Goal: Task Accomplishment & Management: Complete application form

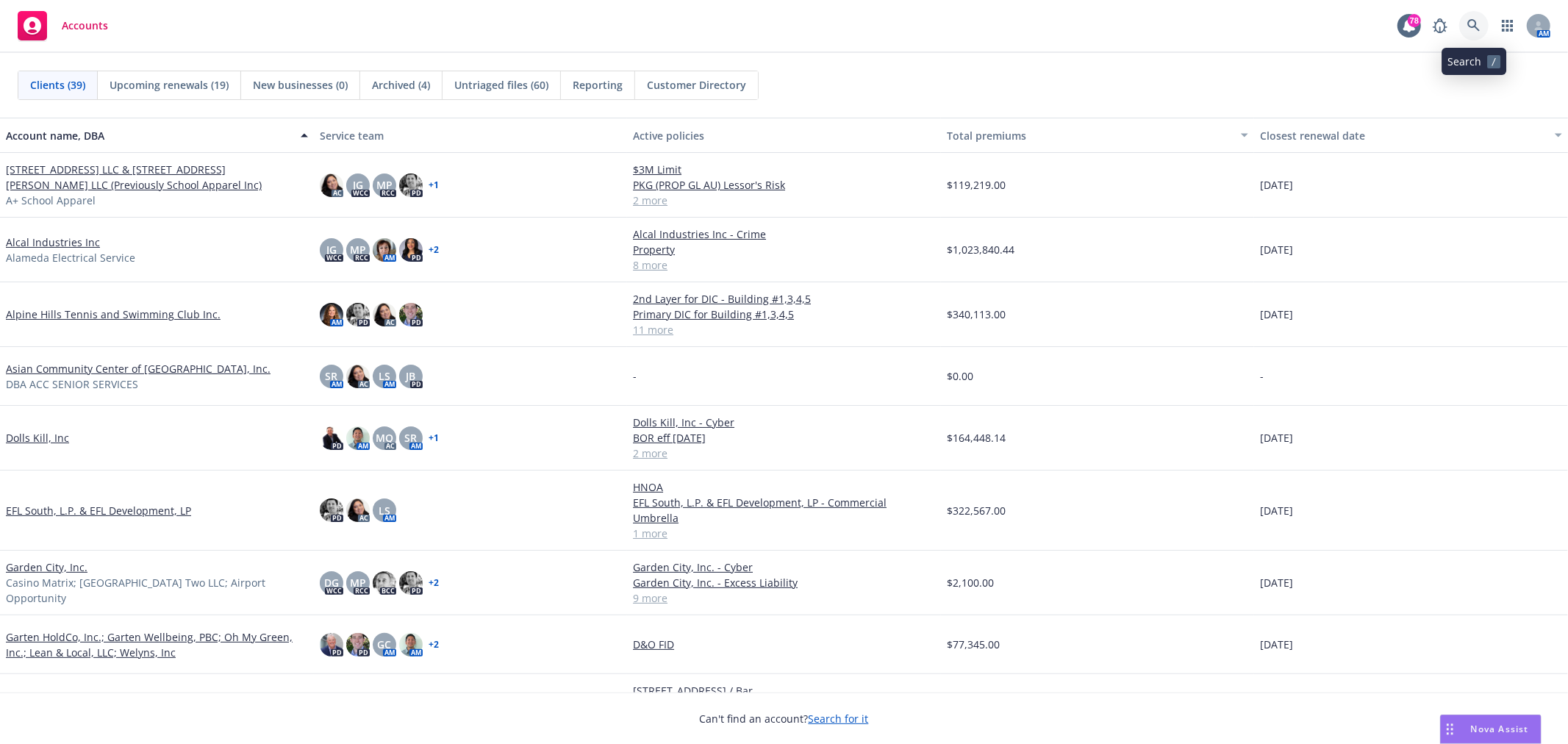
click at [1476, 24] on icon at bounding box center [1474, 25] width 13 height 13
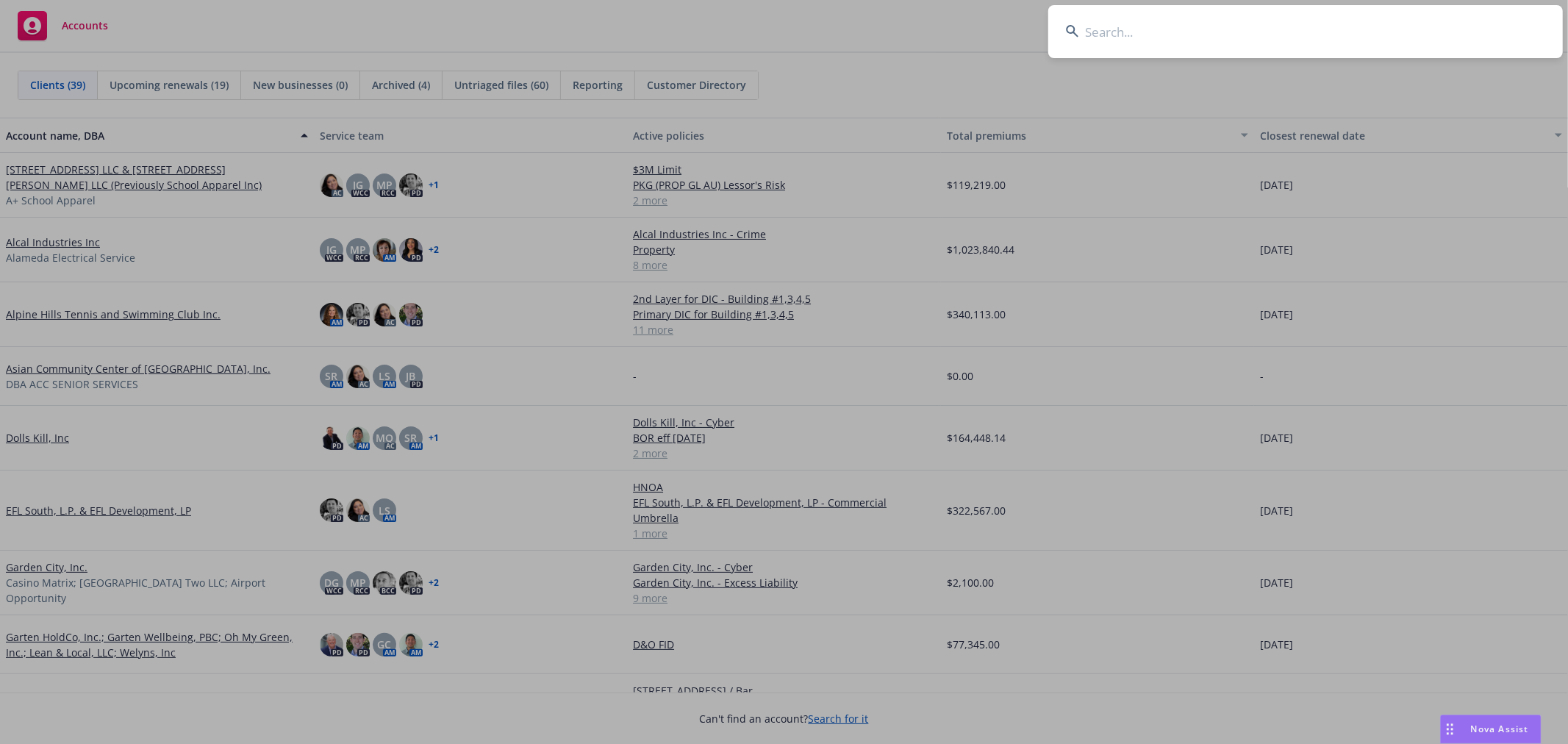
click at [1127, 38] on input at bounding box center [1306, 32] width 515 height 53
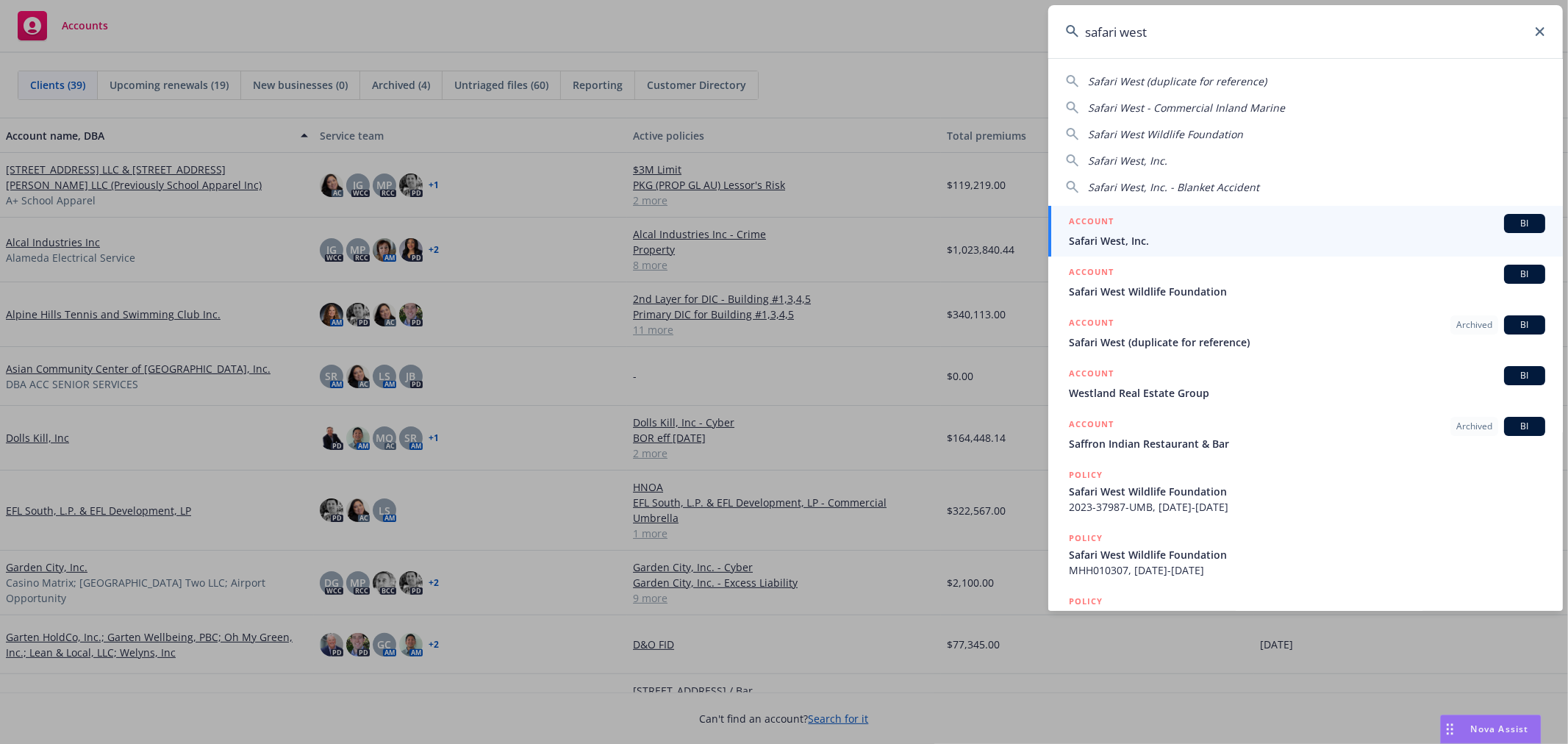
type input "safari west"
click at [1107, 225] on h5 "ACCOUNT" at bounding box center [1091, 222] width 45 height 18
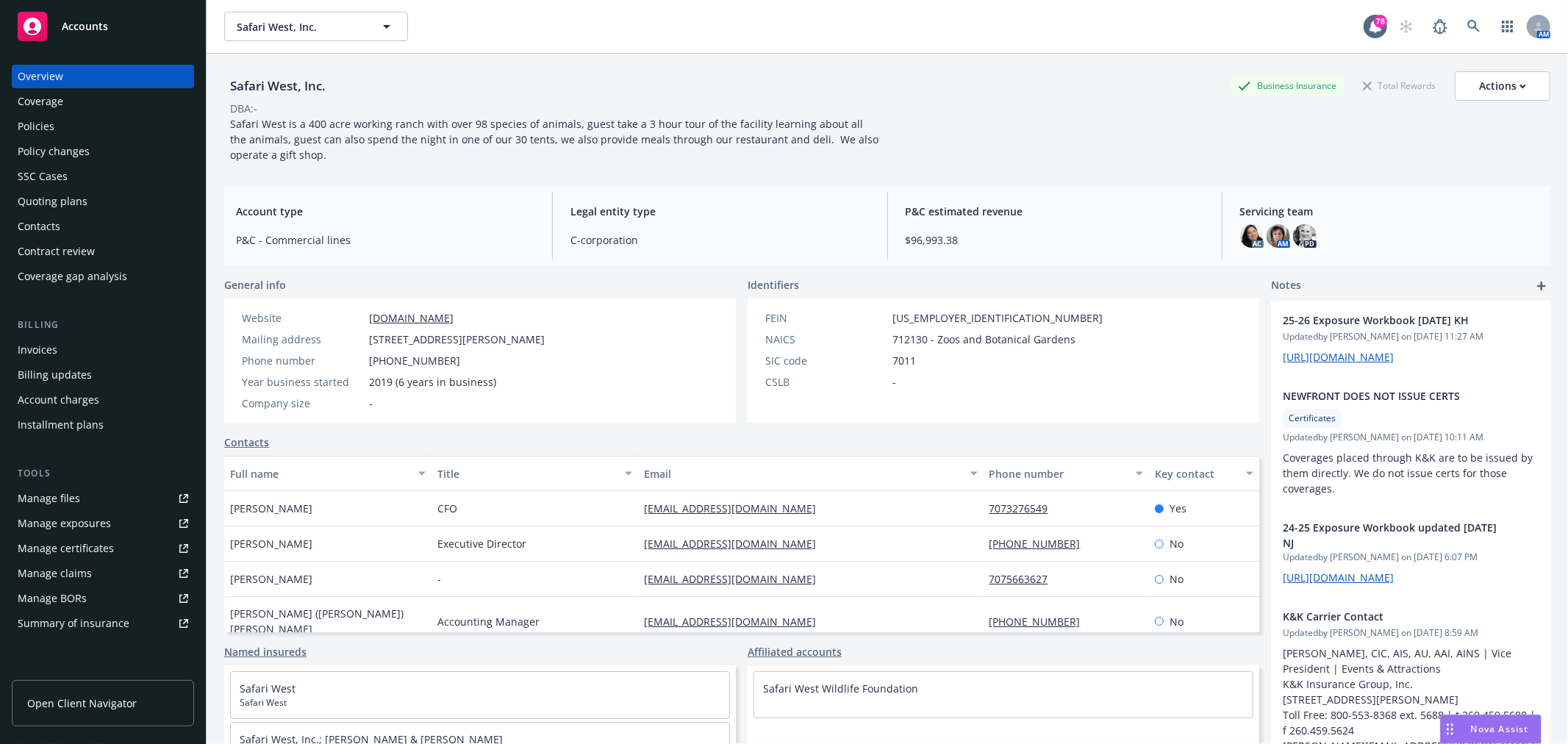
click at [79, 120] on div "Policies" at bounding box center [103, 126] width 171 height 23
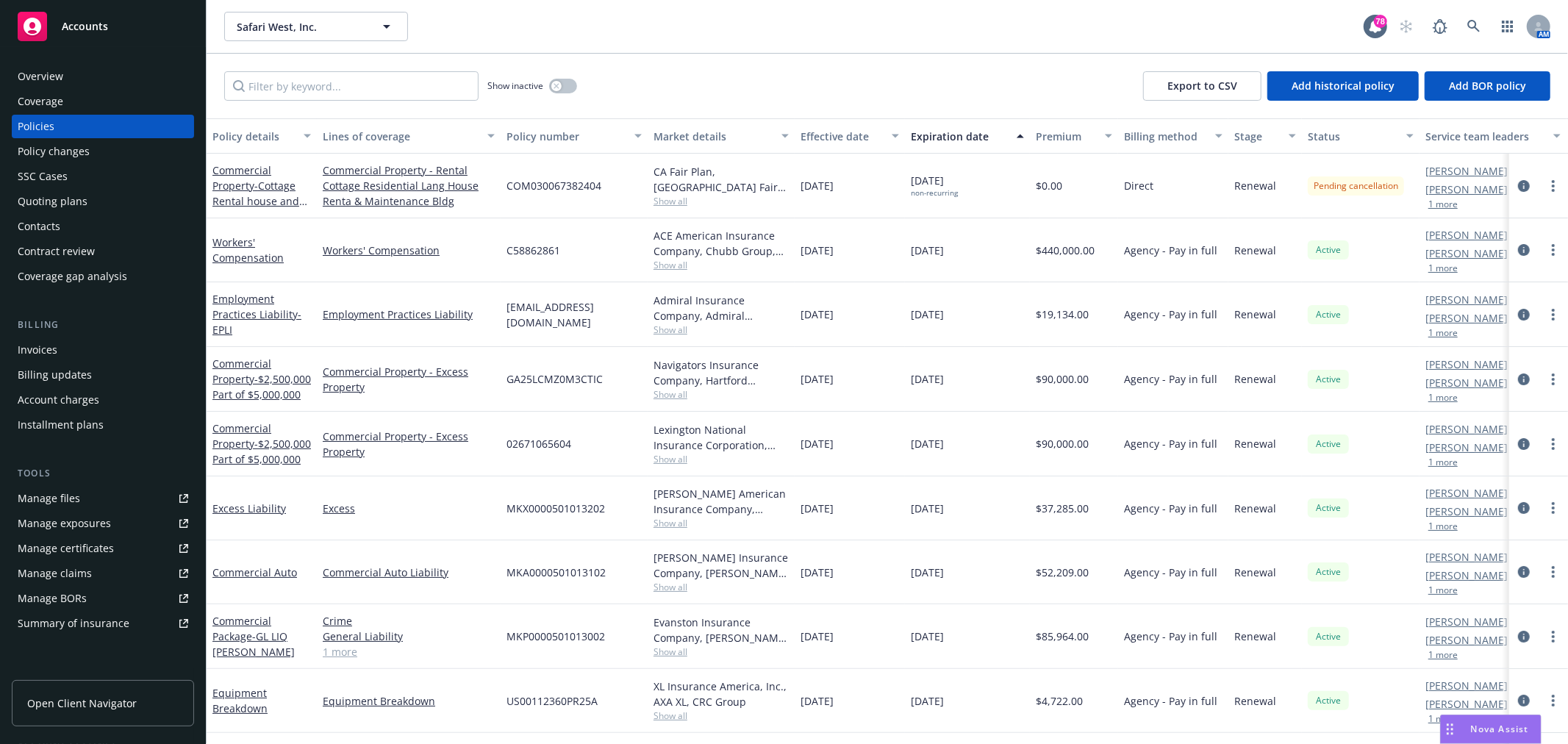
click at [112, 201] on div "Quoting plans" at bounding box center [103, 201] width 171 height 23
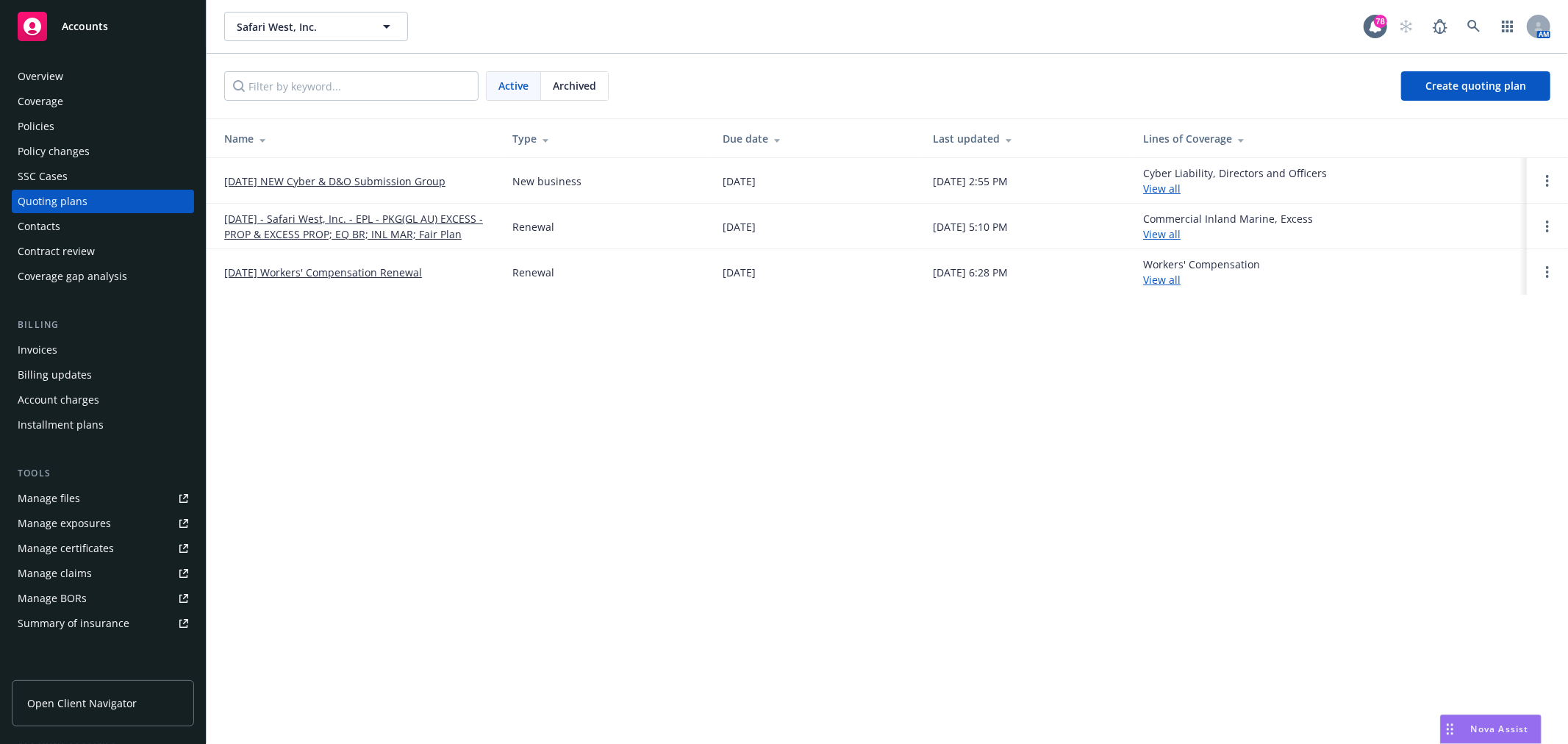
click at [300, 232] on link "08/15/25 - Safari West, Inc. - EPL - PKG(GL AU) EXCESS - PROP & EXCESS PROP; EQ…" at bounding box center [356, 227] width 265 height 31
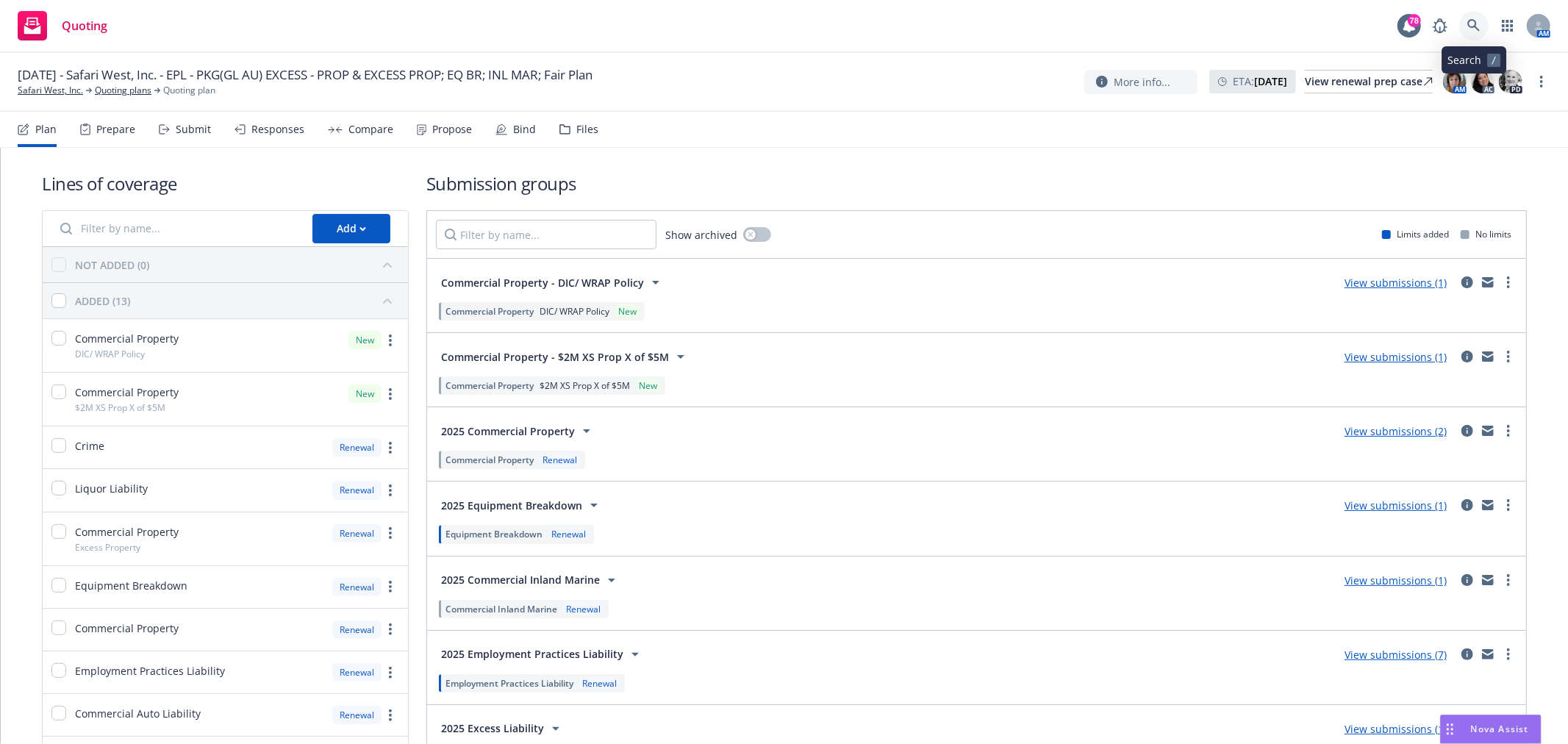
click at [1482, 23] on link at bounding box center [1474, 26] width 29 height 29
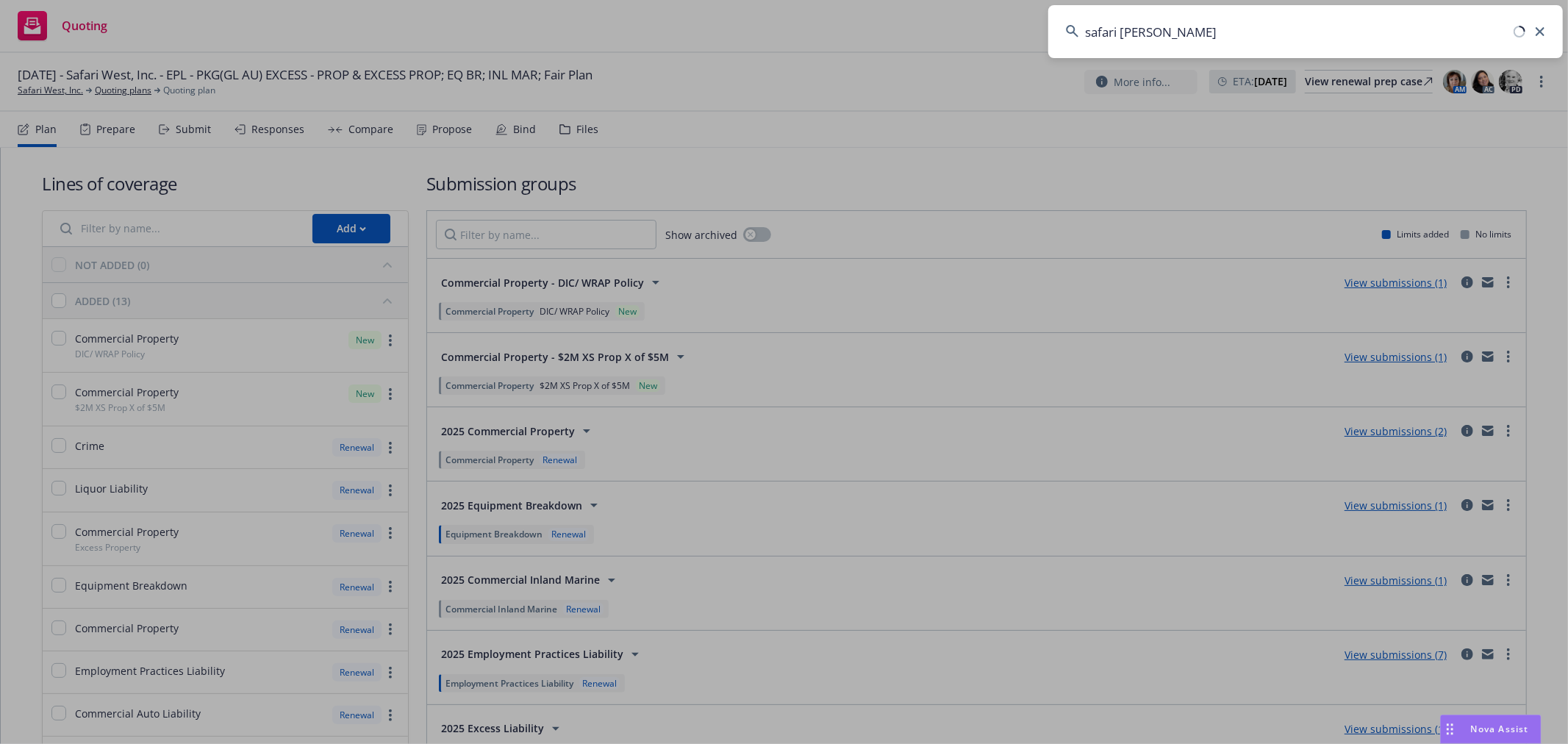
type input "safari west"
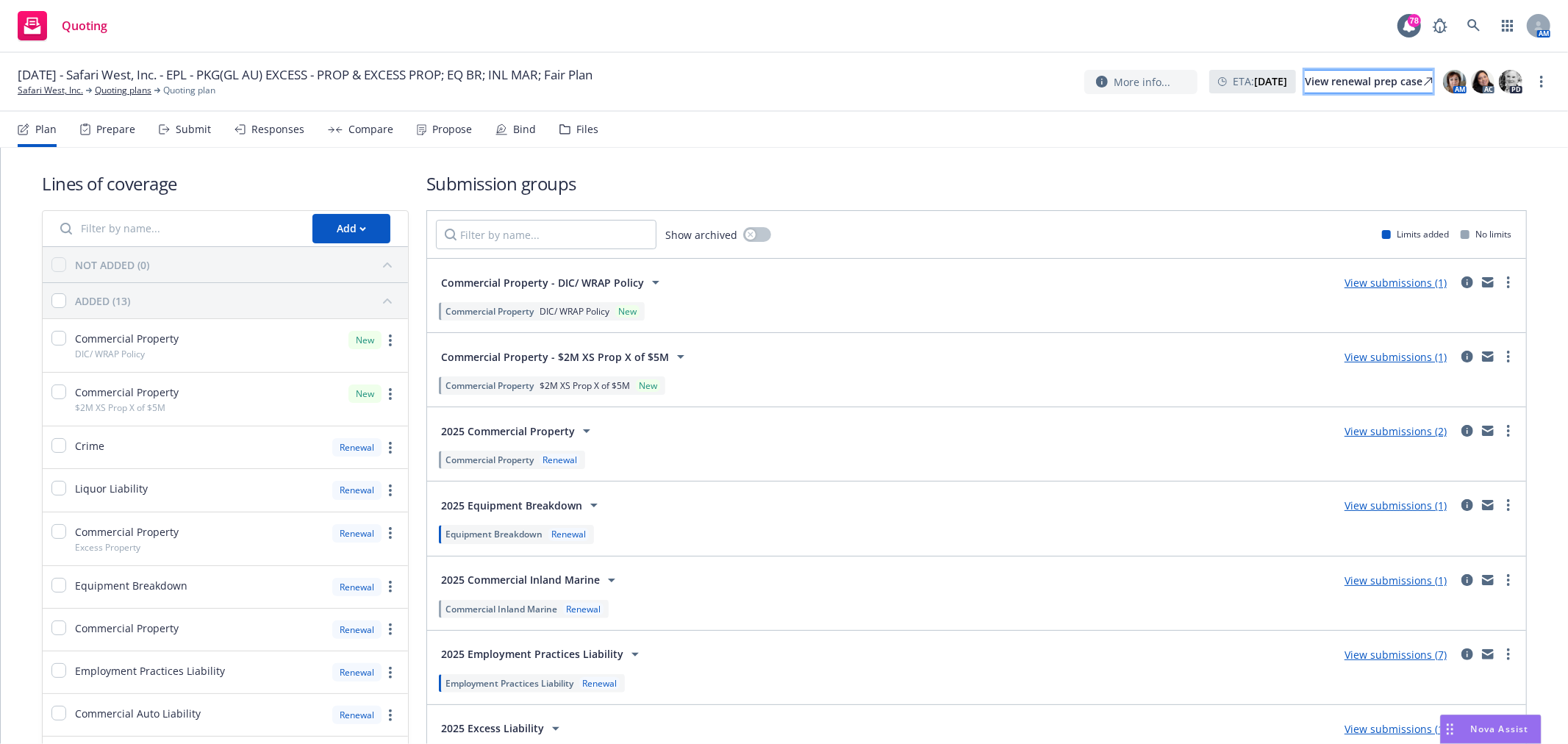
click at [1331, 85] on div "View renewal prep case" at bounding box center [1368, 82] width 128 height 22
click at [1483, 16] on link at bounding box center [1474, 26] width 29 height 29
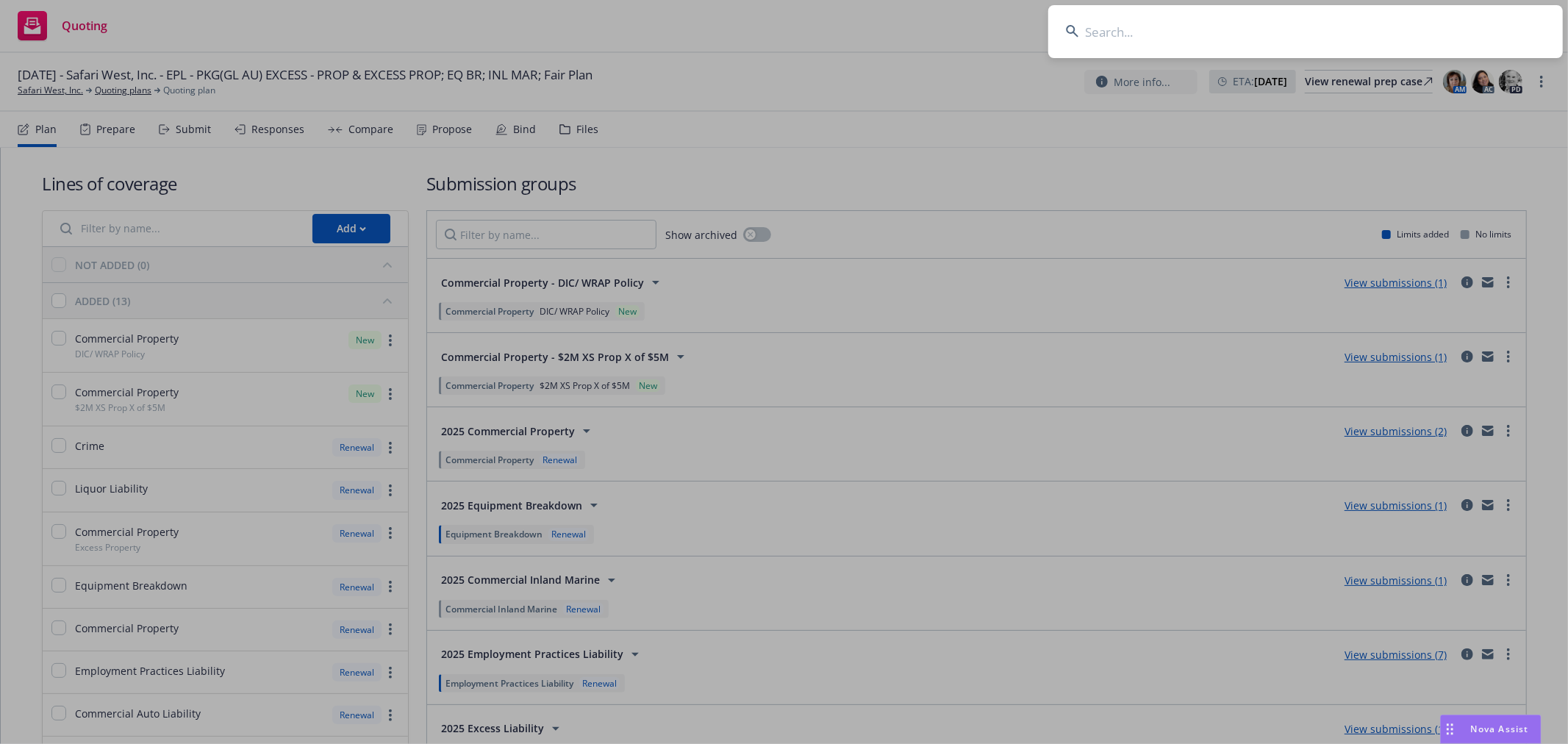
click at [1290, 31] on input at bounding box center [1306, 32] width 515 height 53
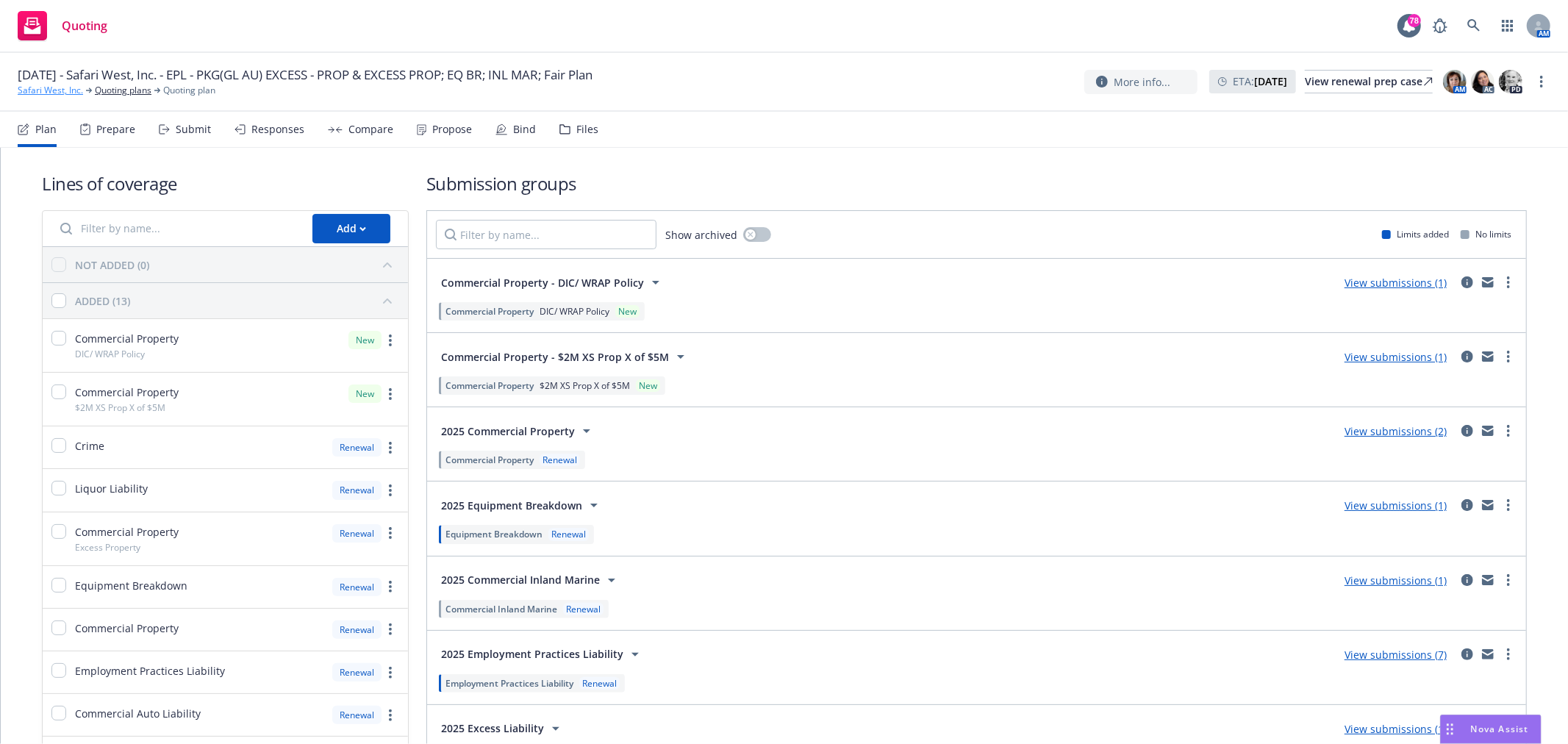
click at [45, 88] on link "Safari West, Inc." at bounding box center [51, 90] width 65 height 13
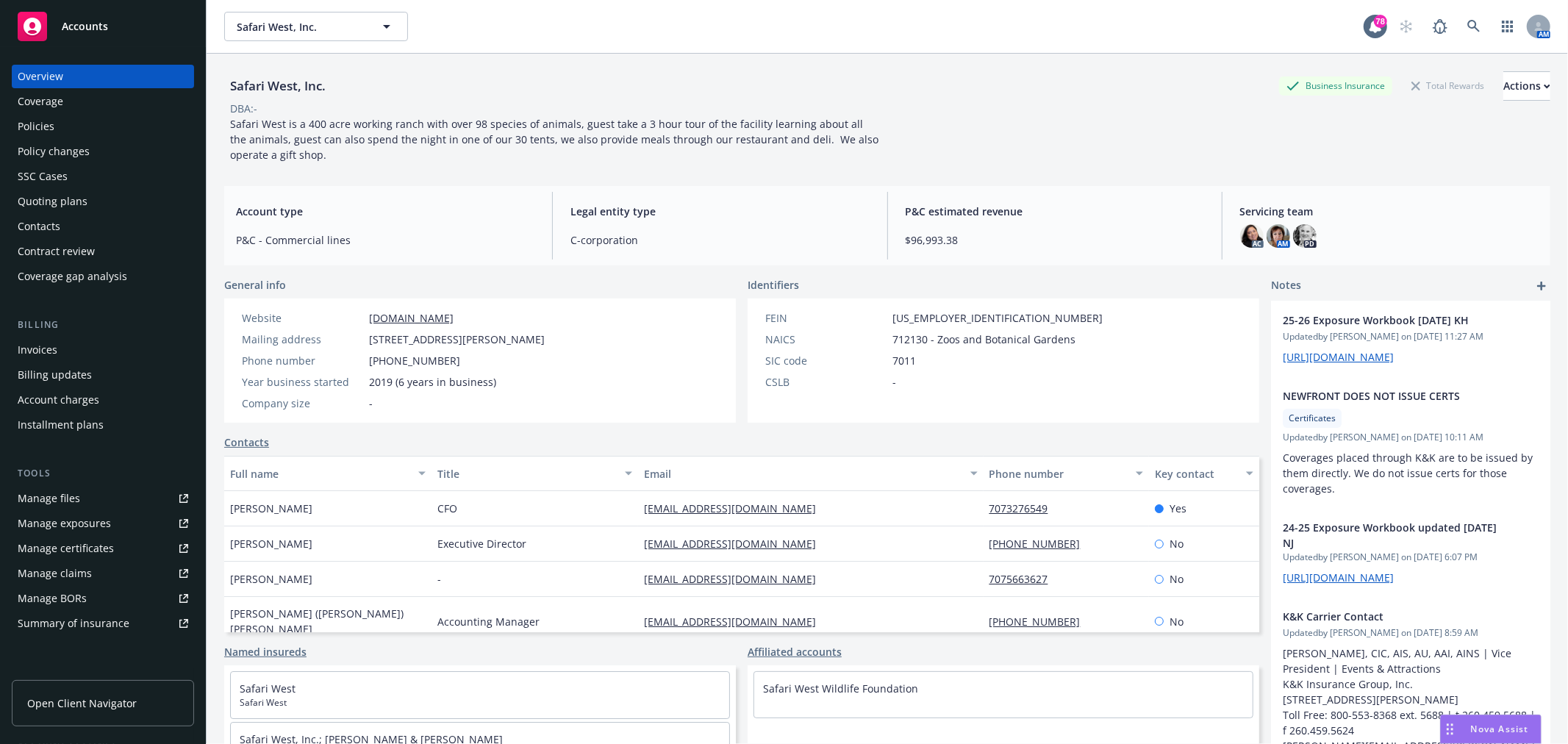
click at [85, 124] on div "Policies" at bounding box center [103, 126] width 171 height 23
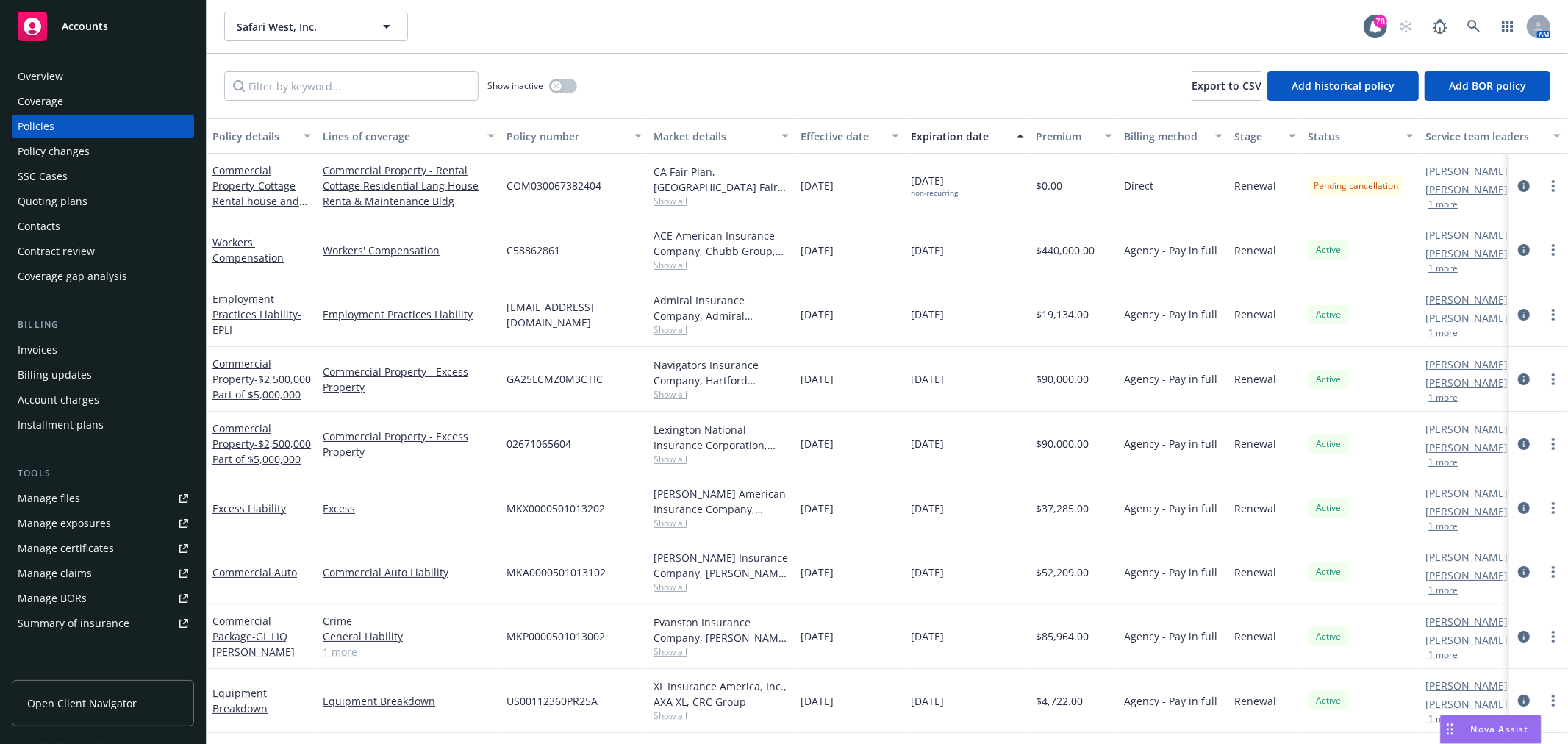
click at [106, 348] on div "Invoices" at bounding box center [103, 349] width 171 height 23
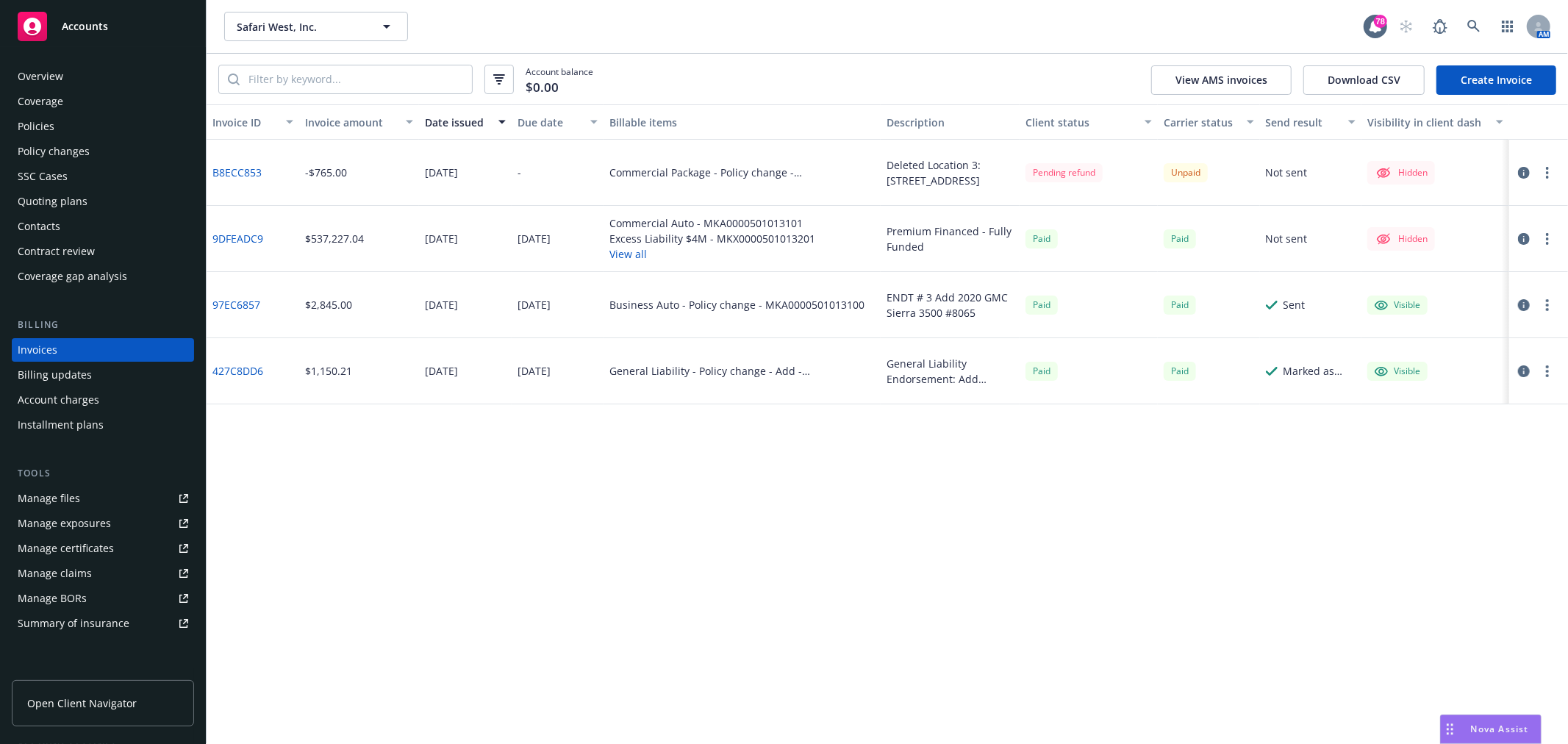
click at [1479, 75] on link "Create Invoice" at bounding box center [1497, 80] width 120 height 29
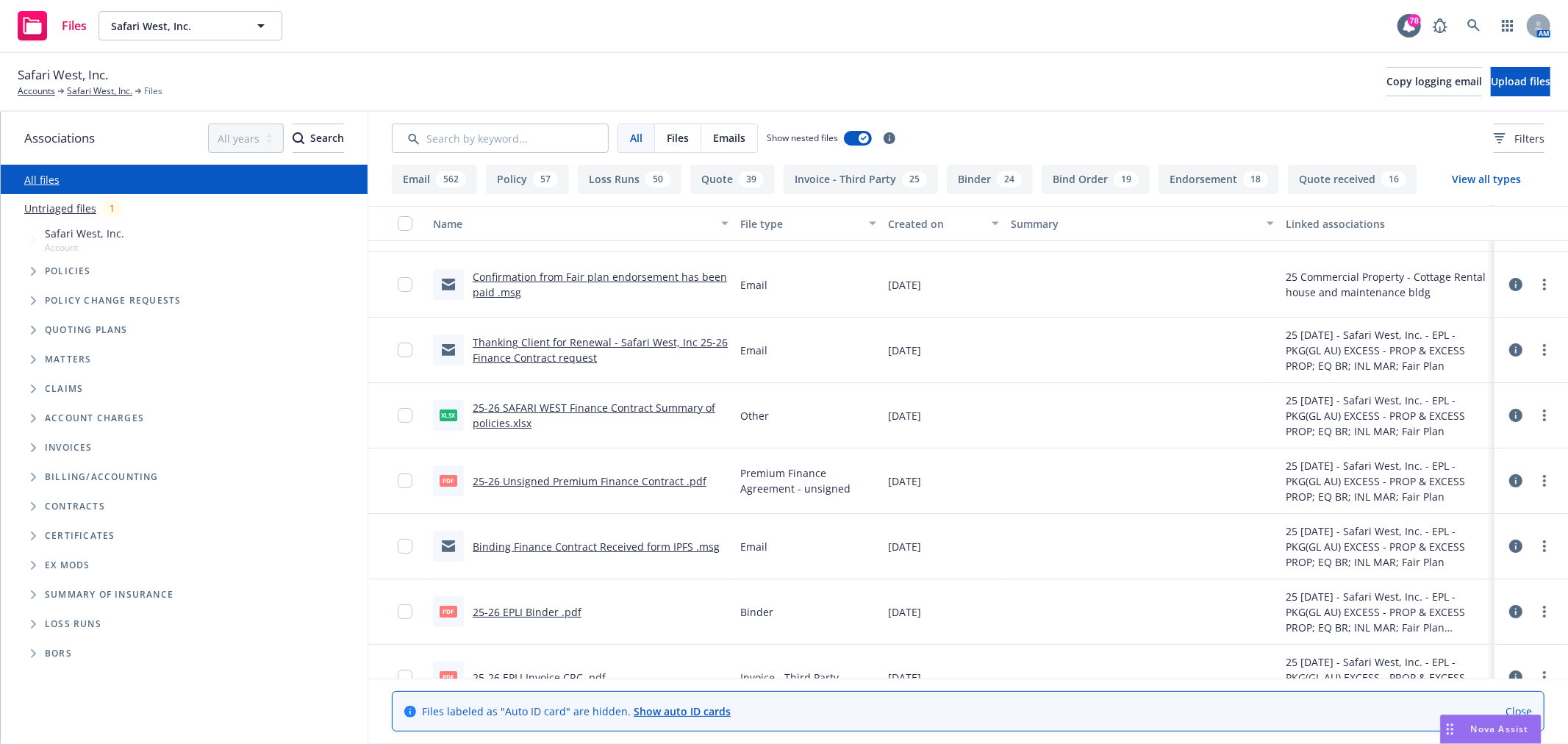
scroll to position [82, 0]
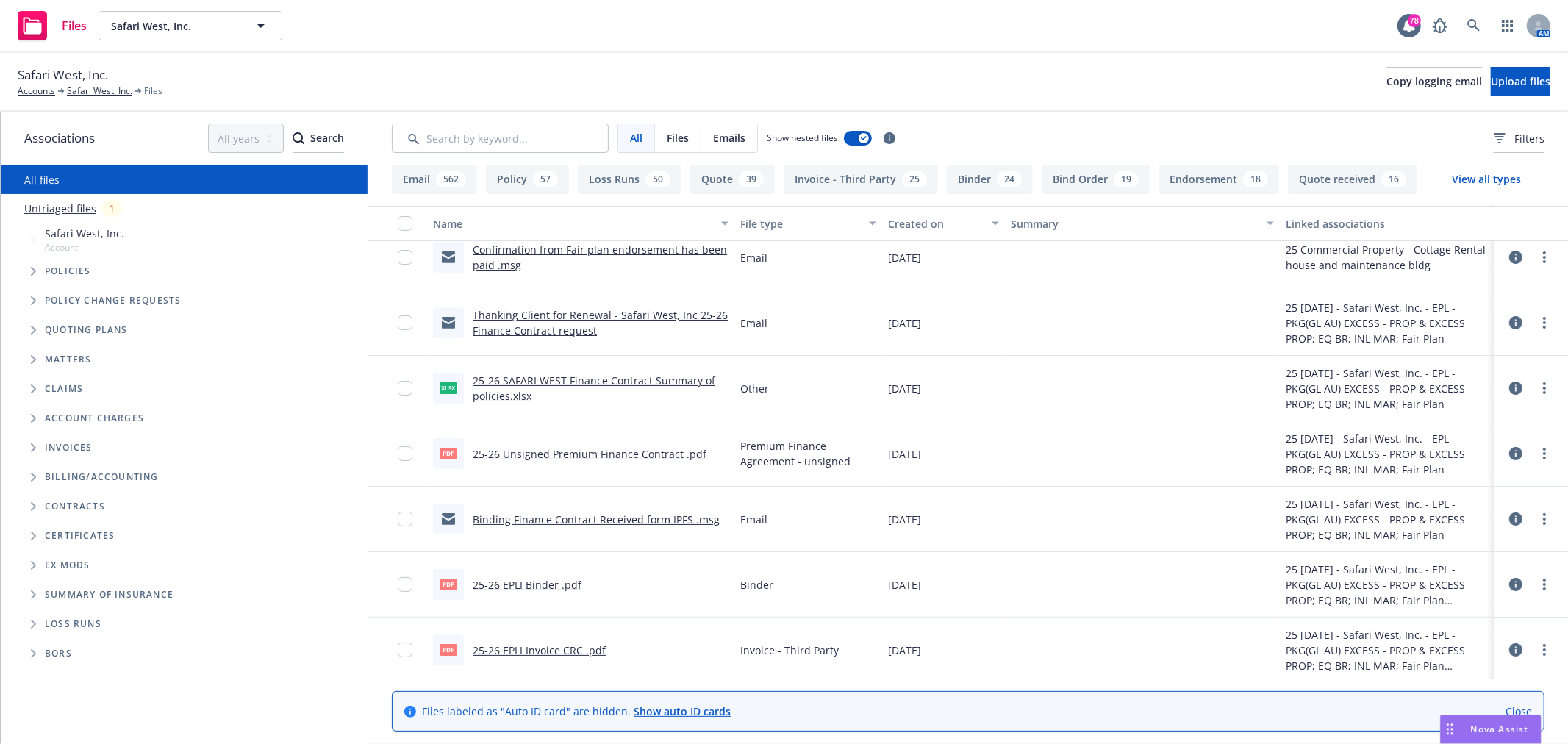
click at [632, 326] on link "Binding Finance Contract Received form IPFS .msg" at bounding box center [596, 519] width 247 height 14
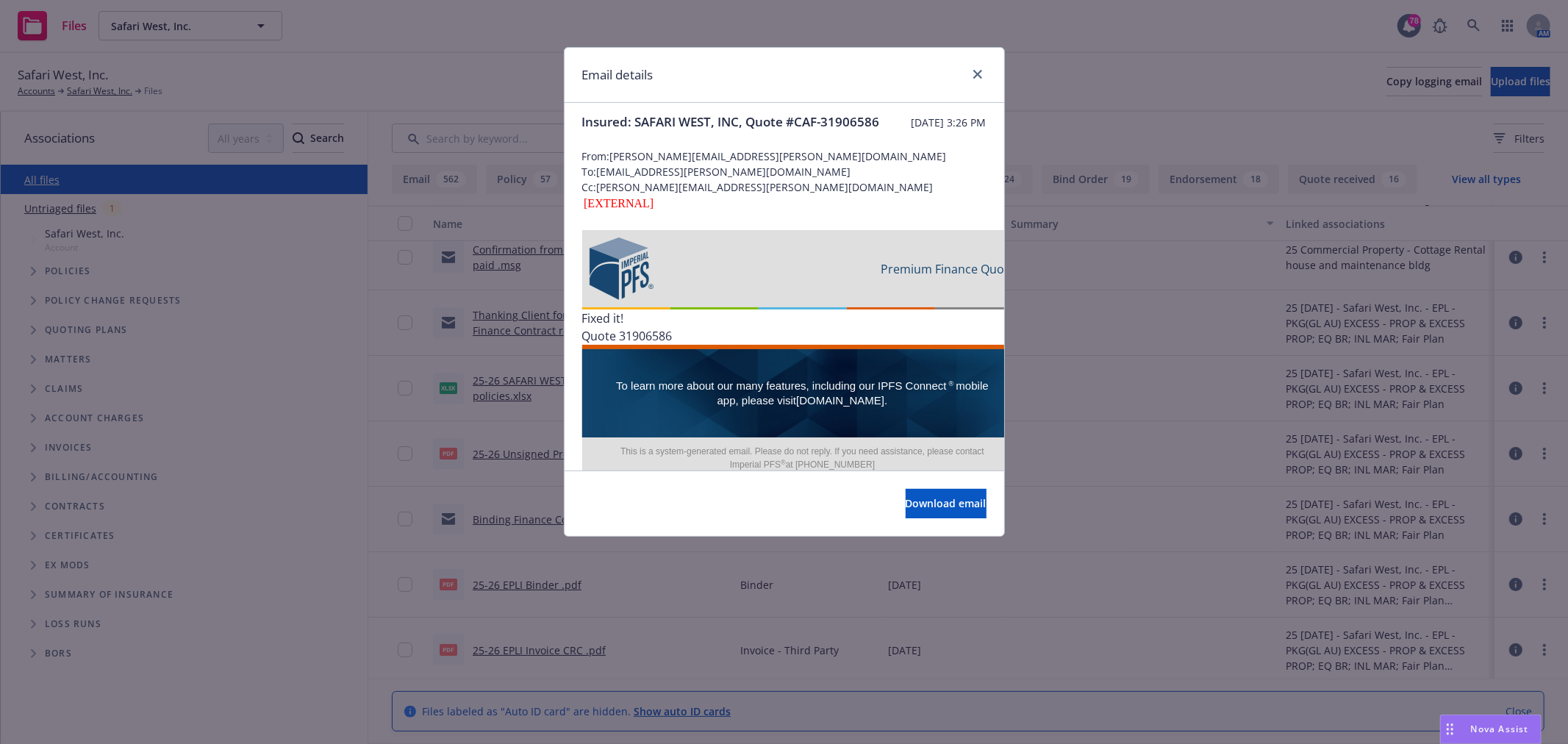
scroll to position [0, 0]
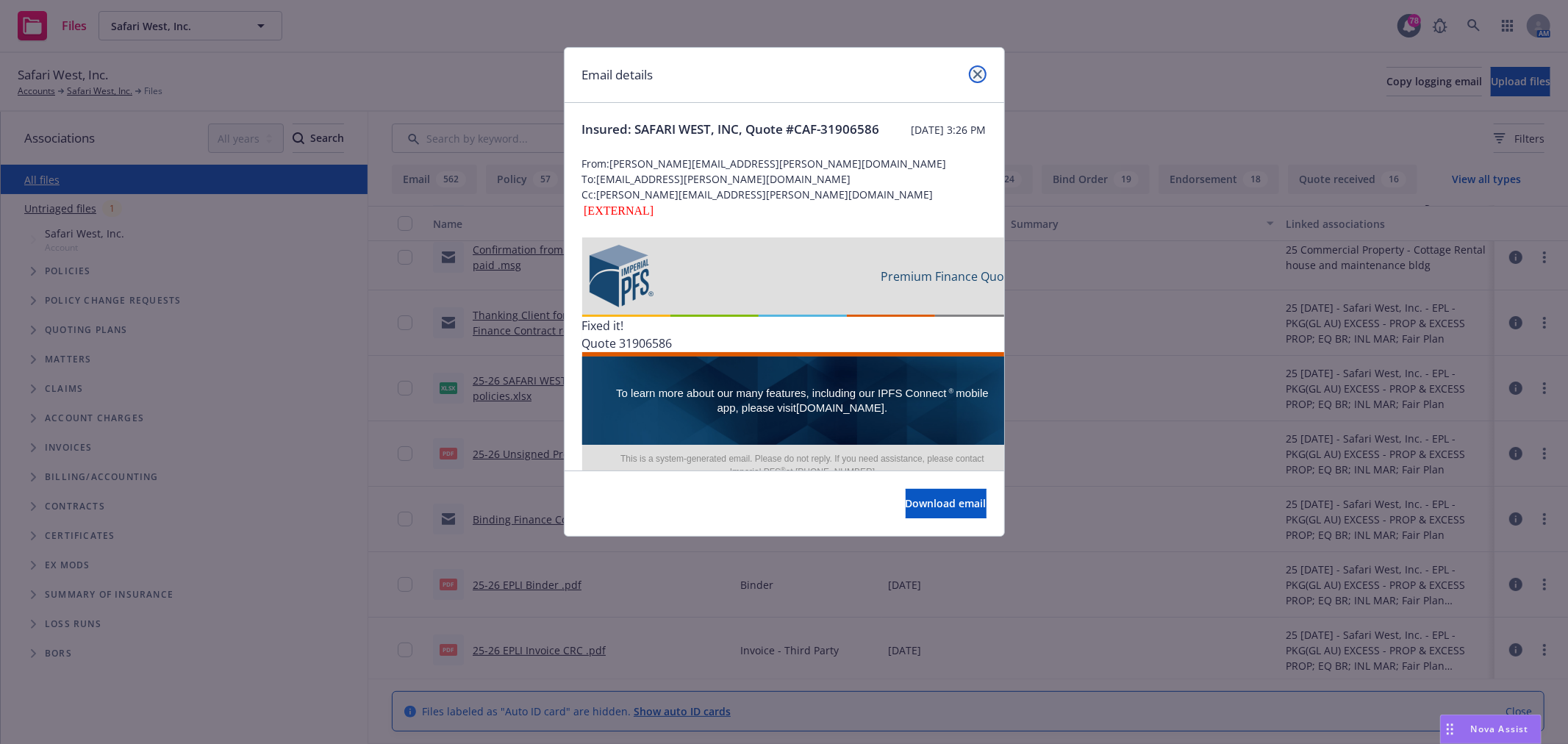
click at [777, 70] on icon "close" at bounding box center [978, 74] width 9 height 9
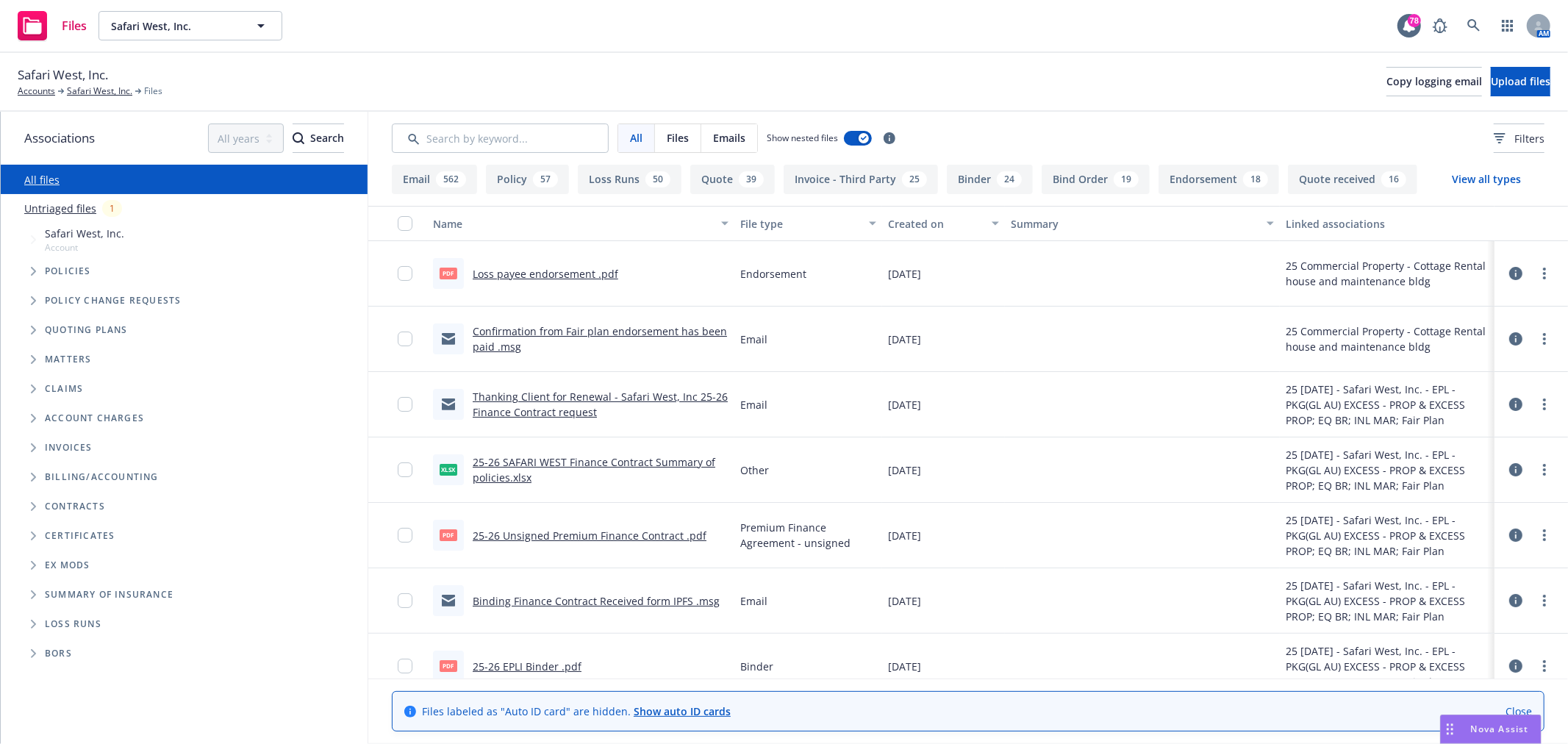
click at [552, 326] on link "Thanking Client for Renewal - Safari West, Inc 25-26 Finance Contract request" at bounding box center [600, 404] width 255 height 29
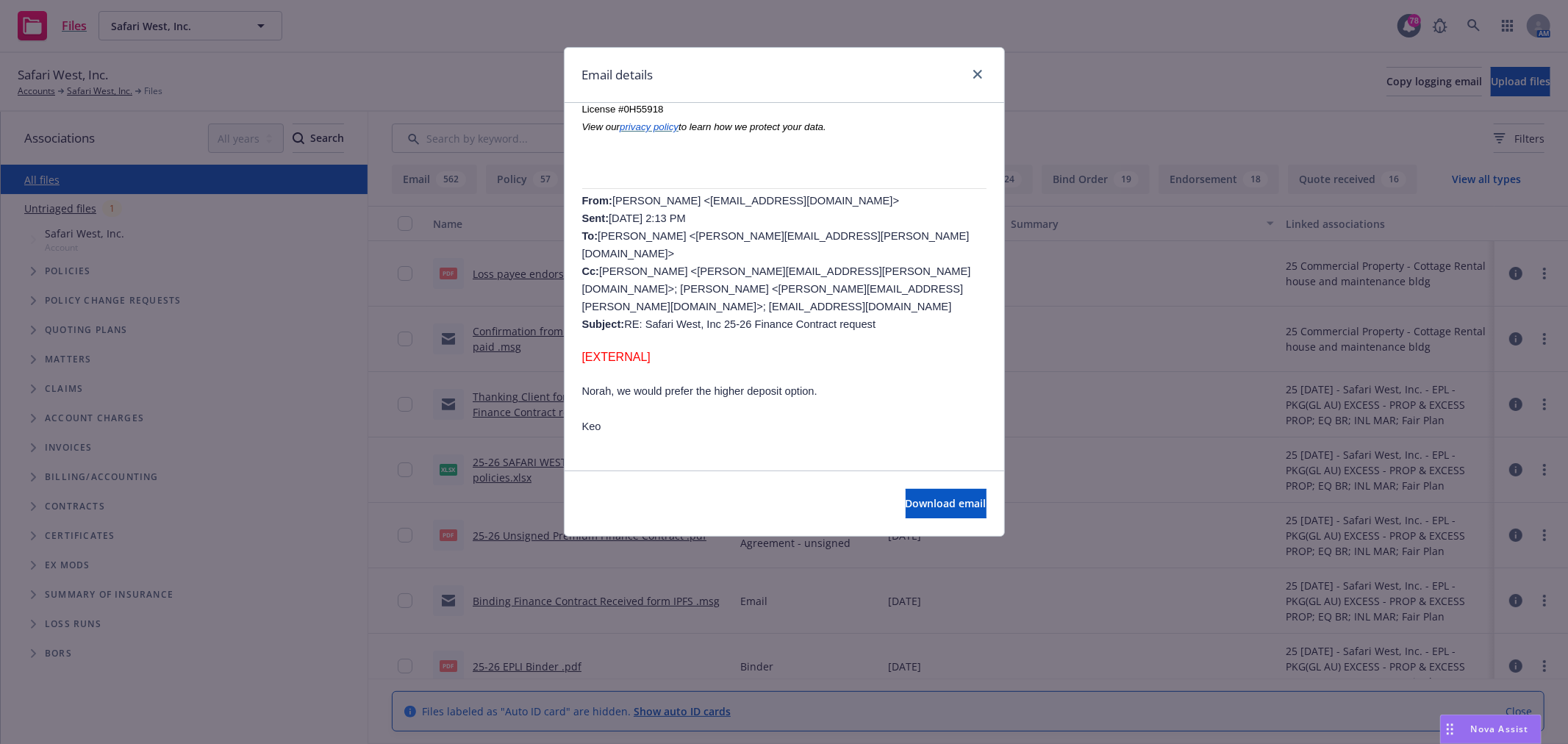
scroll to position [735, 0]
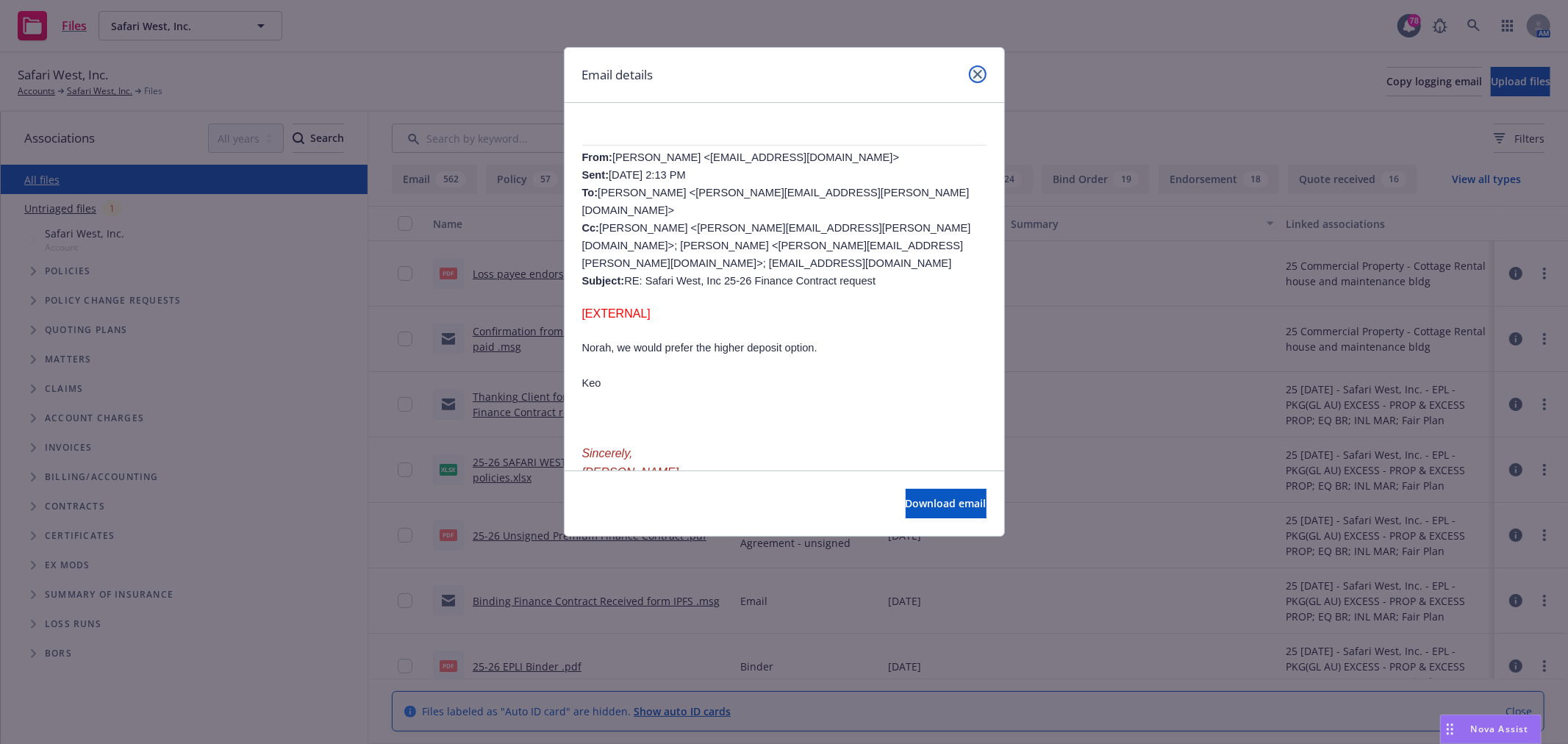
click at [777, 77] on icon "close" at bounding box center [978, 74] width 9 height 9
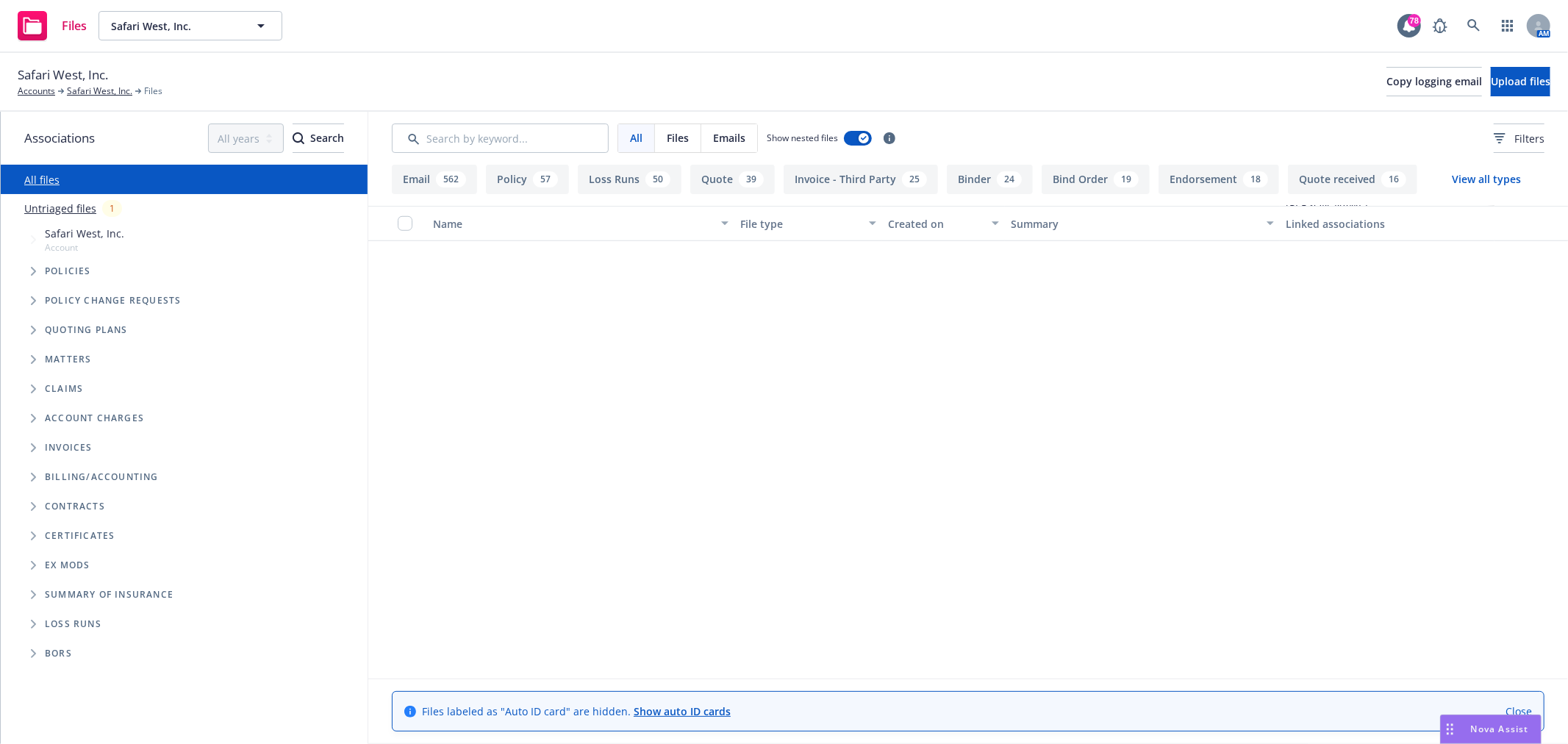
scroll to position [490, 0]
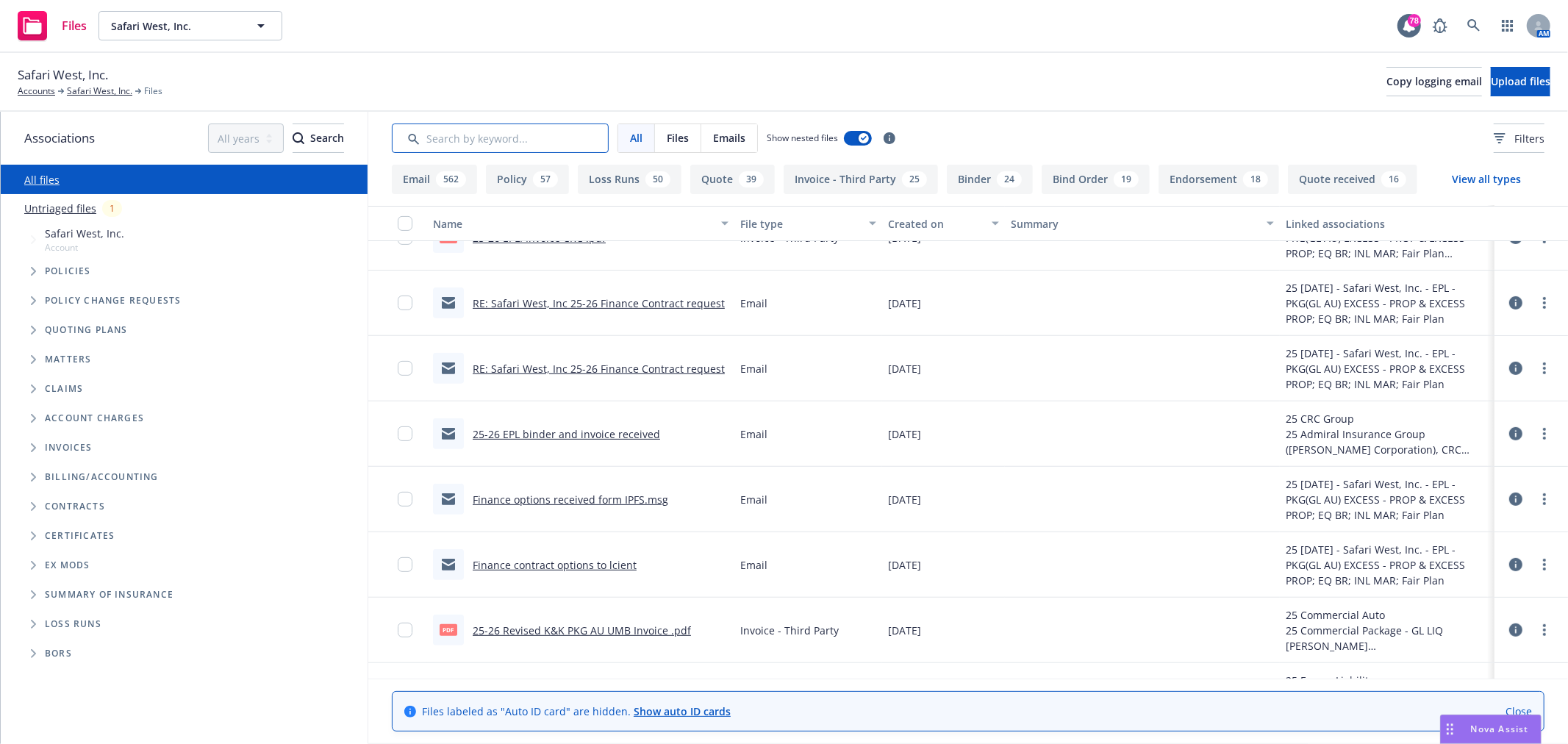
click at [564, 141] on input "Search by keyword..." at bounding box center [500, 138] width 217 height 29
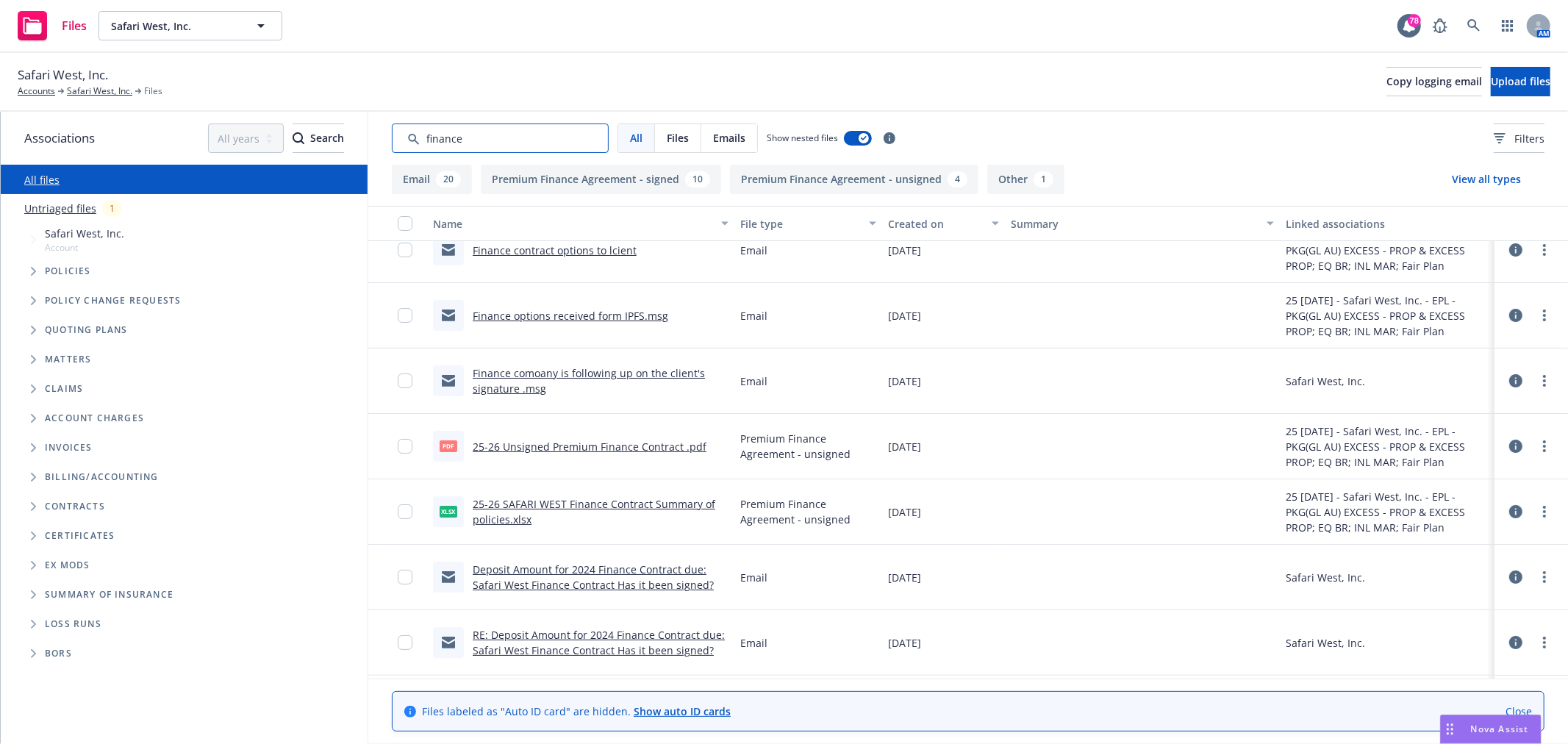
scroll to position [0, 0]
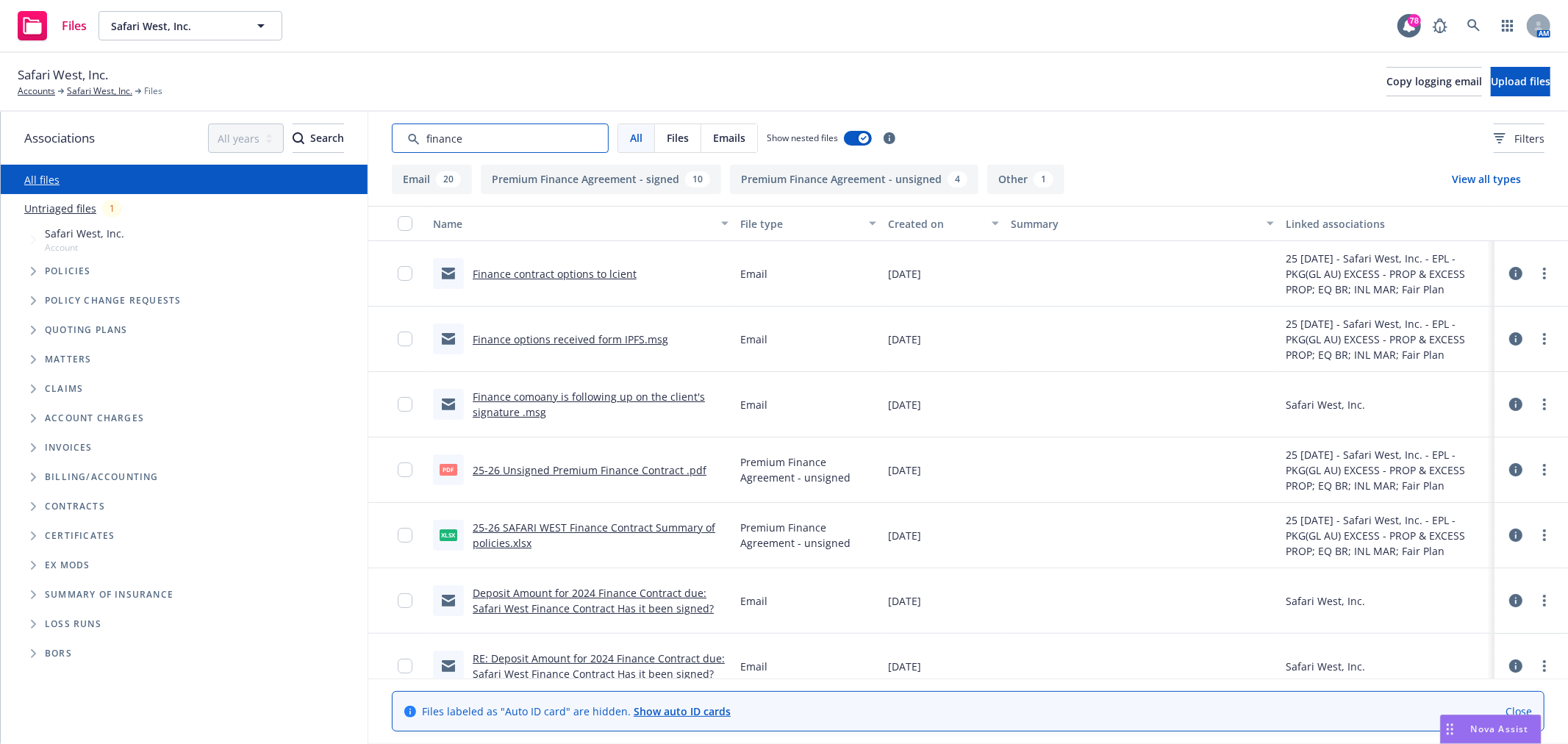
type input "finance"
click at [613, 326] on link "Finance options received form IPFS.msg" at bounding box center [570, 339] width 196 height 14
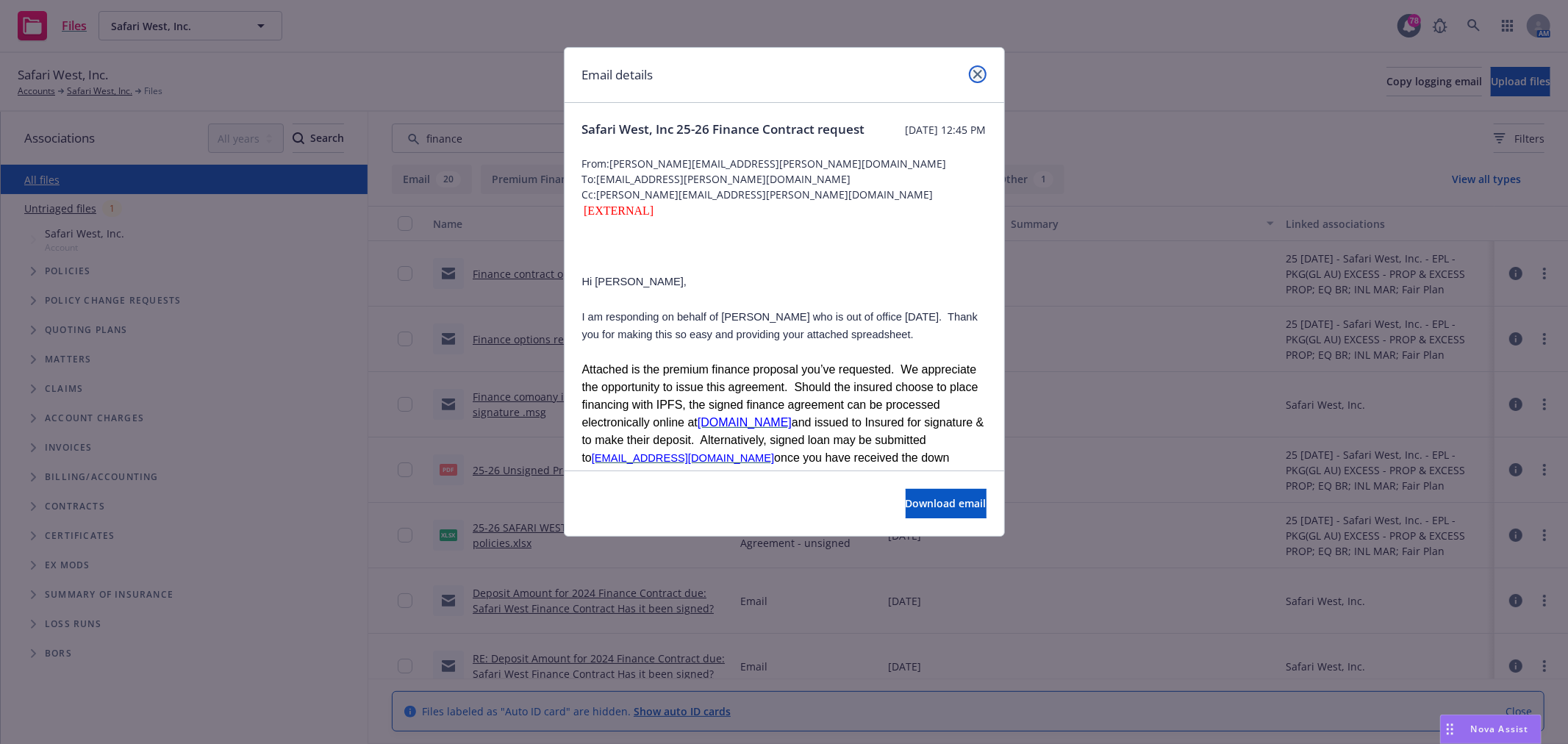
click at [777, 69] on link "close" at bounding box center [978, 74] width 18 height 18
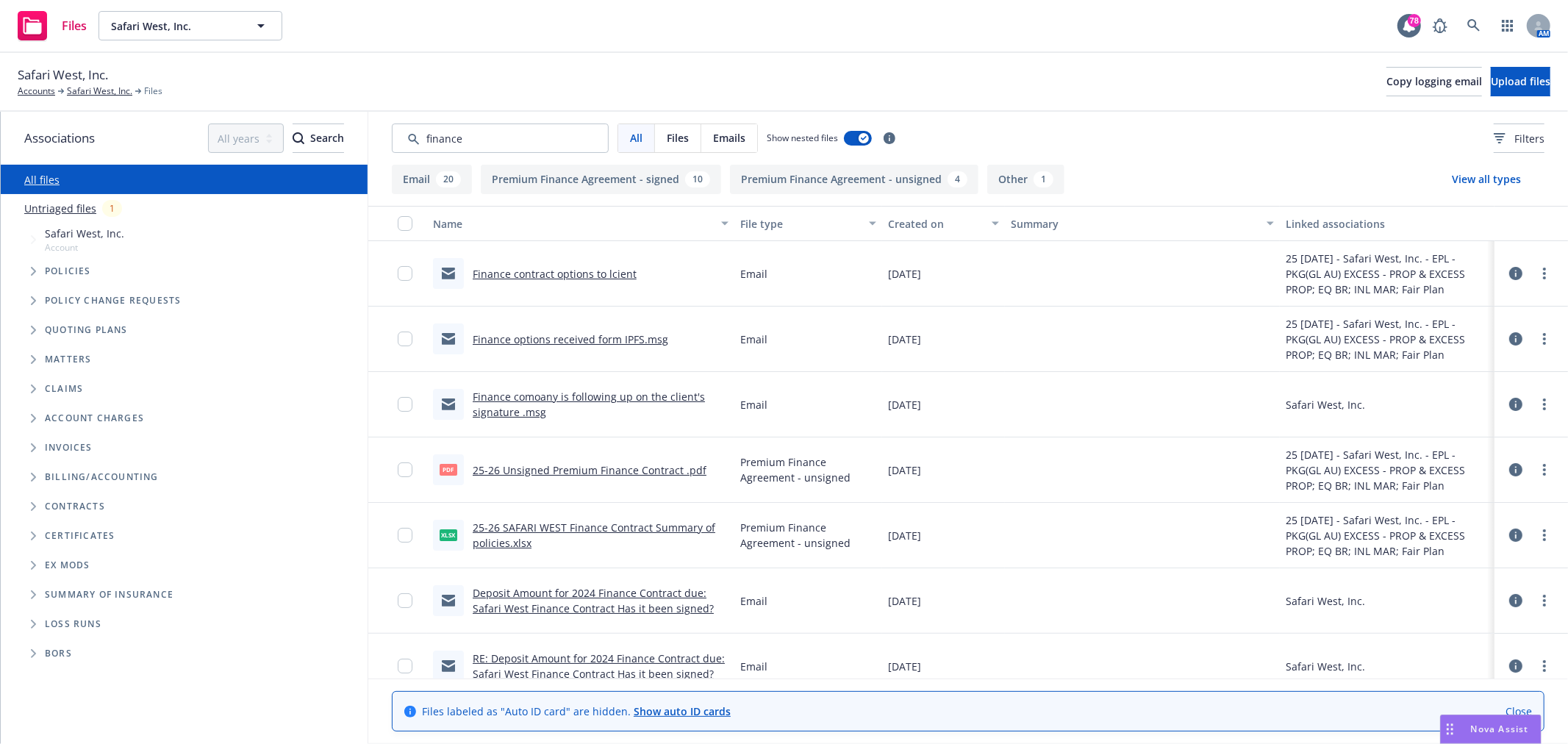
click at [777, 326] on div "Premium Finance Agreement - unsigned" at bounding box center [808, 470] width 148 height 65
click at [609, 326] on link "25-26 Unsigned Premium Finance Contract .pdf" at bounding box center [589, 470] width 234 height 14
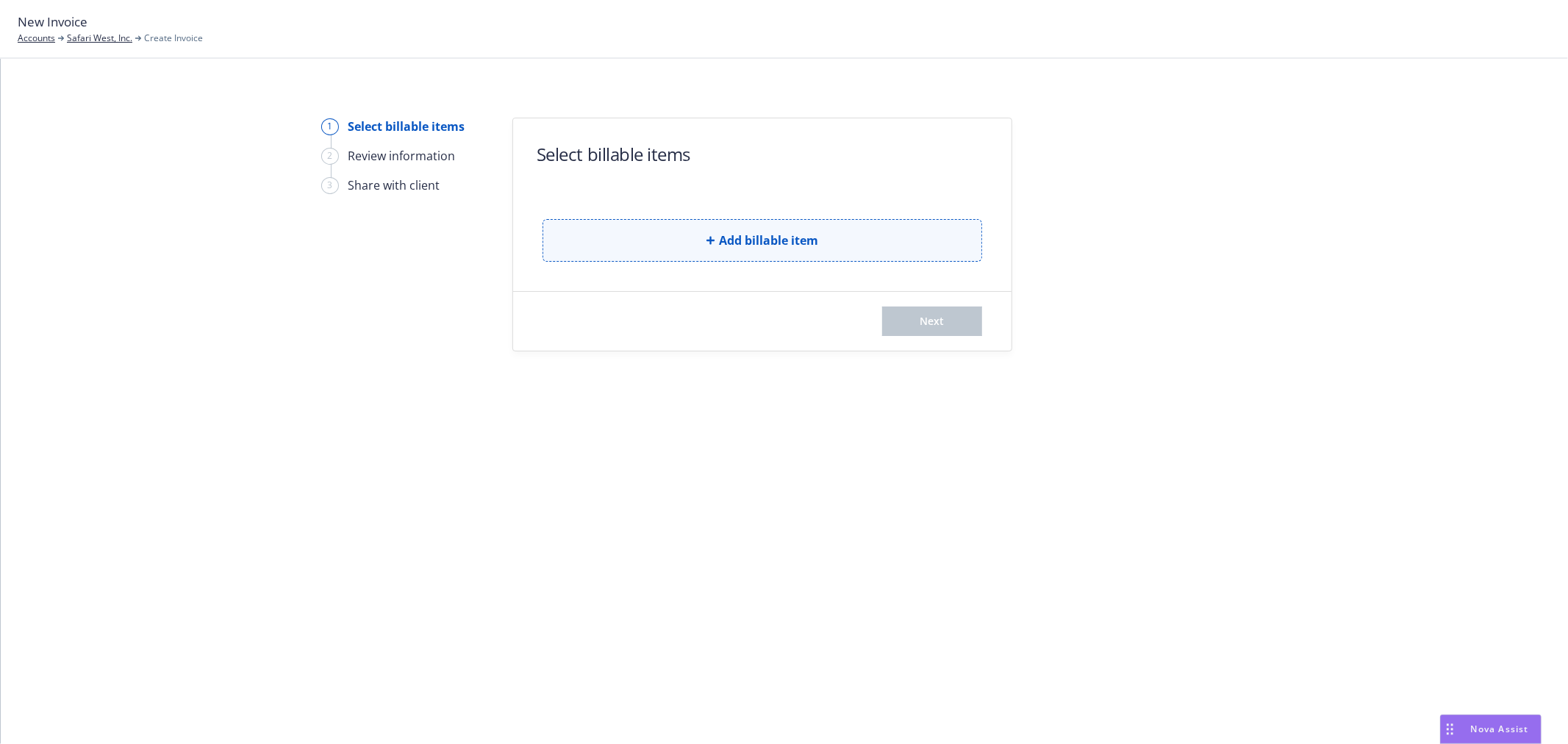
click at [807, 244] on span "Add billable item" at bounding box center [769, 240] width 100 height 18
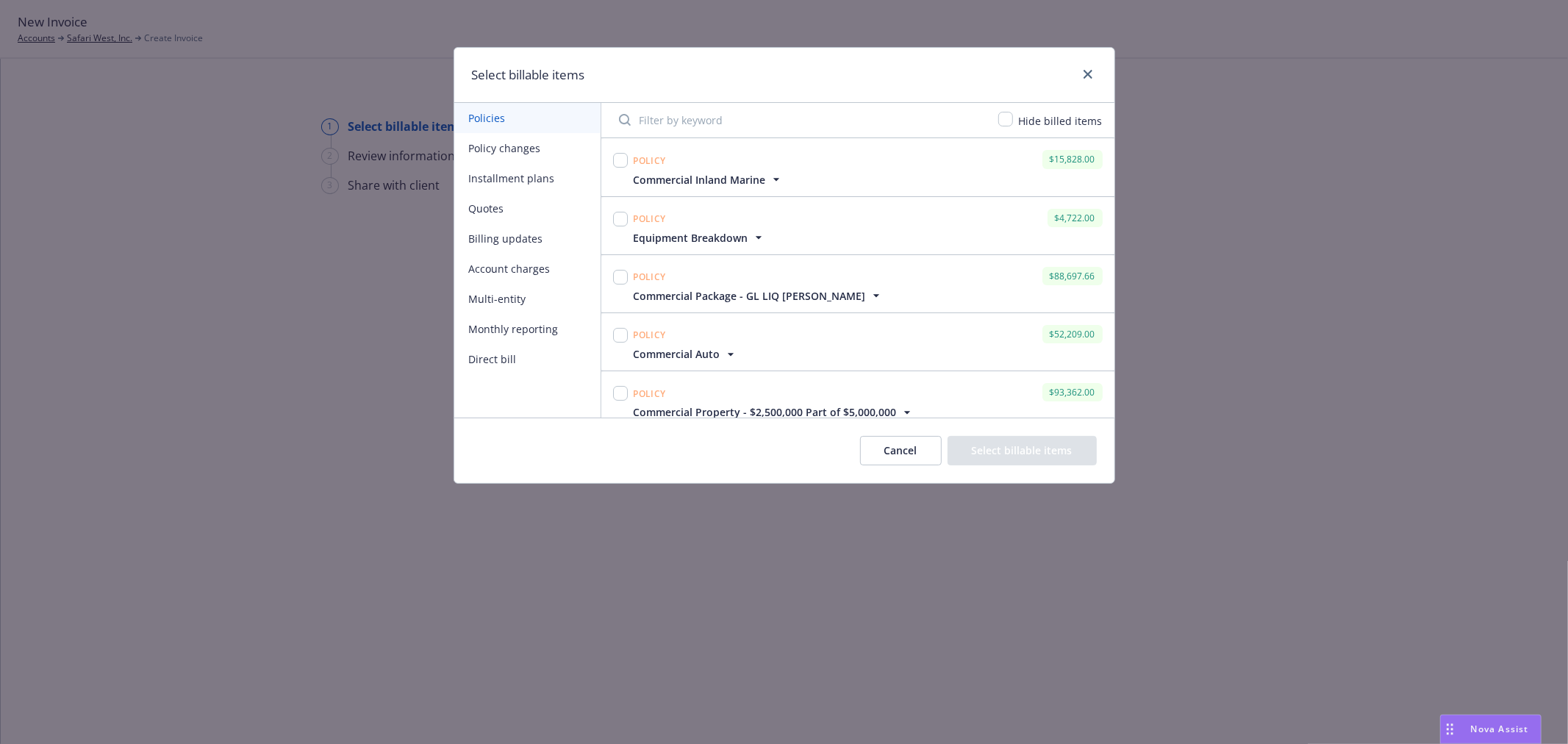
click at [700, 129] on input "Filter by keyword" at bounding box center [799, 120] width 379 height 29
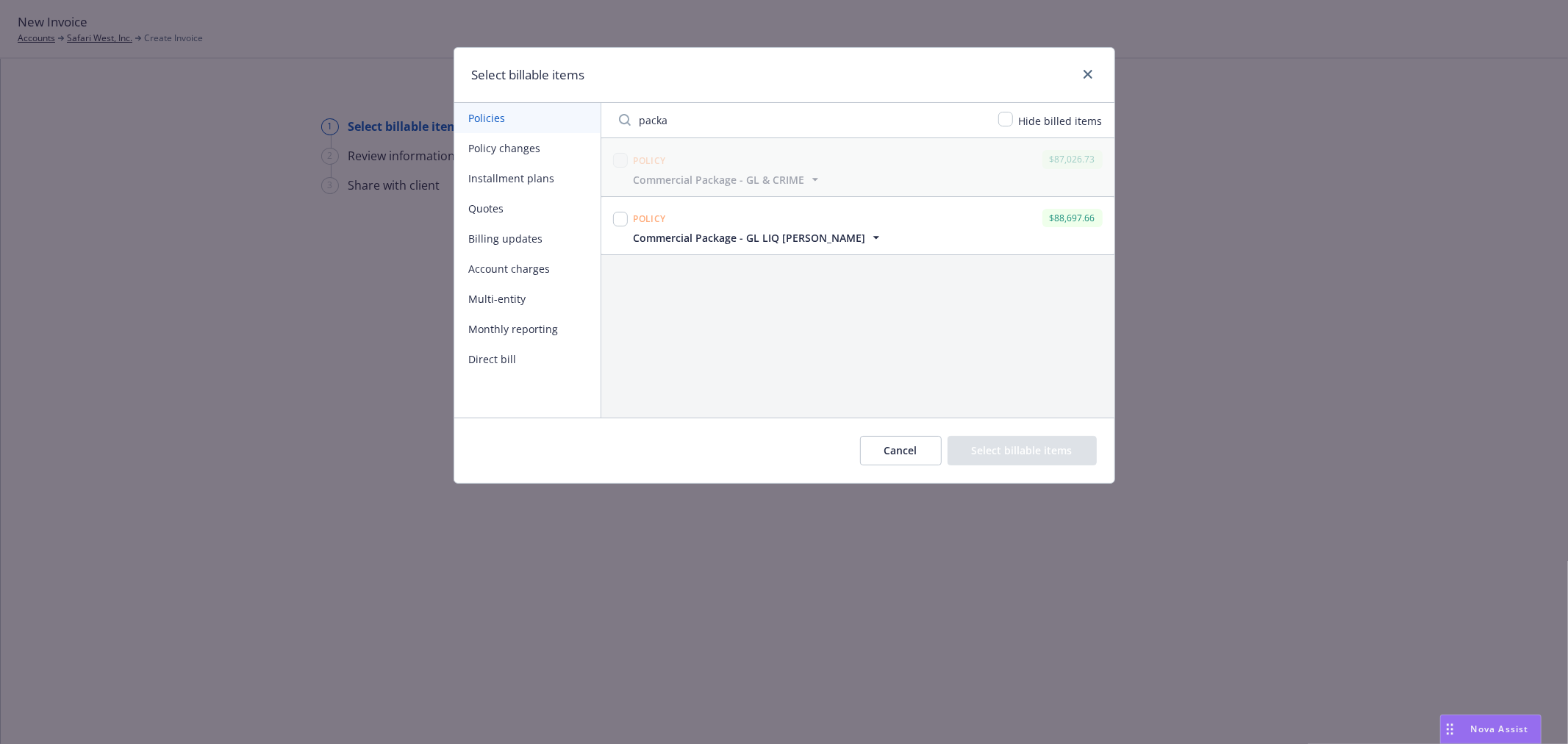
type input "packa"
click at [615, 221] on input "checkbox" at bounding box center [620, 219] width 15 height 15
checkbox input "true"
drag, startPoint x: 679, startPoint y: 122, endPoint x: 605, endPoint y: 124, distance: 74.0
click at [605, 124] on div "packa Hide billed items" at bounding box center [858, 120] width 513 height 35
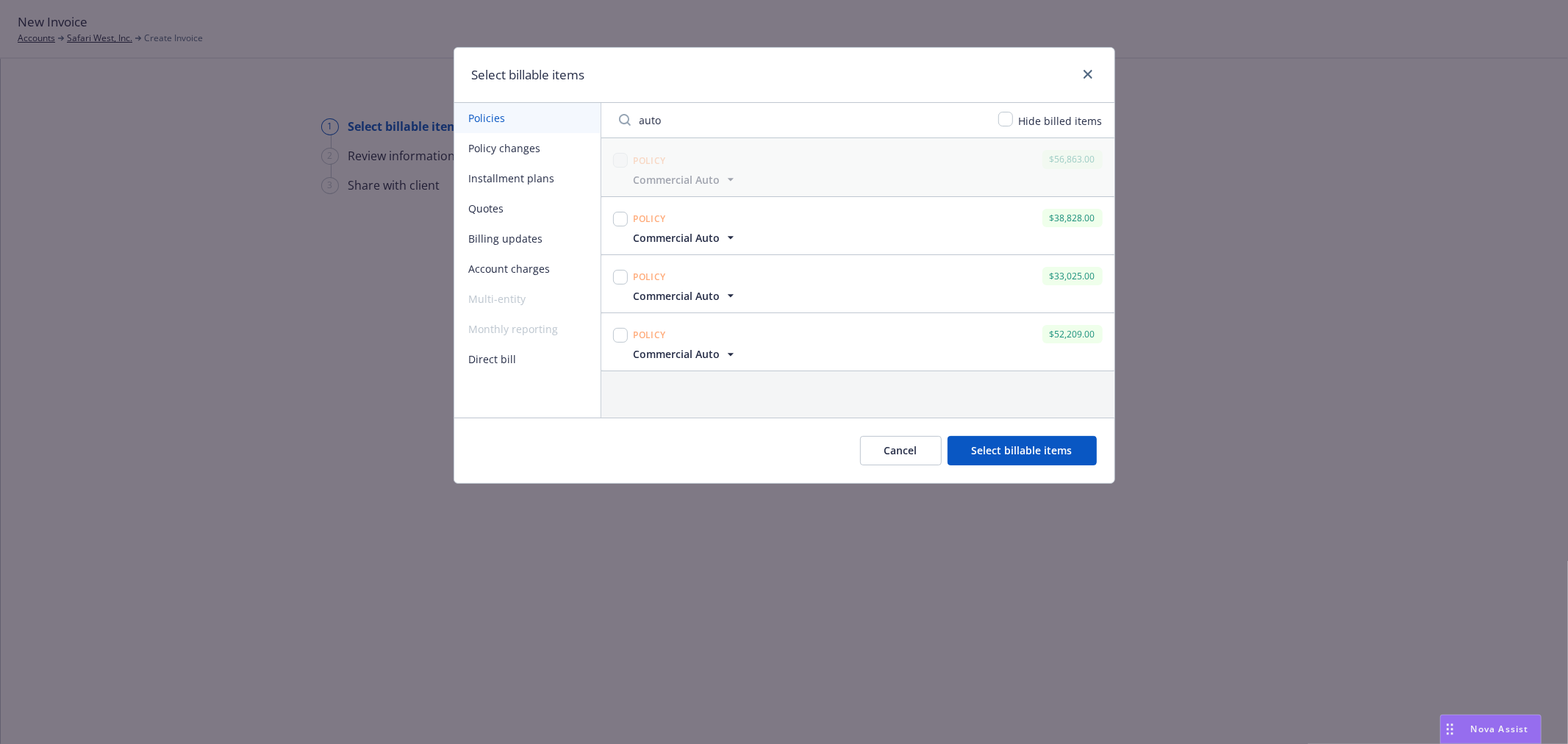
type input "auto"
click at [721, 354] on span "Commercial Auto" at bounding box center [686, 354] width 105 height 15
click at [619, 340] on input "checkbox" at bounding box center [620, 335] width 15 height 15
checkbox input "true"
drag, startPoint x: 702, startPoint y: 127, endPoint x: 610, endPoint y: 127, distance: 92.0
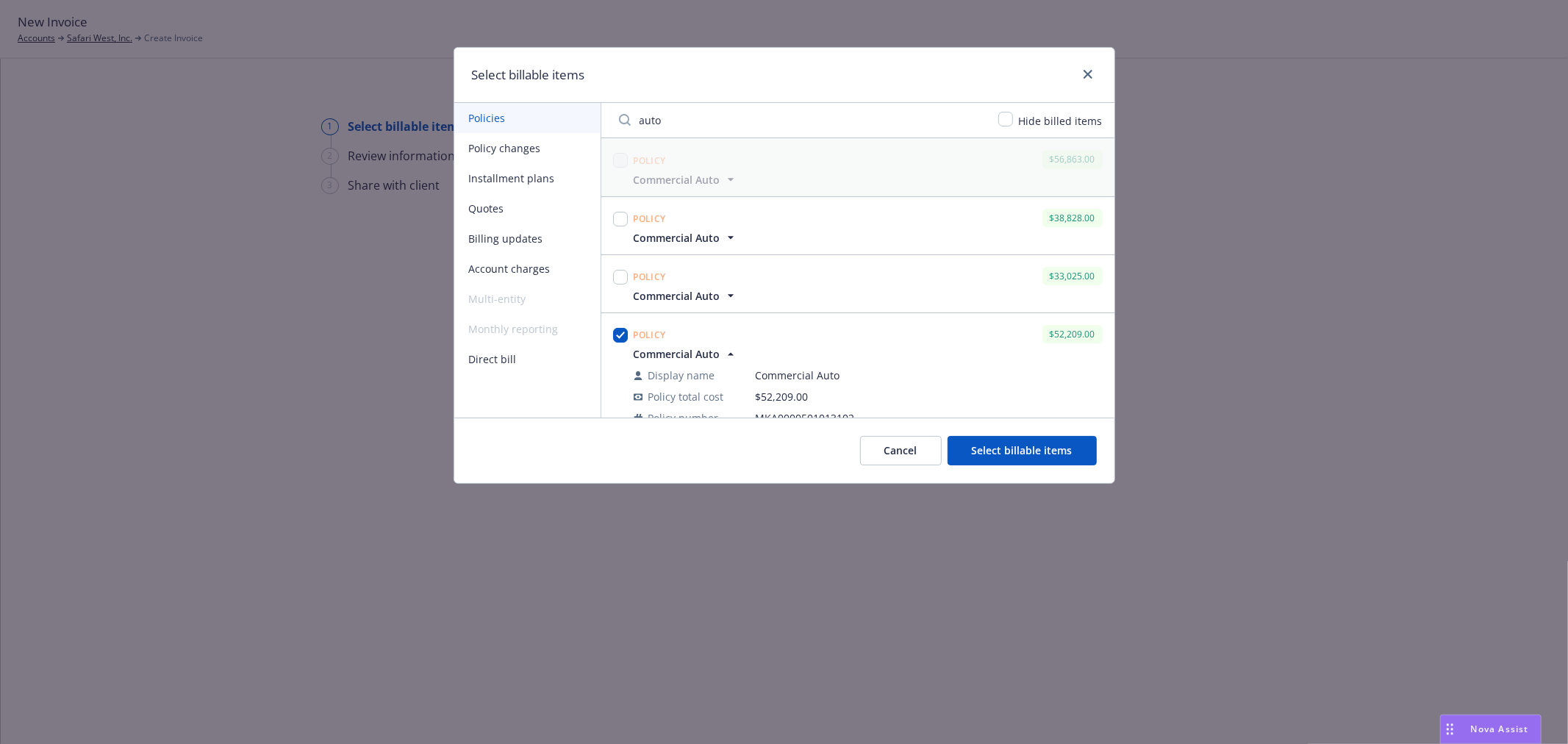
click at [610, 127] on input "auto" at bounding box center [799, 120] width 379 height 29
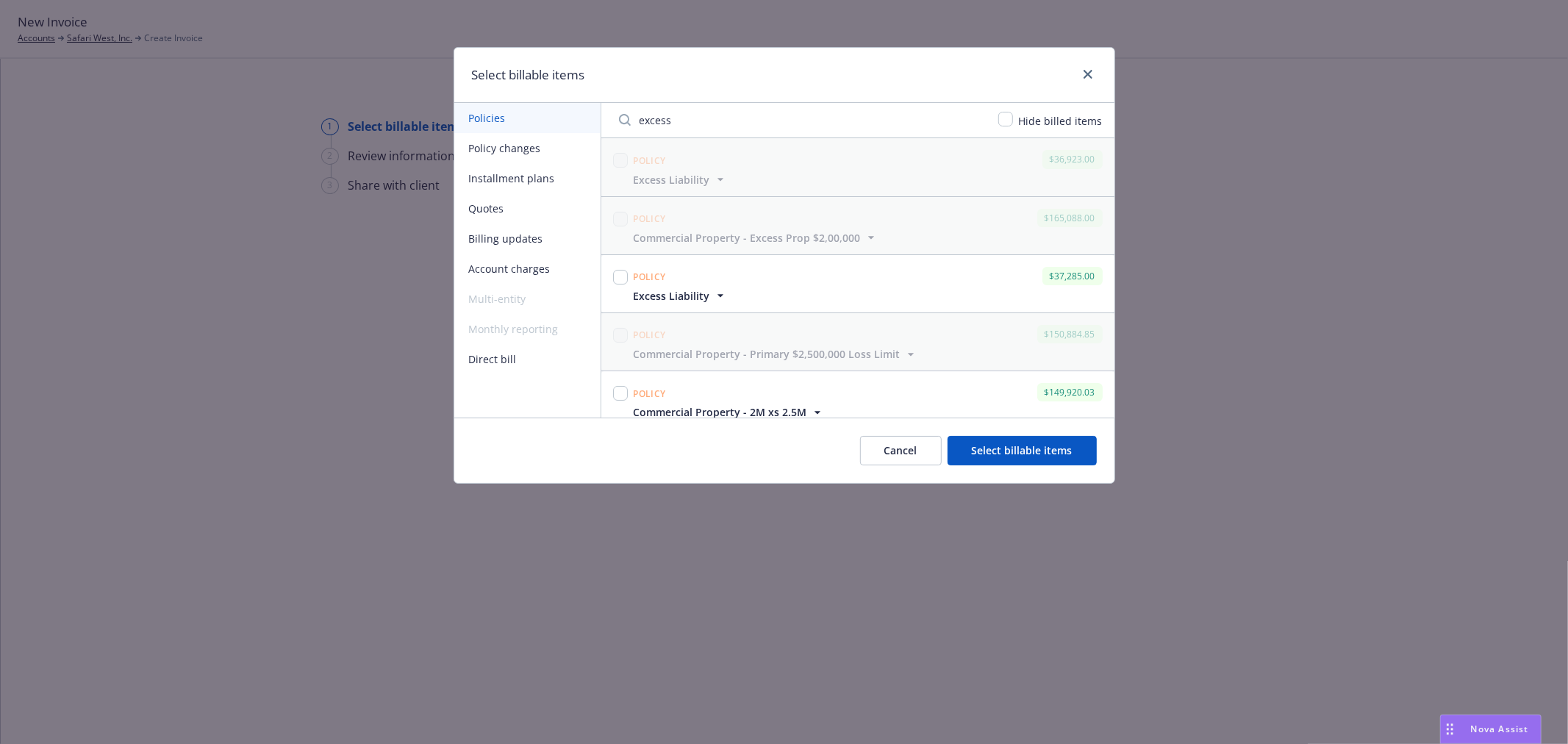
type input "excess"
click at [618, 276] on input "checkbox" at bounding box center [620, 277] width 15 height 15
checkbox input "true"
drag, startPoint x: 684, startPoint y: 123, endPoint x: 616, endPoint y: 123, distance: 68.0
click at [616, 123] on input "excess" at bounding box center [799, 120] width 379 height 29
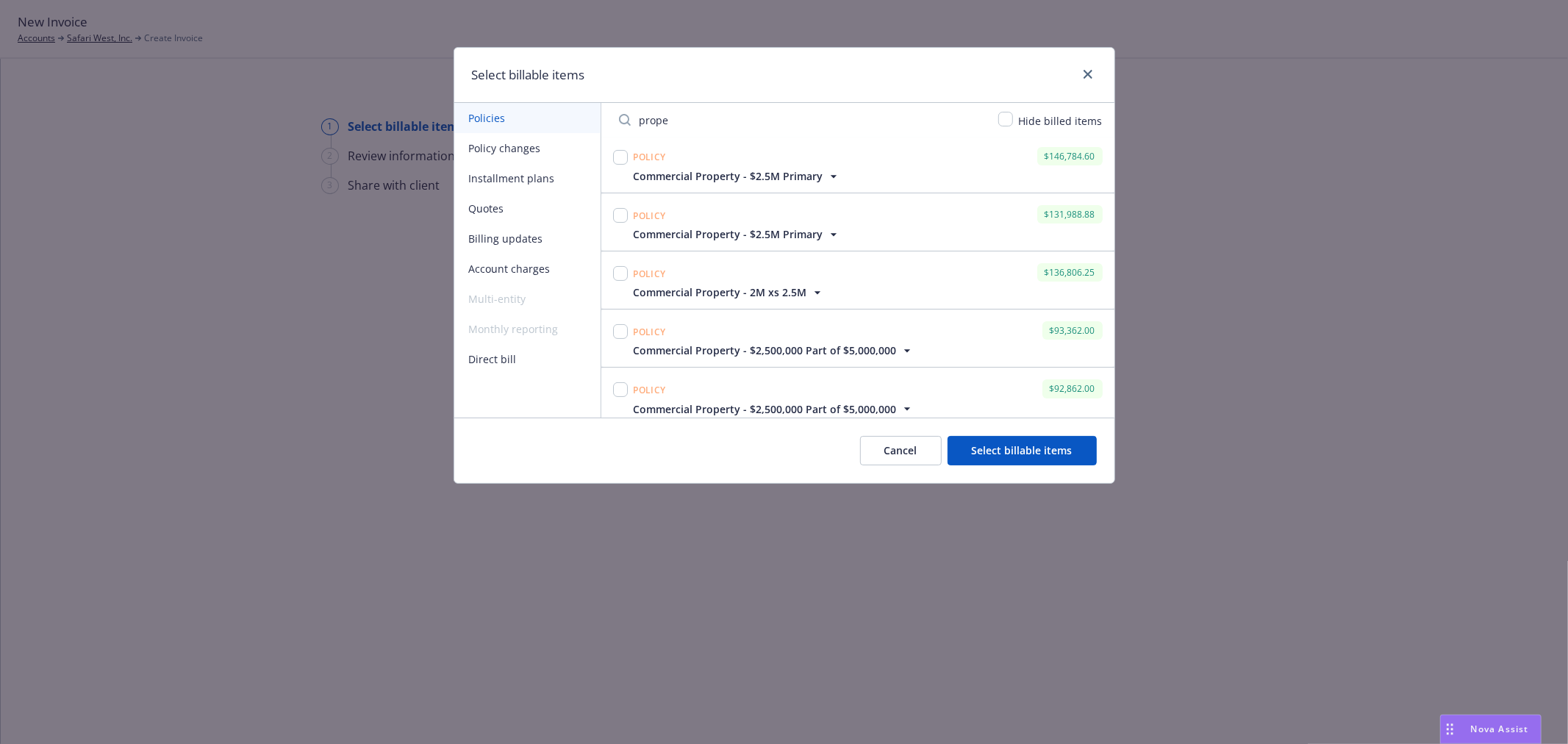
scroll to position [186, 0]
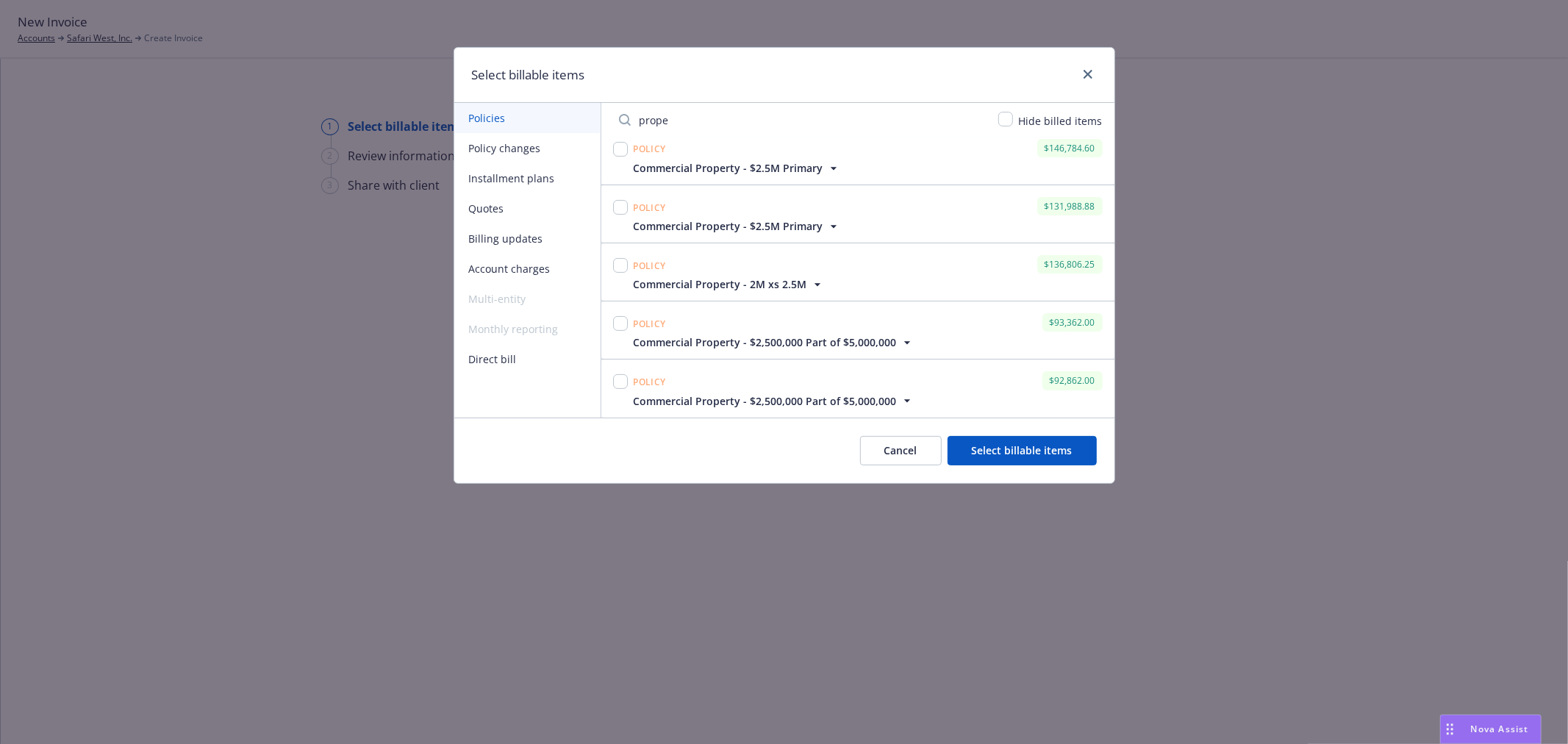
type input "prope"
click at [623, 329] on input "checkbox" at bounding box center [620, 324] width 15 height 15
checkbox input "true"
click at [900, 399] on icon "button" at bounding box center [907, 401] width 15 height 15
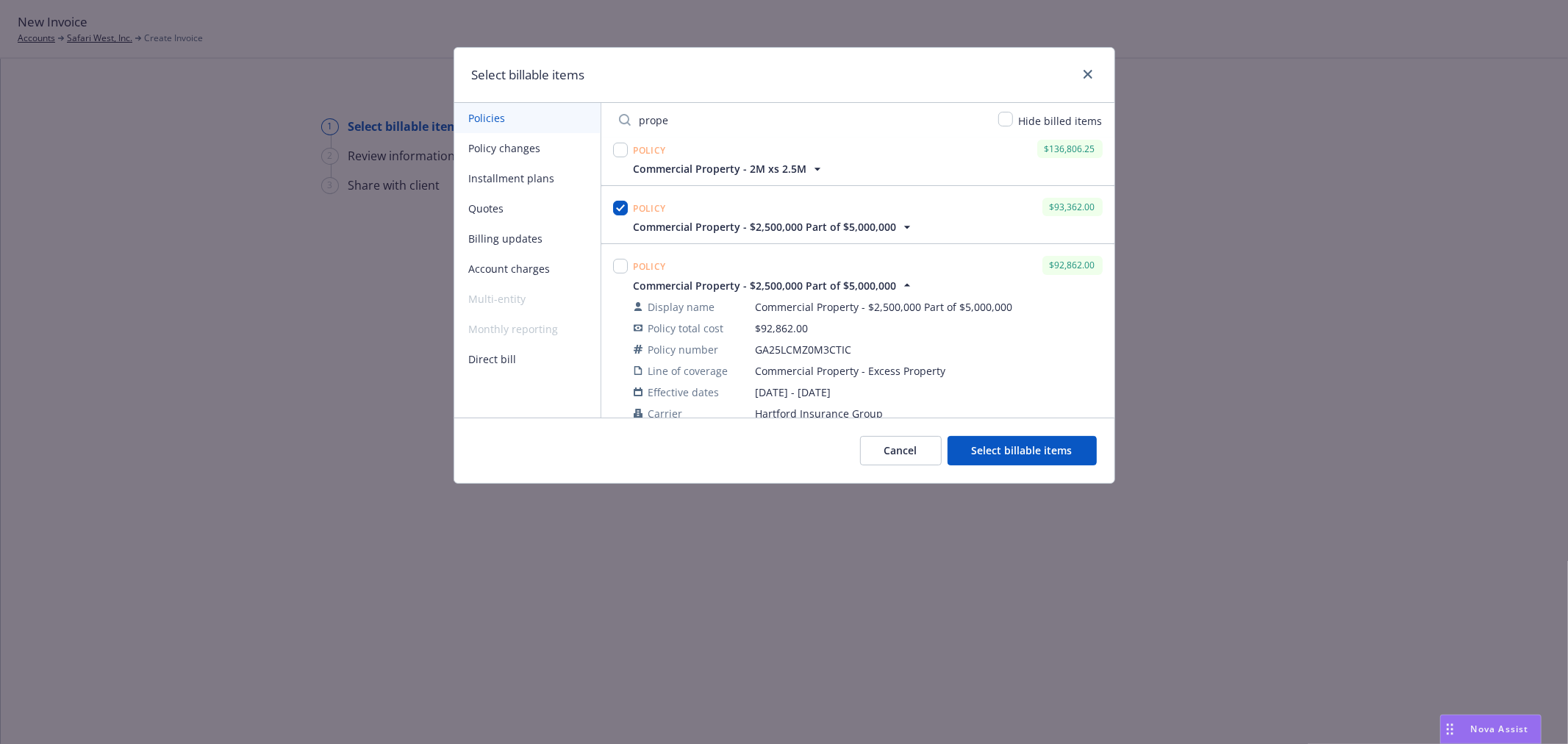
scroll to position [320, 0]
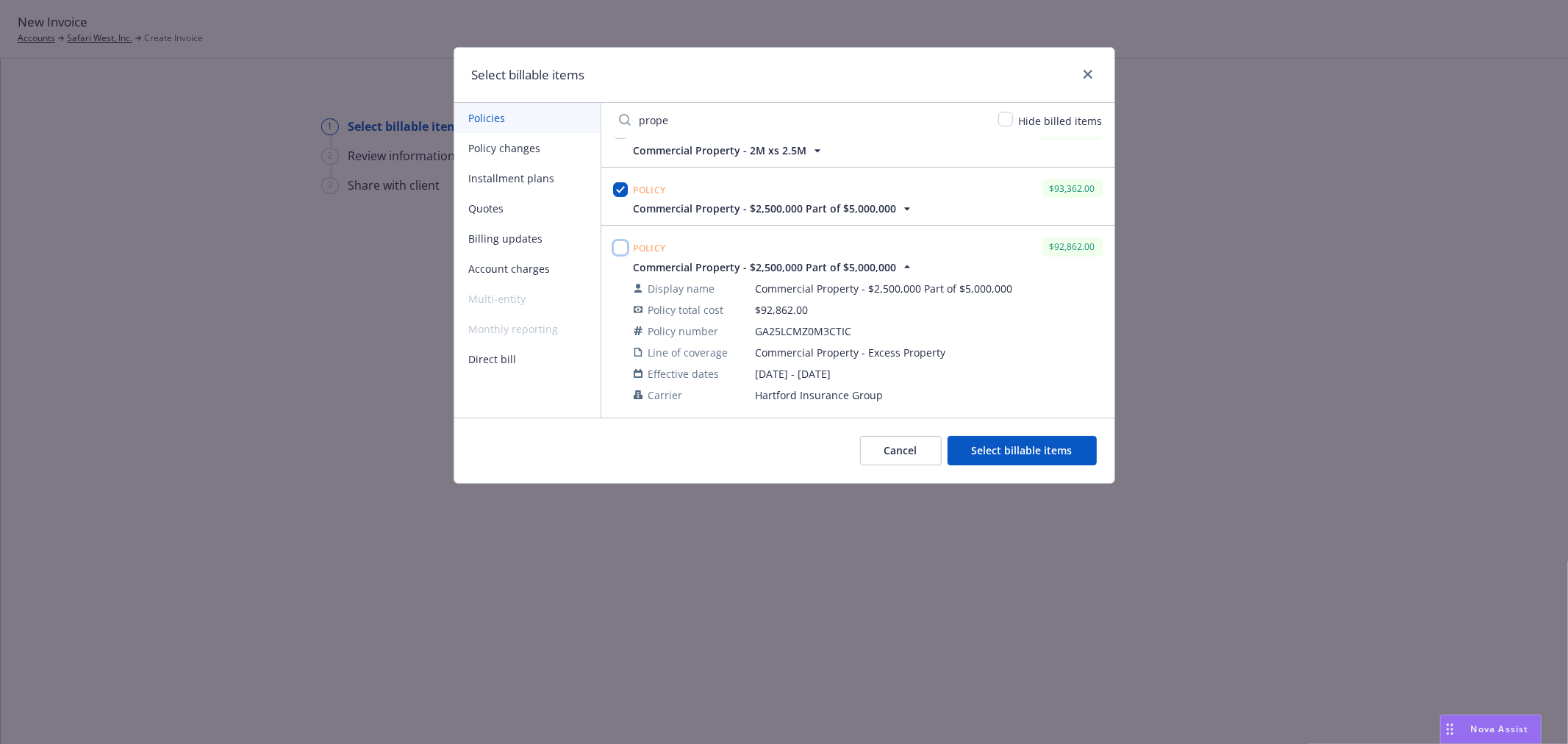
click at [619, 245] on input "checkbox" at bounding box center [620, 247] width 15 height 15
checkbox input "true"
drag, startPoint x: 690, startPoint y: 122, endPoint x: 625, endPoint y: 122, distance: 65.0
click at [625, 122] on input "prope" at bounding box center [799, 120] width 379 height 29
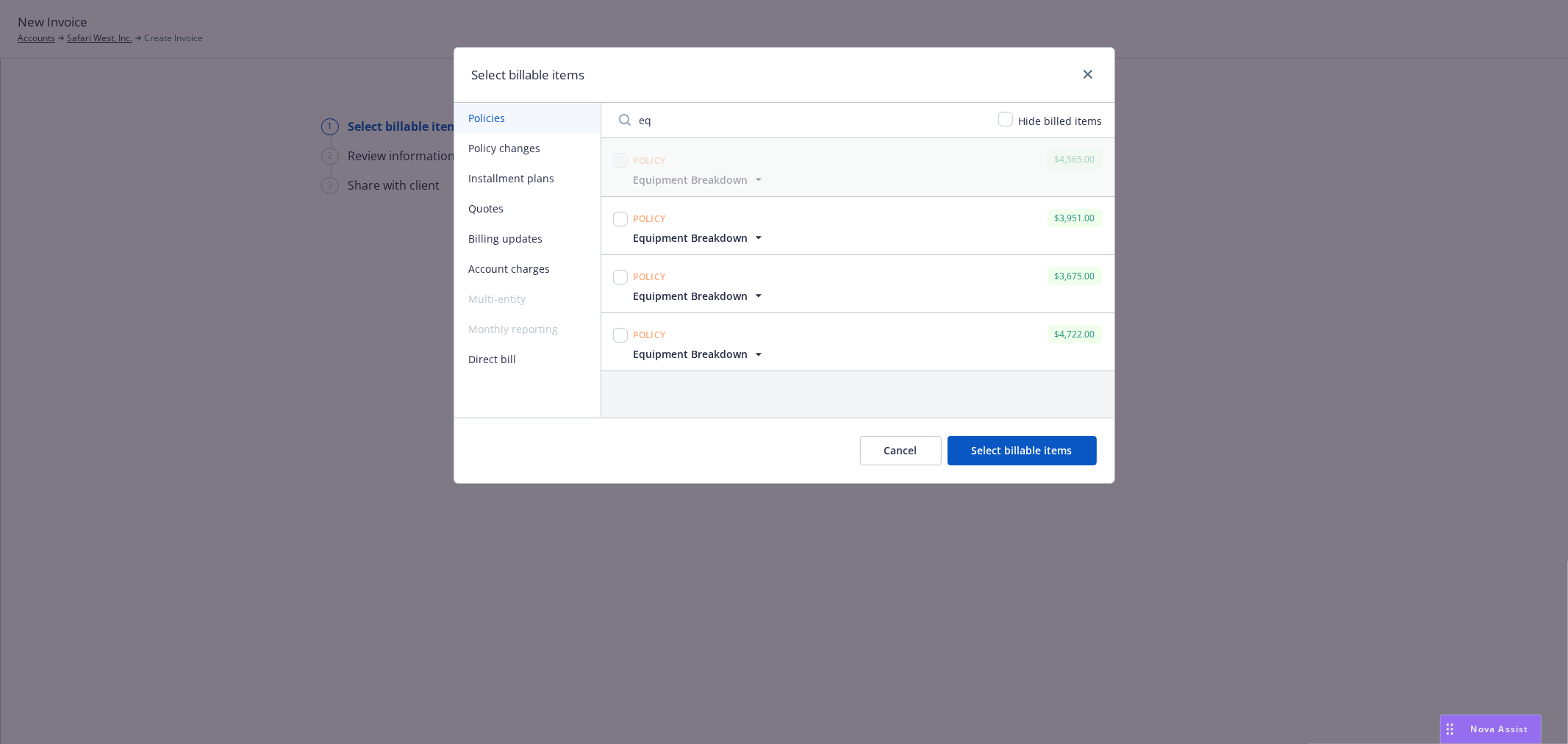
scroll to position [0, 0]
type input "equipment"
click at [625, 335] on input "checkbox" at bounding box center [620, 335] width 15 height 15
checkbox input "true"
click at [753, 358] on icon "button" at bounding box center [758, 354] width 15 height 15
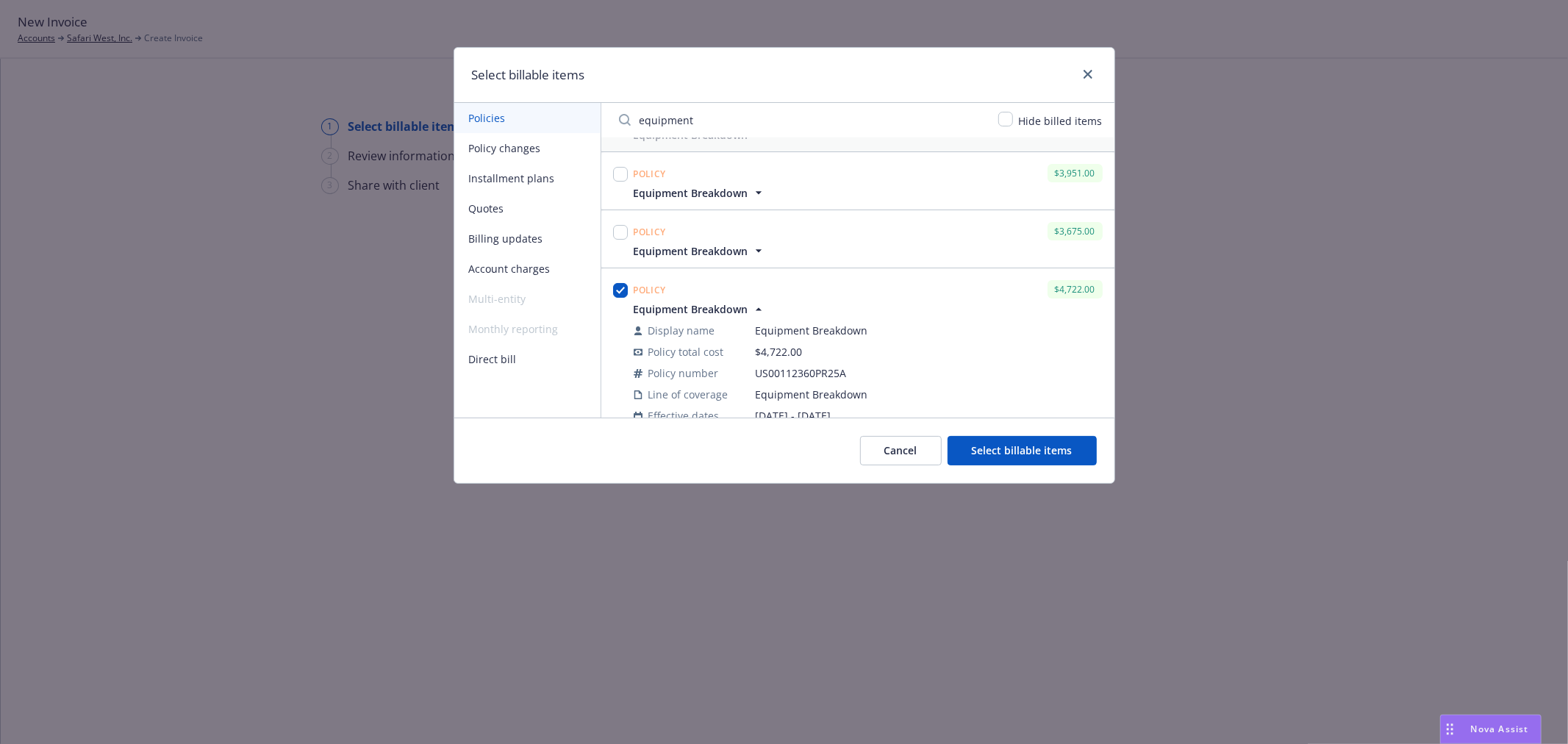
scroll to position [87, 0]
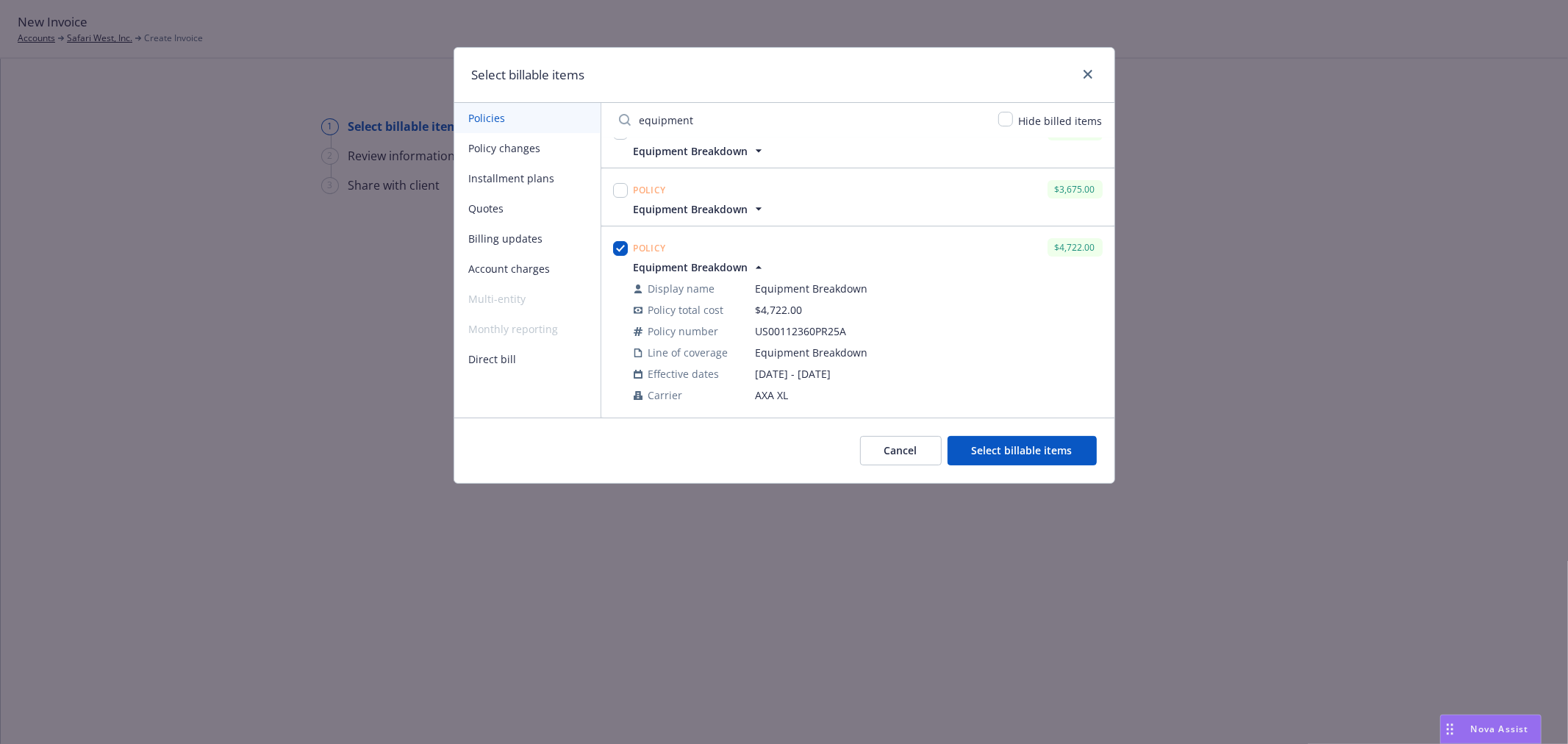
drag, startPoint x: 728, startPoint y: 118, endPoint x: 592, endPoint y: 118, distance: 136.0
click at [592, 118] on div "Policies Policy changes Installment plans Quotes Billing updates Account charge…" at bounding box center [785, 260] width 660 height 315
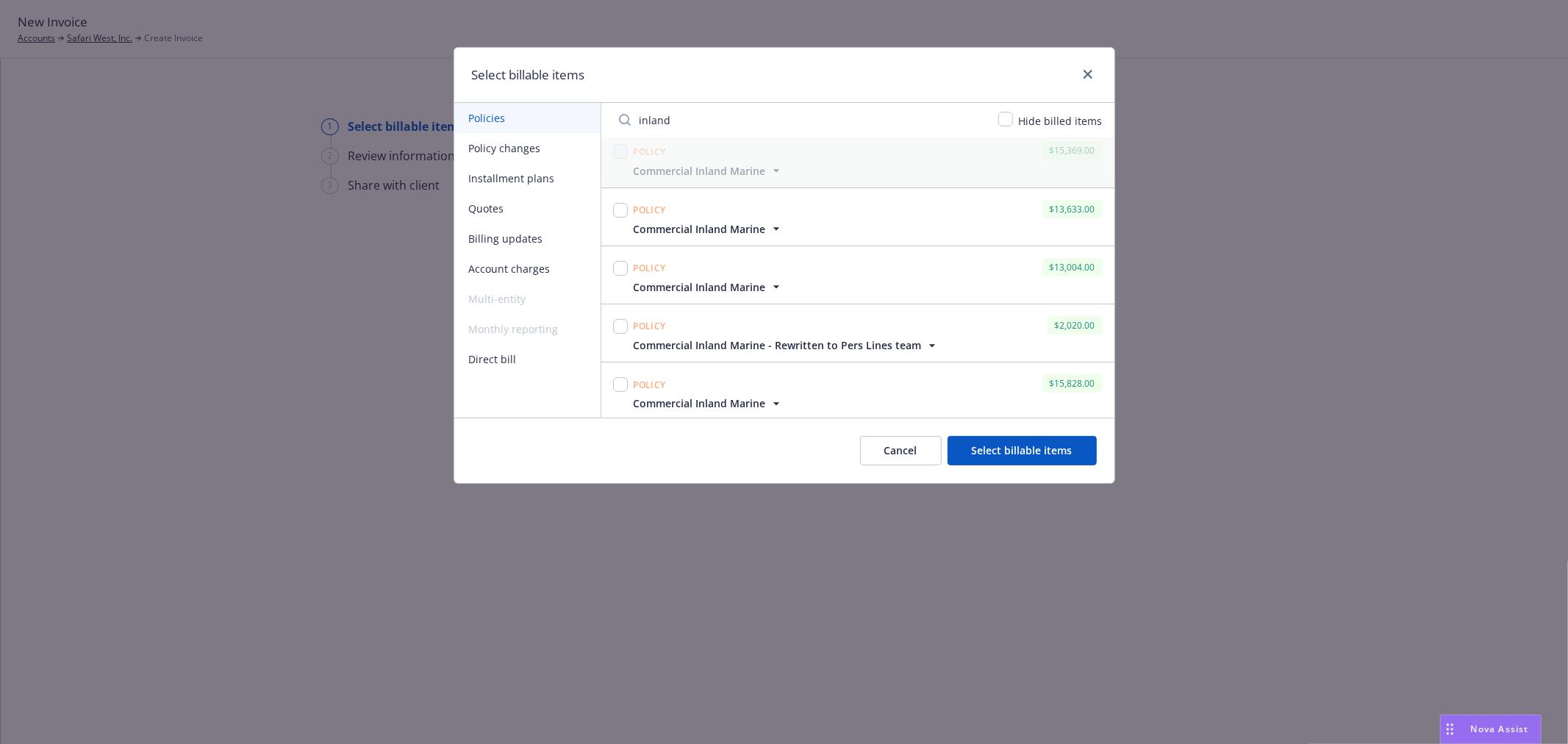
scroll to position [11, 0]
type input "inland"
click at [765, 399] on span "Commercial Inland Marine" at bounding box center [709, 402] width 150 height 15
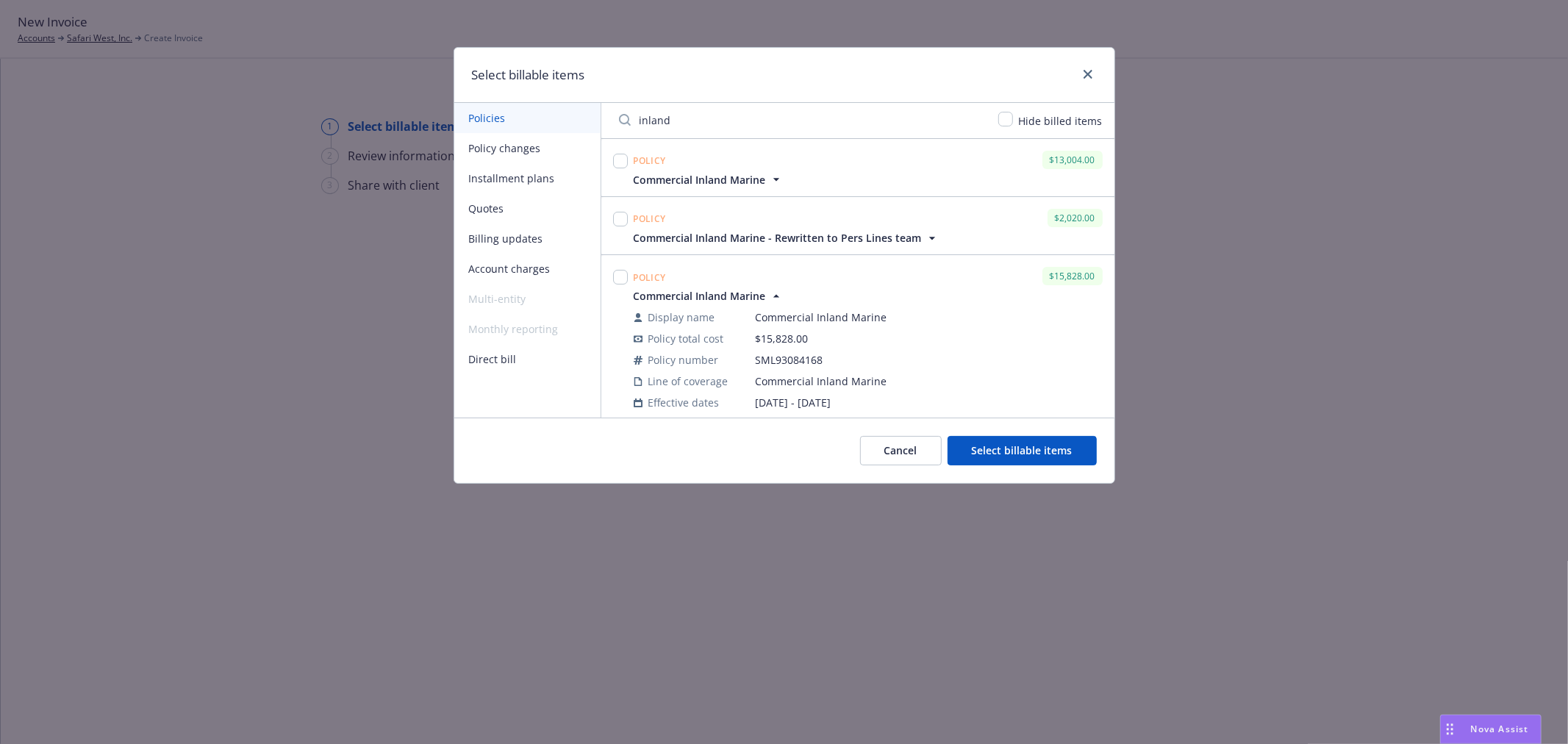
scroll to position [145, 0]
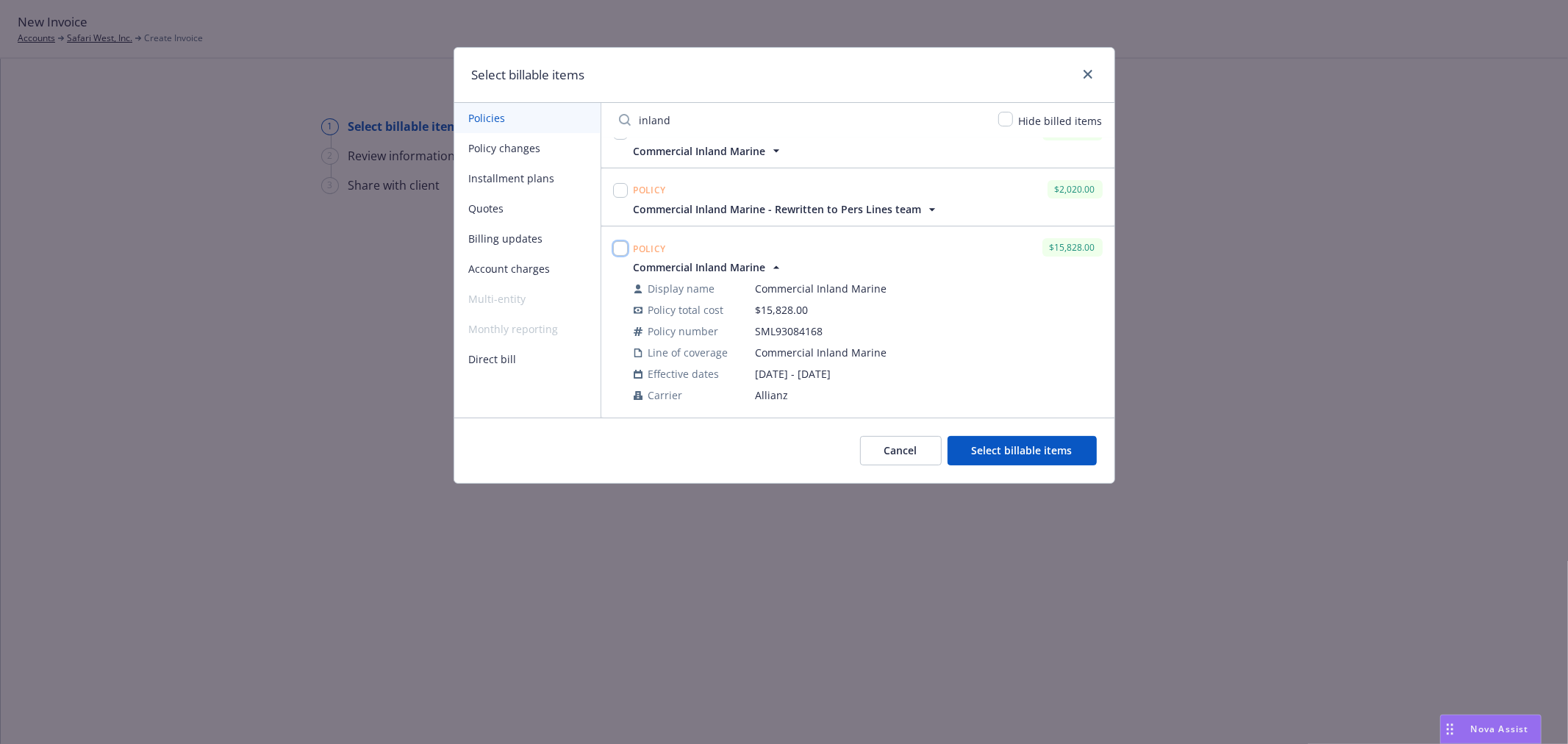
click at [625, 247] on input "checkbox" at bounding box center [620, 248] width 15 height 15
checkbox input "true"
drag, startPoint x: 703, startPoint y: 118, endPoint x: 582, endPoint y: 113, distance: 121.1
click at [582, 113] on div "Policies Policy changes Installment plans Quotes Billing updates Account charge…" at bounding box center [785, 260] width 660 height 315
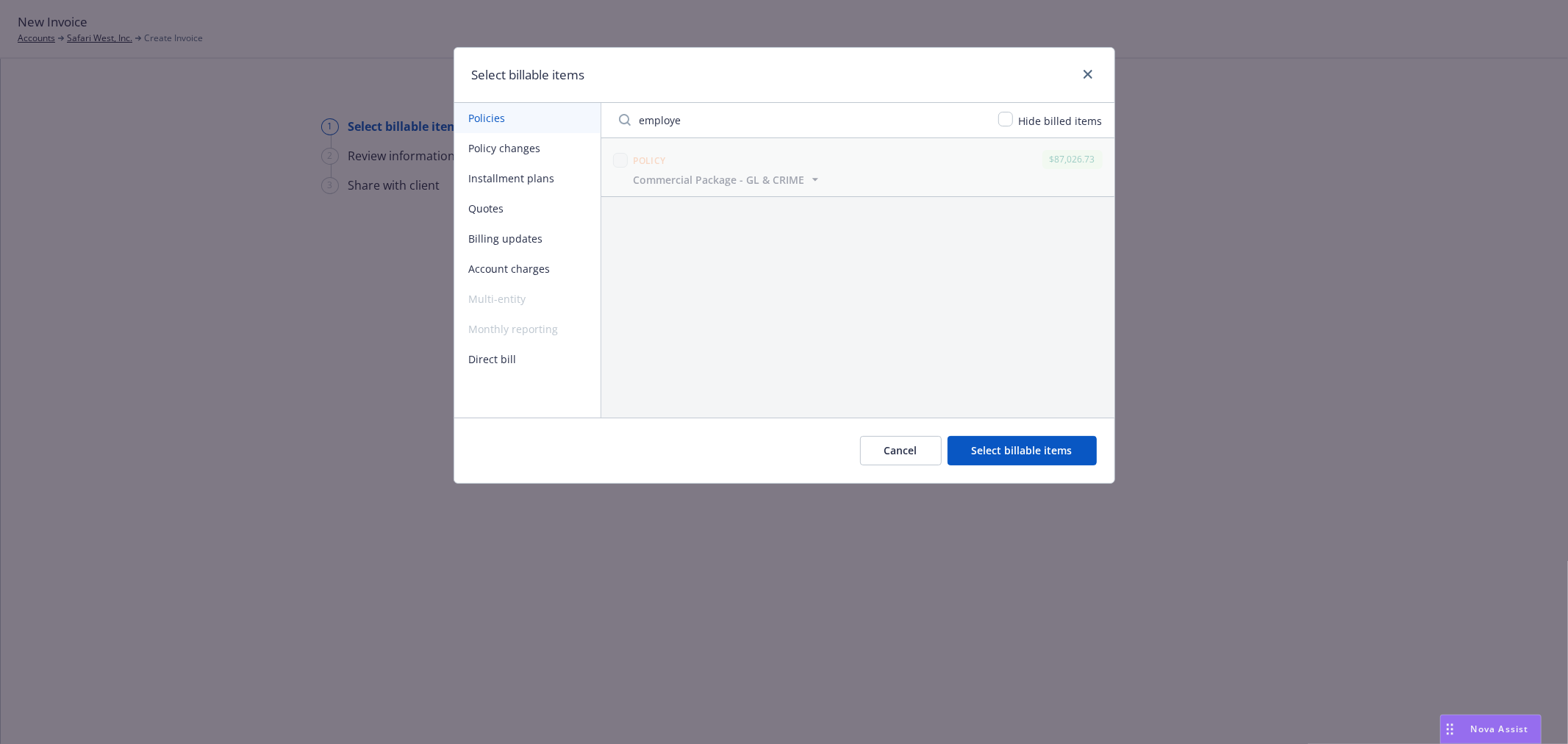
scroll to position [0, 0]
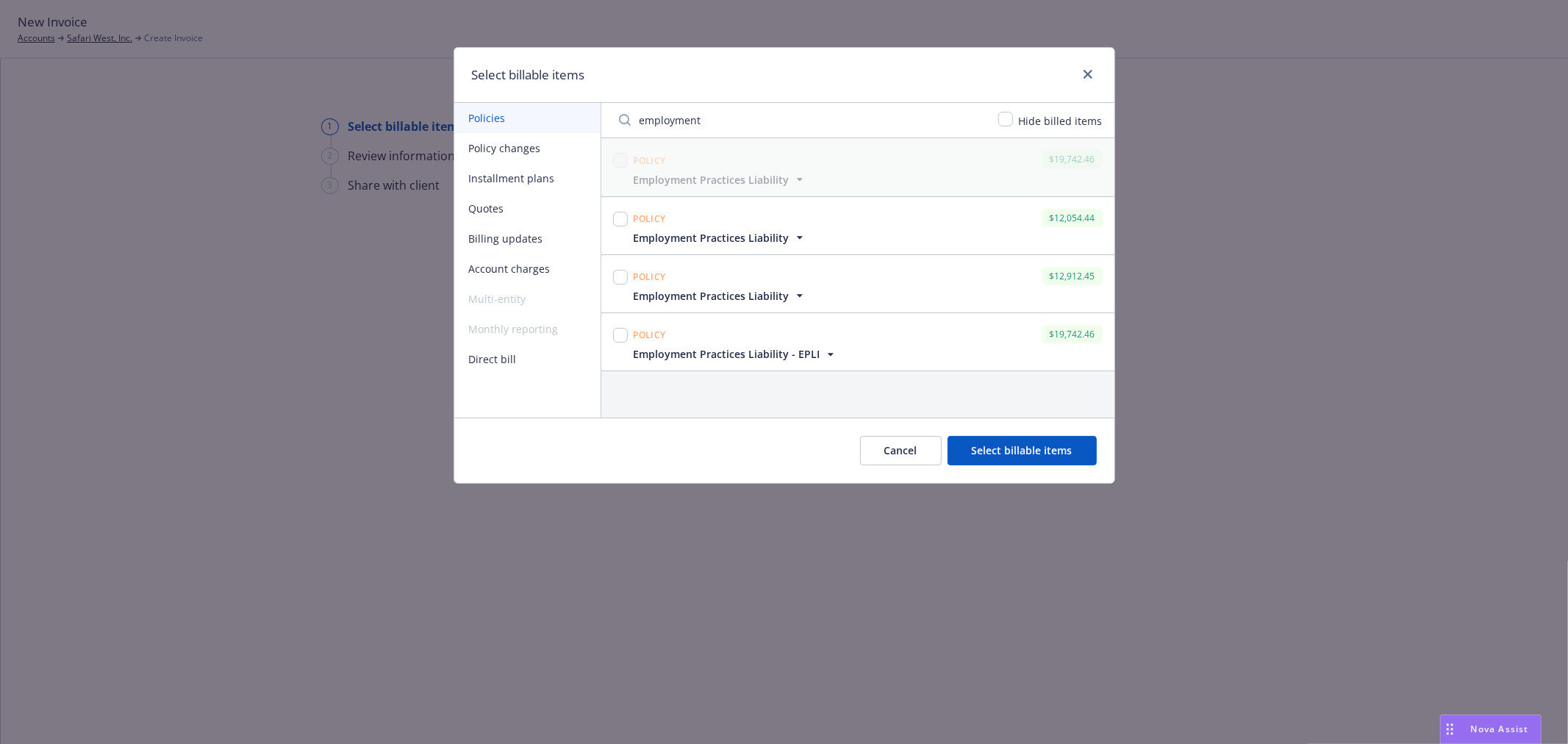
type input "employment"
click at [621, 219] on input "checkbox" at bounding box center [620, 219] width 15 height 15
checkbox input "false"
click at [625, 335] on input "checkbox" at bounding box center [620, 335] width 15 height 15
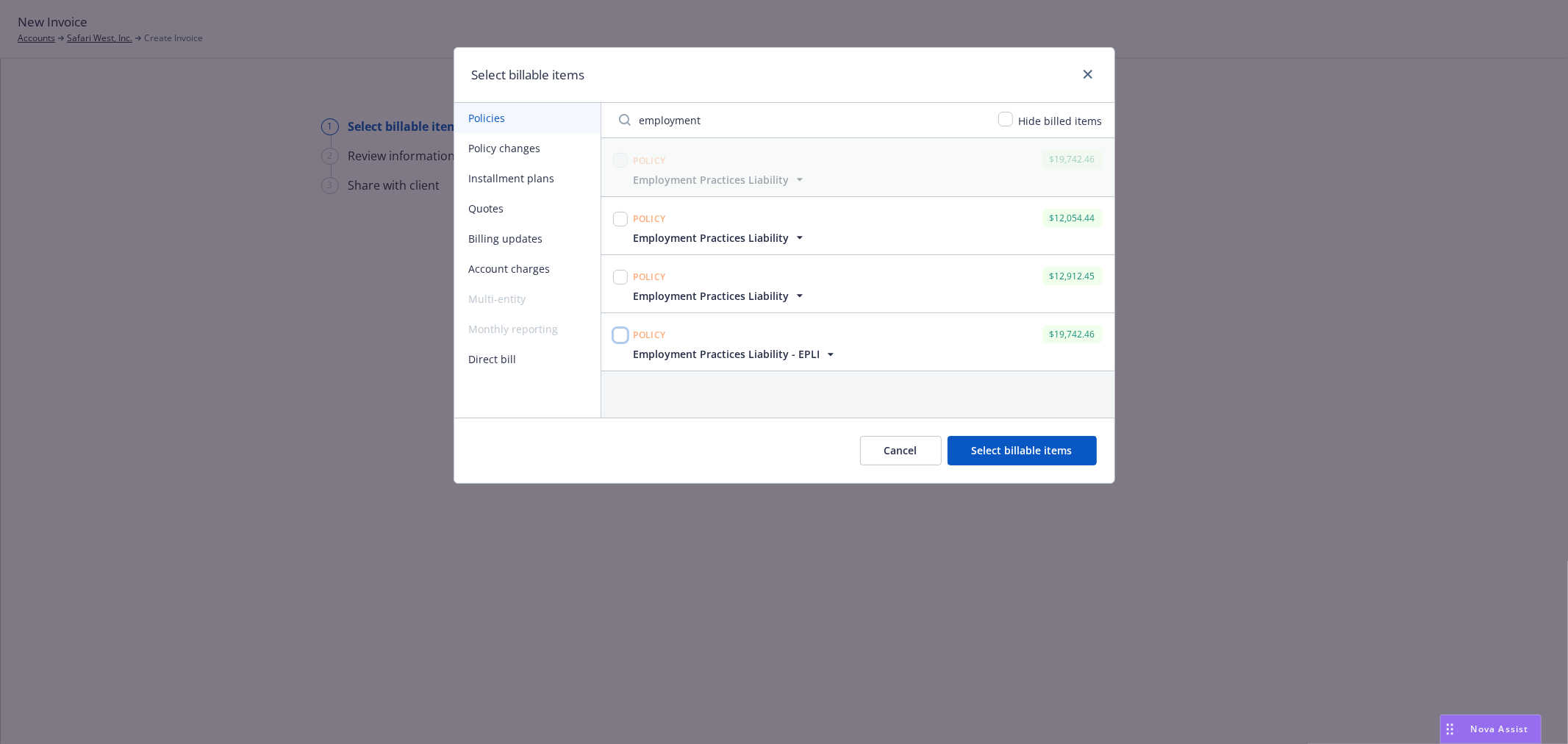
checkbox input "true"
click at [829, 361] on icon "button" at bounding box center [830, 354] width 15 height 15
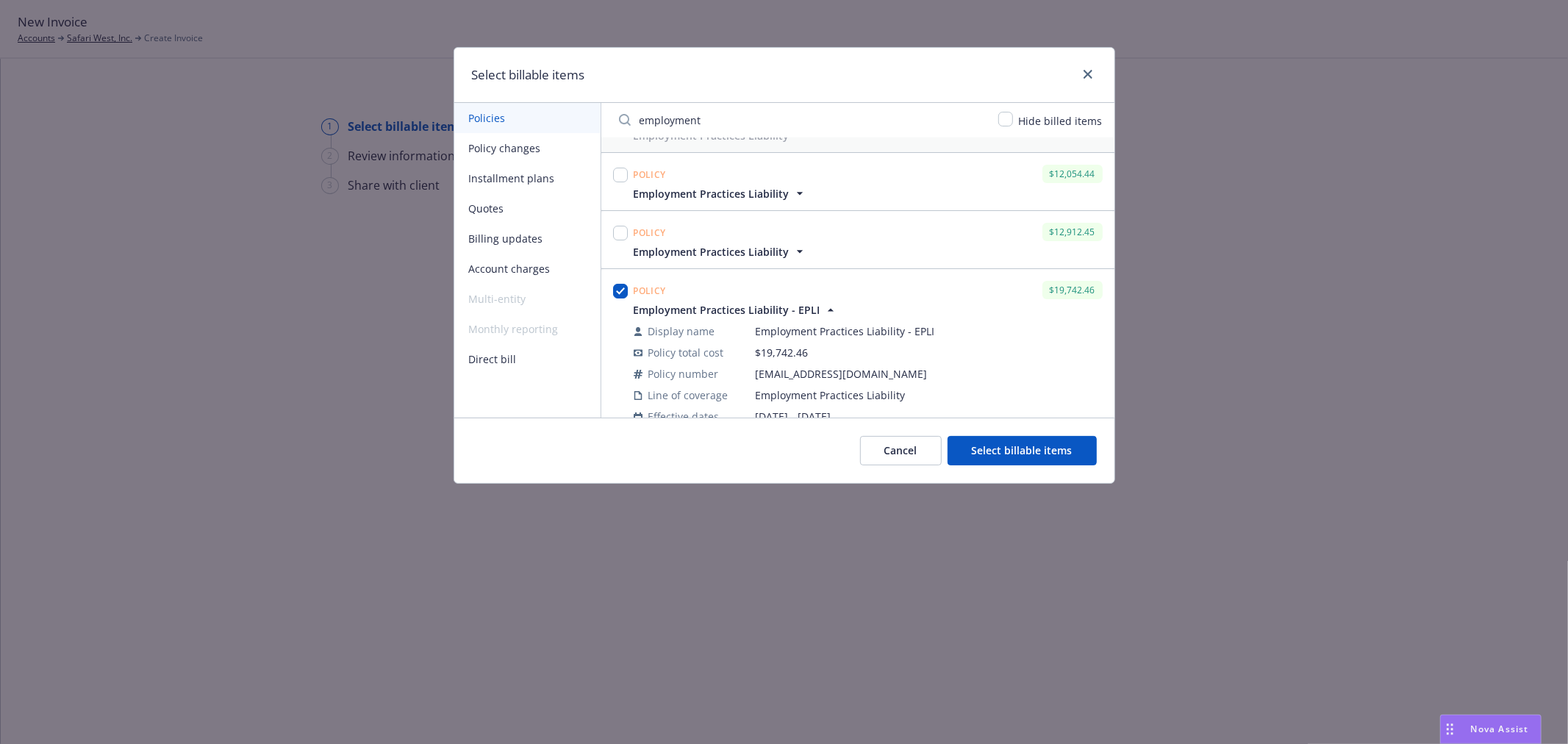
scroll to position [87, 0]
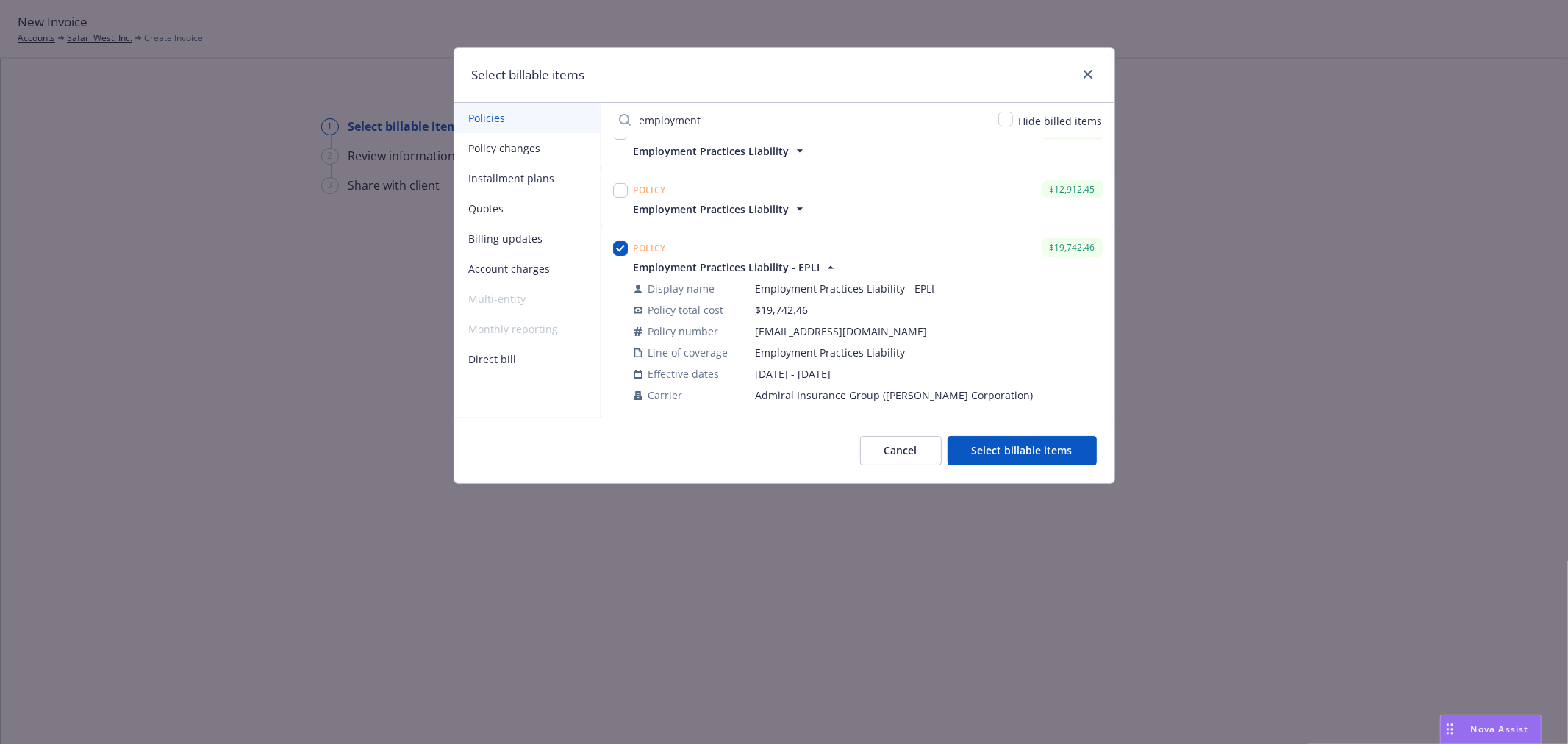
click at [1049, 458] on button "Select billable items" at bounding box center [1022, 451] width 149 height 29
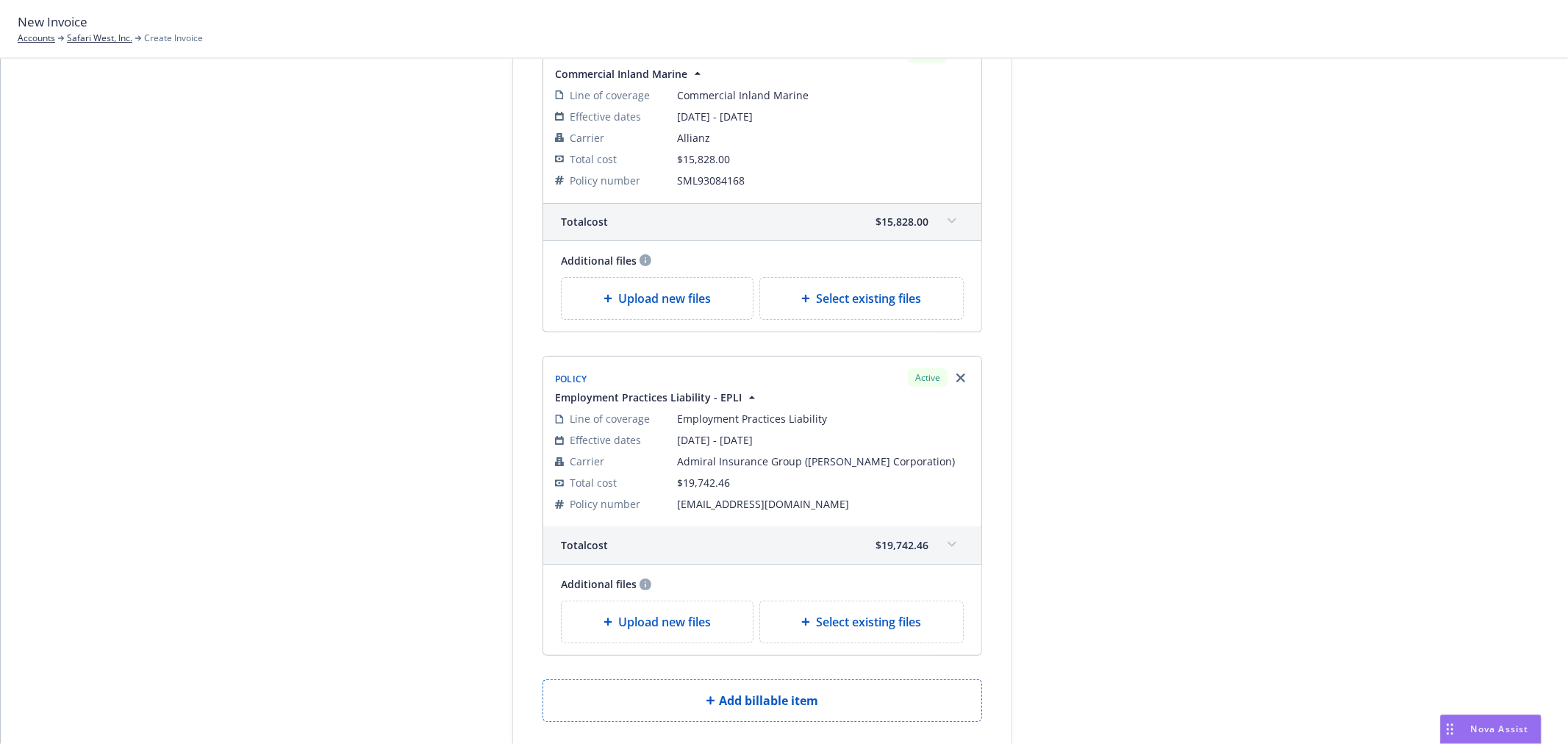
scroll to position [2285, 0]
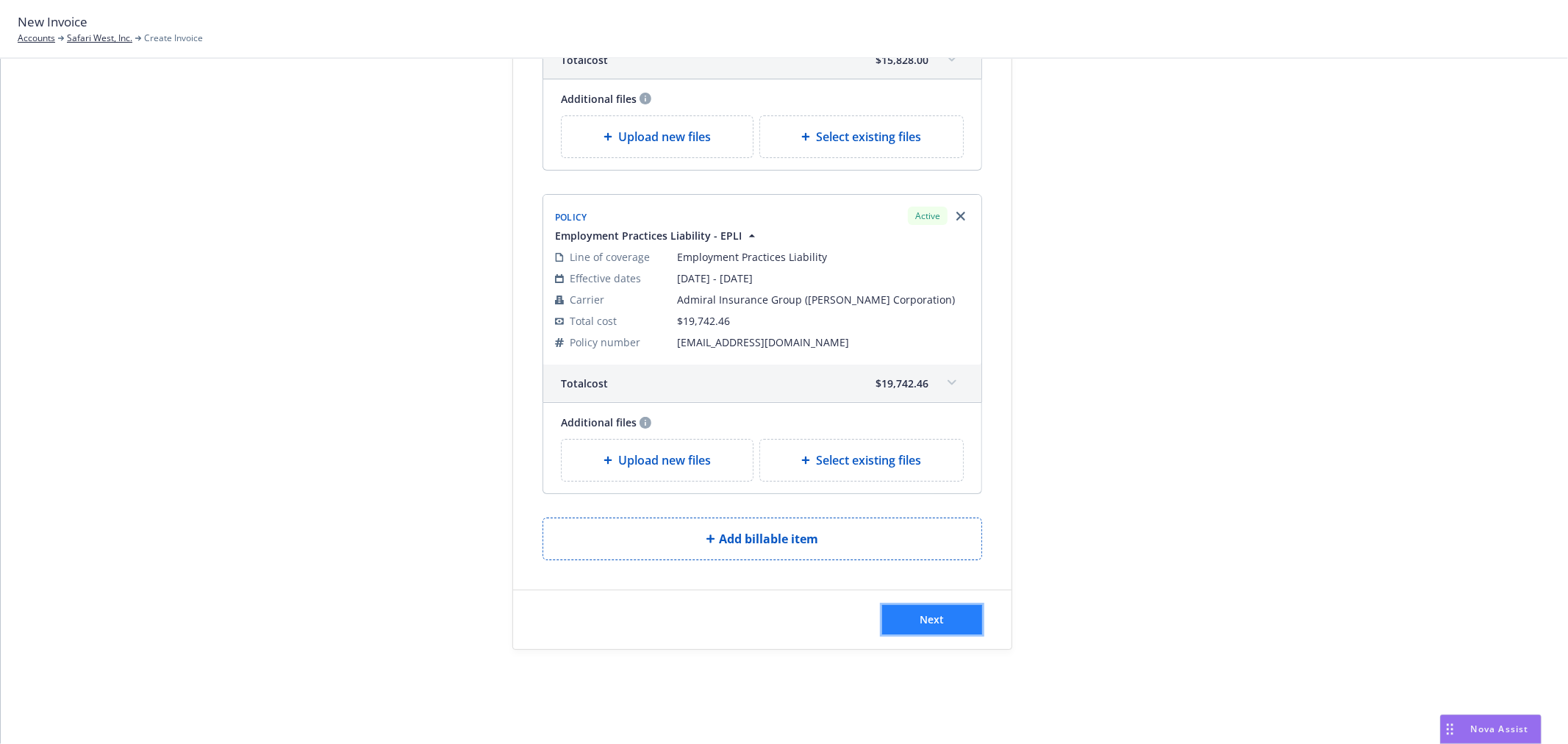
click at [920, 622] on span "Next" at bounding box center [932, 620] width 24 height 14
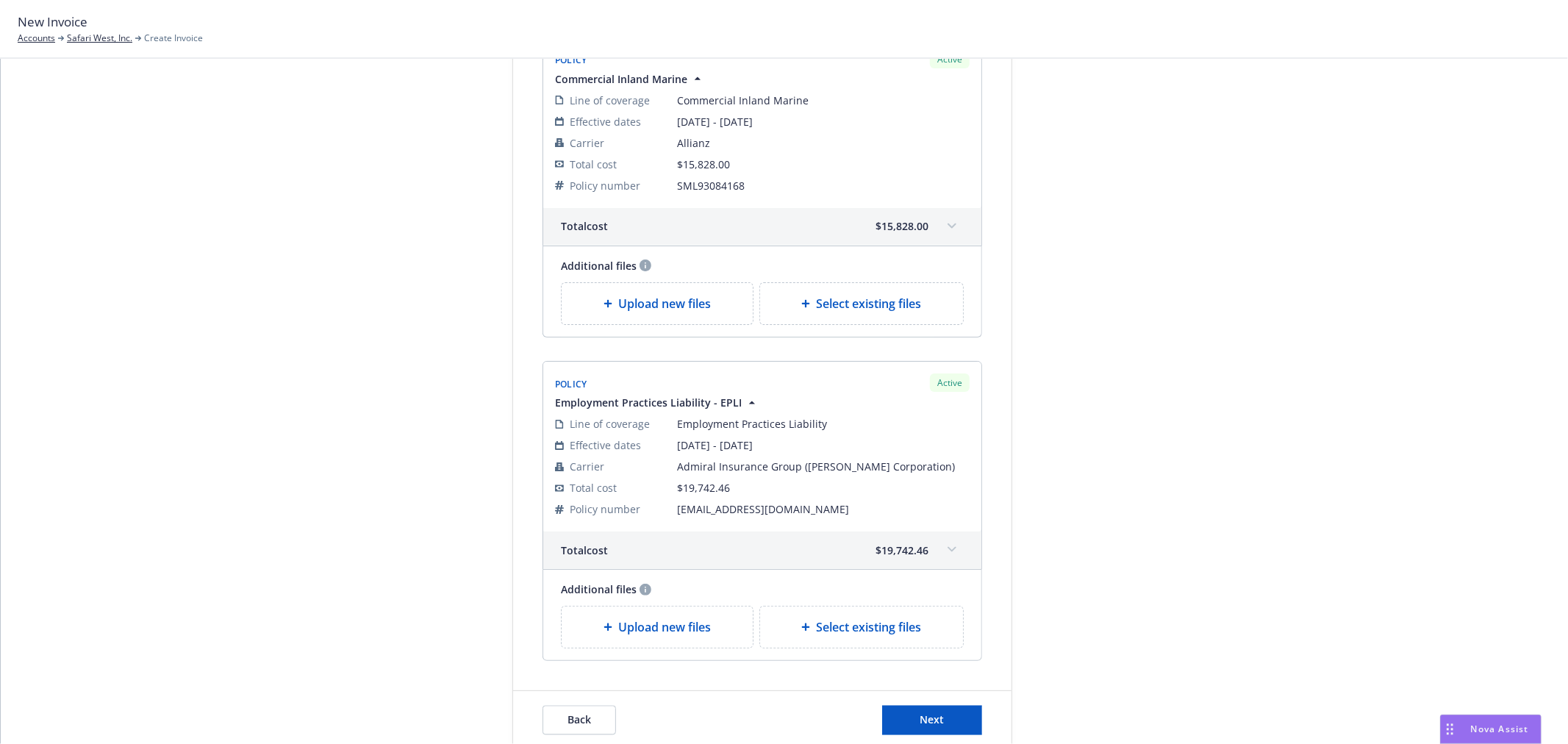
scroll to position [2468, 0]
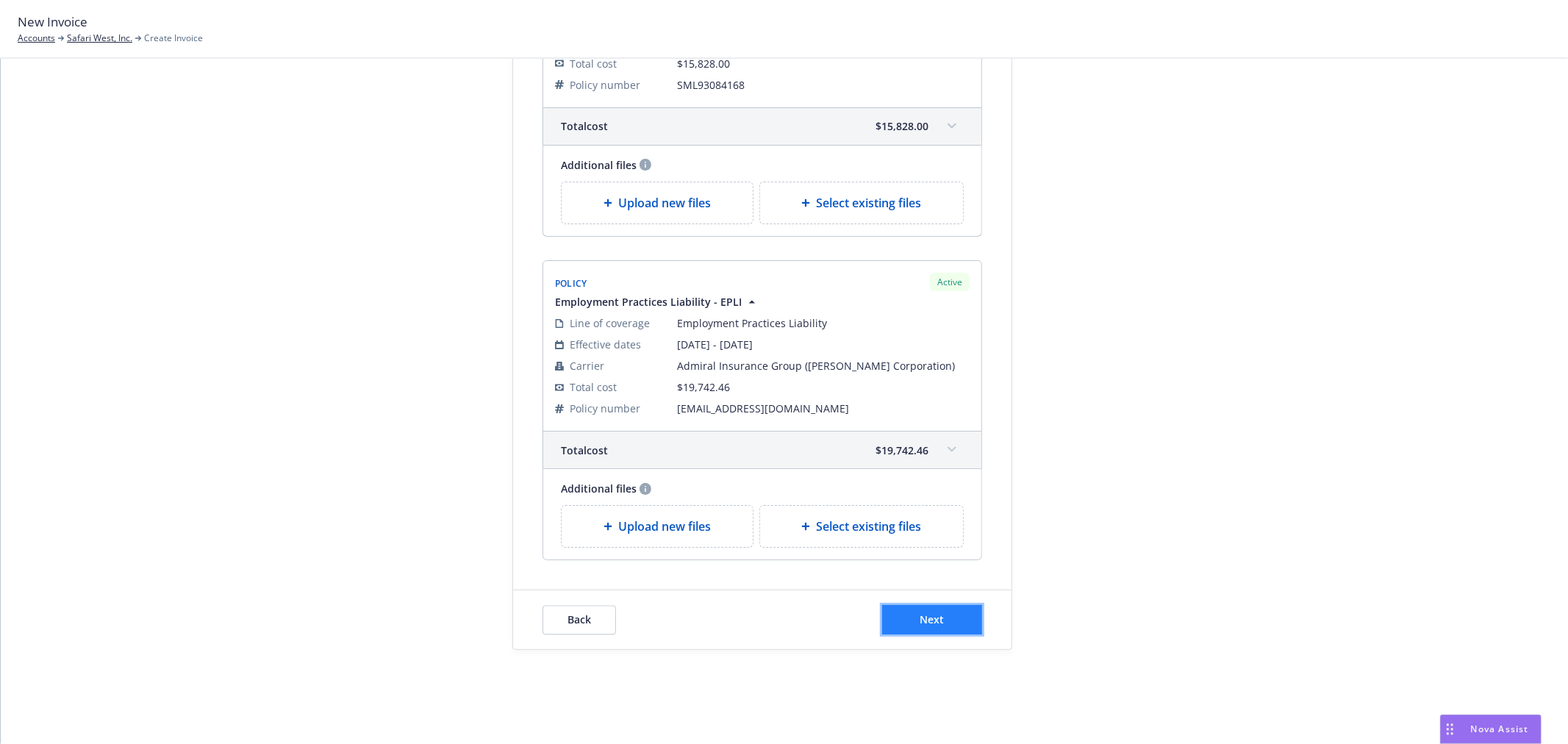
click at [920, 620] on span "Next" at bounding box center [932, 620] width 24 height 14
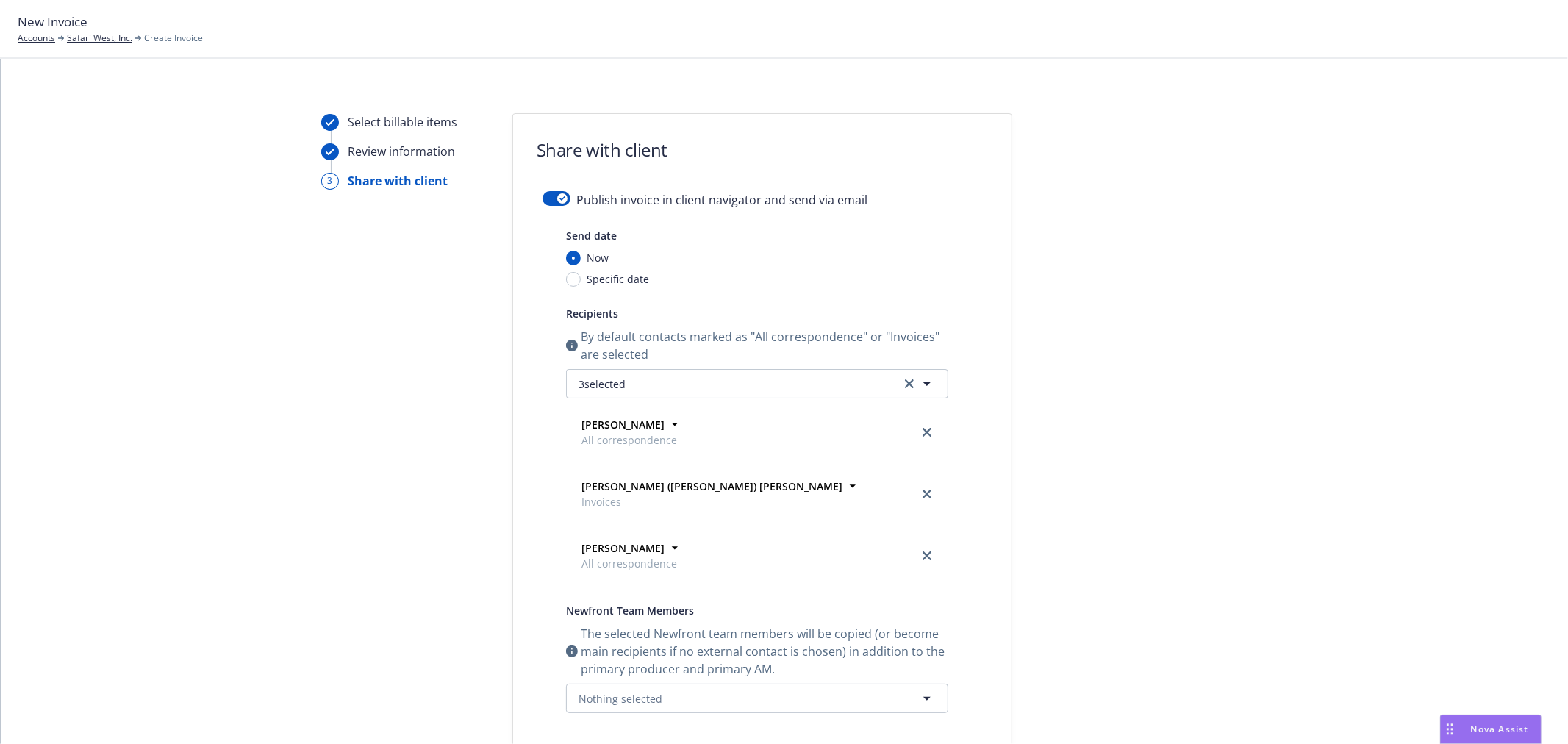
scroll to position [0, 0]
click at [543, 201] on button "button" at bounding box center [557, 203] width 28 height 15
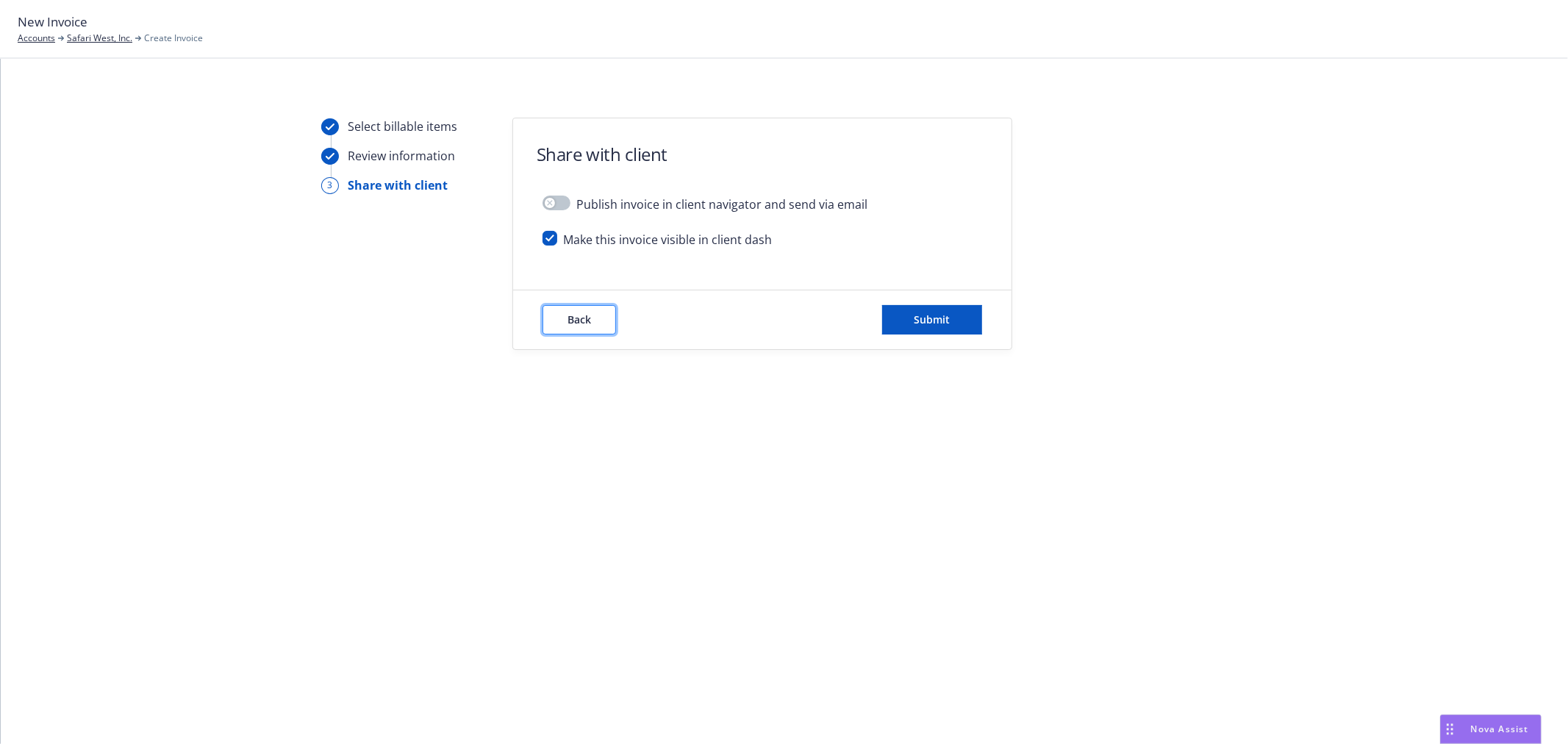
click at [574, 317] on span "Back" at bounding box center [579, 319] width 23 height 14
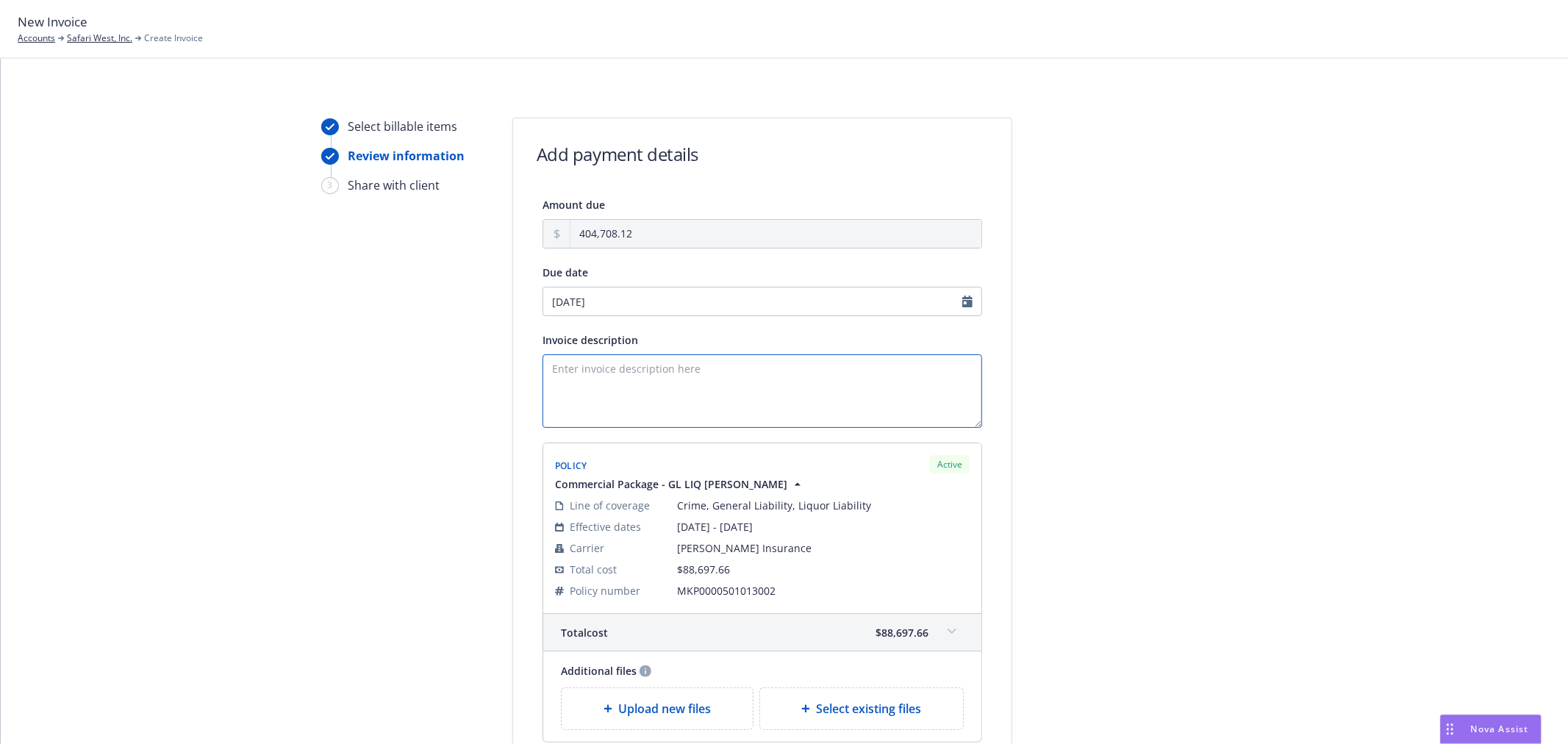
click at [642, 366] on textarea "Invoice description" at bounding box center [763, 391] width 440 height 74
paste textarea "Premium Financed - Fully Funded"
click at [787, 366] on textarea "Premium Financed - Fully Funded (25-26 Insurance Program)" at bounding box center [763, 391] width 440 height 74
drag, startPoint x: 922, startPoint y: 366, endPoint x: 706, endPoint y: 389, distance: 217.2
click at [706, 389] on textarea "Premium Financed - Fully Funded (25-26 Insurance Rene Program)" at bounding box center [763, 391] width 440 height 74
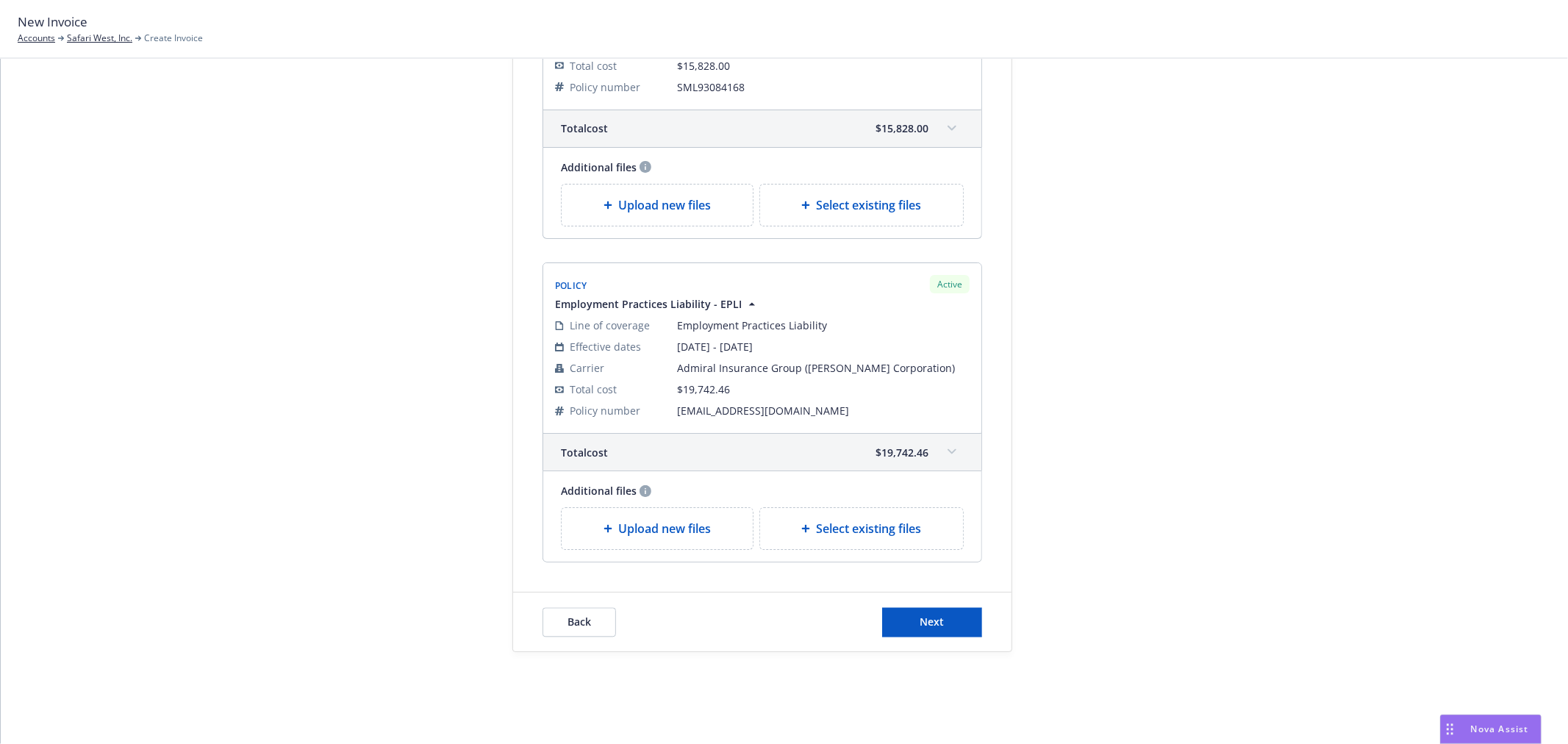
scroll to position [2468, 0]
type textarea "Premium Financed - Fully Funded"
click at [927, 618] on span "Next" at bounding box center [932, 620] width 24 height 14
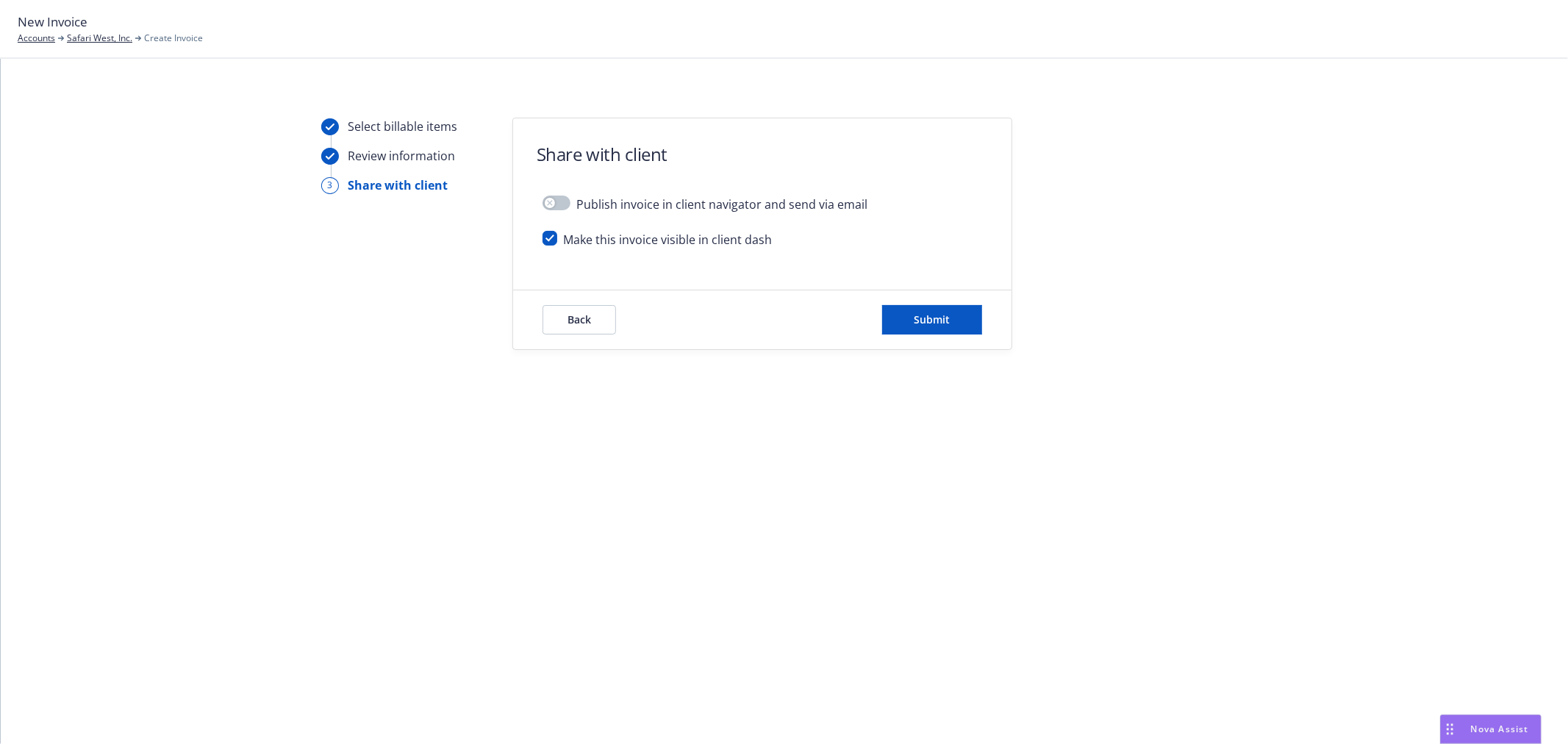
scroll to position [0, 0]
click at [549, 239] on input "checkbox" at bounding box center [550, 238] width 15 height 15
checkbox input "false"
click at [944, 314] on span "Submit" at bounding box center [932, 319] width 36 height 14
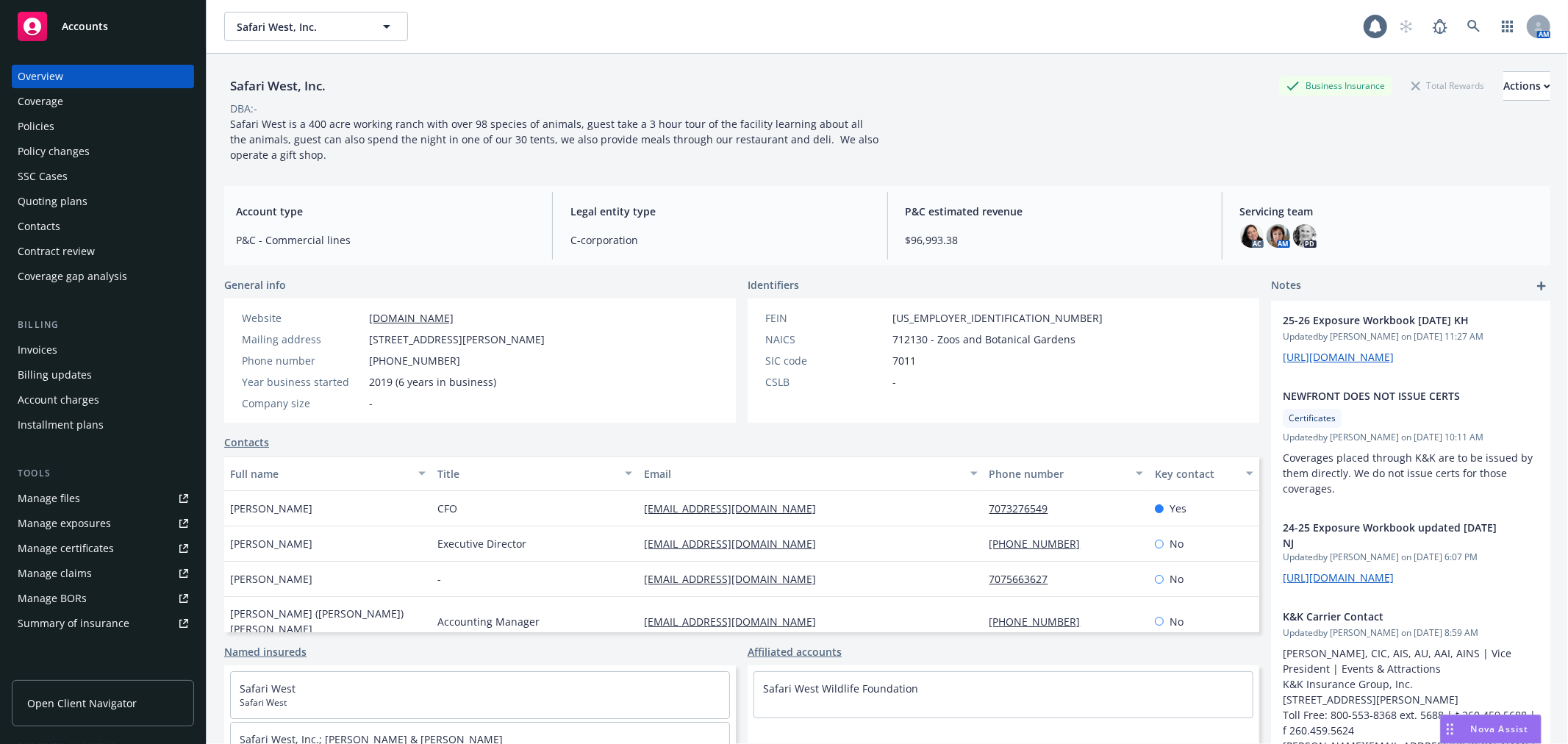
click at [64, 128] on div "Policies" at bounding box center [103, 126] width 171 height 23
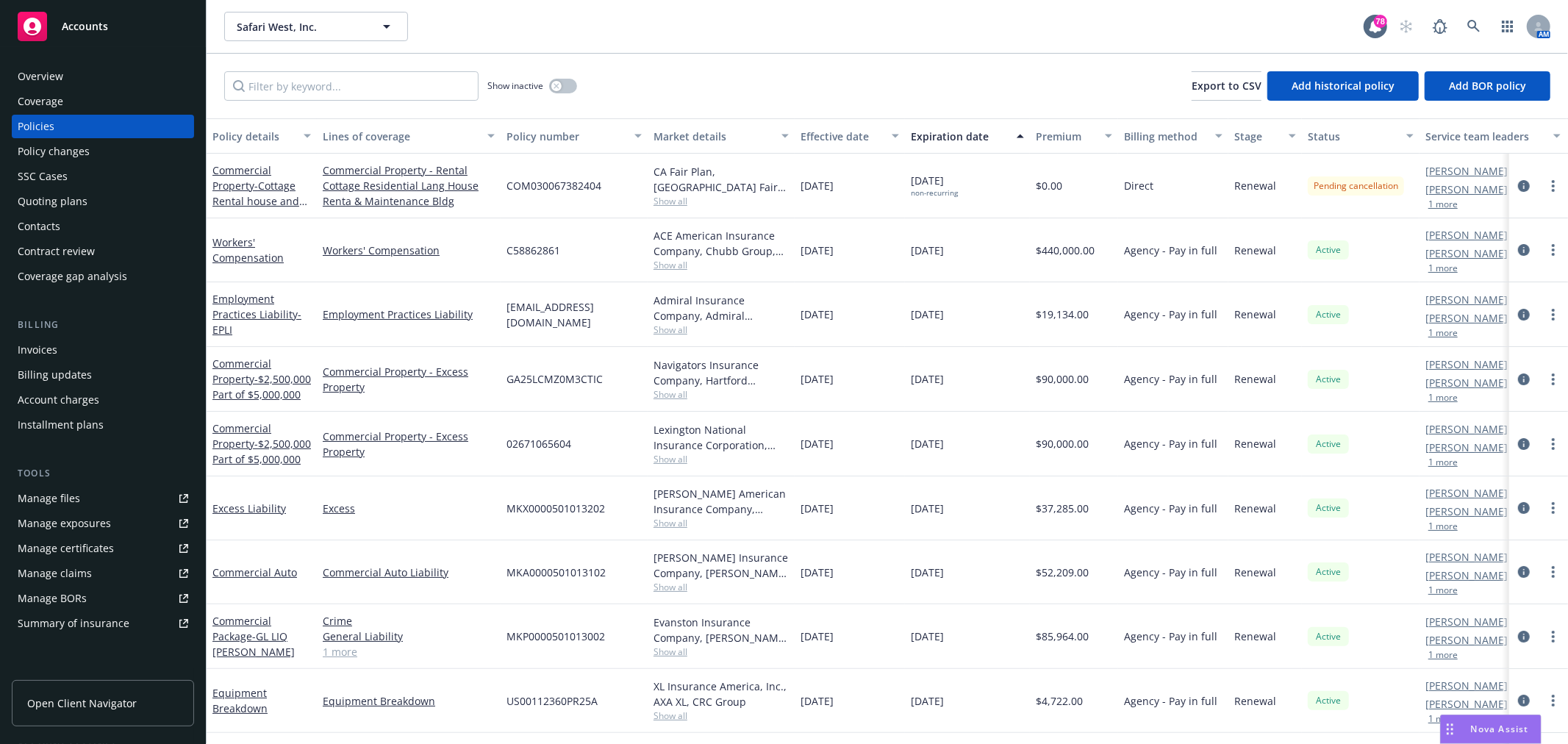
click at [75, 125] on div "Policies" at bounding box center [103, 126] width 171 height 23
click at [244, 192] on div "Commercial Property - Cottage Rental house and maintenance bldg" at bounding box center [262, 185] width 99 height 46
click at [280, 324] on link "Employment Practices Liability - EPLI" at bounding box center [257, 314] width 89 height 45
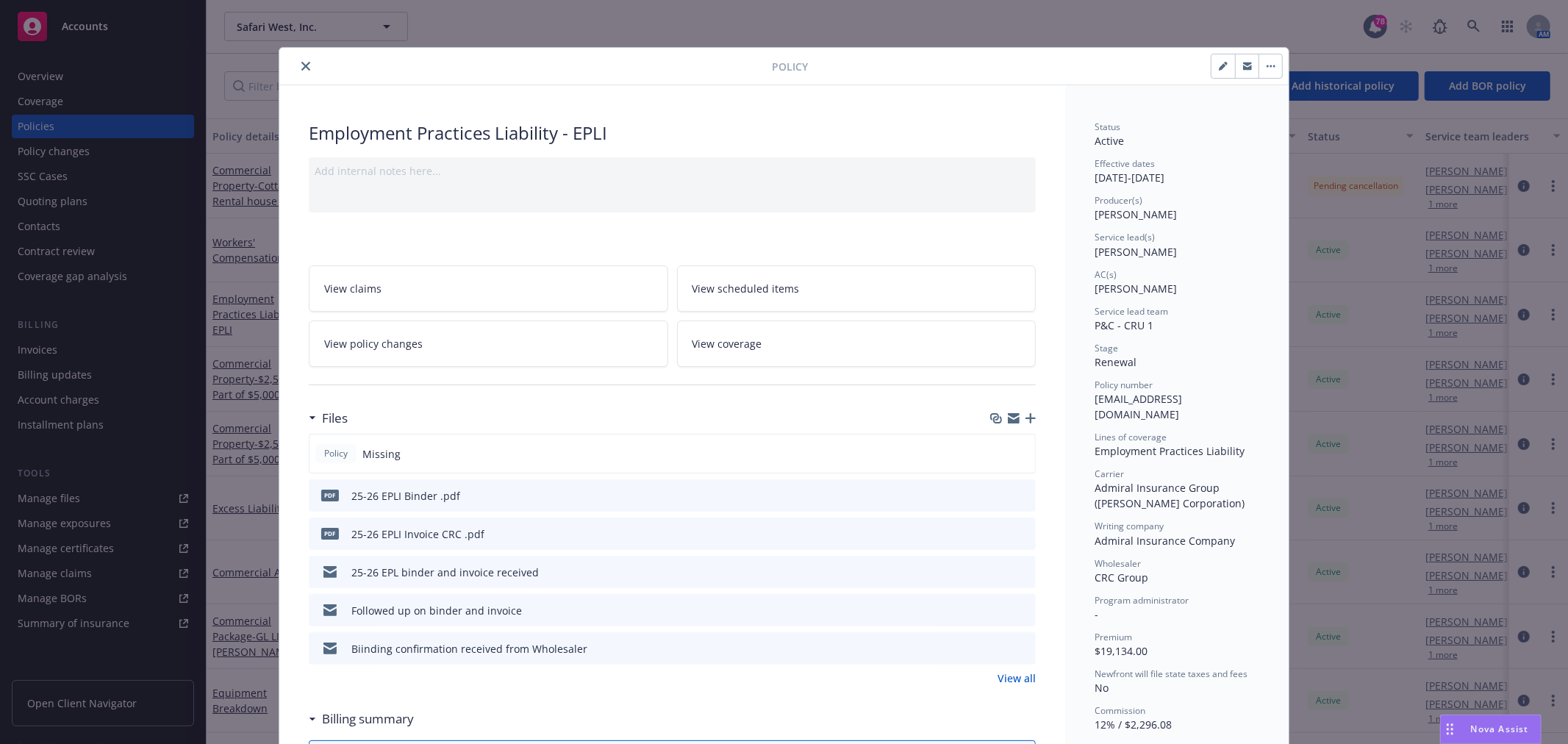
click at [297, 60] on button "close" at bounding box center [305, 66] width 18 height 18
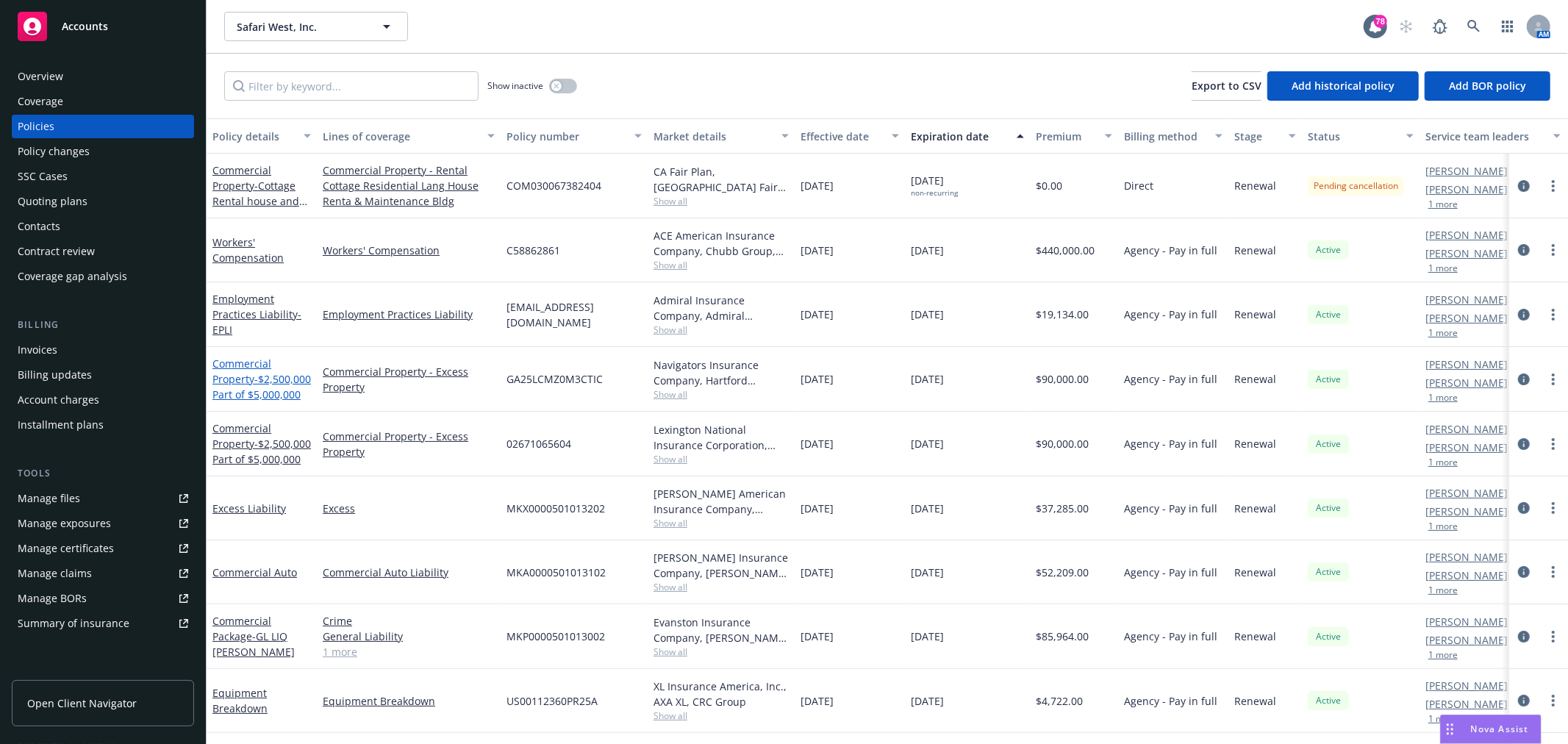
click at [229, 402] on span "- $2,500,000 Part of $5,000,000" at bounding box center [262, 387] width 99 height 29
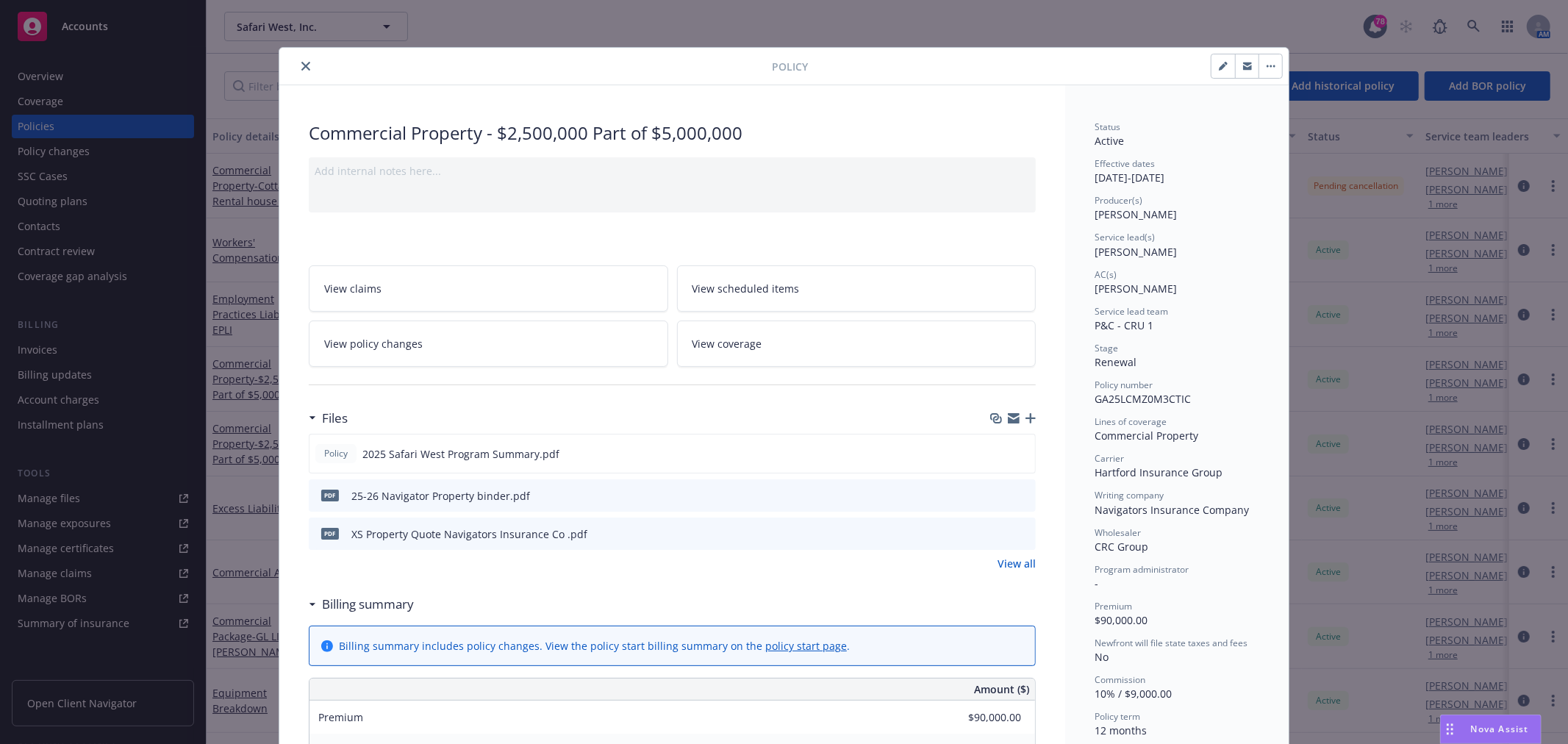
click at [1025, 569] on link "View all" at bounding box center [1016, 564] width 39 height 15
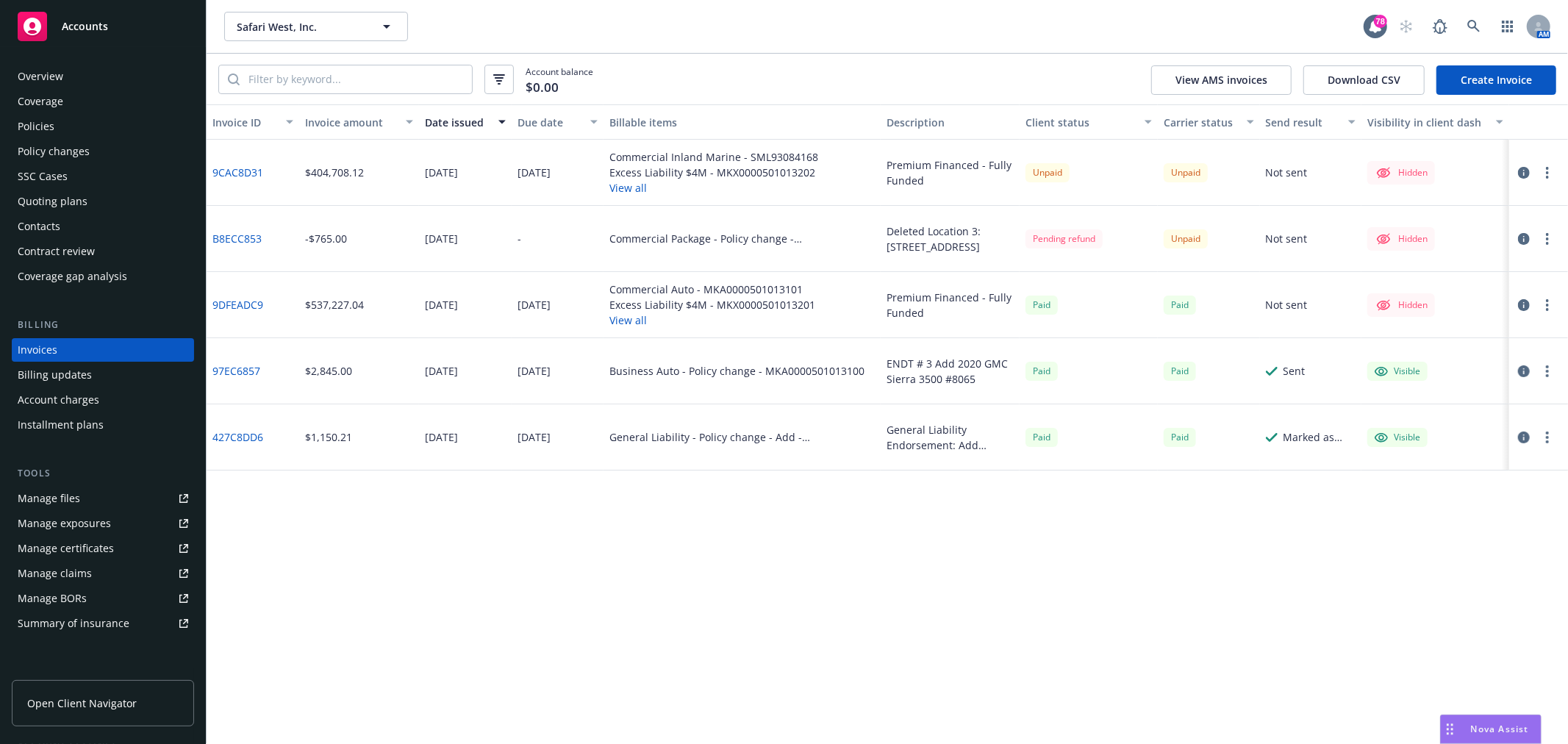
click at [103, 75] on div "Overview" at bounding box center [103, 76] width 171 height 23
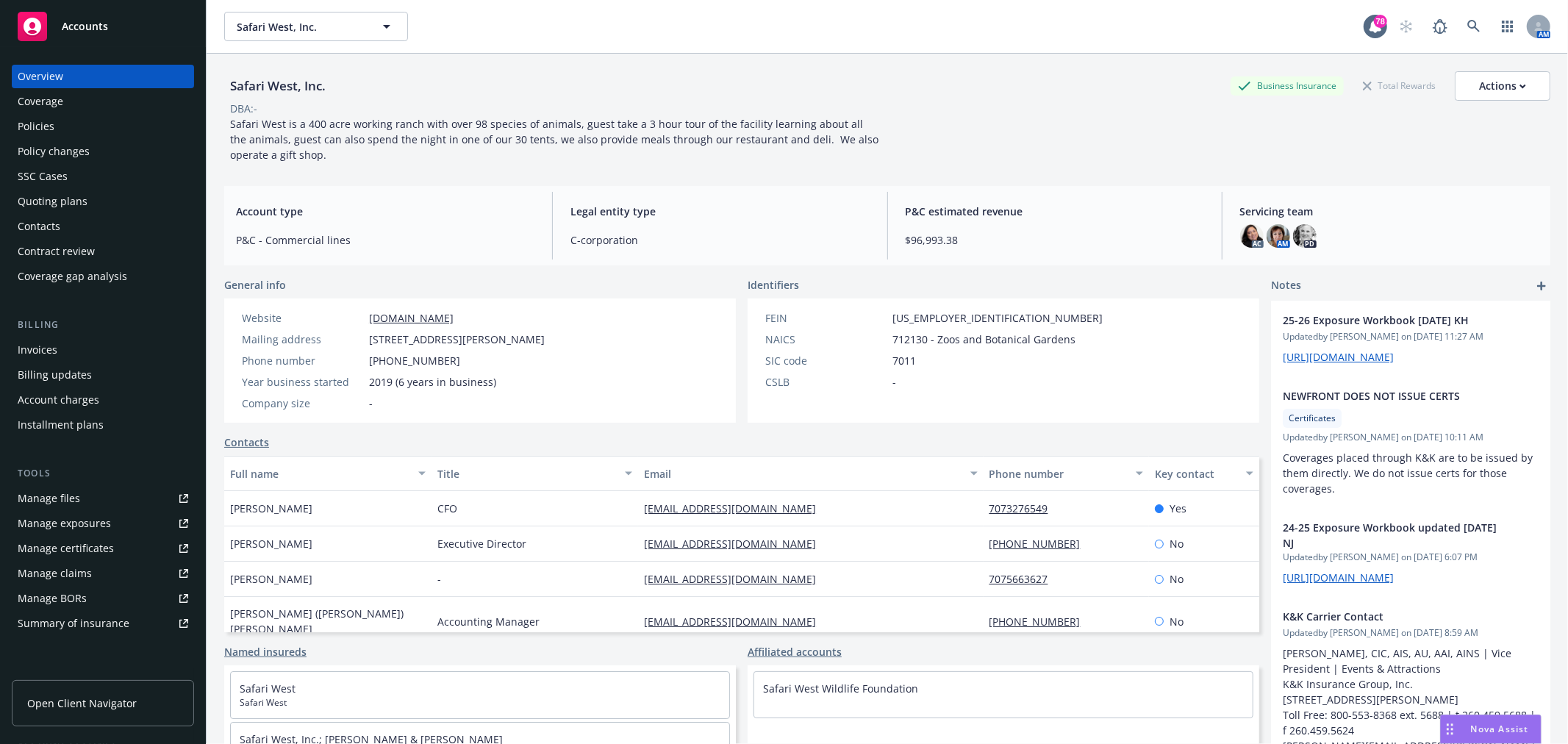
click at [60, 127] on div "Policies" at bounding box center [103, 126] width 171 height 23
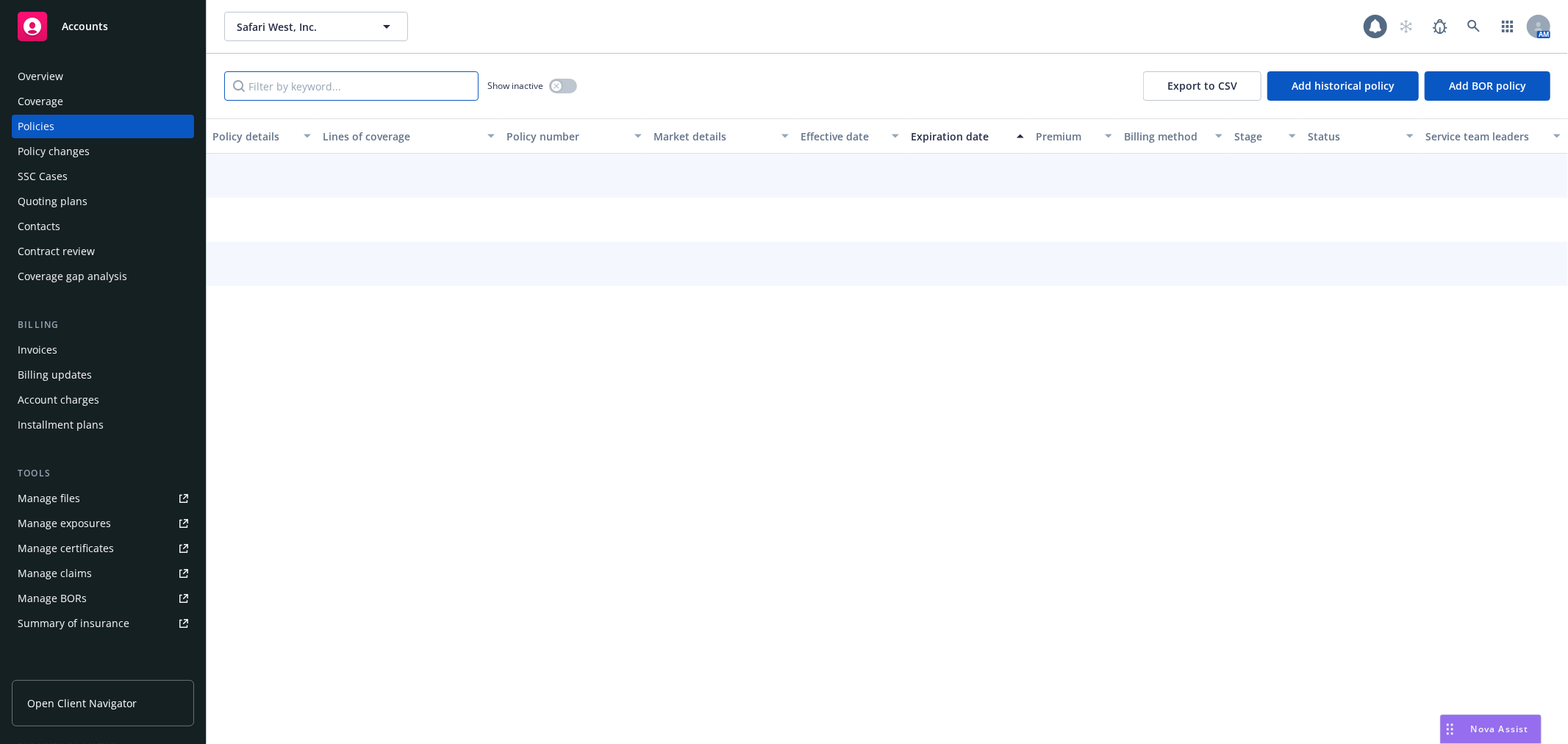
click at [359, 93] on input "Filter by keyword..." at bounding box center [351, 86] width 255 height 29
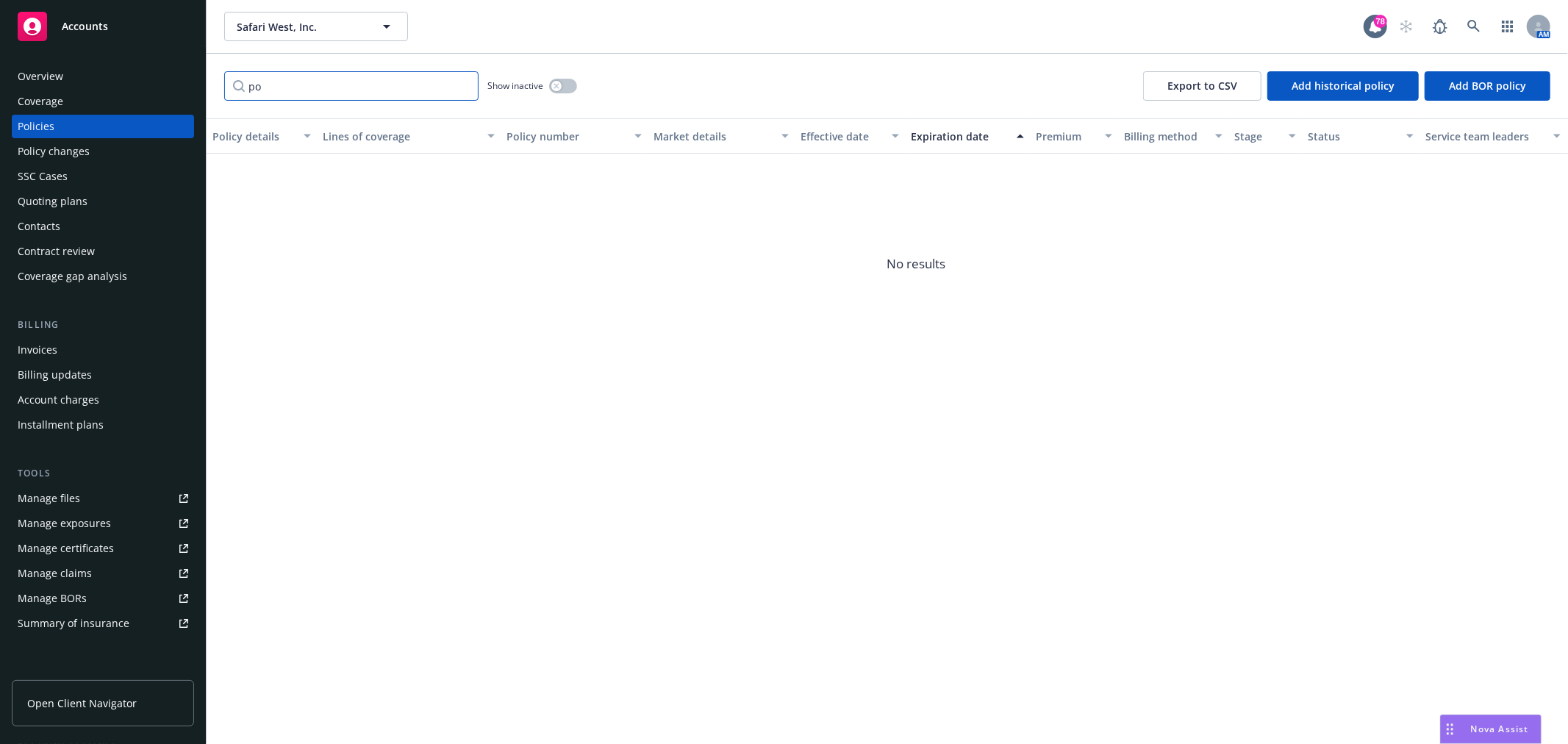
type input "p"
type input "o"
type input "p"
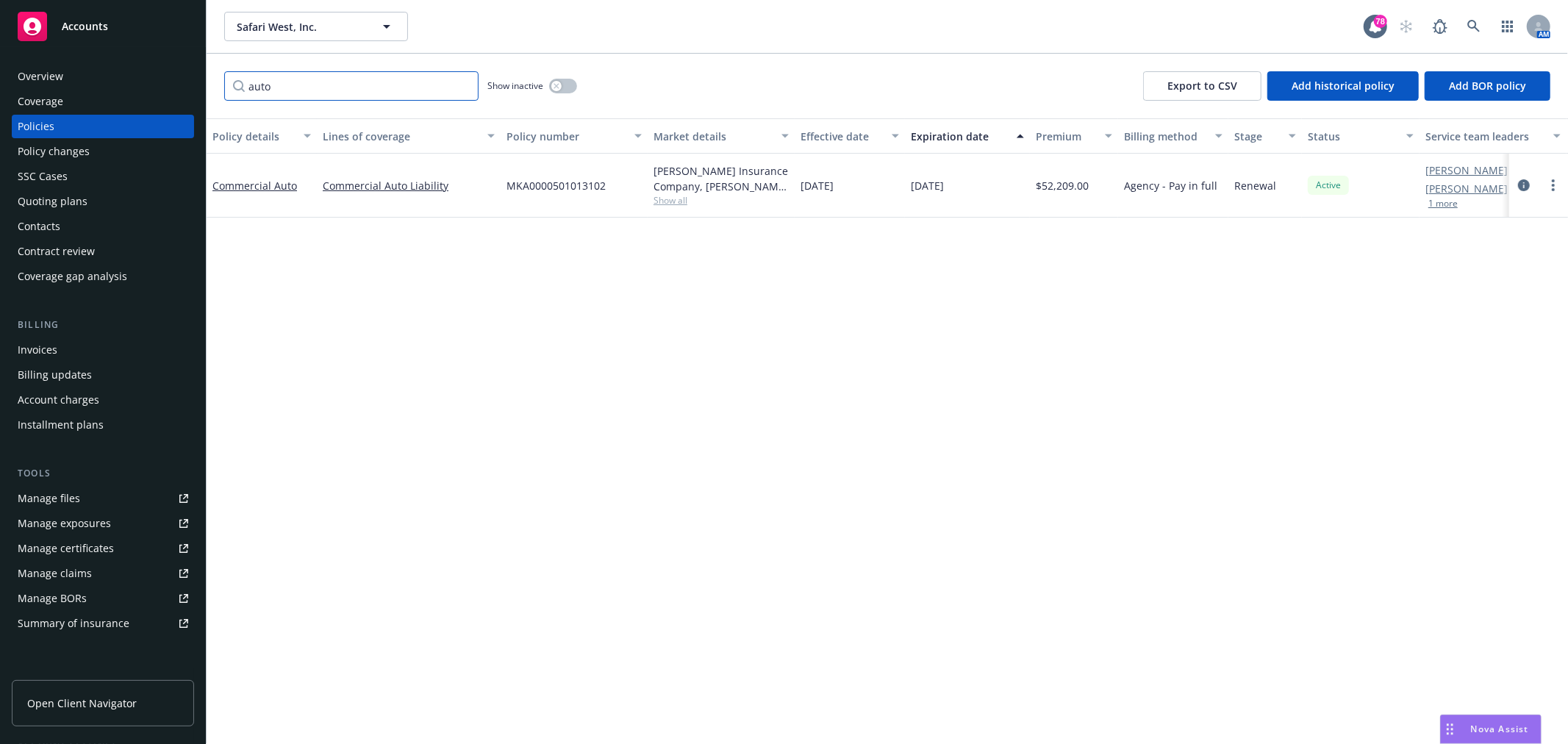
type input "auto"
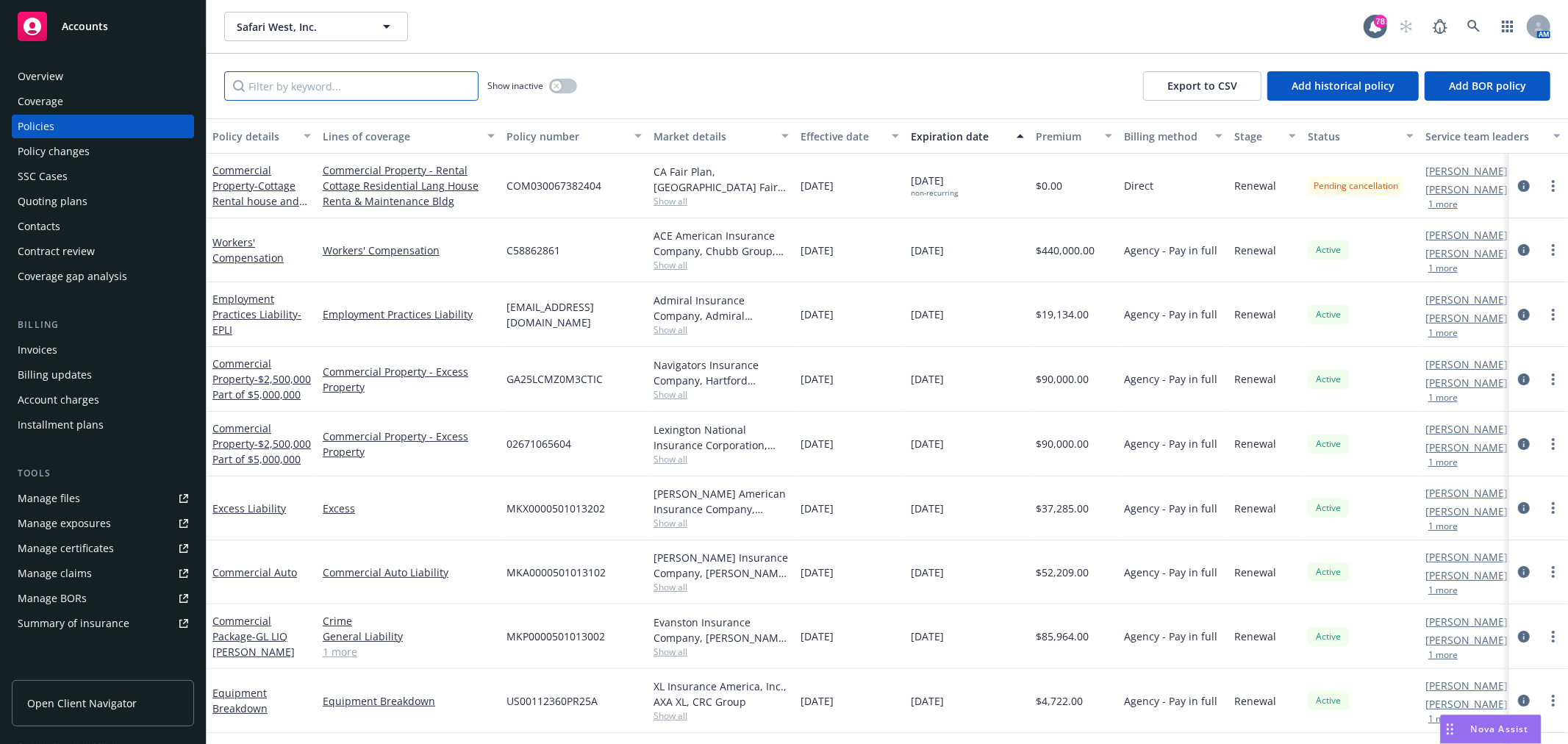
click at [413, 81] on input "Filter by keyword..." at bounding box center [351, 86] width 255 height 29
click at [1473, 26] on icon at bounding box center [1474, 26] width 13 height 13
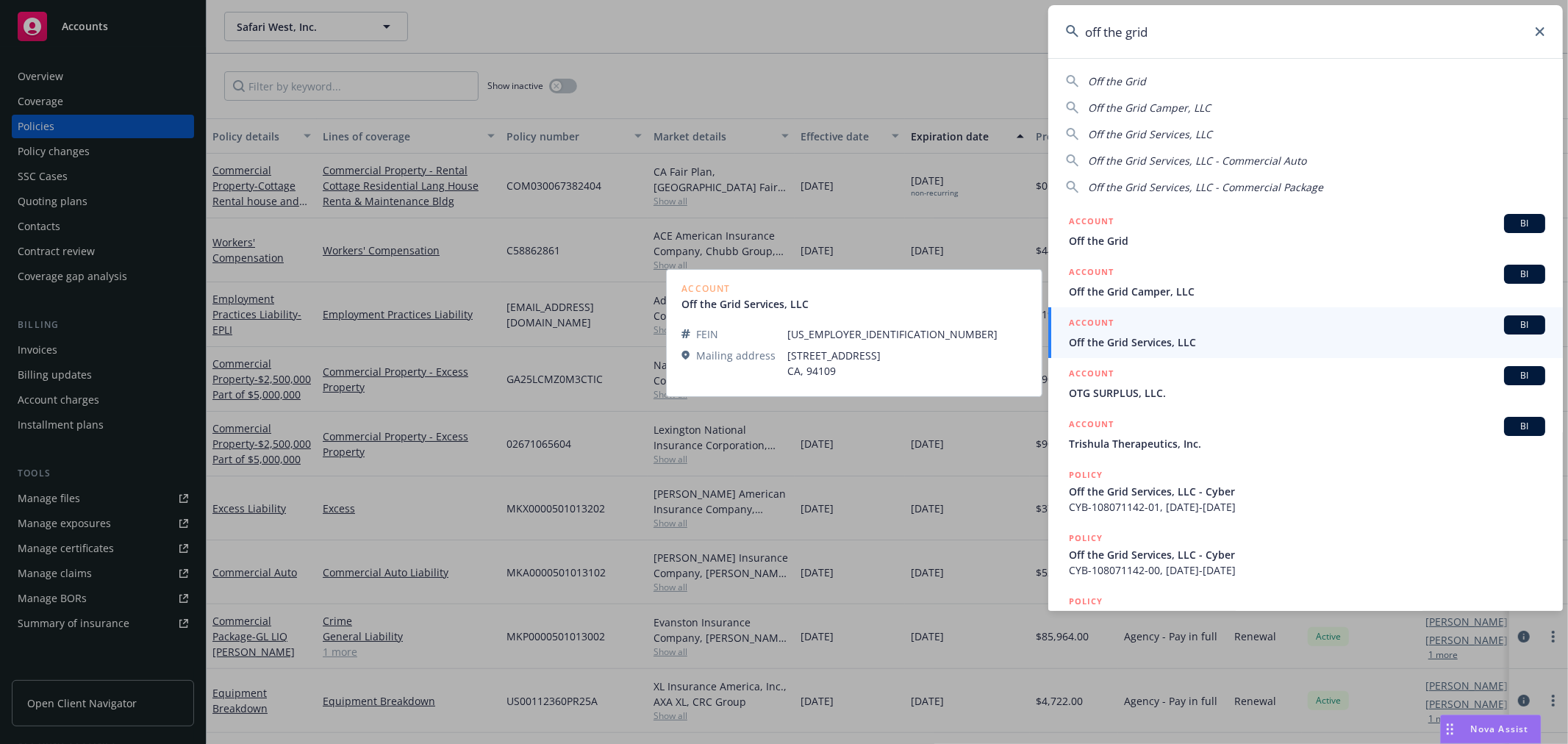
type input "off the grid"
click at [1200, 335] on span "Off the Grid Services, LLC" at bounding box center [1306, 342] width 476 height 15
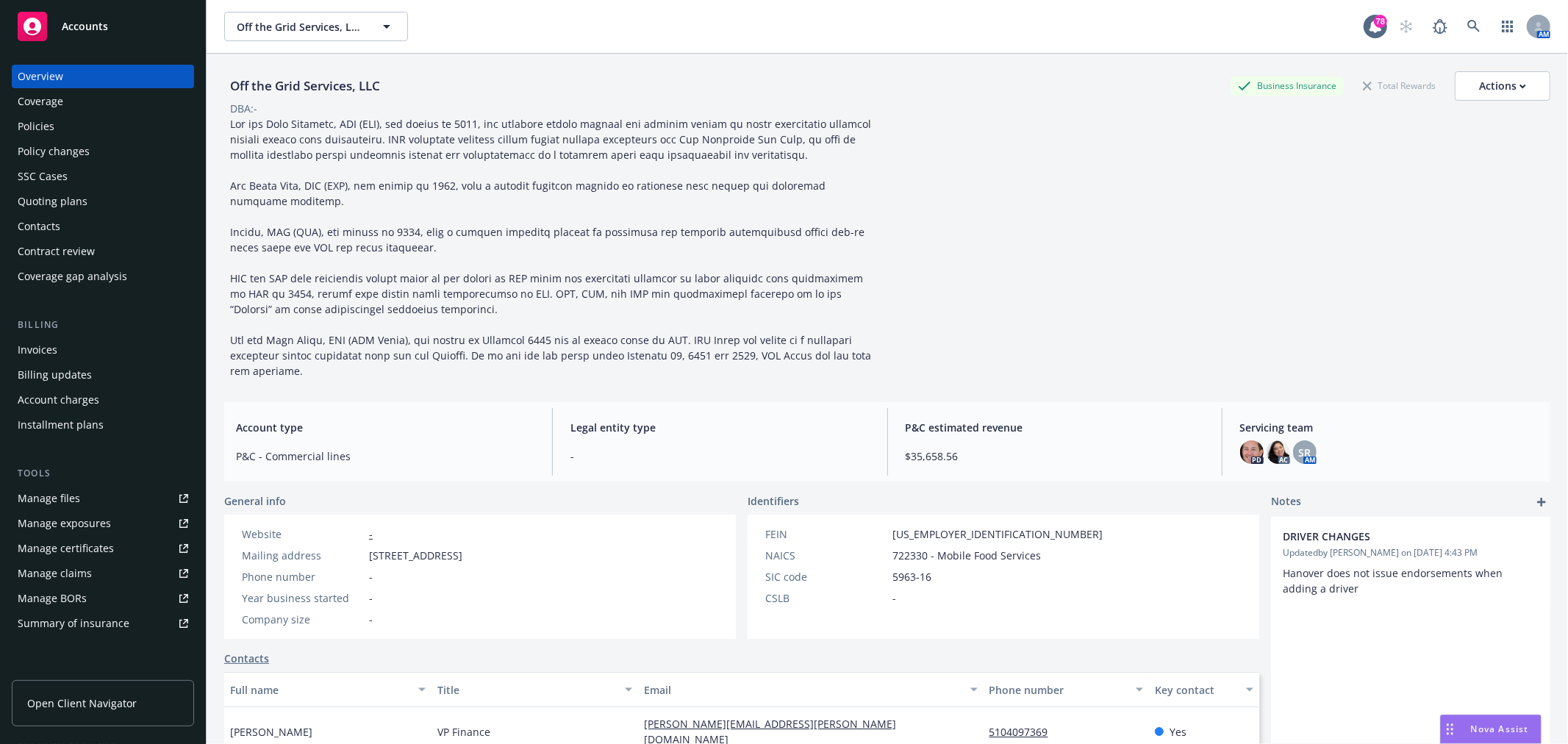
click at [67, 133] on div "Policies" at bounding box center [103, 126] width 171 height 23
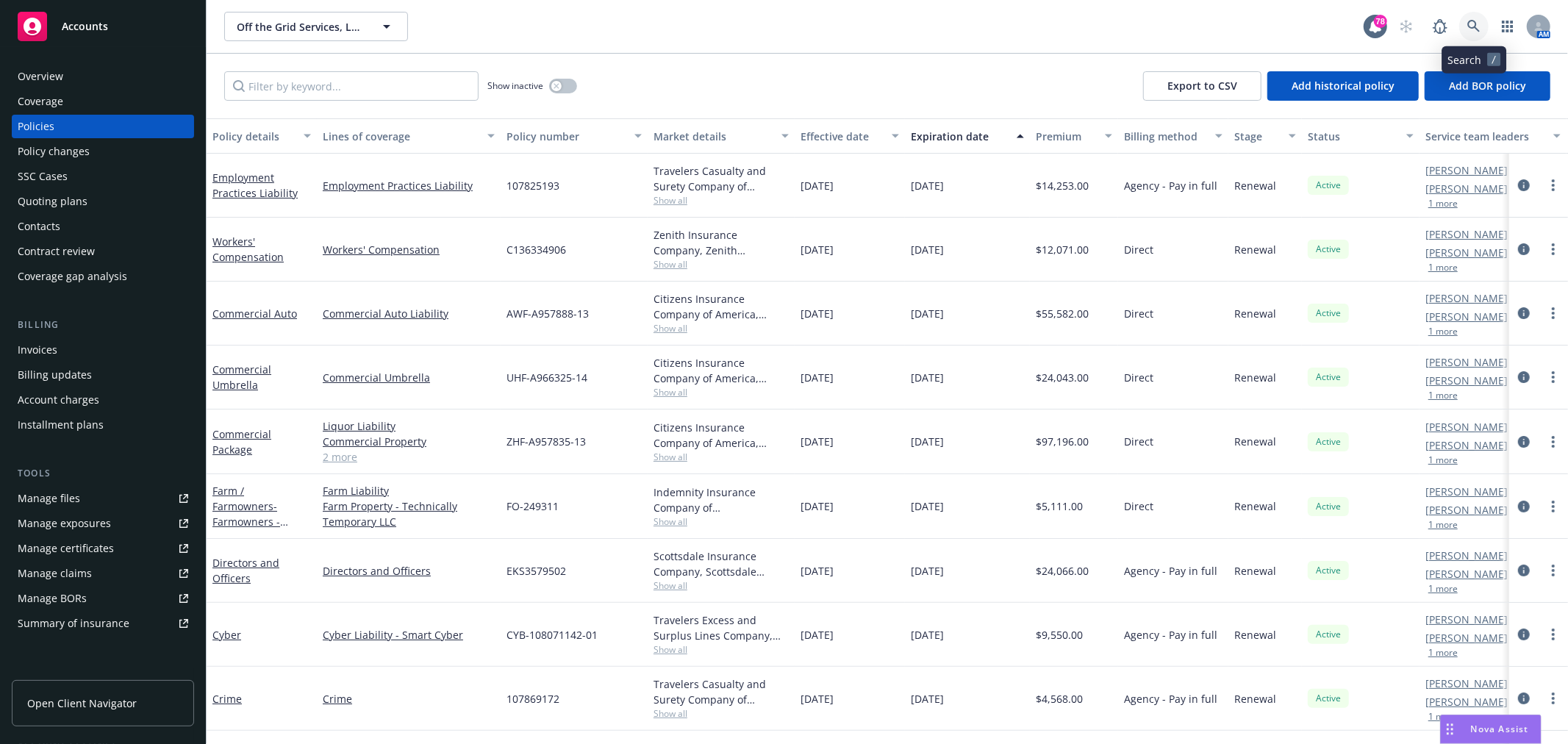
click at [1478, 22] on icon at bounding box center [1474, 26] width 13 height 13
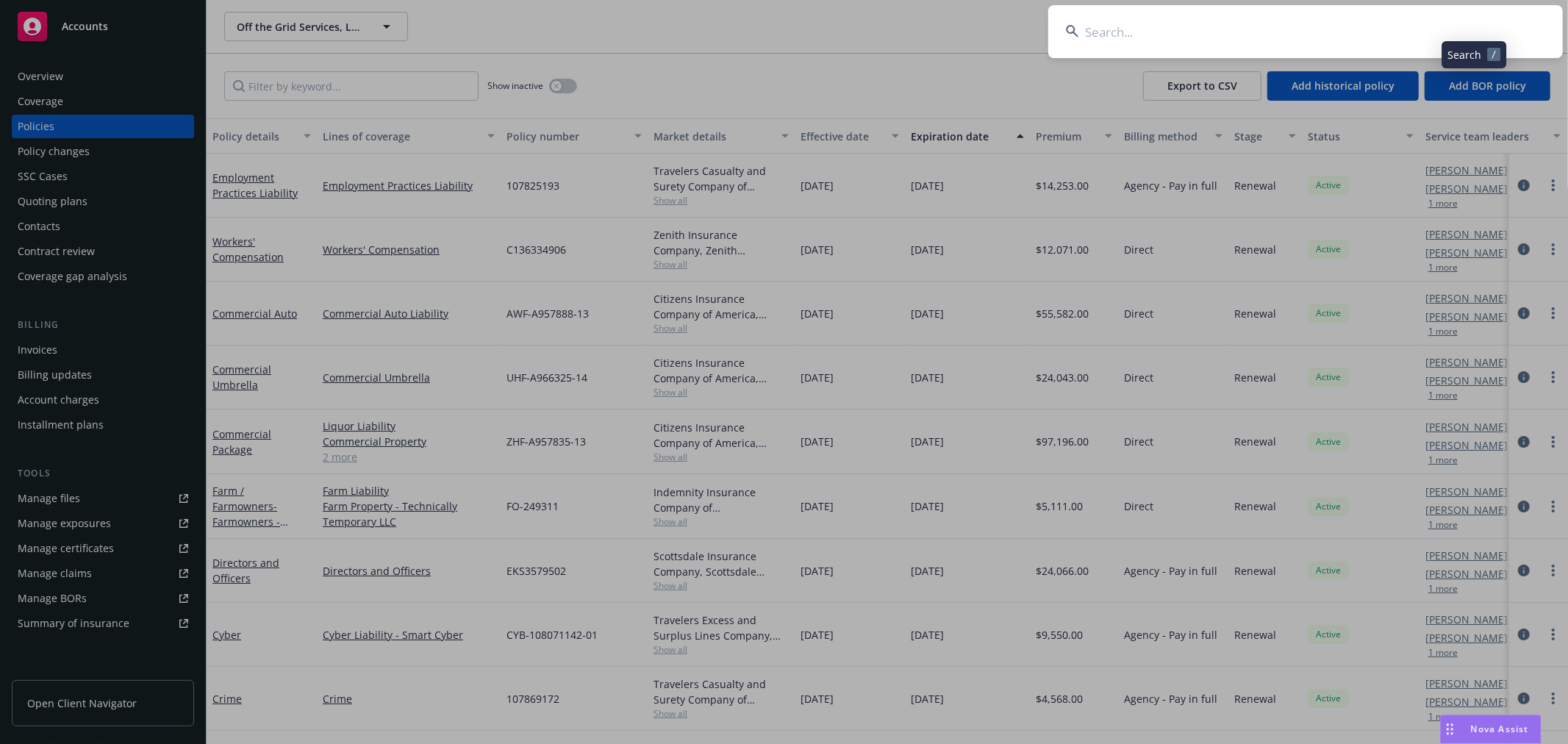
click at [1336, 23] on input at bounding box center [1306, 32] width 515 height 53
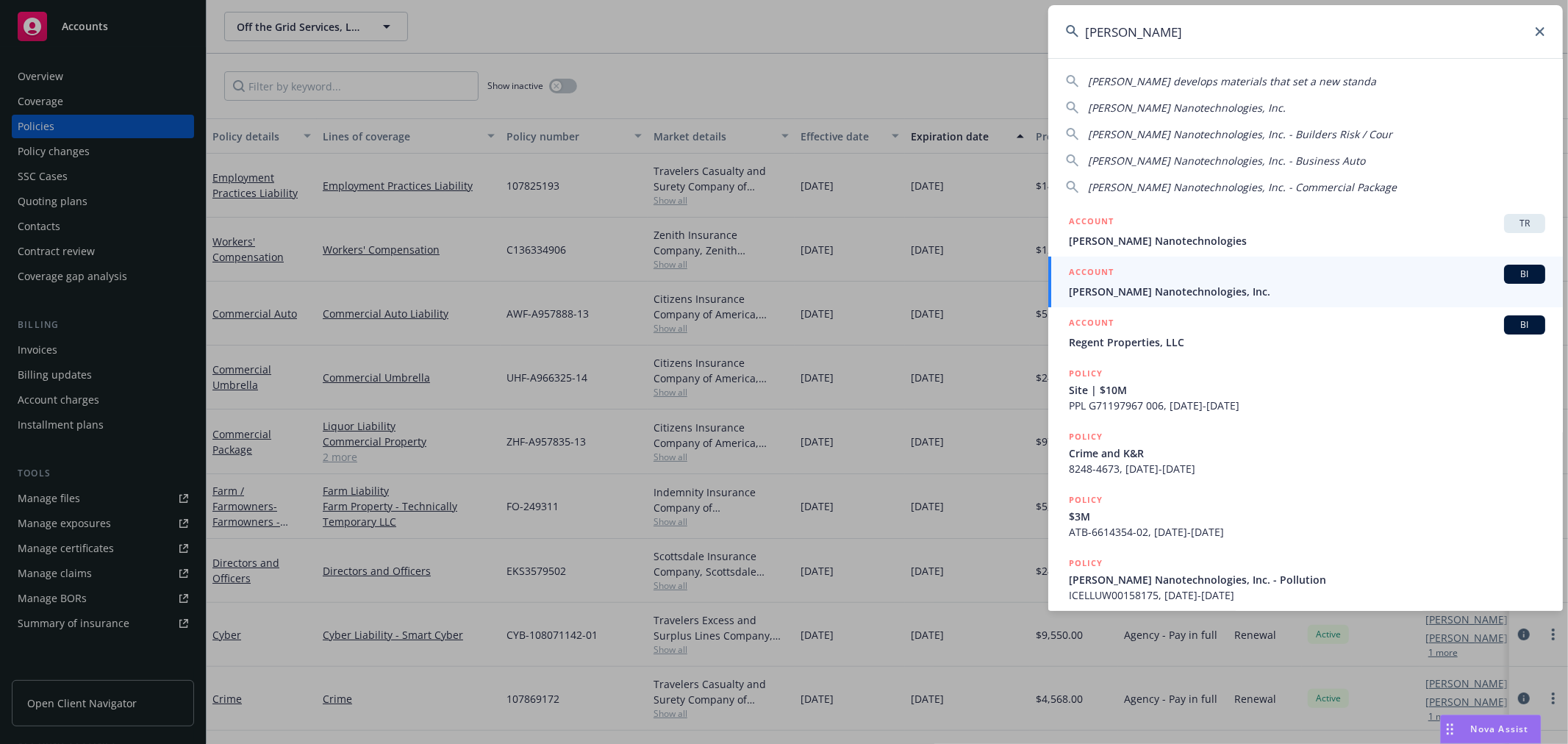
type input "[PERSON_NAME]"
click at [1192, 290] on span "[PERSON_NAME] Nanotechnologies, Inc." at bounding box center [1306, 292] width 476 height 15
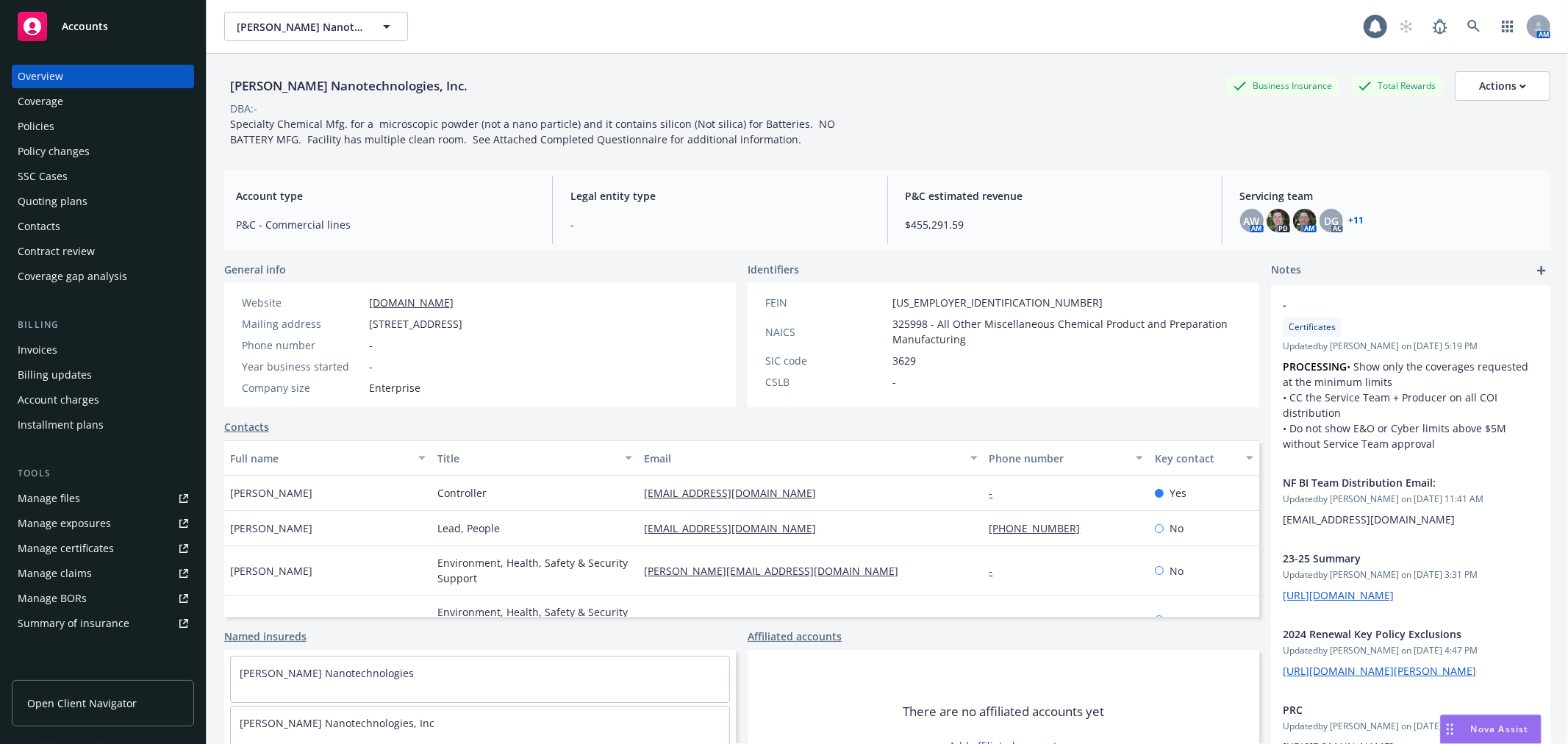
click at [84, 125] on div "Policies" at bounding box center [103, 126] width 171 height 23
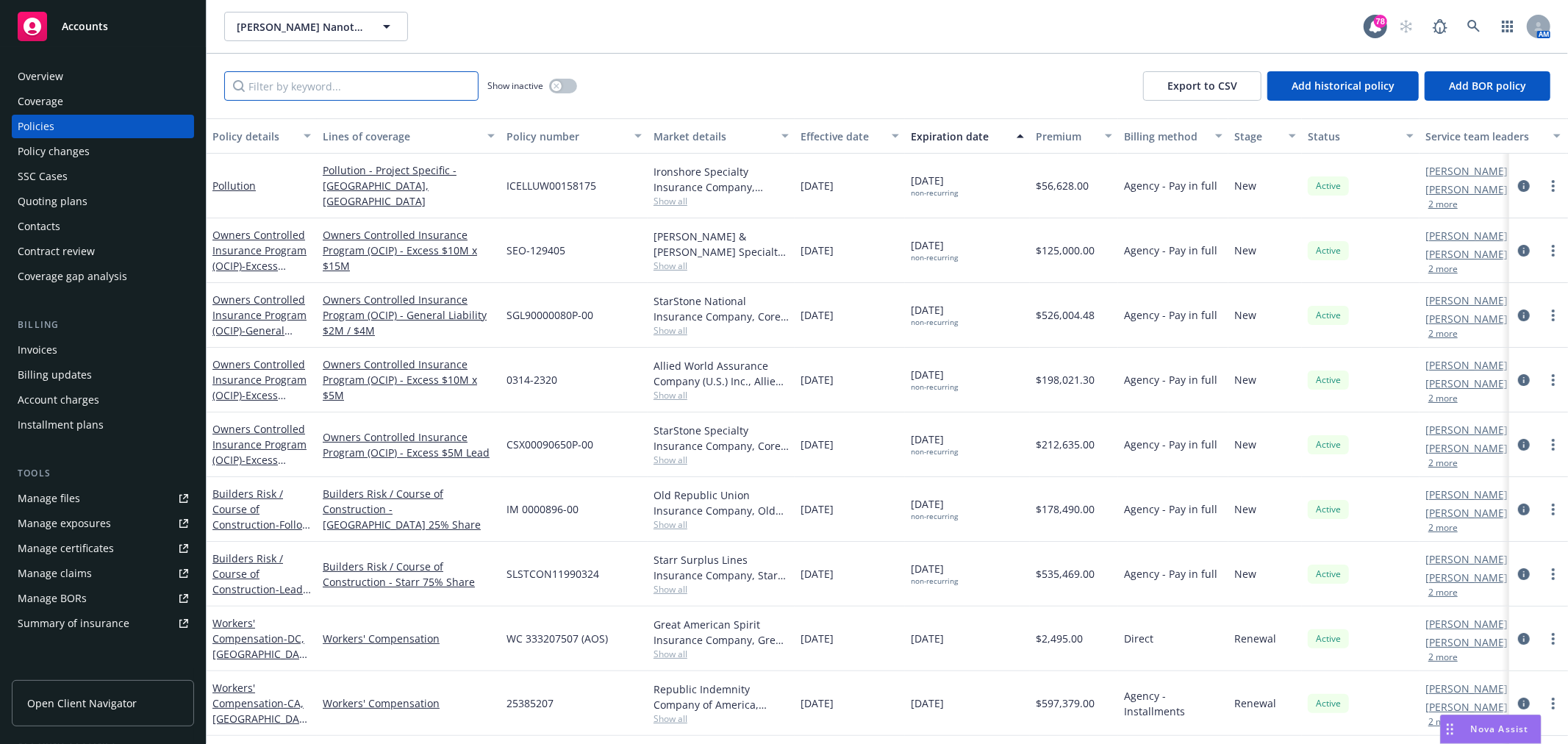
click at [363, 91] on input "Filter by keyword..." at bounding box center [351, 86] width 255 height 29
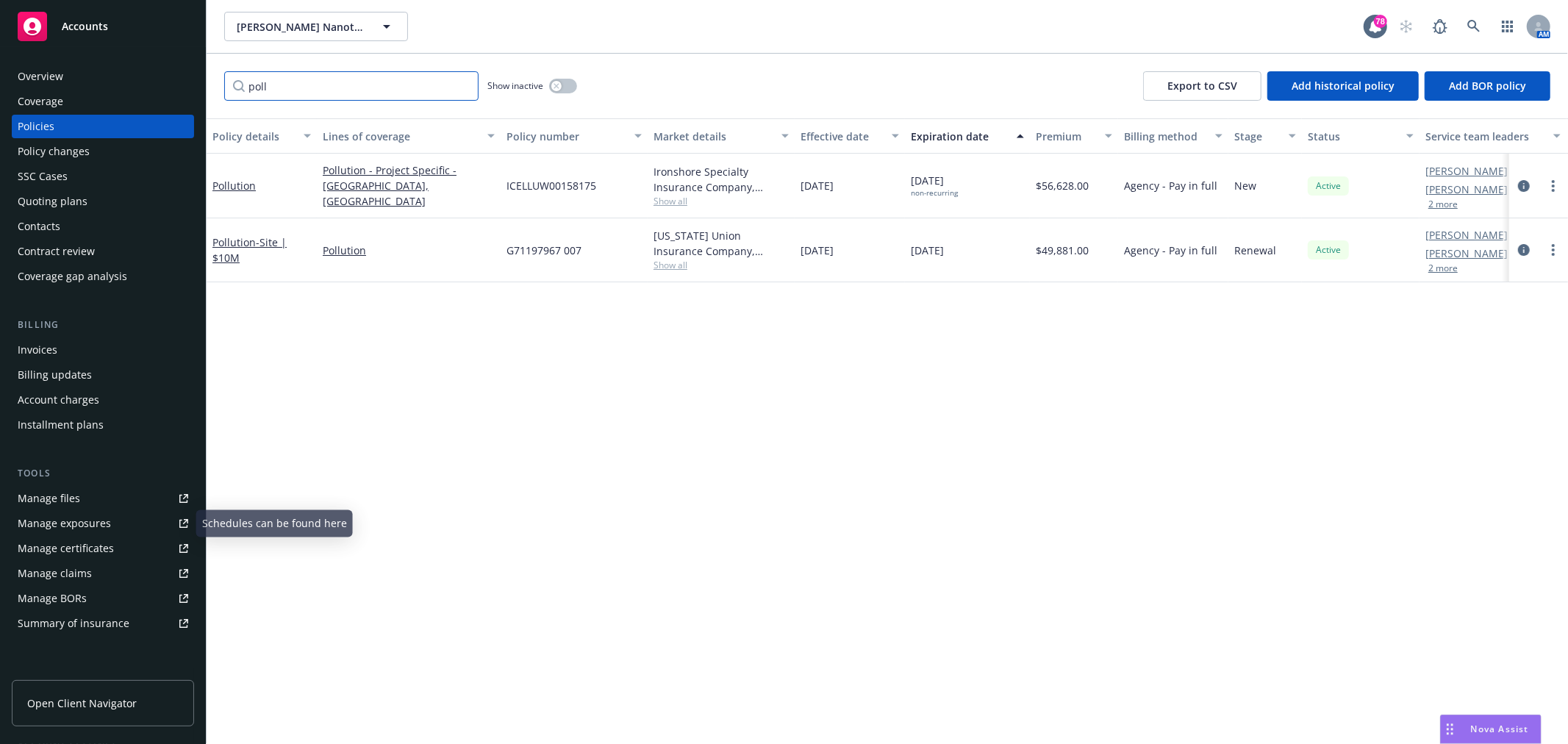
type input "poll"
click at [67, 198] on div "Quoting plans" at bounding box center [52, 201] width 69 height 23
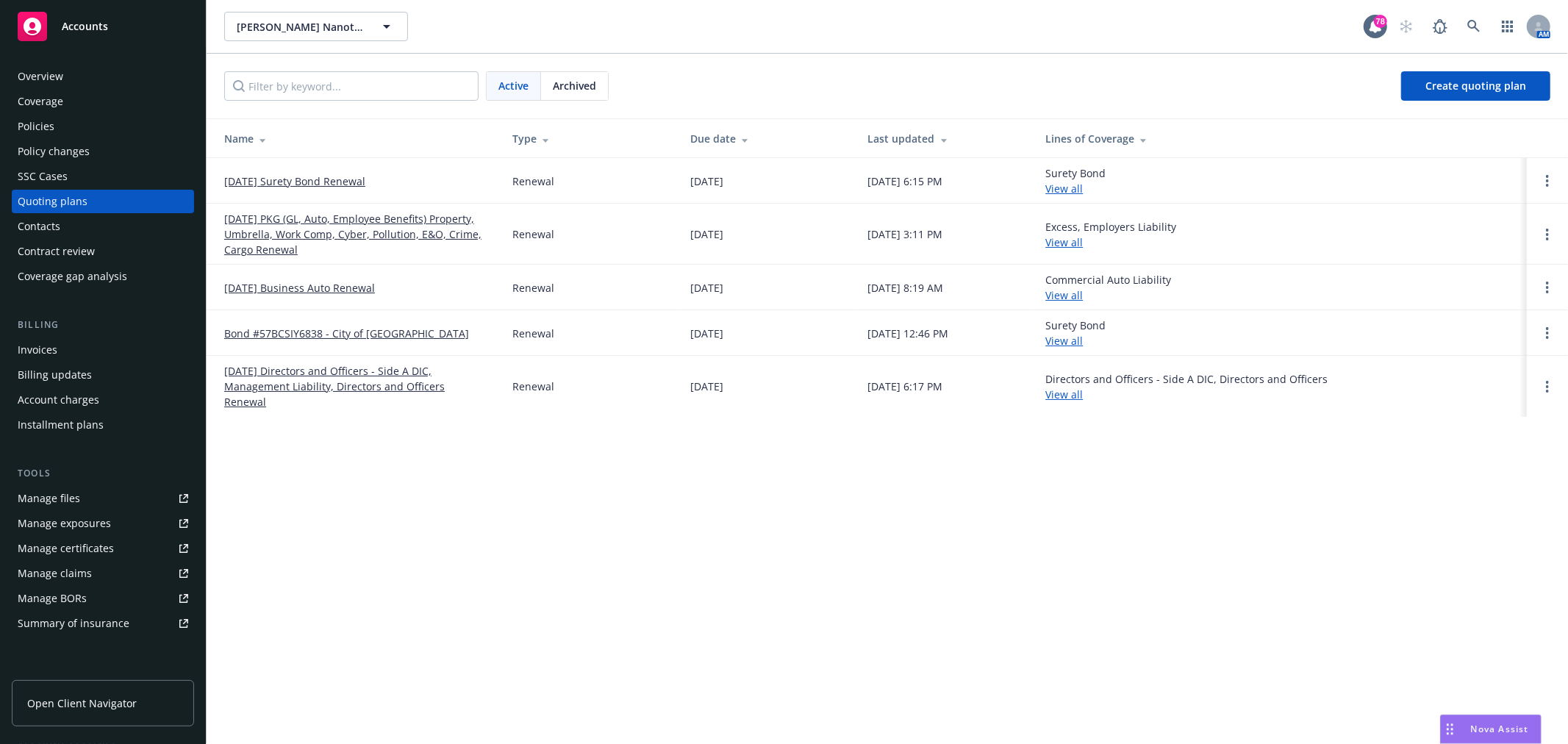
click at [334, 224] on link "11/30/25 PKG (GL, Auto, Employee Benefits) Property, Umbrella, Work Comp, Cyber…" at bounding box center [356, 234] width 265 height 46
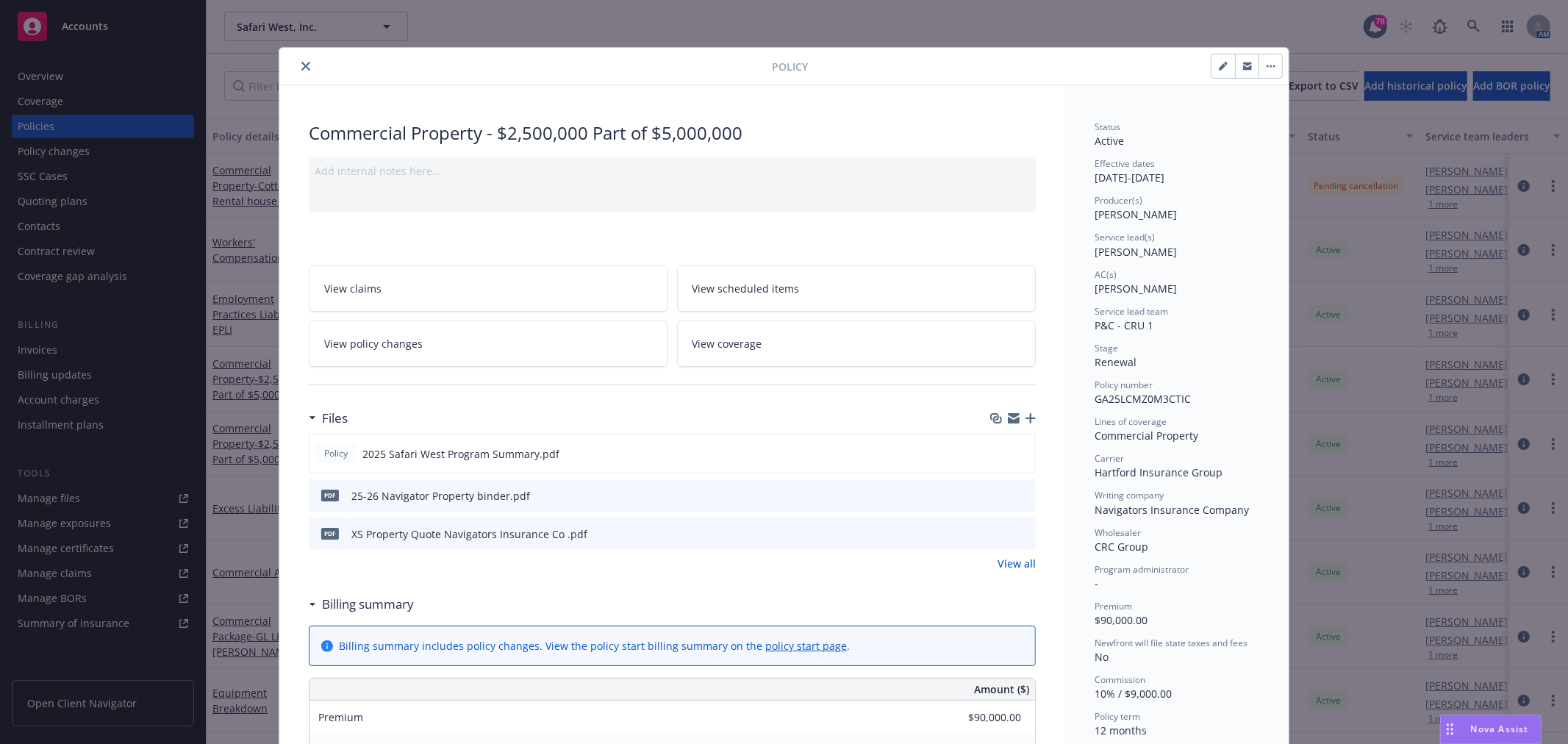
click at [307, 69] on button "close" at bounding box center [305, 66] width 18 height 18
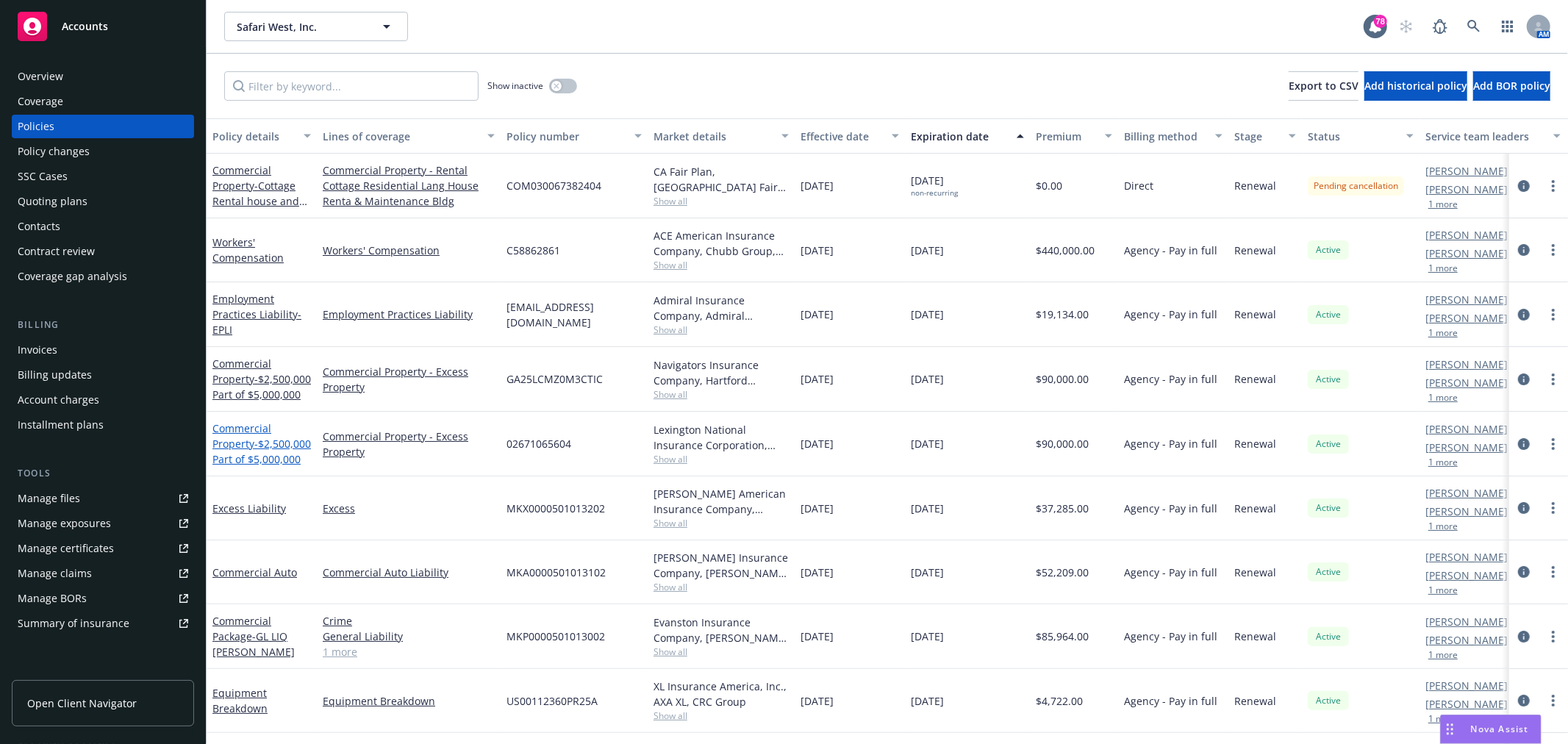
click at [257, 465] on span "- $2,500,000 Part of $5,000,000" at bounding box center [262, 451] width 99 height 29
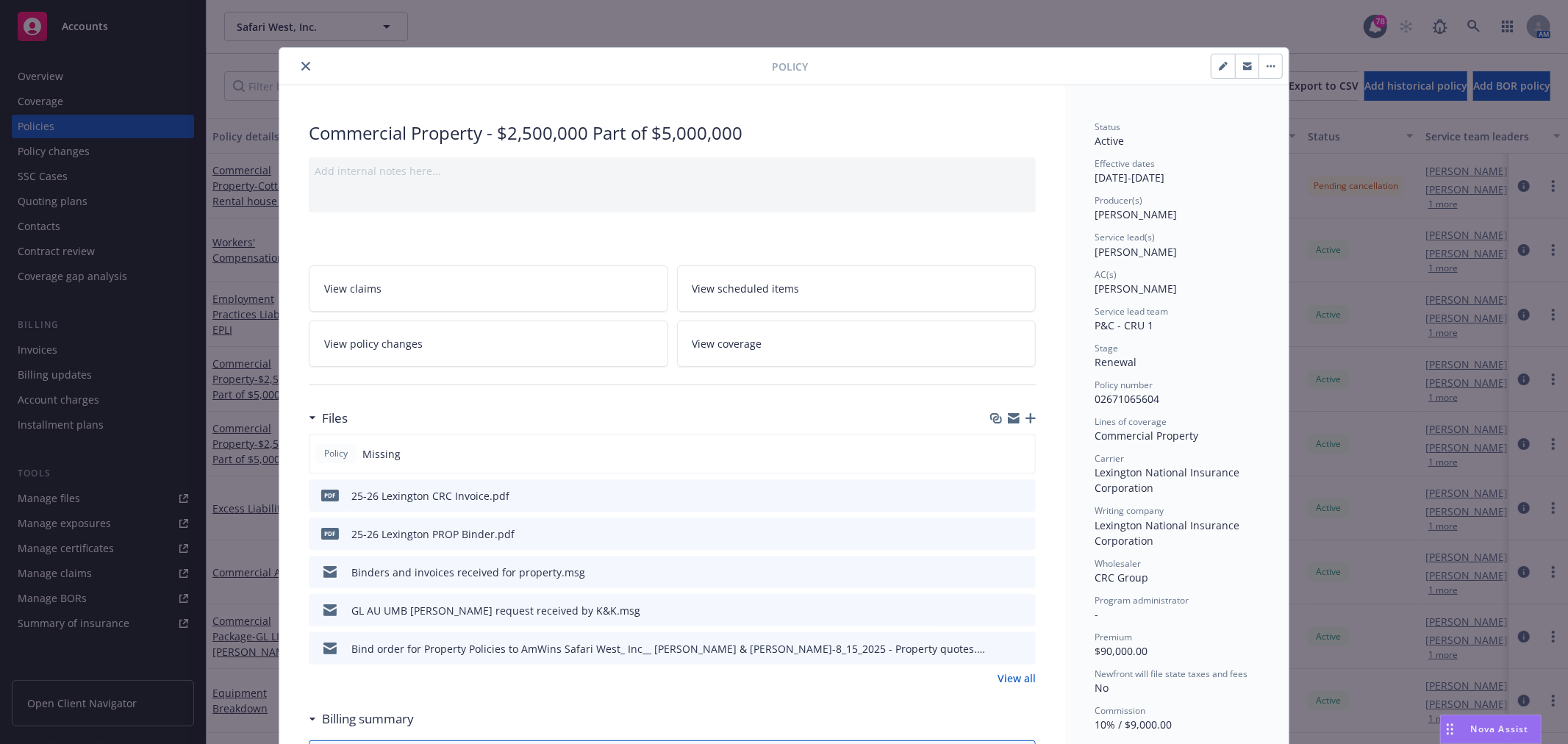
click at [301, 66] on icon "close" at bounding box center [305, 66] width 9 height 9
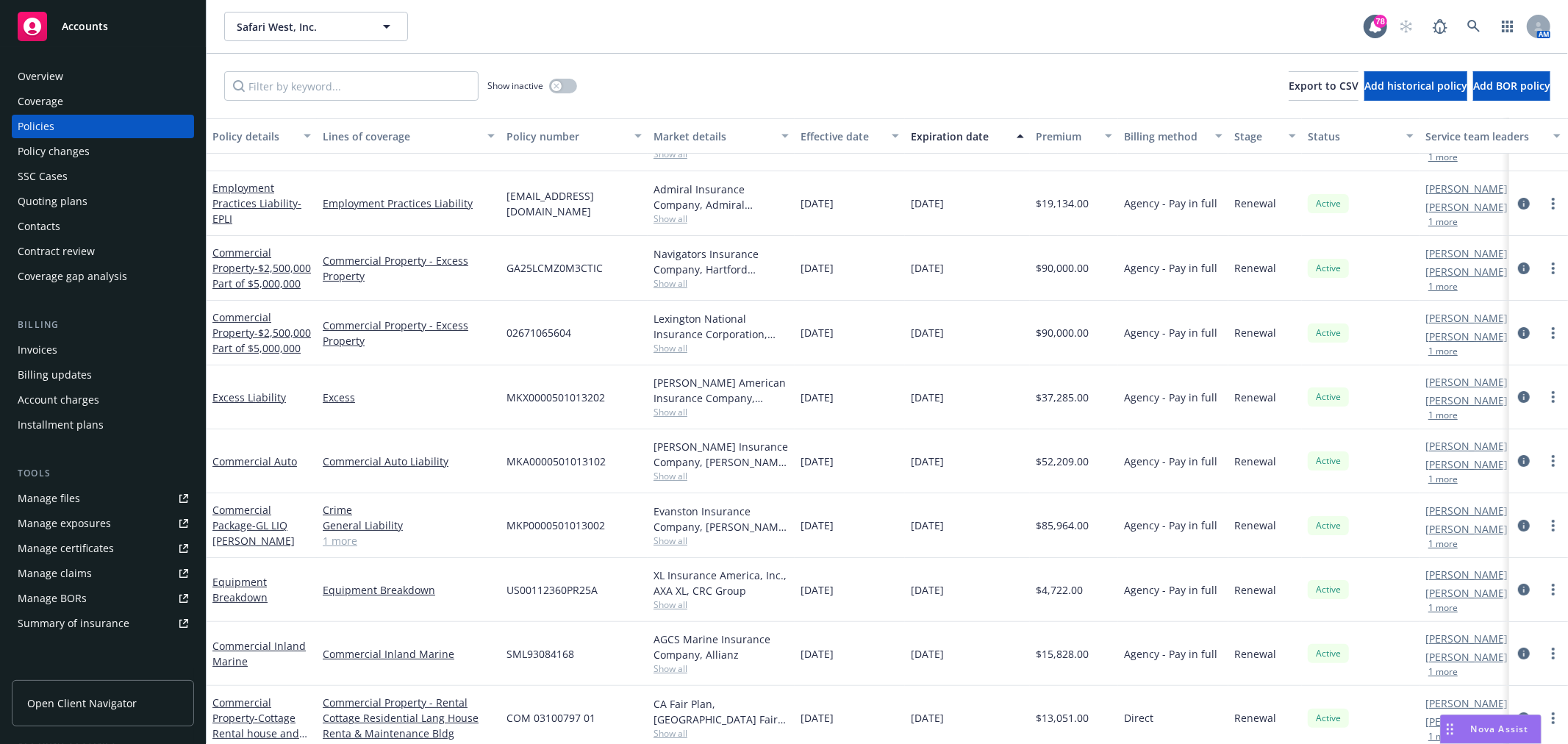
scroll to position [141, 0]
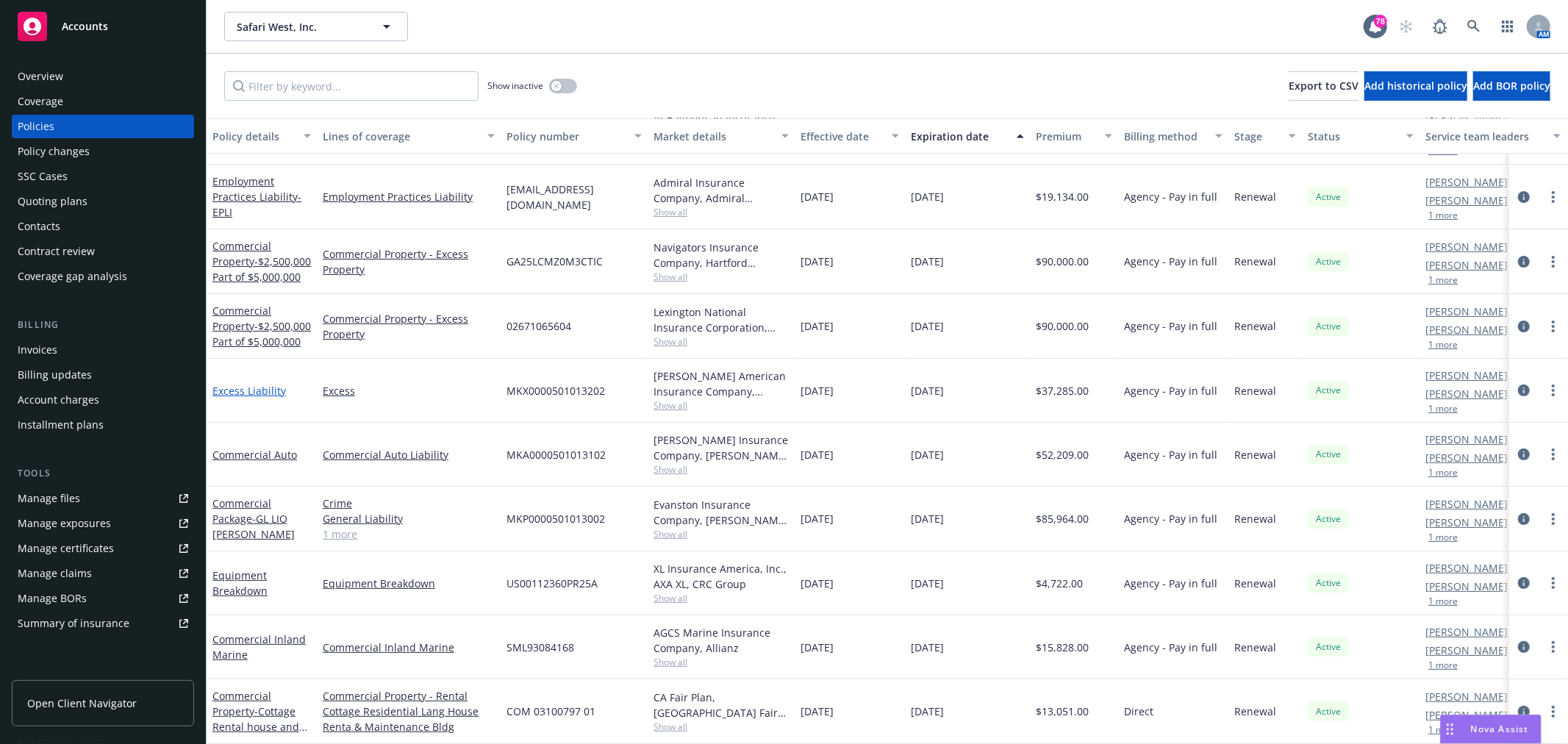
click at [275, 384] on link "Excess Liability" at bounding box center [250, 390] width 74 height 14
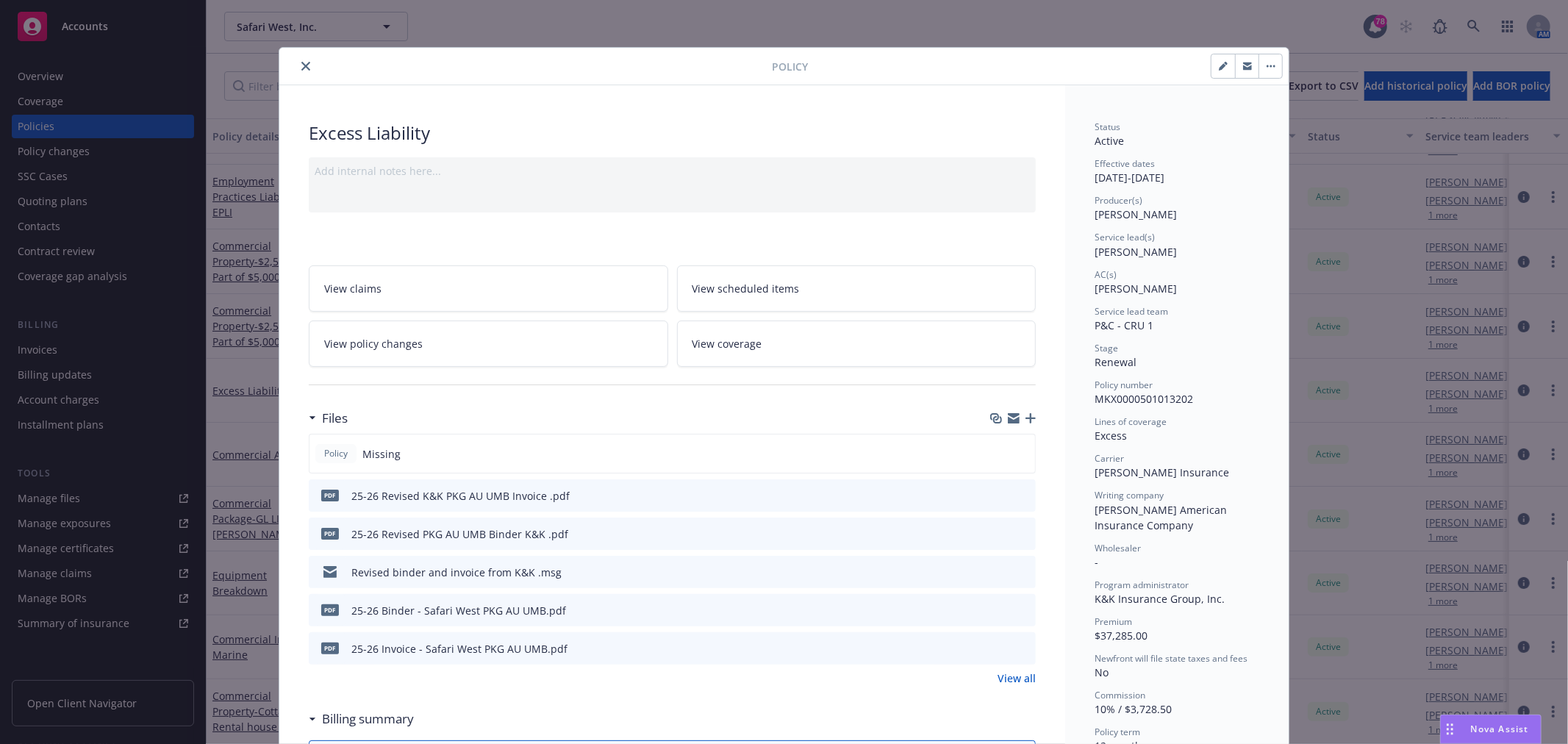
click at [297, 59] on button "close" at bounding box center [305, 66] width 18 height 18
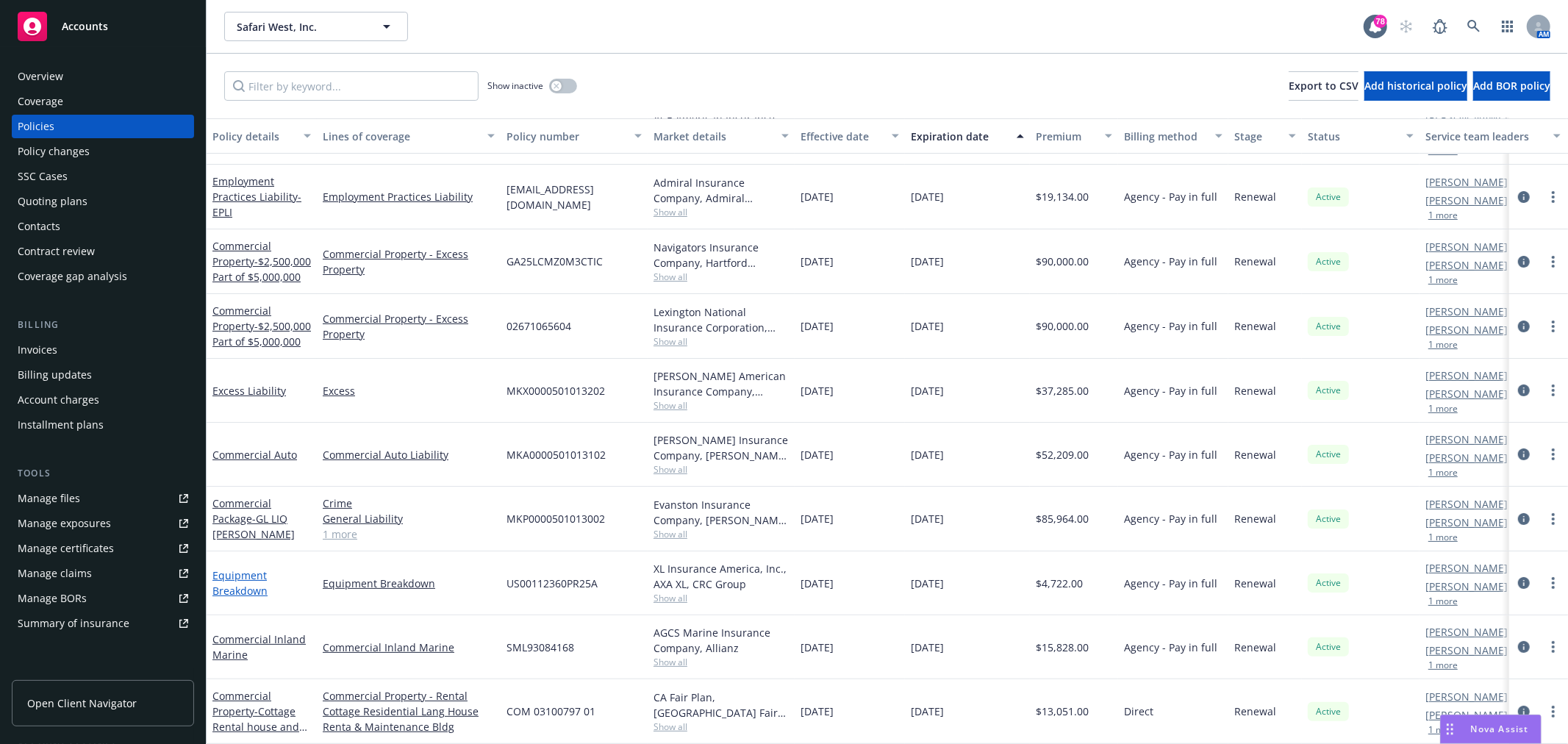
click at [239, 571] on link "Equipment Breakdown" at bounding box center [240, 584] width 55 height 29
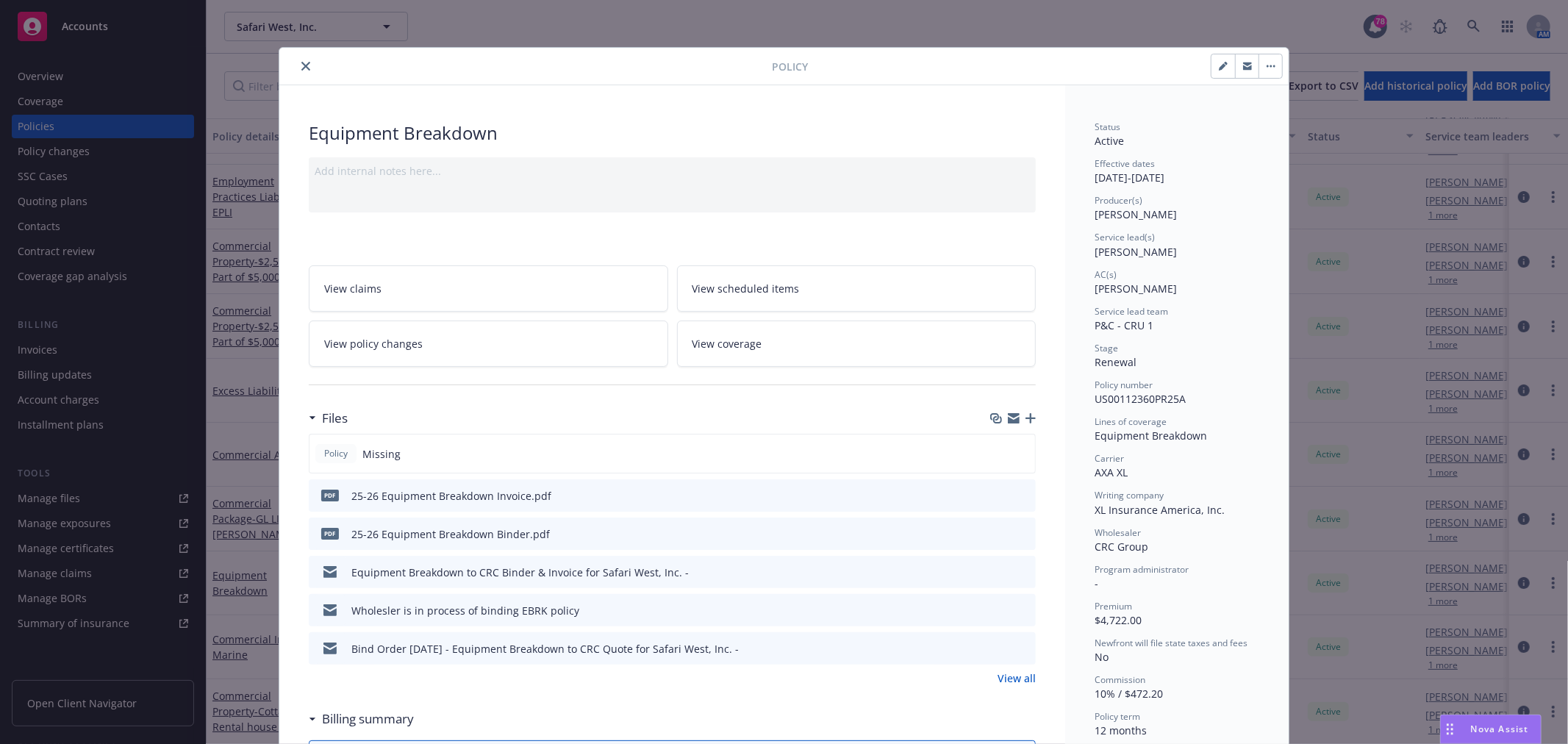
click at [297, 71] on button "close" at bounding box center [305, 66] width 18 height 18
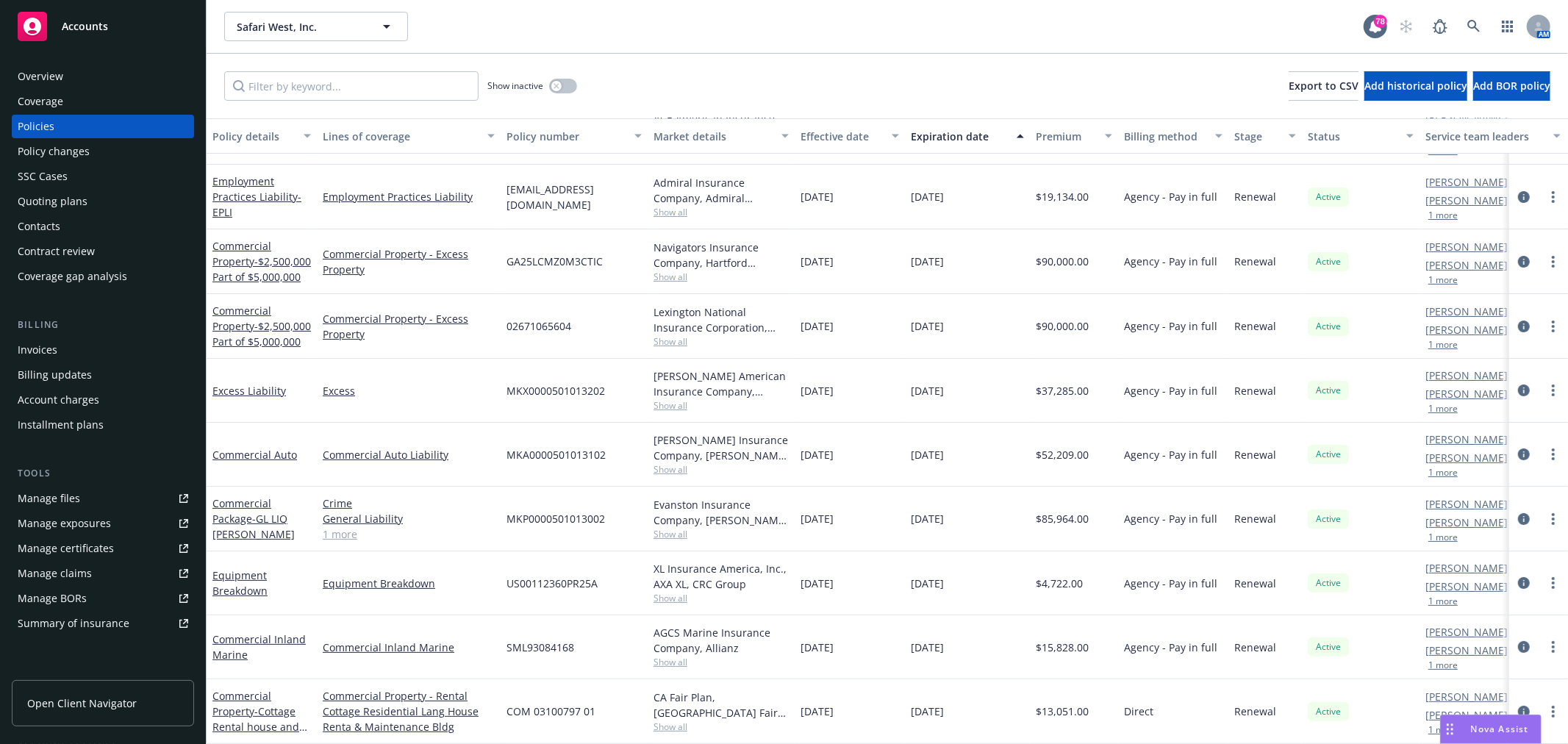
click at [221, 634] on div "Commercial Inland Marine" at bounding box center [262, 647] width 99 height 31
click at [222, 644] on link "Commercial Inland Marine" at bounding box center [259, 647] width 93 height 29
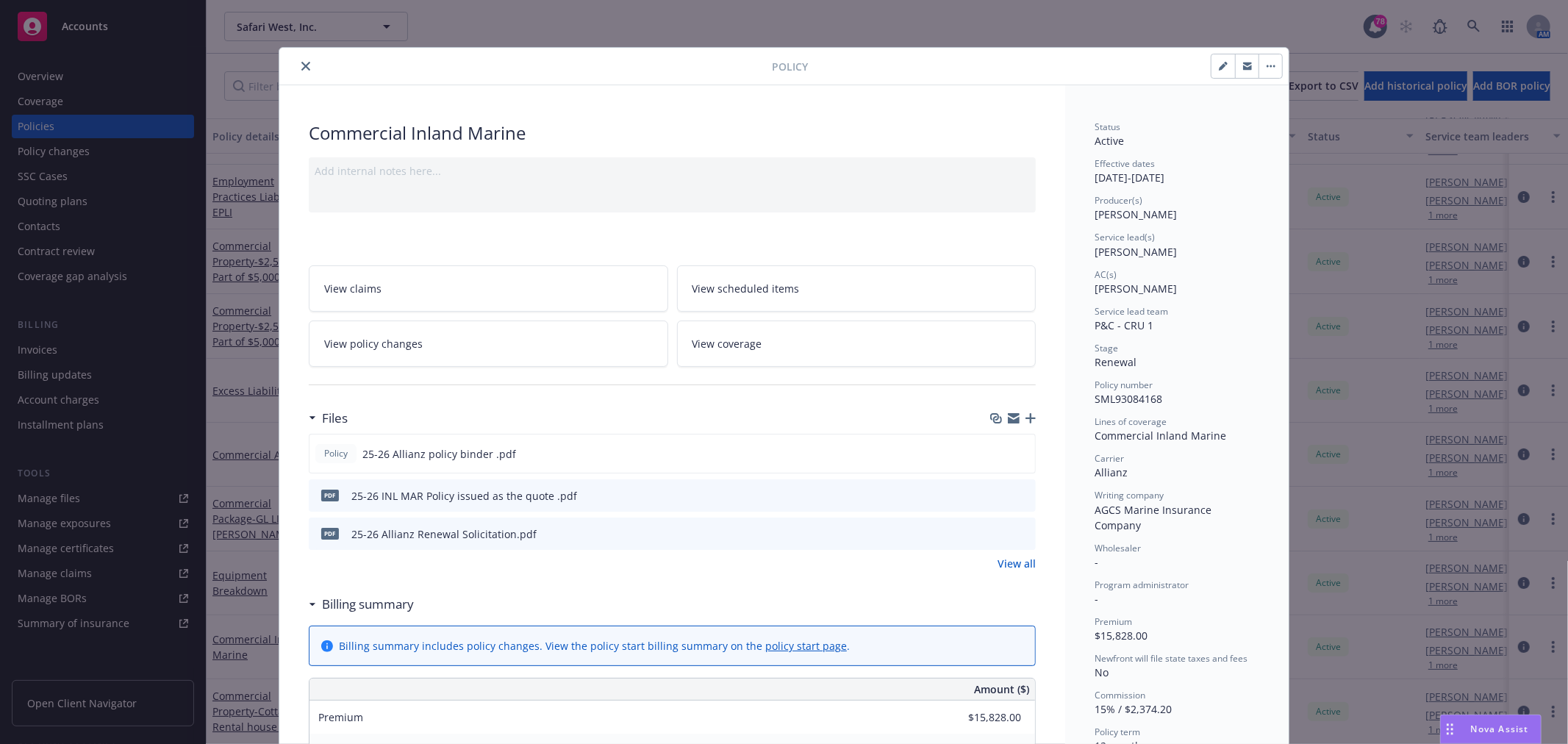
click at [307, 63] on button "close" at bounding box center [305, 66] width 18 height 18
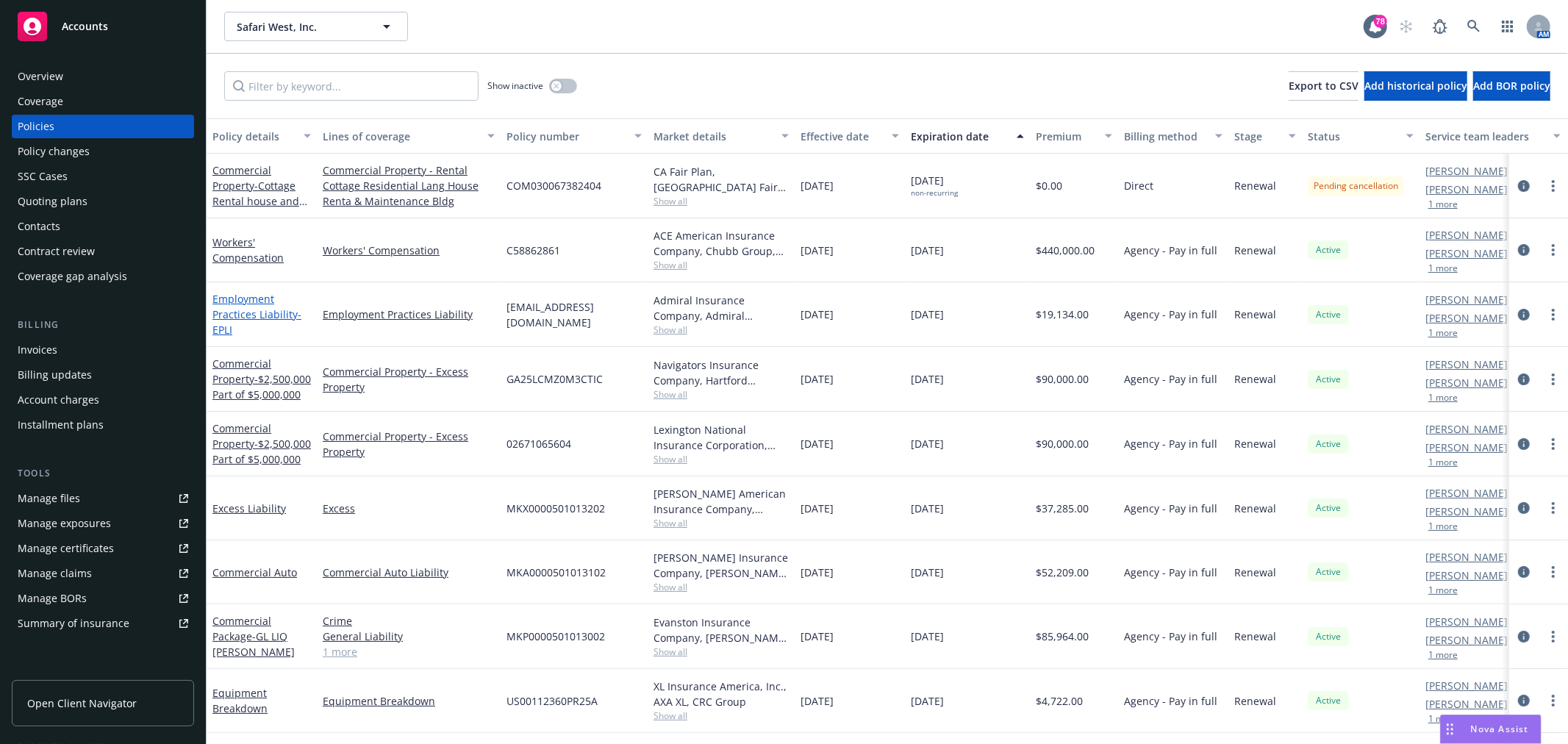
click at [268, 324] on link "Employment Practices Liability - EPLI" at bounding box center [257, 314] width 89 height 45
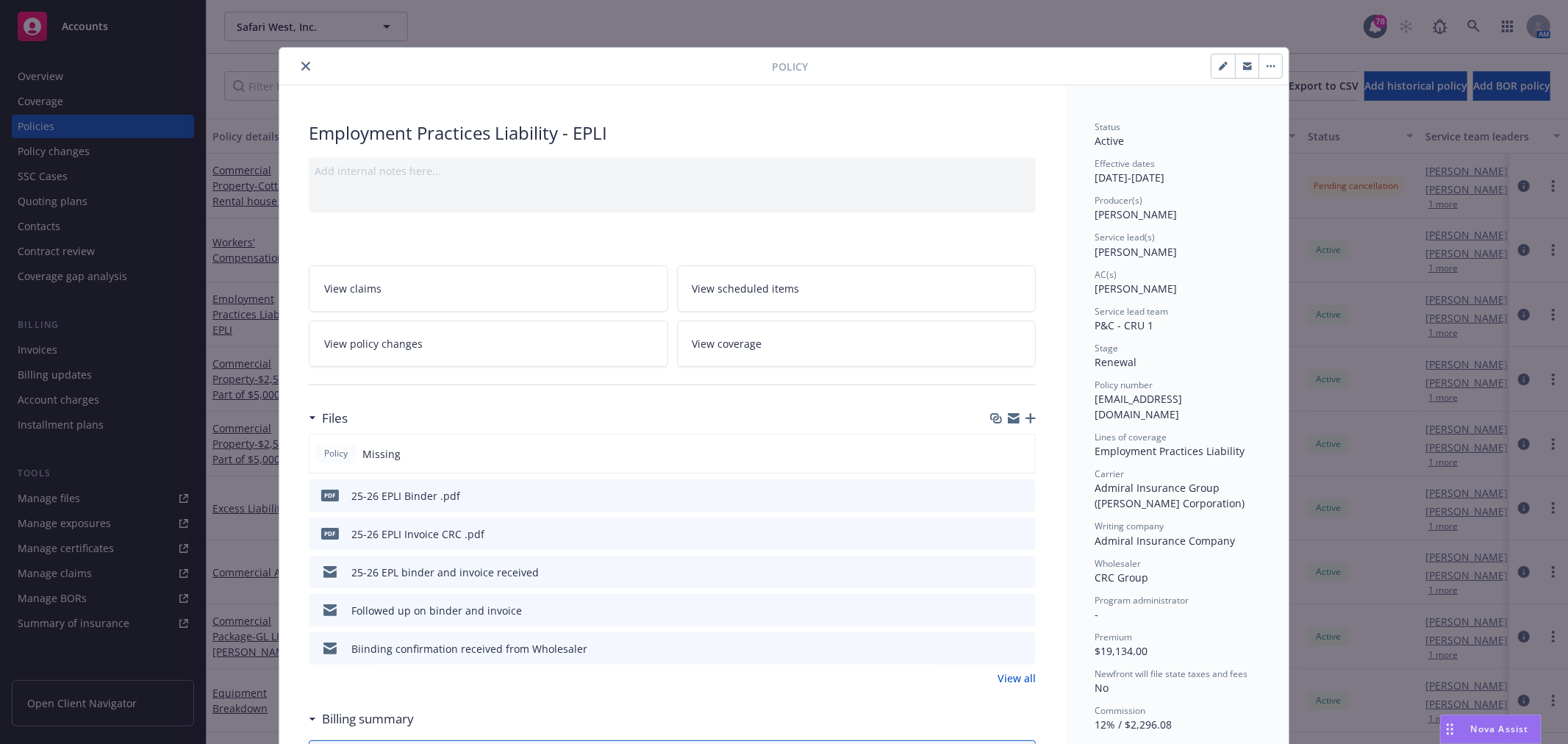
click at [305, 61] on button "close" at bounding box center [305, 66] width 18 height 18
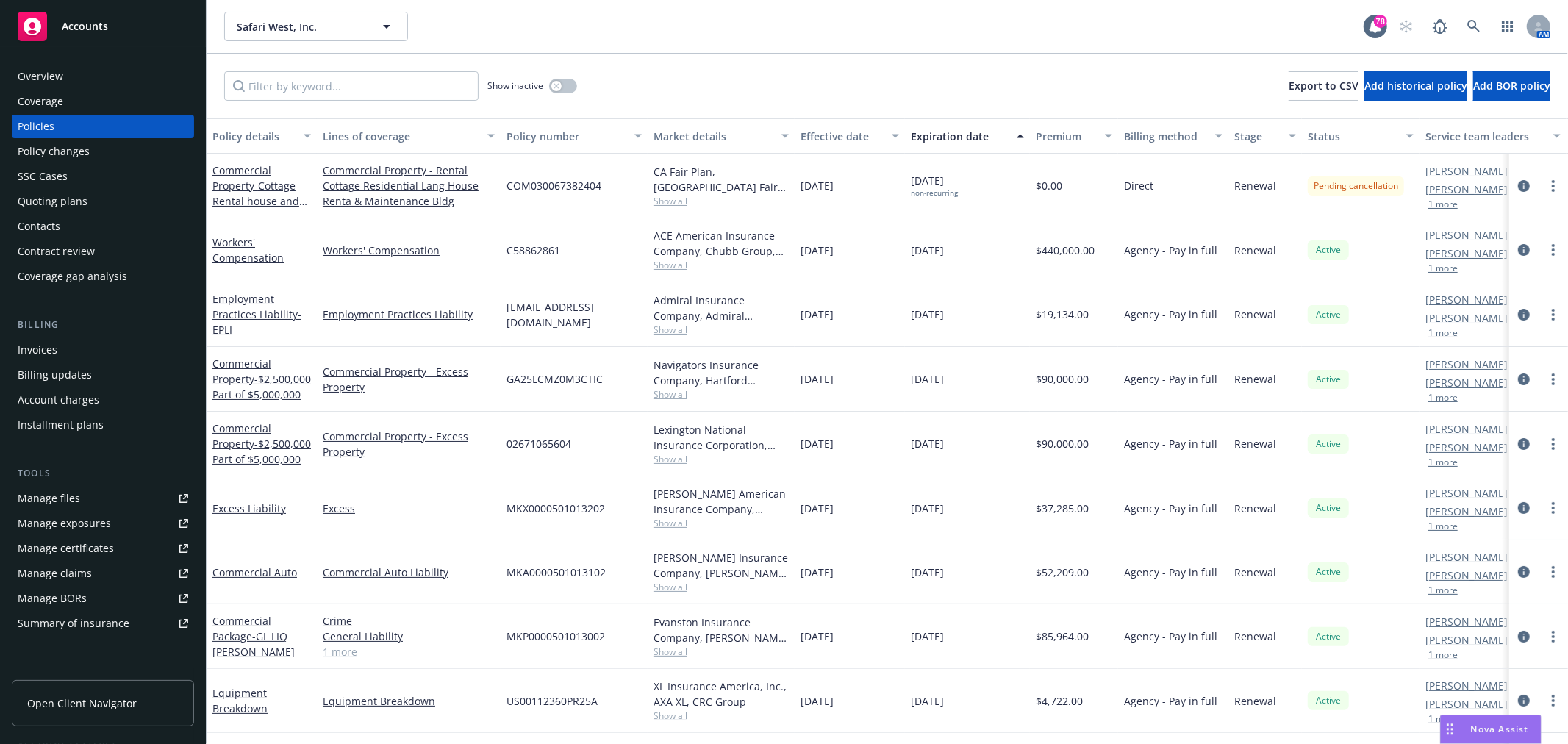
click at [722, 137] on div "Market details" at bounding box center [713, 136] width 119 height 15
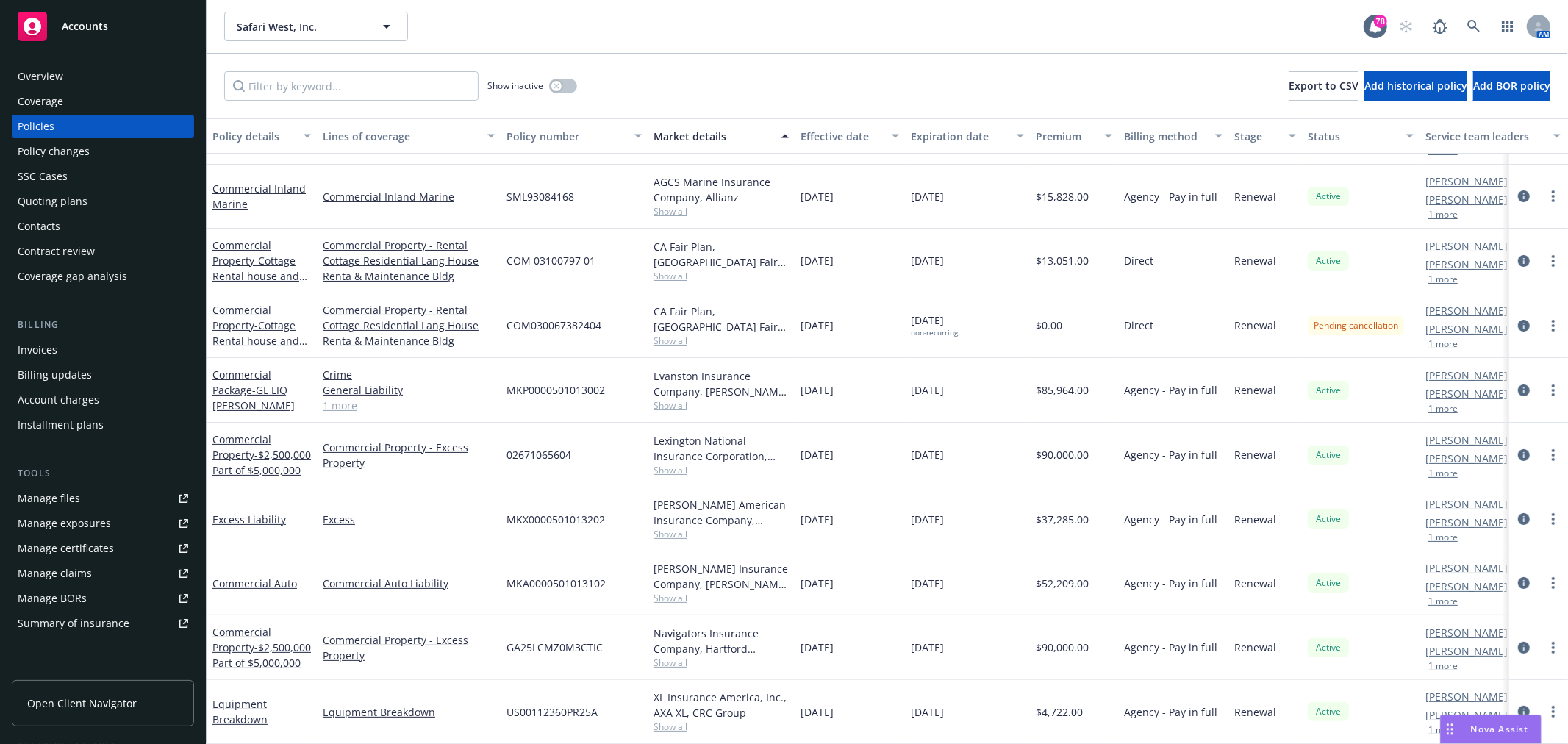
scroll to position [141, 0]
click at [675, 592] on span "Show all" at bounding box center [721, 598] width 136 height 13
click at [458, 517] on div "Excess" at bounding box center [408, 519] width 184 height 64
click at [681, 400] on div "Evanston Insurance Company, Markel Insurance, K&K Insurance Group, Inc. Show all" at bounding box center [721, 390] width 147 height 64
click at [682, 399] on span "Show all" at bounding box center [721, 405] width 136 height 13
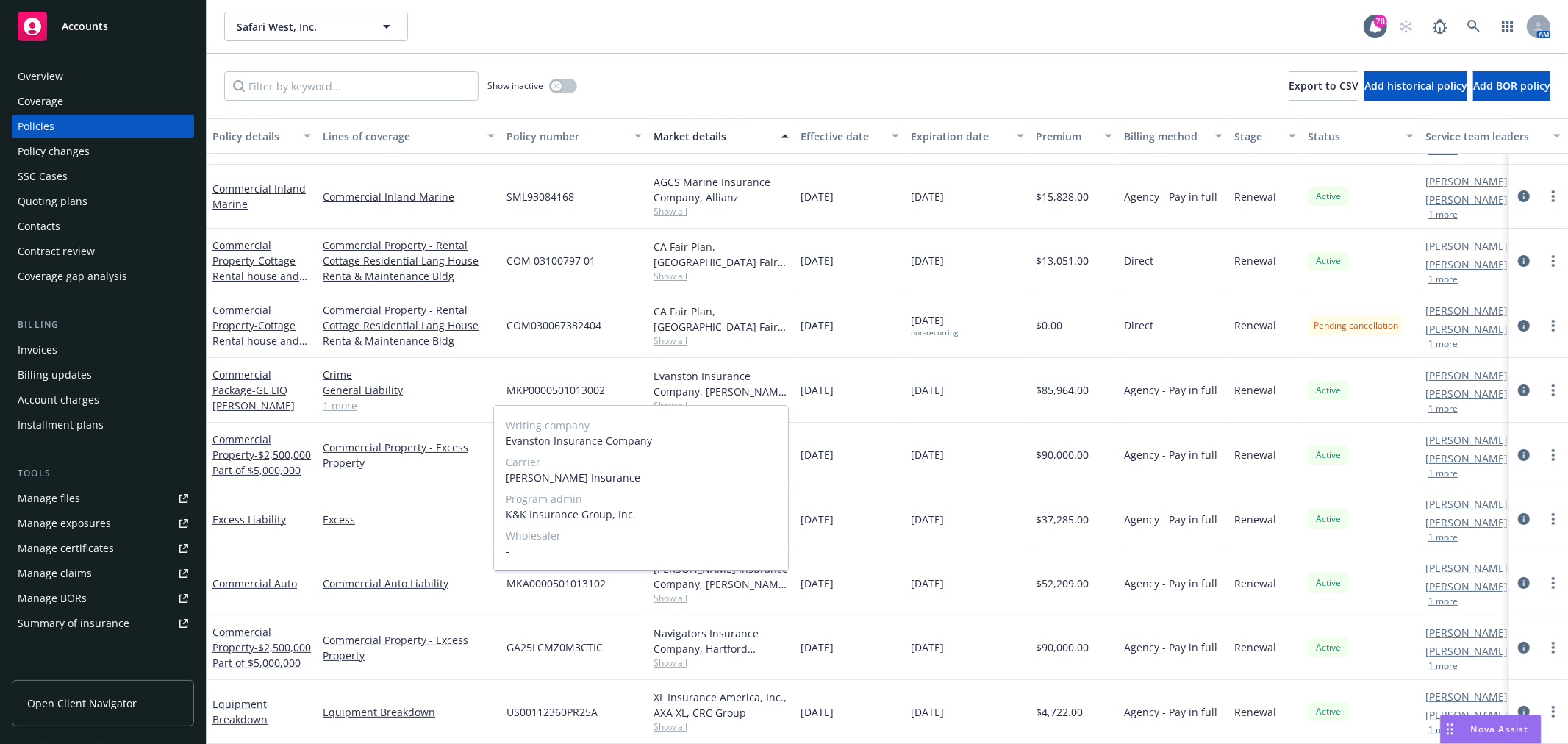
click at [682, 399] on span "Show all" at bounding box center [721, 405] width 136 height 13
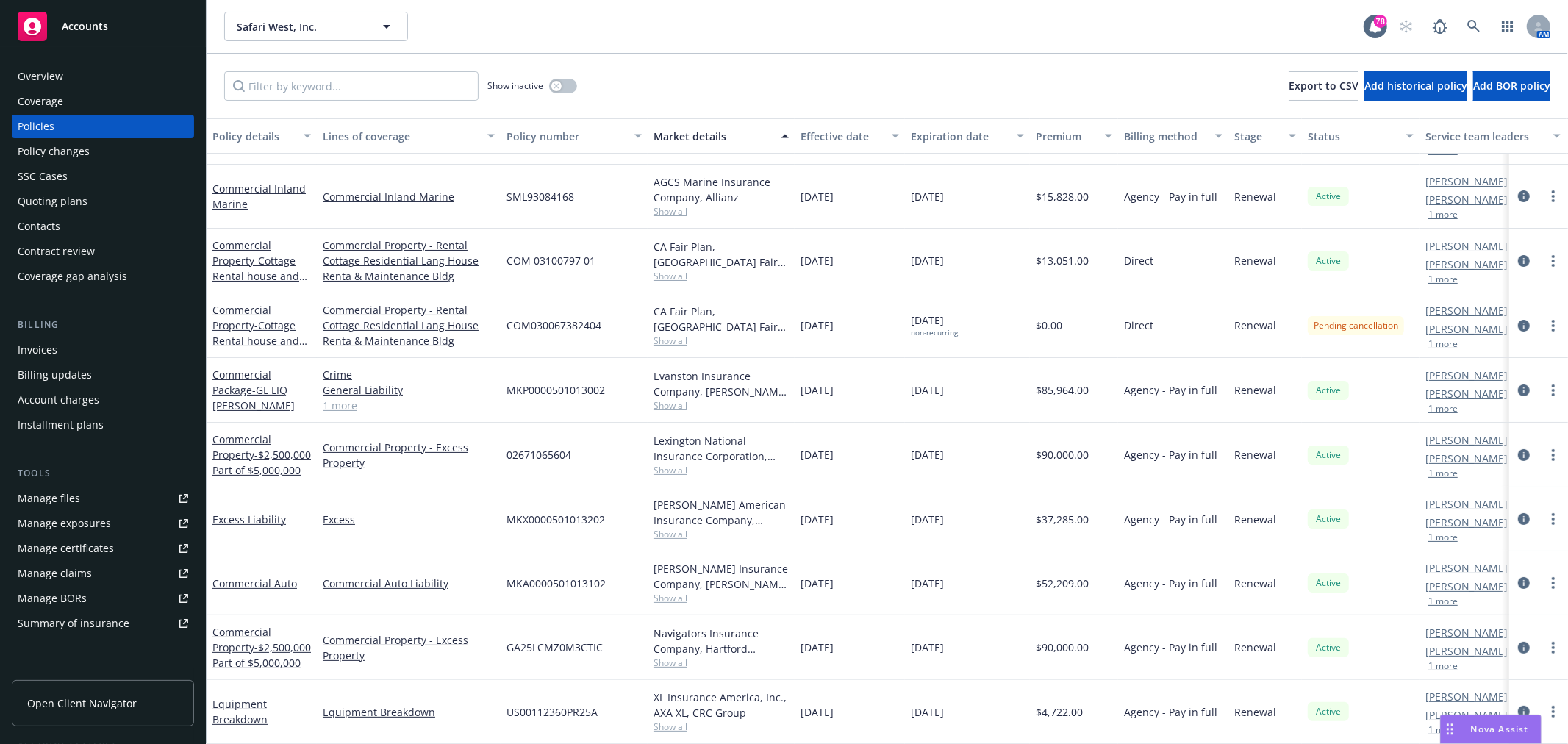
click at [568, 141] on div "Policy number" at bounding box center [566, 136] width 119 height 15
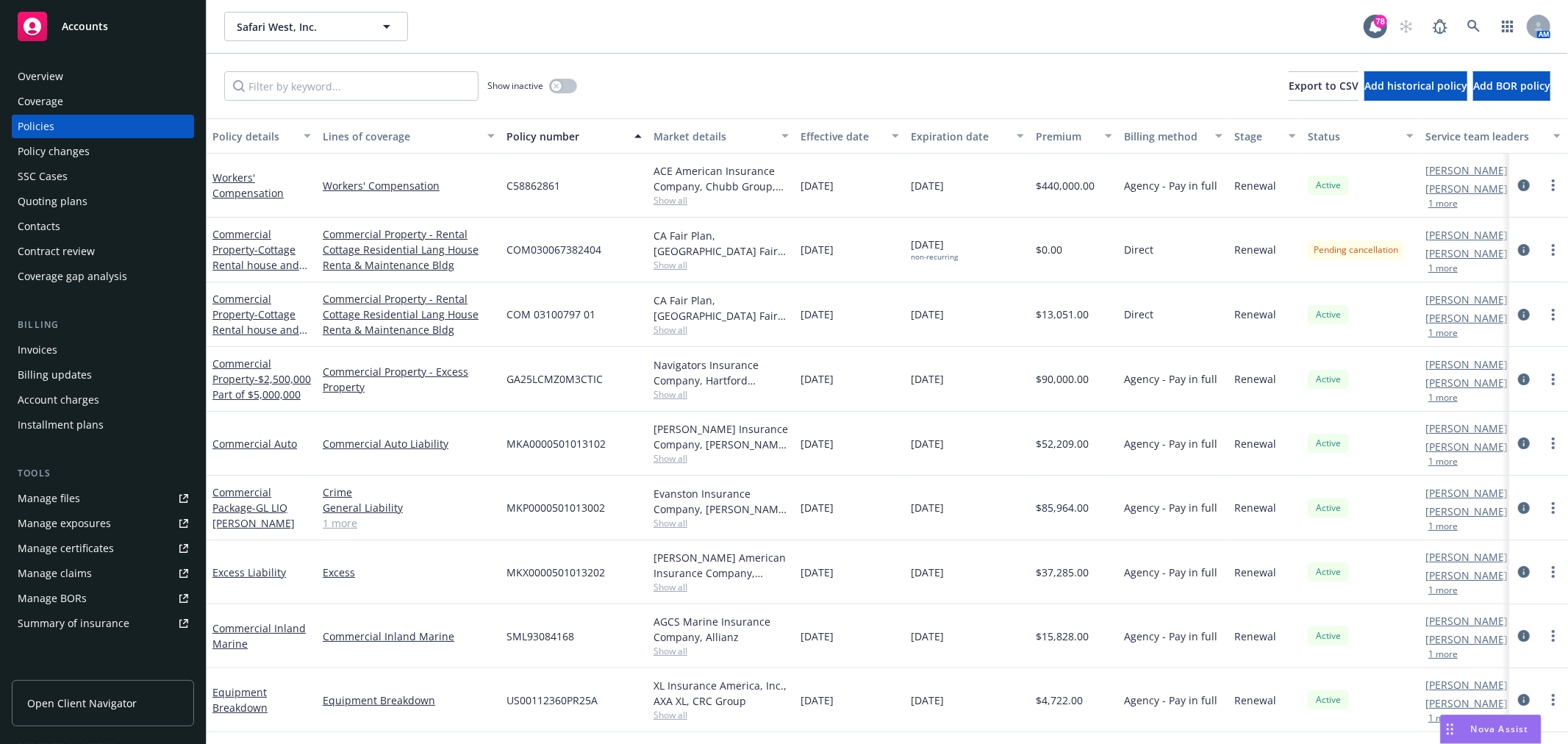
click at [45, 72] on div "Overview" at bounding box center [40, 76] width 45 height 23
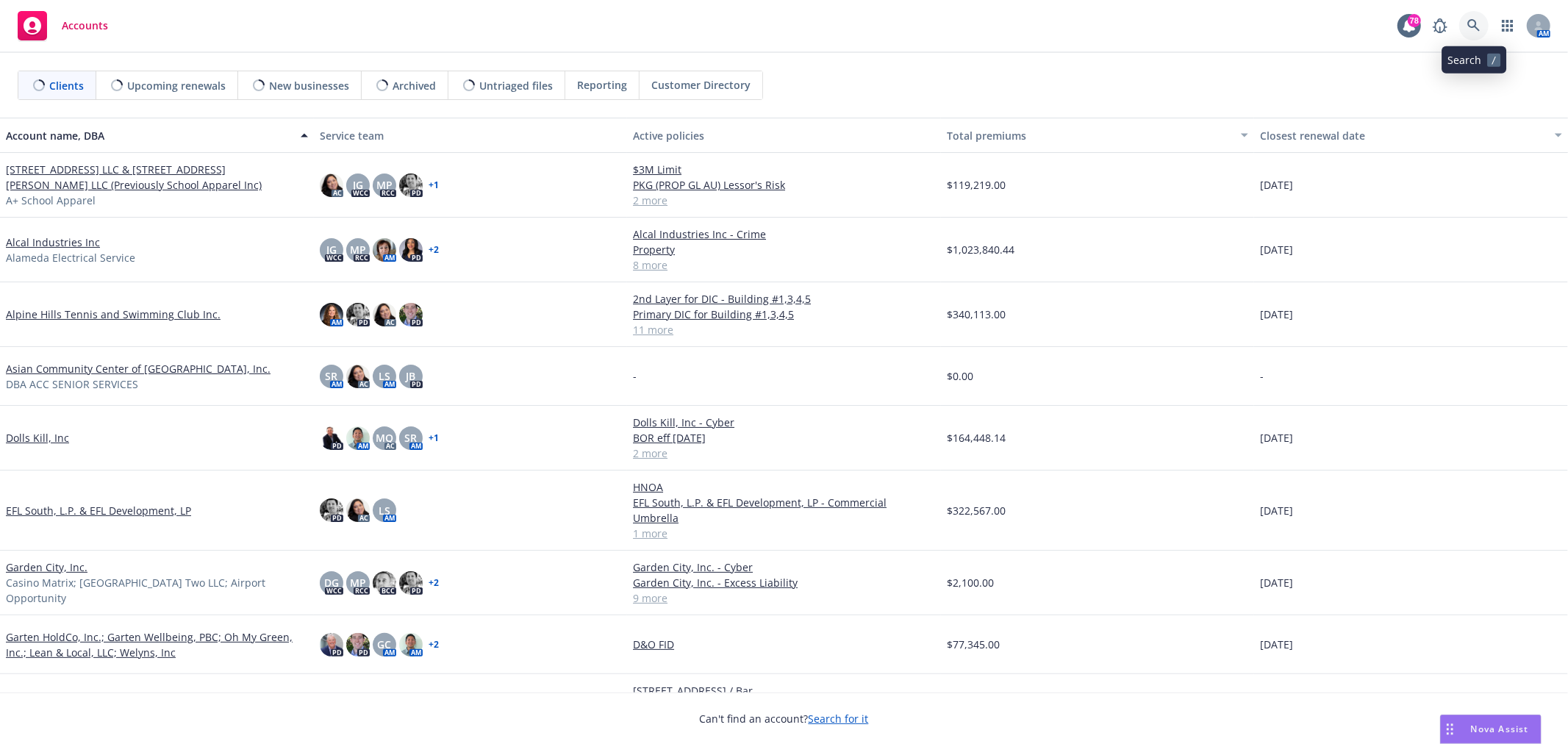
click at [1472, 21] on icon at bounding box center [1474, 25] width 13 height 13
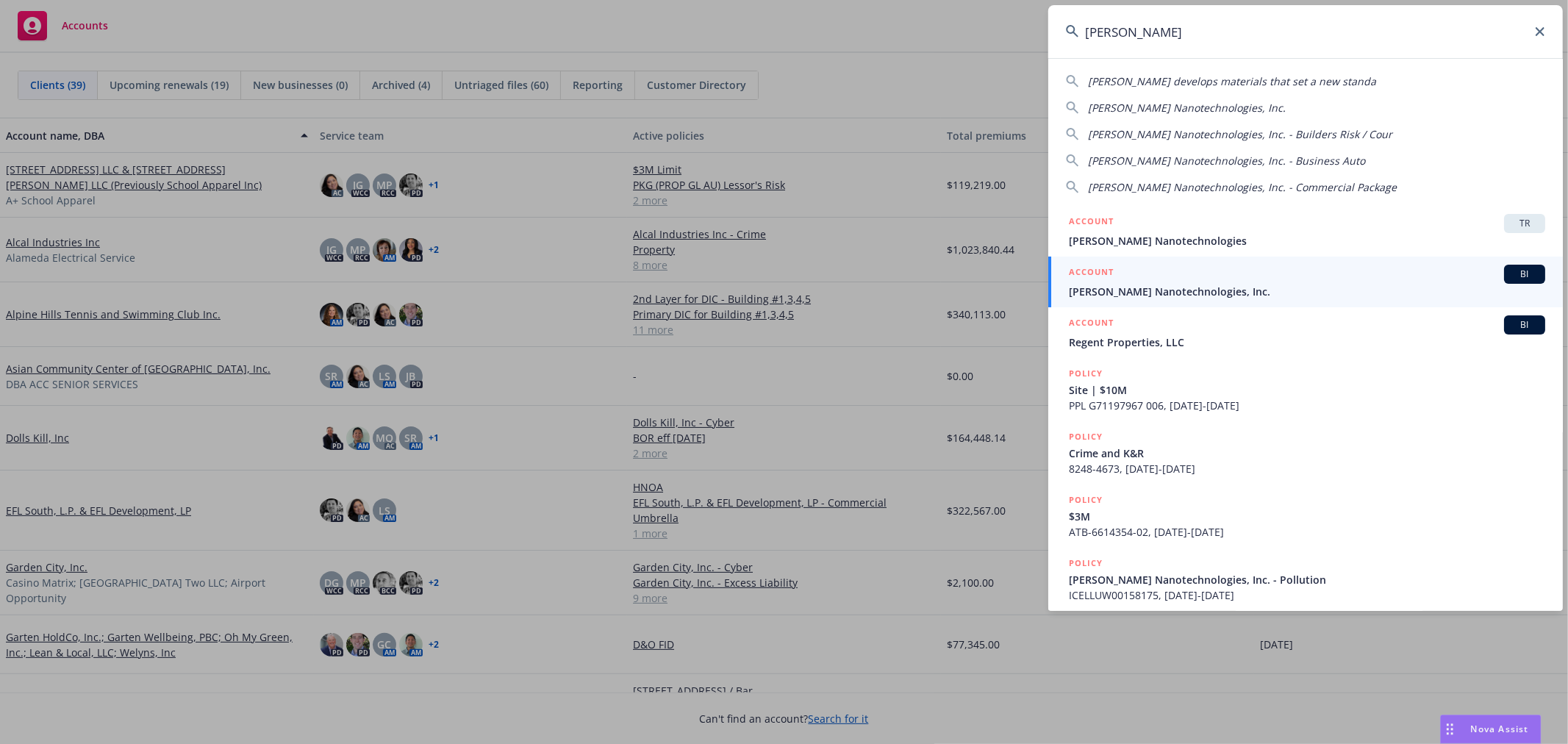
type input "[PERSON_NAME]"
click at [1221, 285] on span "[PERSON_NAME] Nanotechnologies, Inc." at bounding box center [1306, 292] width 476 height 15
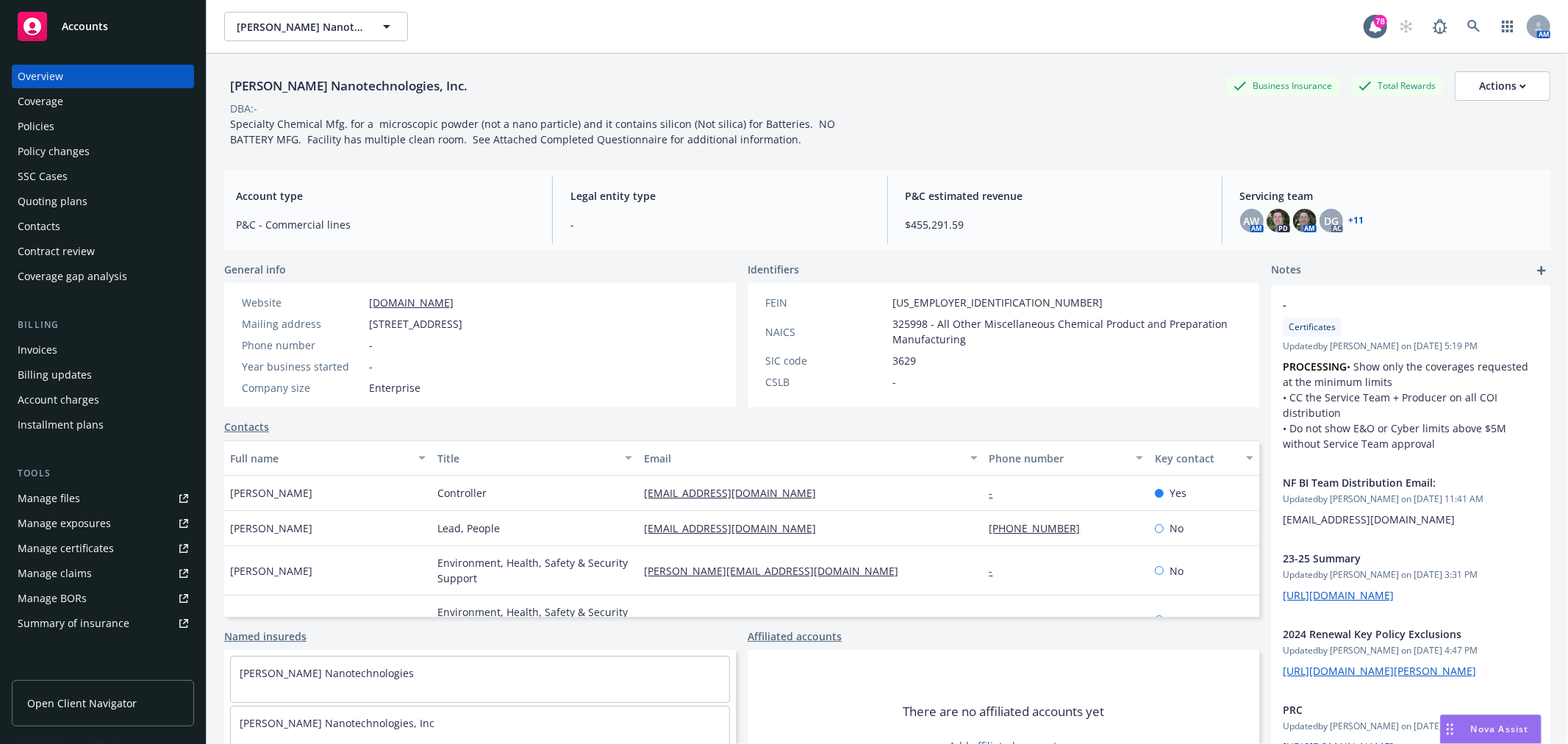
click at [57, 121] on div "Policies" at bounding box center [103, 126] width 171 height 23
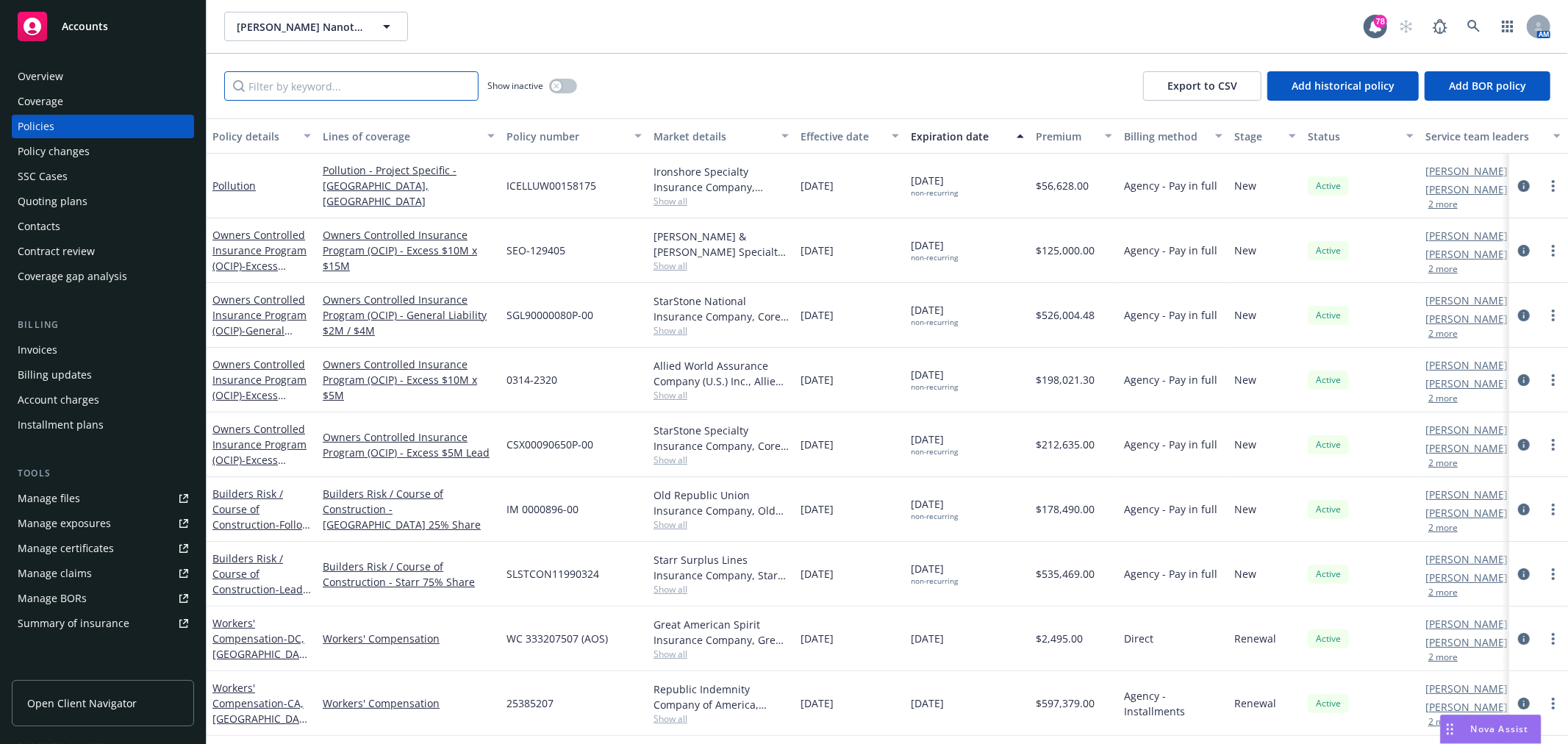
click at [323, 84] on input "Filter by keyword..." at bounding box center [351, 86] width 255 height 29
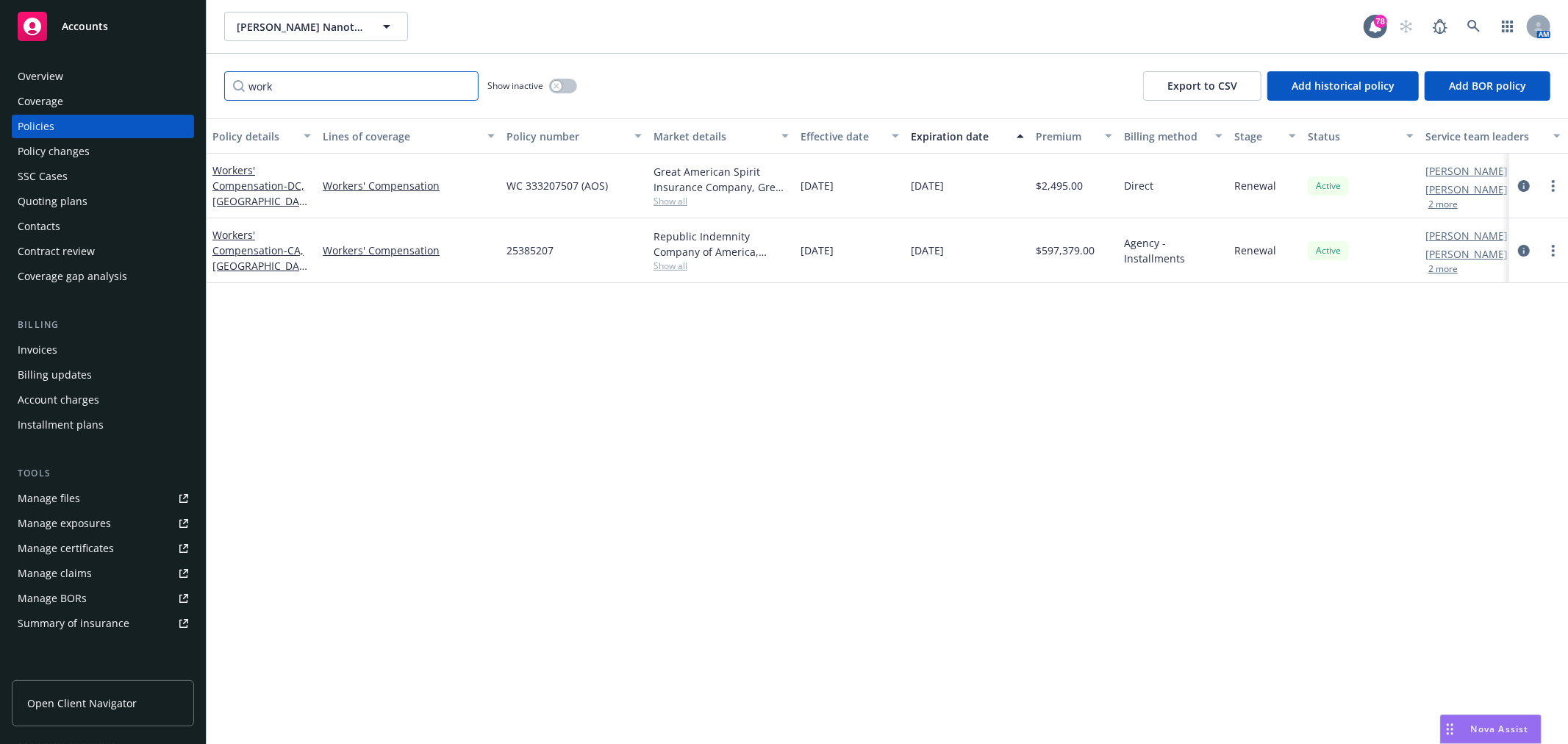
type input "work"
click at [677, 204] on span "Show all" at bounding box center [721, 201] width 136 height 13
click at [341, 564] on div "Policy details Lines of coverage Policy number Market details Effective date Ex…" at bounding box center [887, 431] width 1361 height 626
click at [239, 193] on span "- [GEOGRAPHIC_DATA], [GEOGRAPHIC_DATA], [GEOGRAPHIC_DATA], [GEOGRAPHIC_DATA], […" at bounding box center [260, 263] width 95 height 168
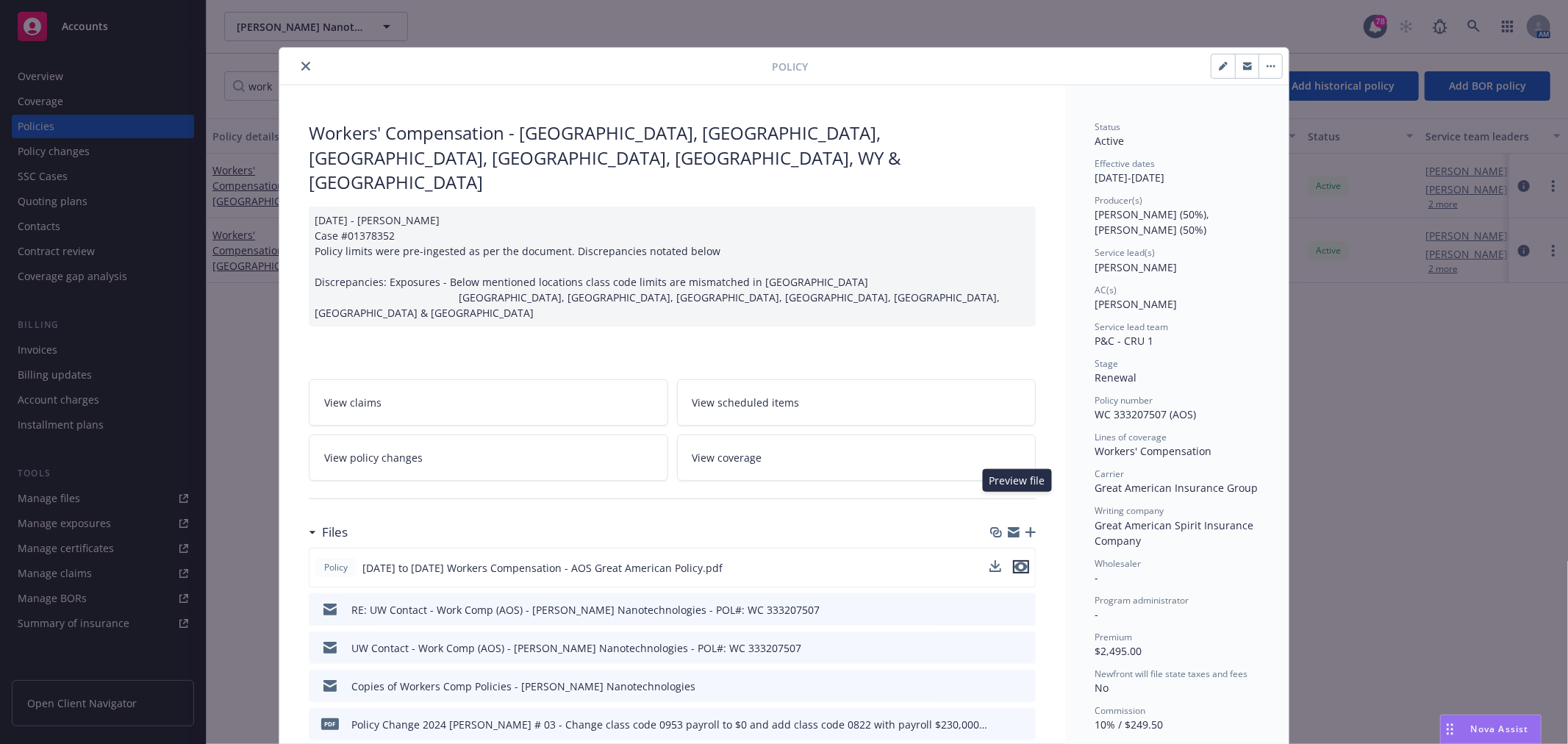
click at [1019, 562] on icon "preview file" at bounding box center [1021, 567] width 13 height 10
click at [305, 62] on button "close" at bounding box center [305, 66] width 18 height 18
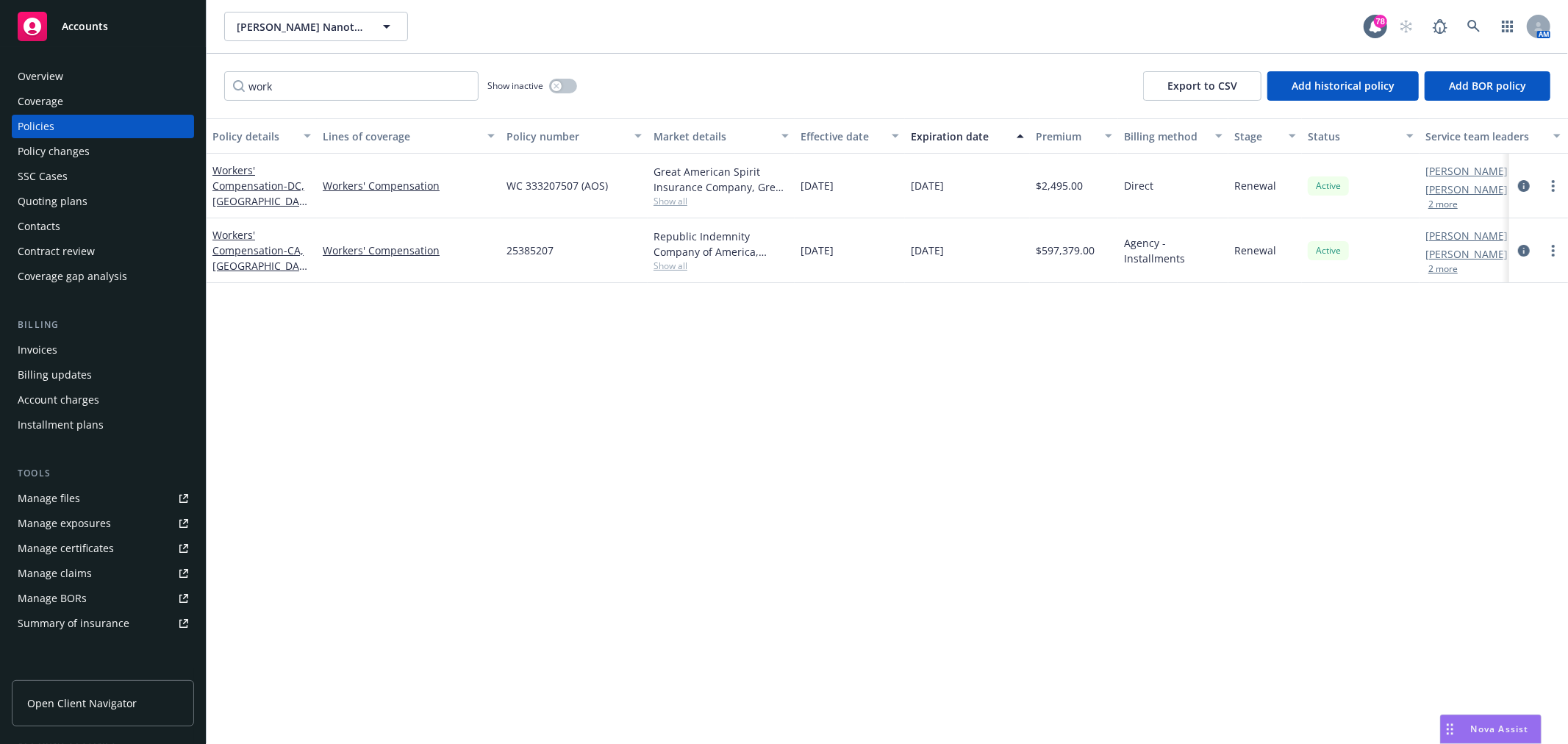
click at [919, 414] on div "Policy details Lines of coverage Policy number Market details Effective date Ex…" at bounding box center [887, 431] width 1361 height 626
click at [663, 193] on div "Great American Spirit Insurance Company, Great American Insurance Group" at bounding box center [721, 179] width 136 height 31
click at [666, 198] on span "Show all" at bounding box center [721, 201] width 136 height 13
click at [392, 491] on div "Policy details Lines of coverage Policy number Market details Effective date Ex…" at bounding box center [887, 431] width 1361 height 626
click at [678, 203] on span "Show all" at bounding box center [721, 201] width 136 height 13
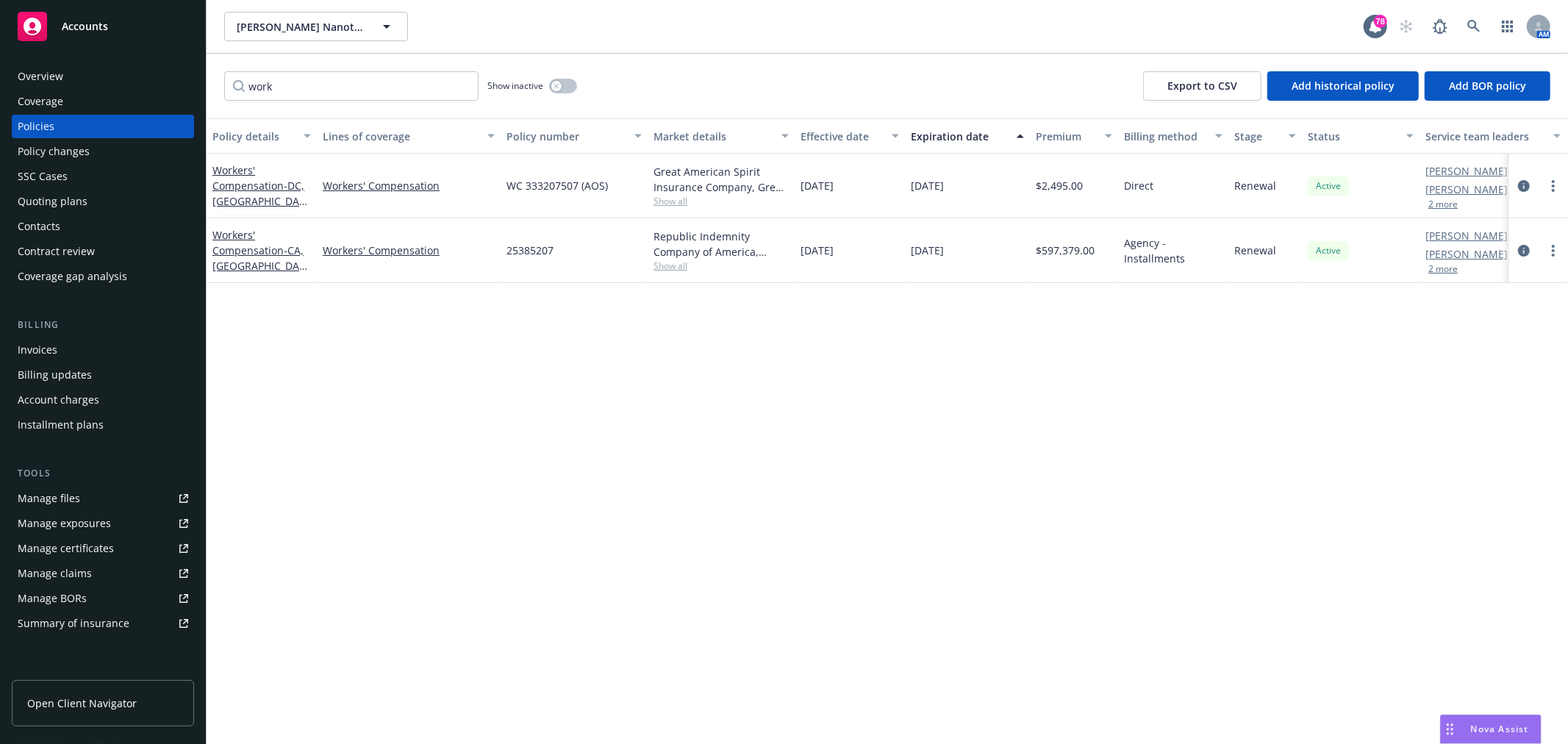
click at [879, 398] on div "Policy details Lines of coverage Policy number Market details Effective date Ex…" at bounding box center [887, 431] width 1361 height 626
click at [672, 263] on span "Show all" at bounding box center [721, 266] width 136 height 13
click at [682, 199] on span "Show all" at bounding box center [721, 201] width 136 height 13
click at [678, 268] on span "Show all" at bounding box center [721, 266] width 136 height 13
click at [666, 197] on span "Show all" at bounding box center [721, 201] width 136 height 13
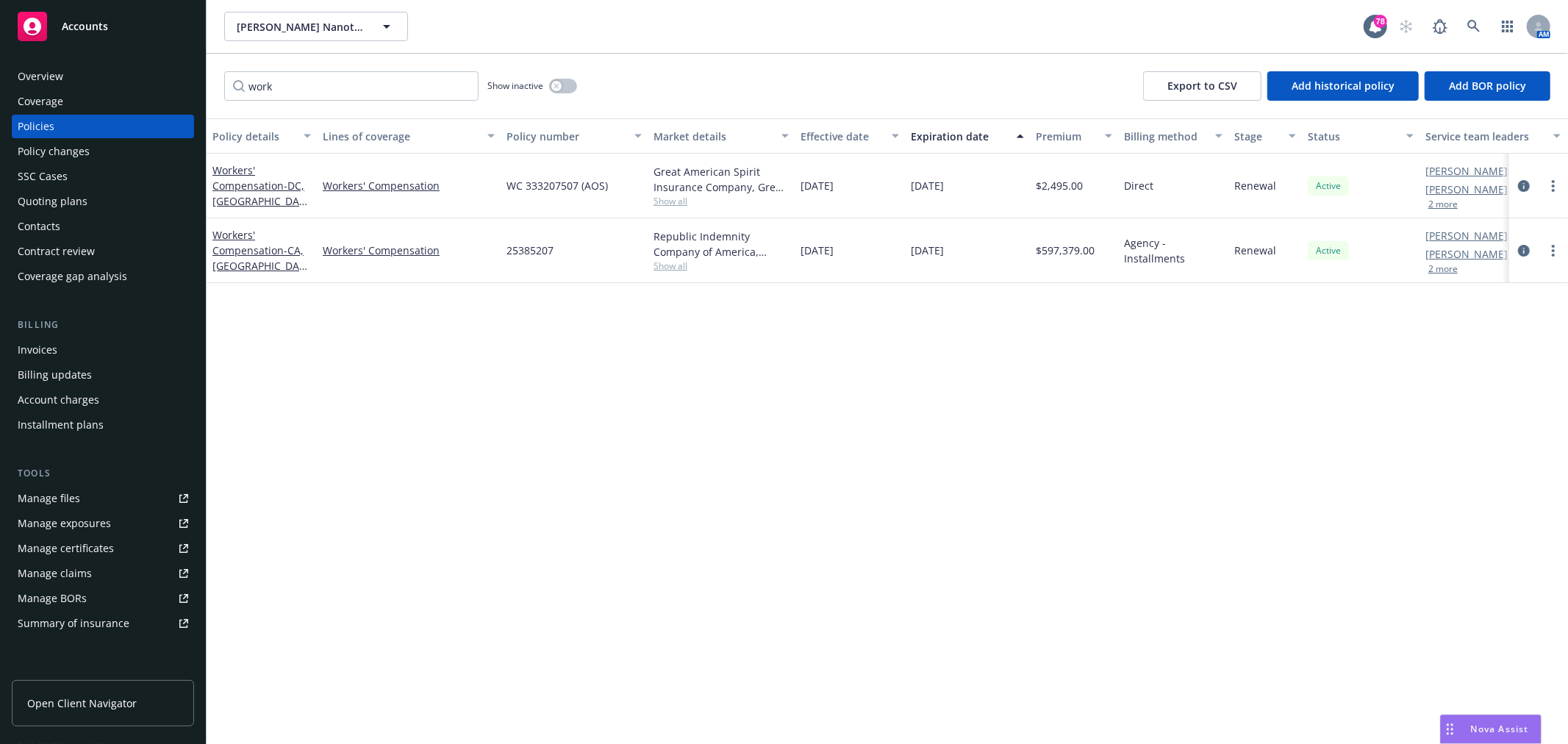
click at [673, 204] on span "Show all" at bounding box center [721, 201] width 136 height 13
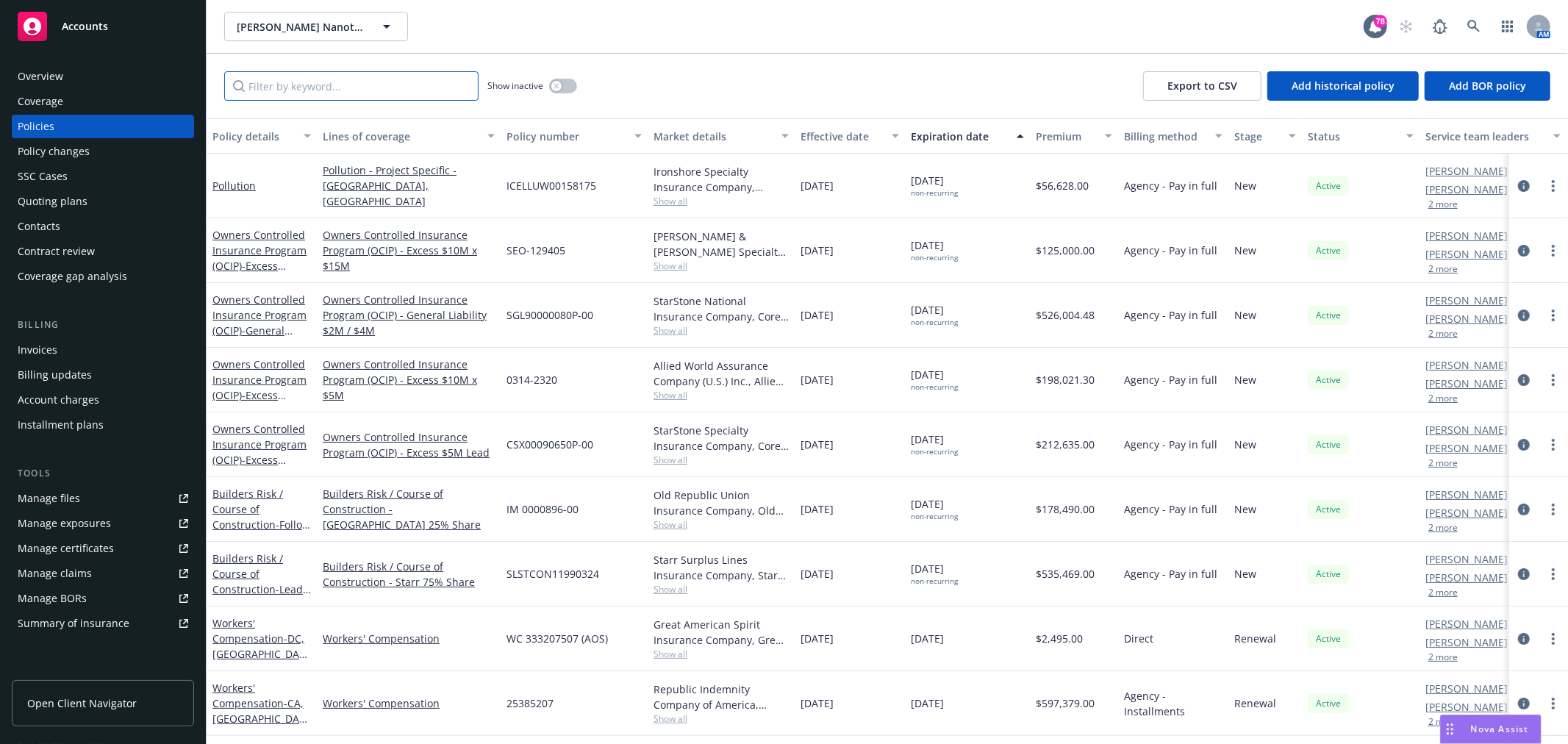
click at [309, 76] on input "Filter by keyword..." at bounding box center [351, 86] width 255 height 29
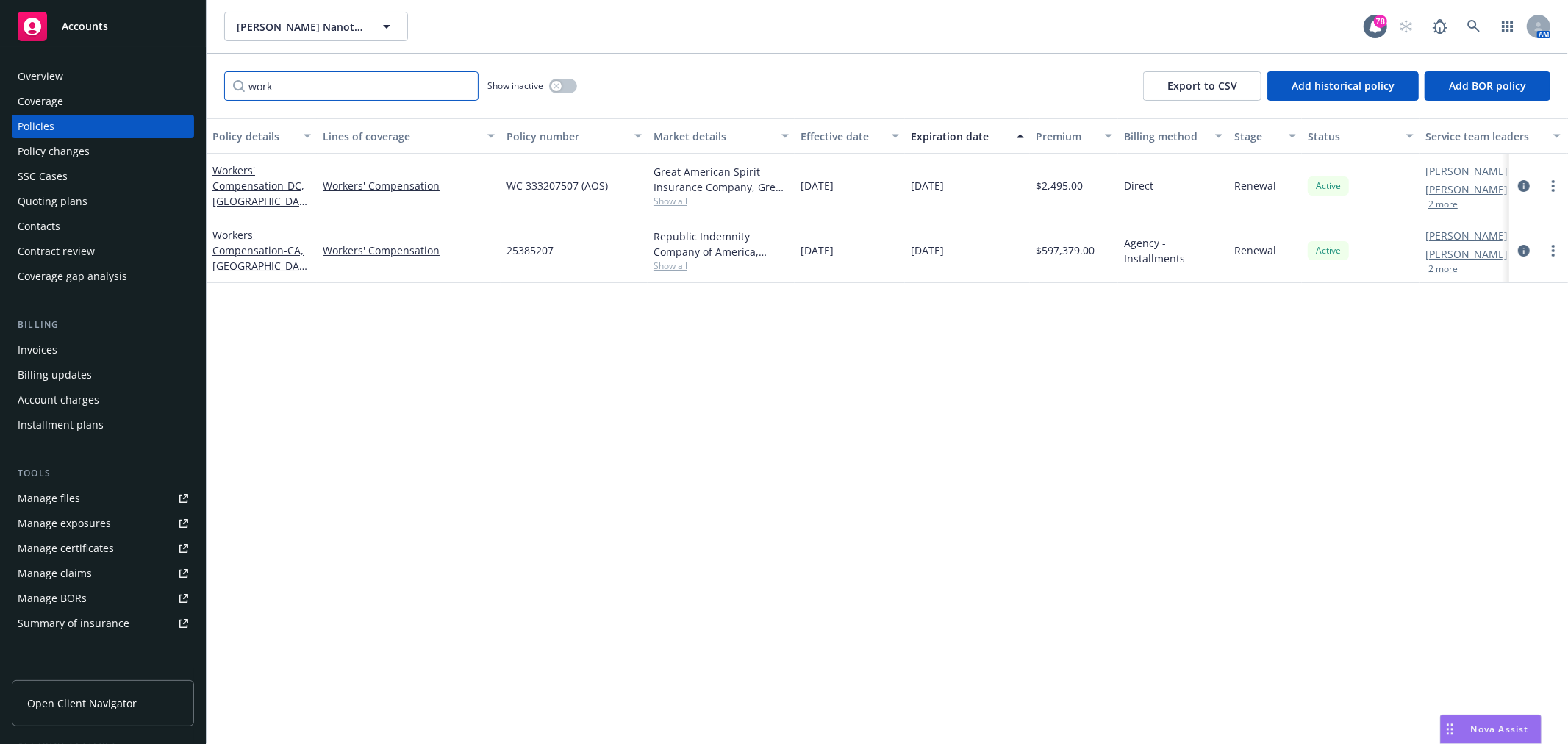
type input "work"
click at [673, 195] on span "Show all" at bounding box center [721, 201] width 136 height 13
click at [1532, 188] on link "circleInformation" at bounding box center [1523, 186] width 18 height 18
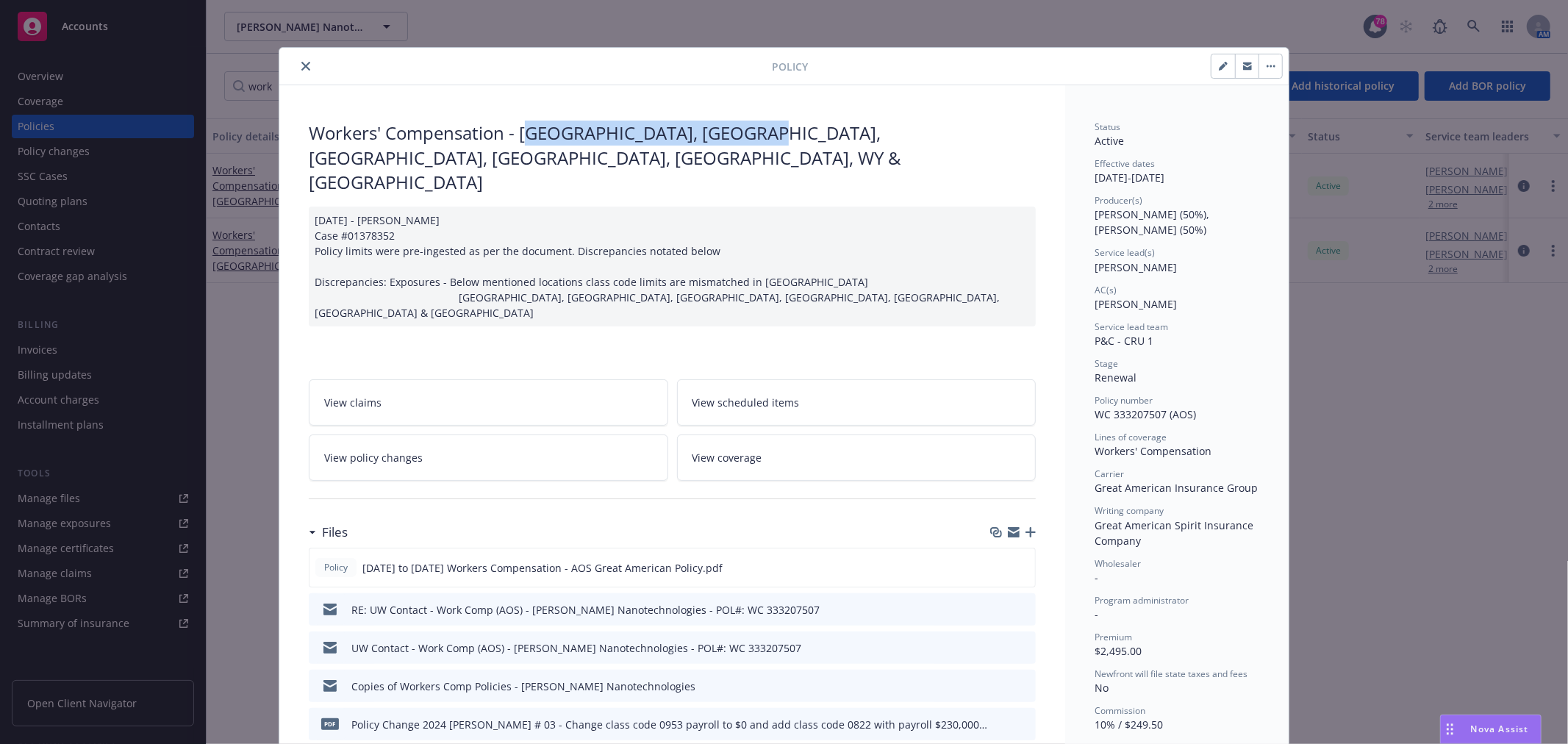
drag, startPoint x: 534, startPoint y: 136, endPoint x: 768, endPoint y: 134, distance: 234.0
click at [768, 134] on div "Workers' Compensation - DC, FL, GA, MI, PA, WY & NY" at bounding box center [672, 158] width 727 height 75
drag, startPoint x: 744, startPoint y: 131, endPoint x: 513, endPoint y: 131, distance: 231.0
click at [513, 131] on div "Workers' Compensation - DC, FL, GA, MI, PA, WY & NY" at bounding box center [672, 158] width 727 height 75
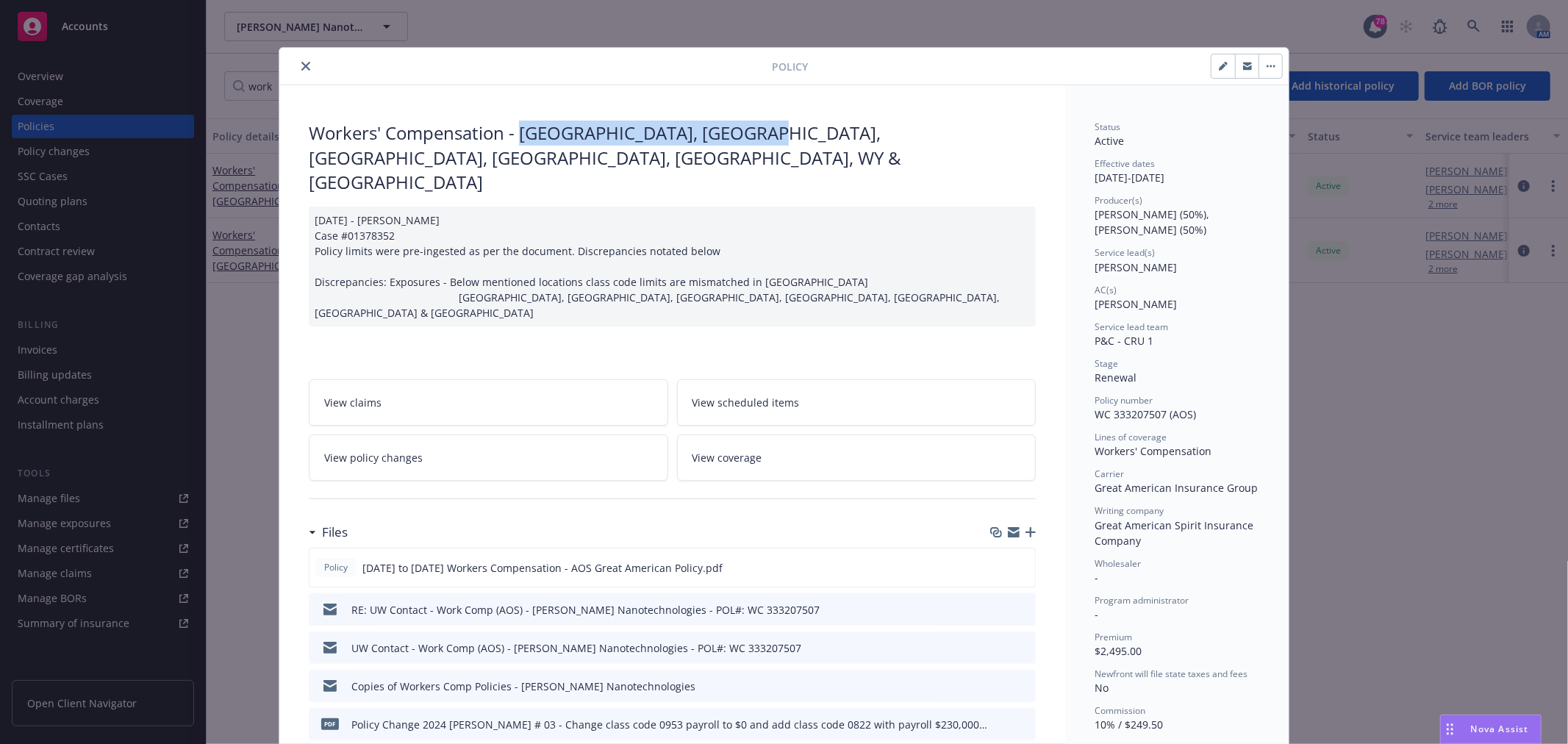
click at [853, 221] on div "12/9/2024 - Siva Case #01378352 Policy limits were pre-ingested as per the docu…" at bounding box center [672, 267] width 727 height 120
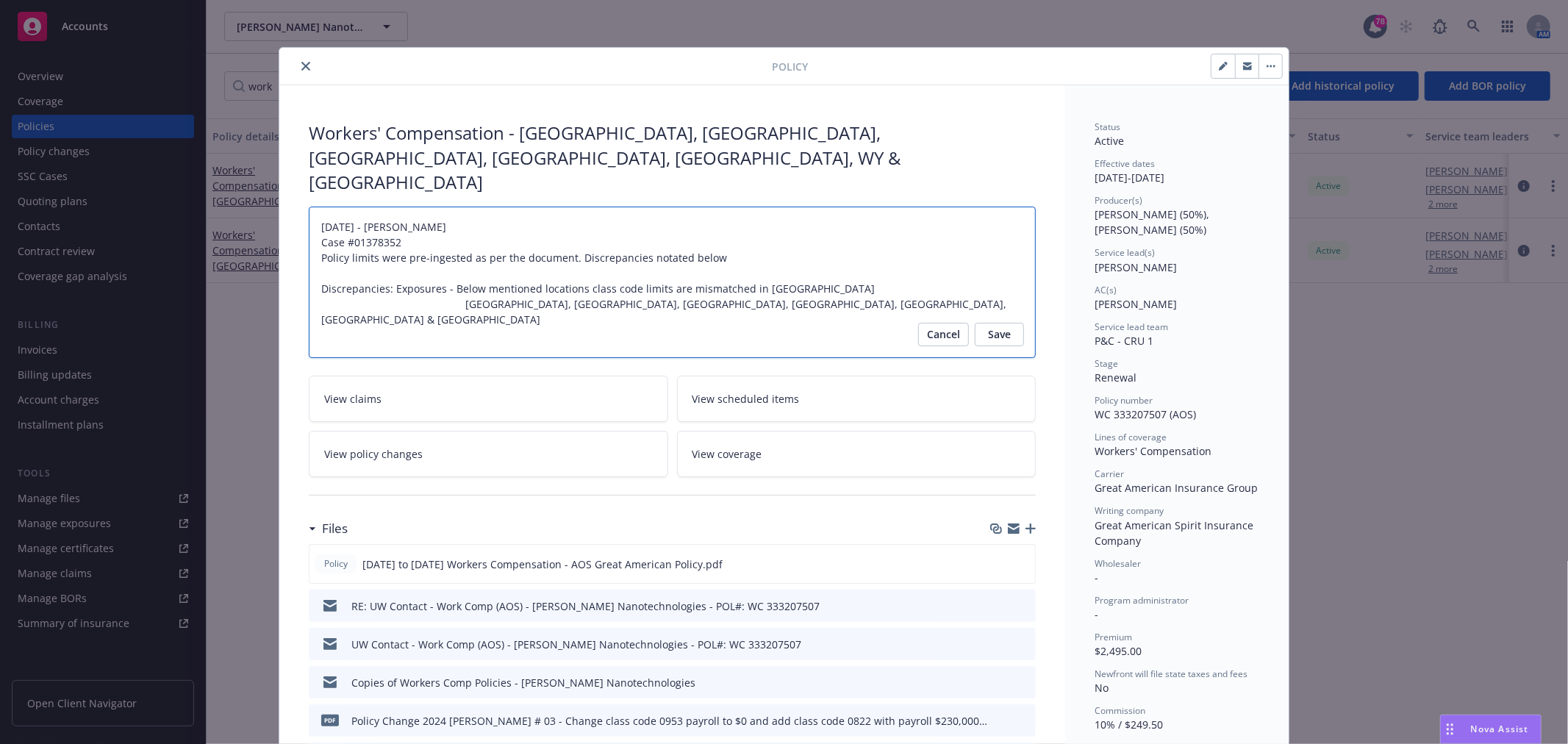
click at [592, 251] on textarea "12/9/2024 - Siva Case #01378352 Policy limits were pre-ingested as per the docu…" at bounding box center [672, 282] width 727 height 152
click at [1219, 64] on icon "button" at bounding box center [1222, 67] width 8 height 8
select select "RENEWAL"
select select "12"
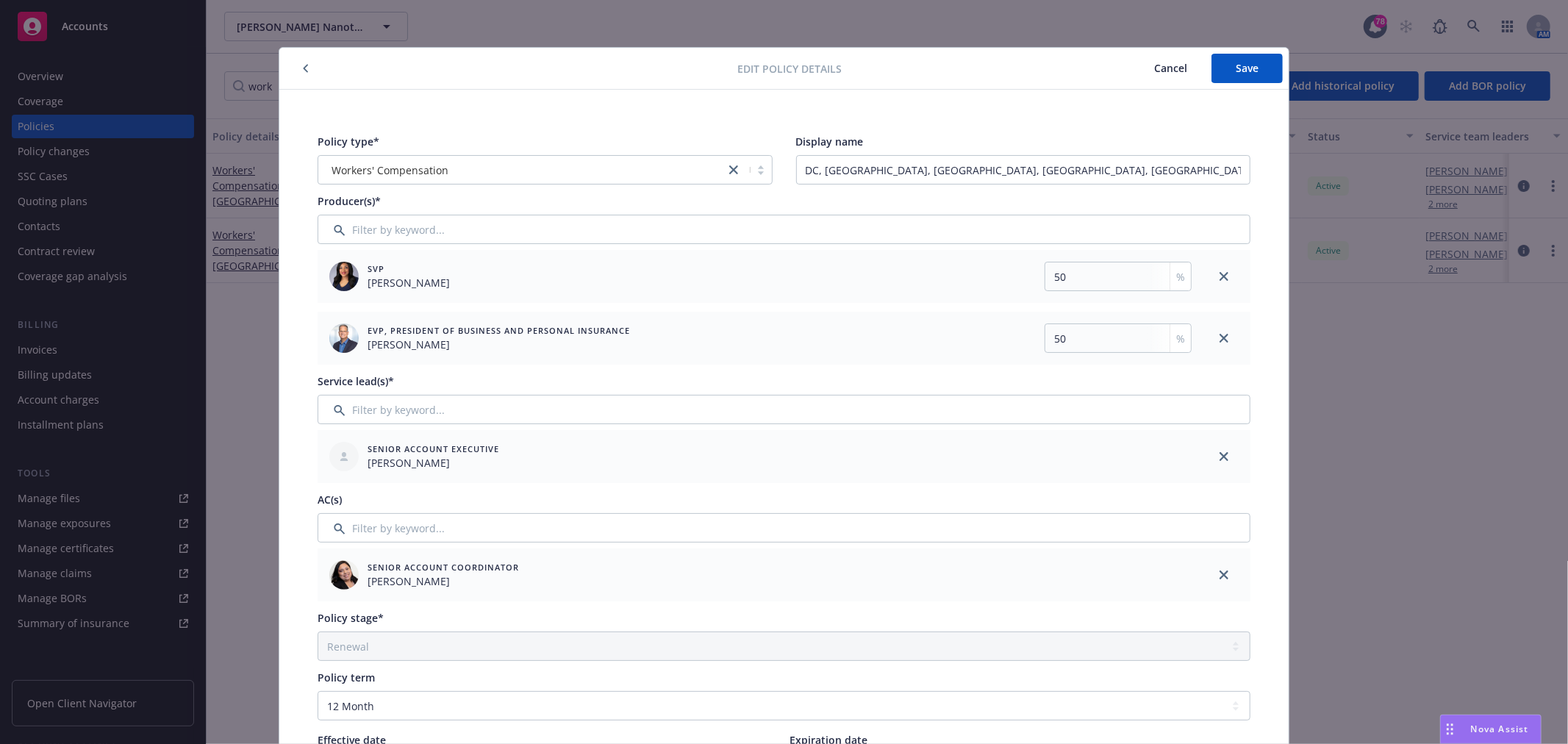
click at [1171, 64] on span "Cancel" at bounding box center [1171, 68] width 33 height 14
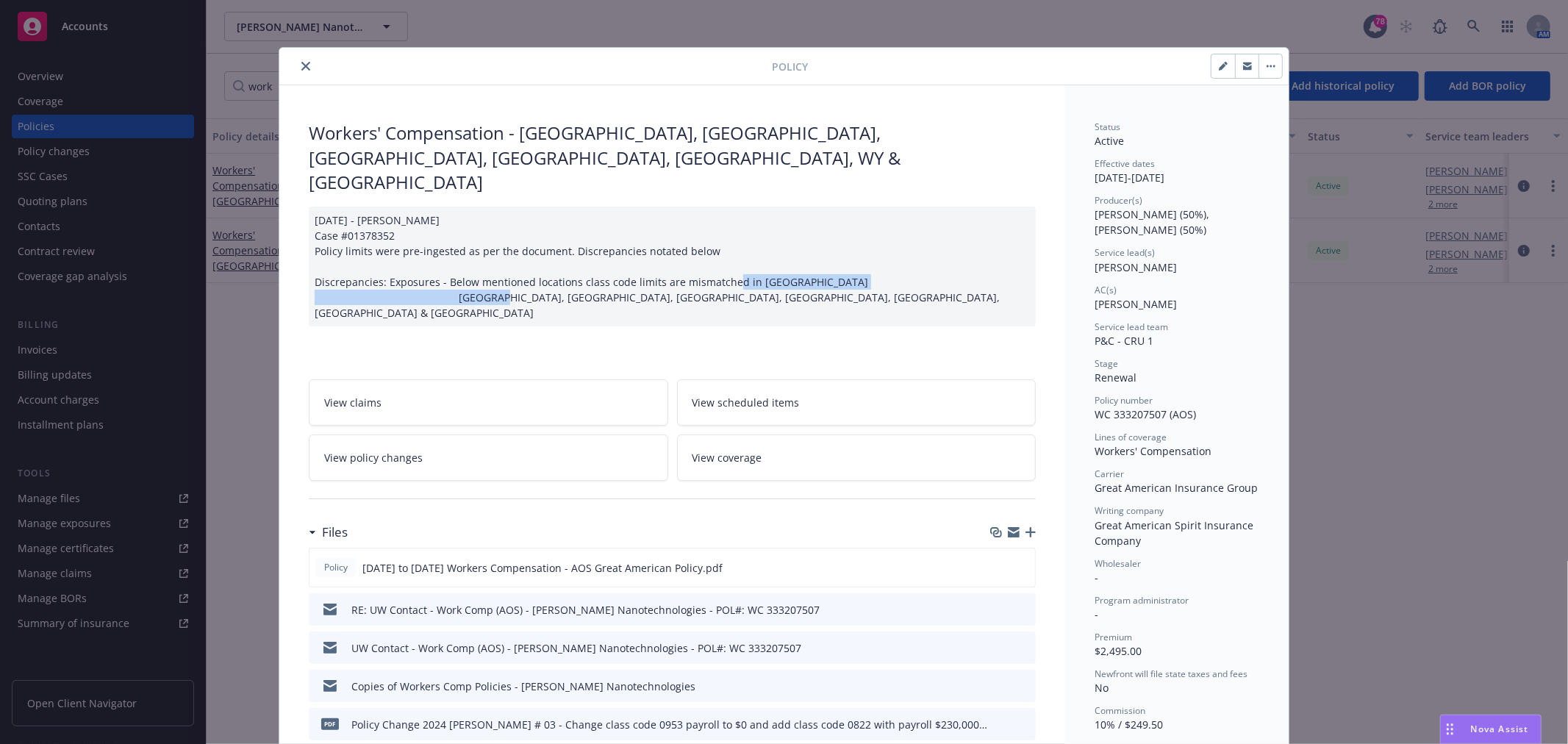
click at [754, 238] on div "12/9/2024 - Siva Case #01378352 Policy limits were pre-ingested as per the docu…" at bounding box center [672, 267] width 727 height 120
type textarea "x"
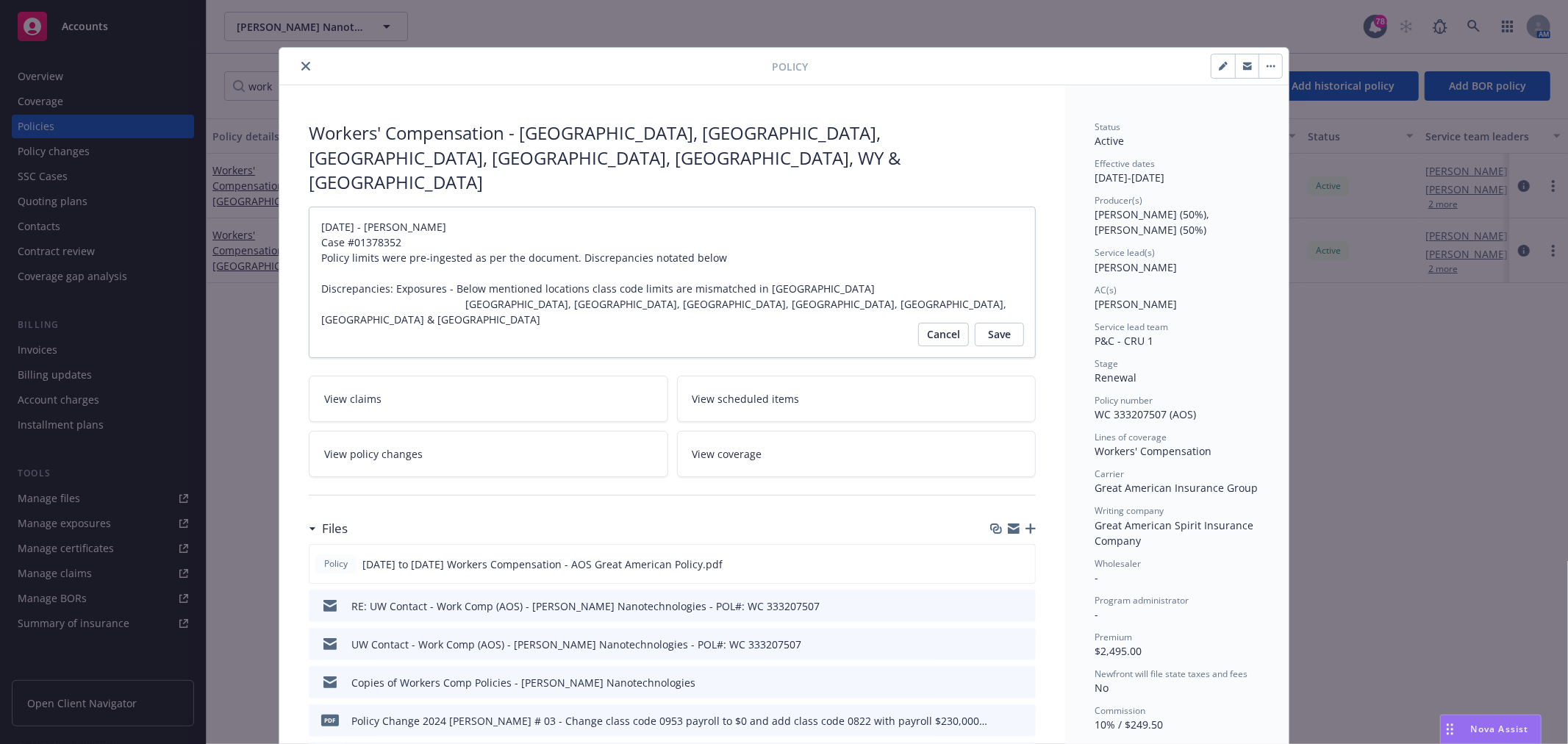
click at [301, 67] on icon "close" at bounding box center [305, 66] width 9 height 9
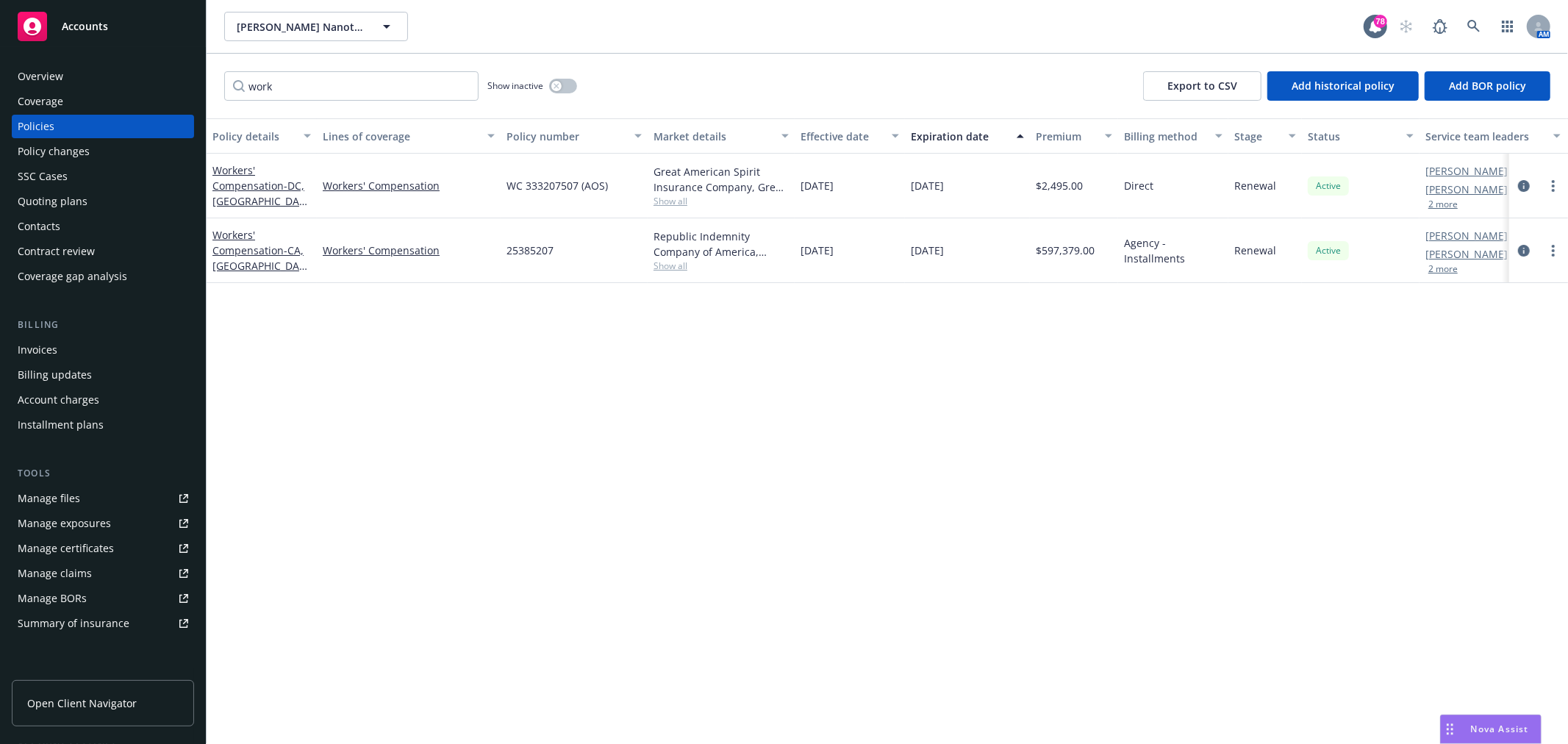
click at [1437, 203] on button "2 more" at bounding box center [1443, 204] width 29 height 9
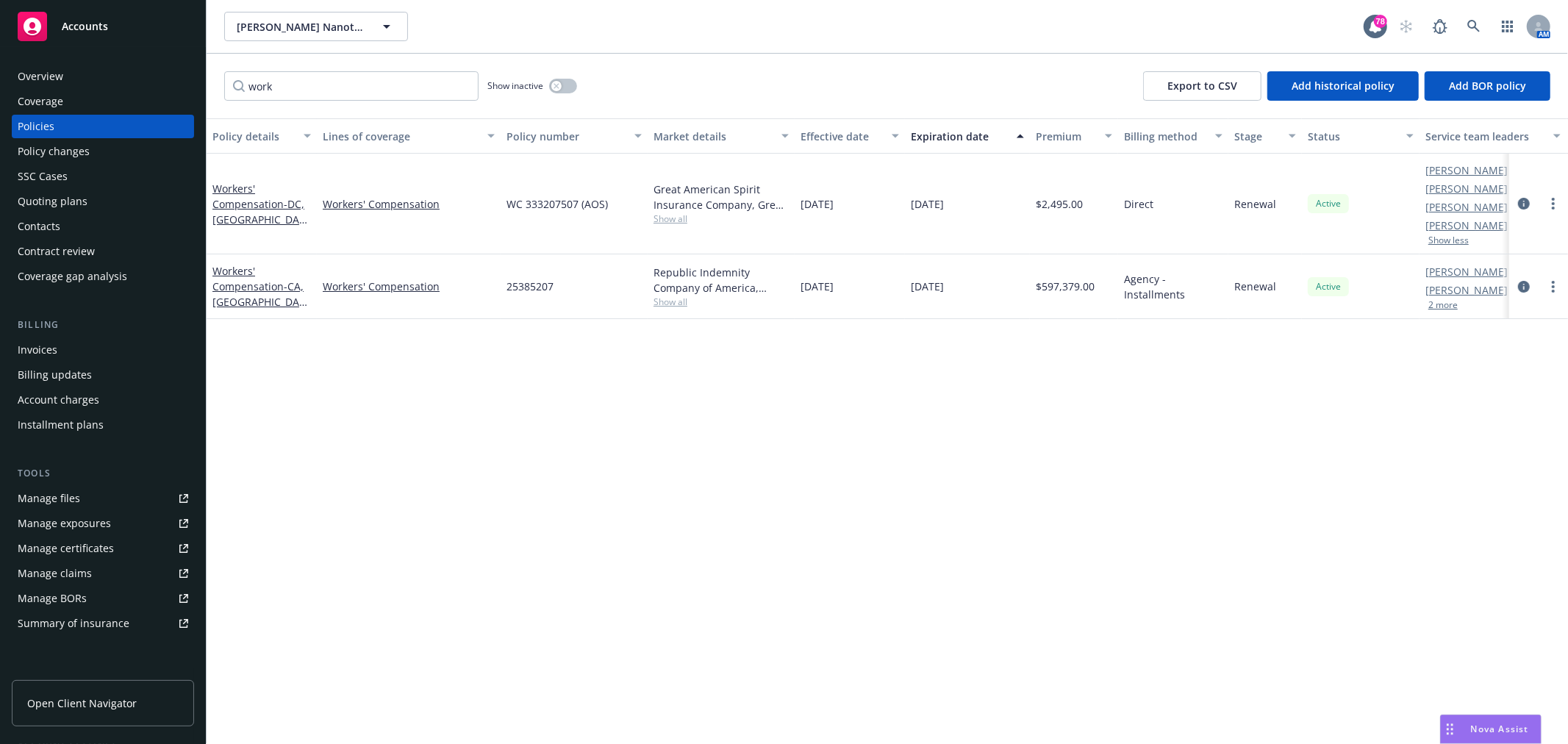
click at [1450, 304] on button "2 more" at bounding box center [1443, 305] width 29 height 9
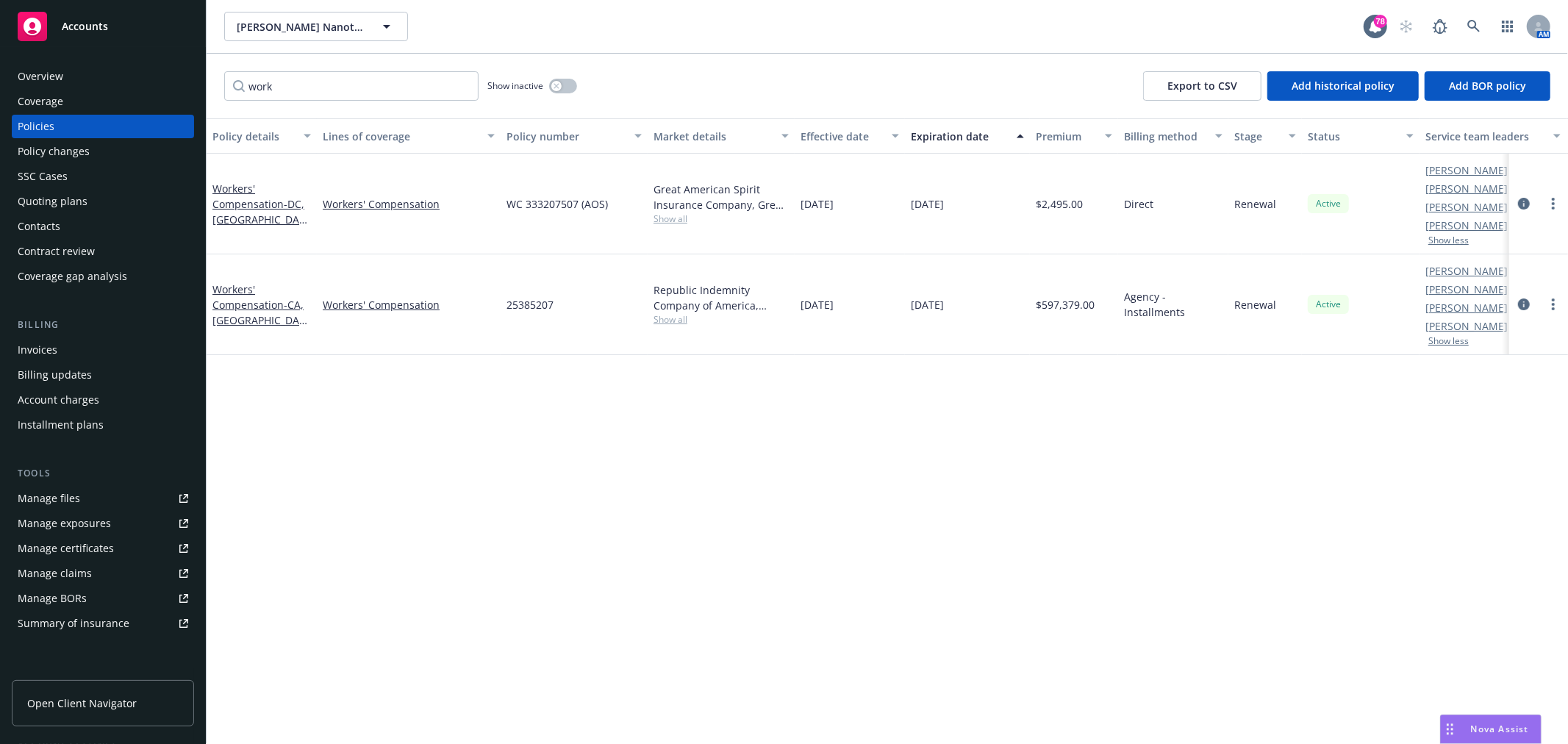
click at [68, 76] on div "Overview" at bounding box center [103, 76] width 171 height 23
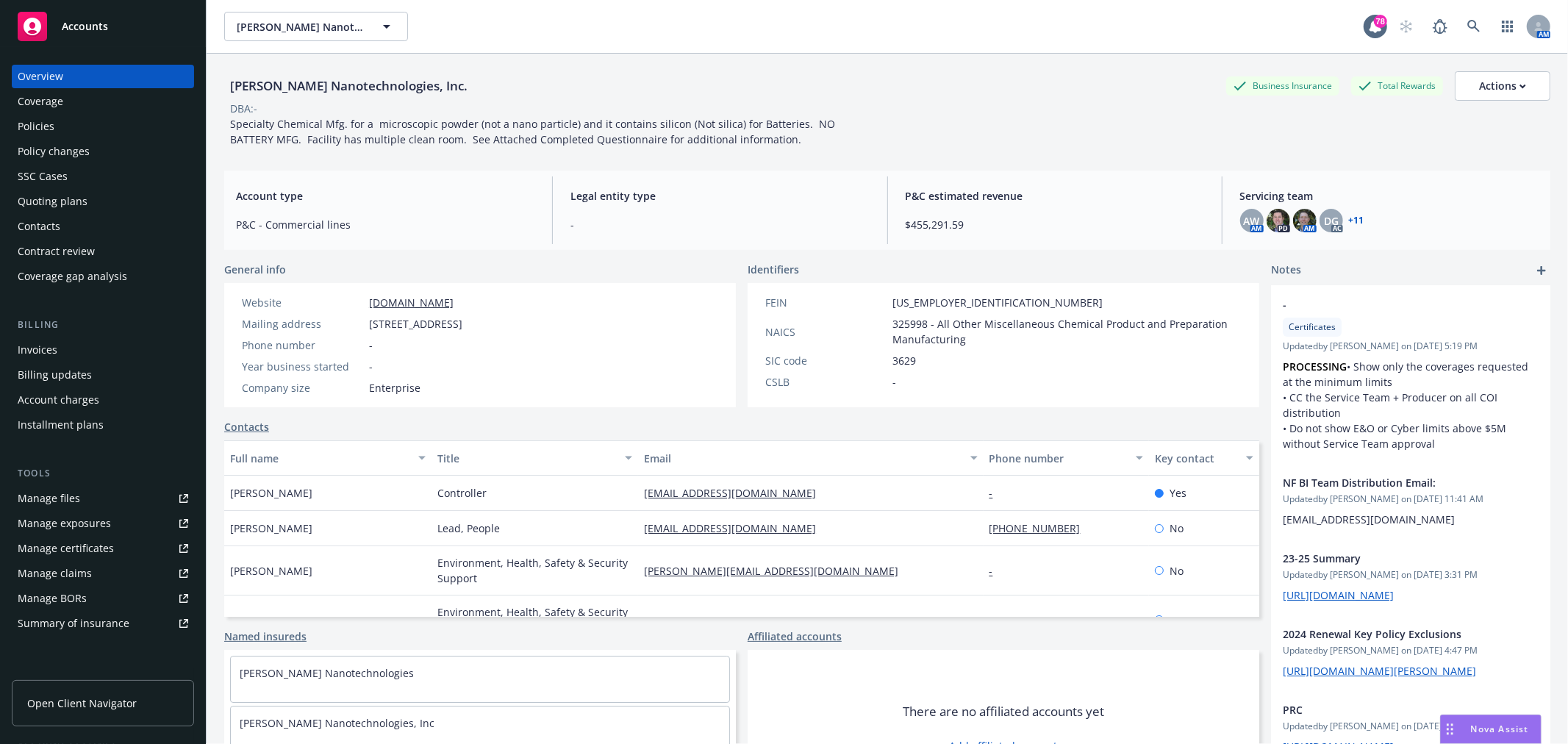
click at [1349, 216] on link "+ 11" at bounding box center [1357, 221] width 15 height 9
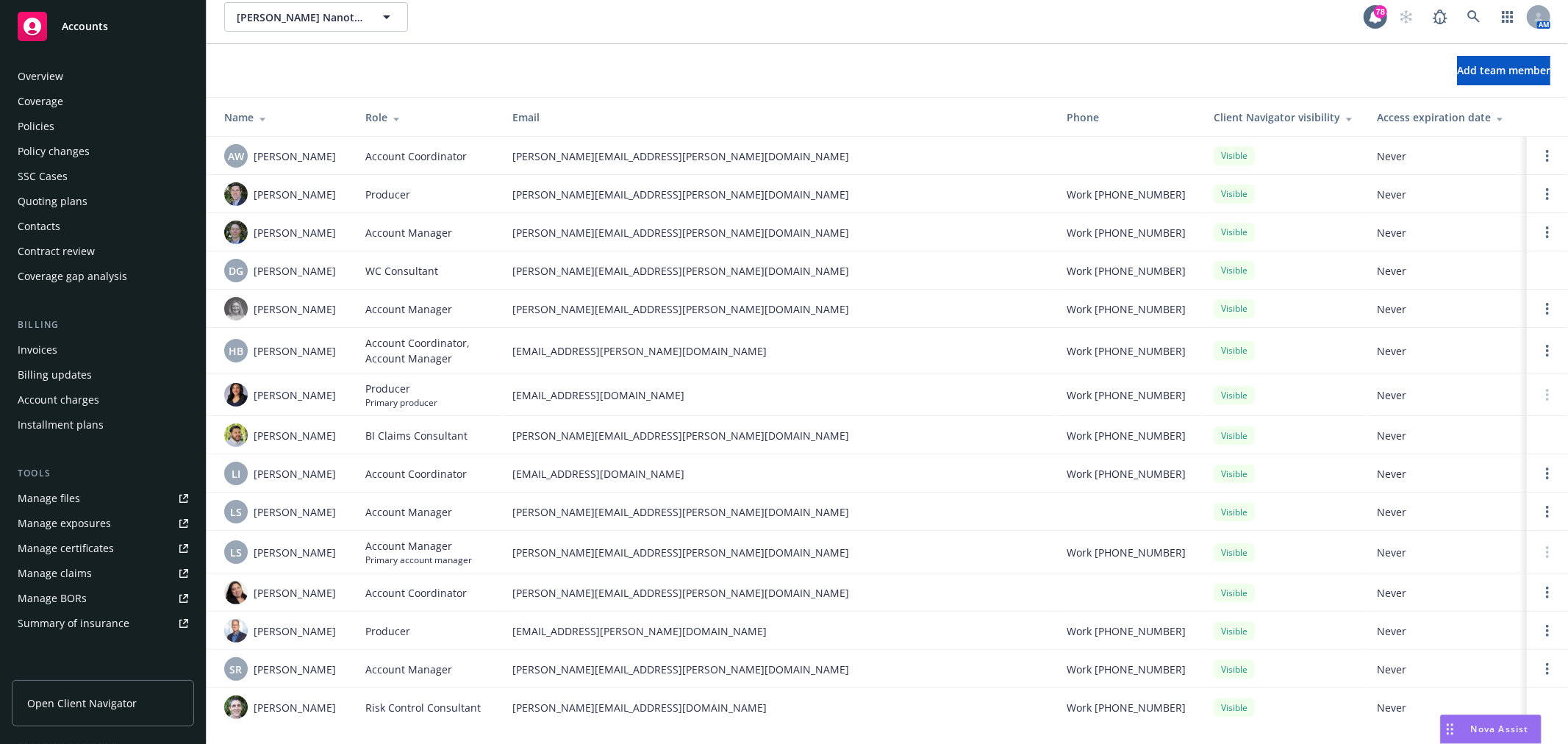
click at [79, 70] on div "Overview" at bounding box center [103, 76] width 171 height 23
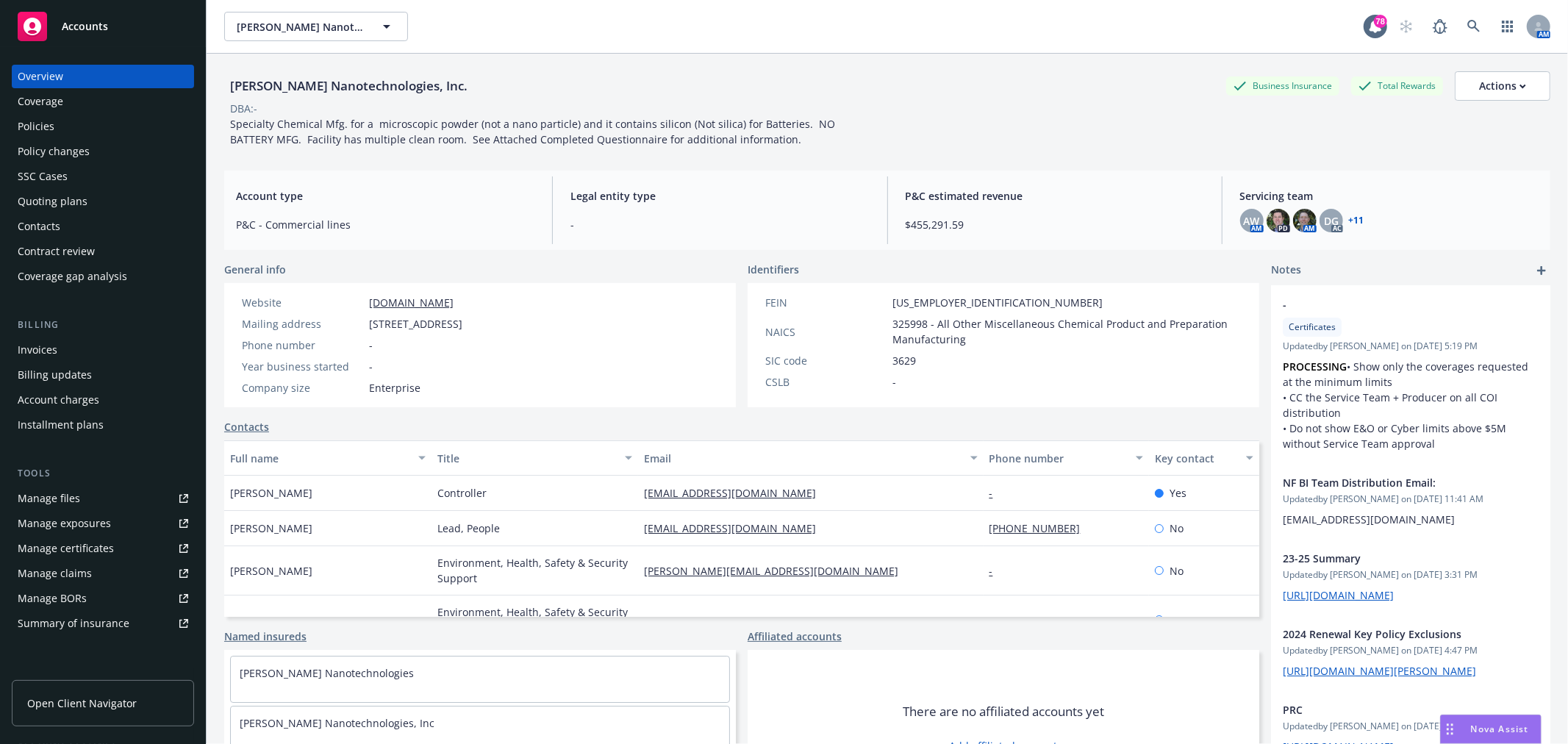
click at [137, 121] on div "Policies" at bounding box center [103, 126] width 171 height 23
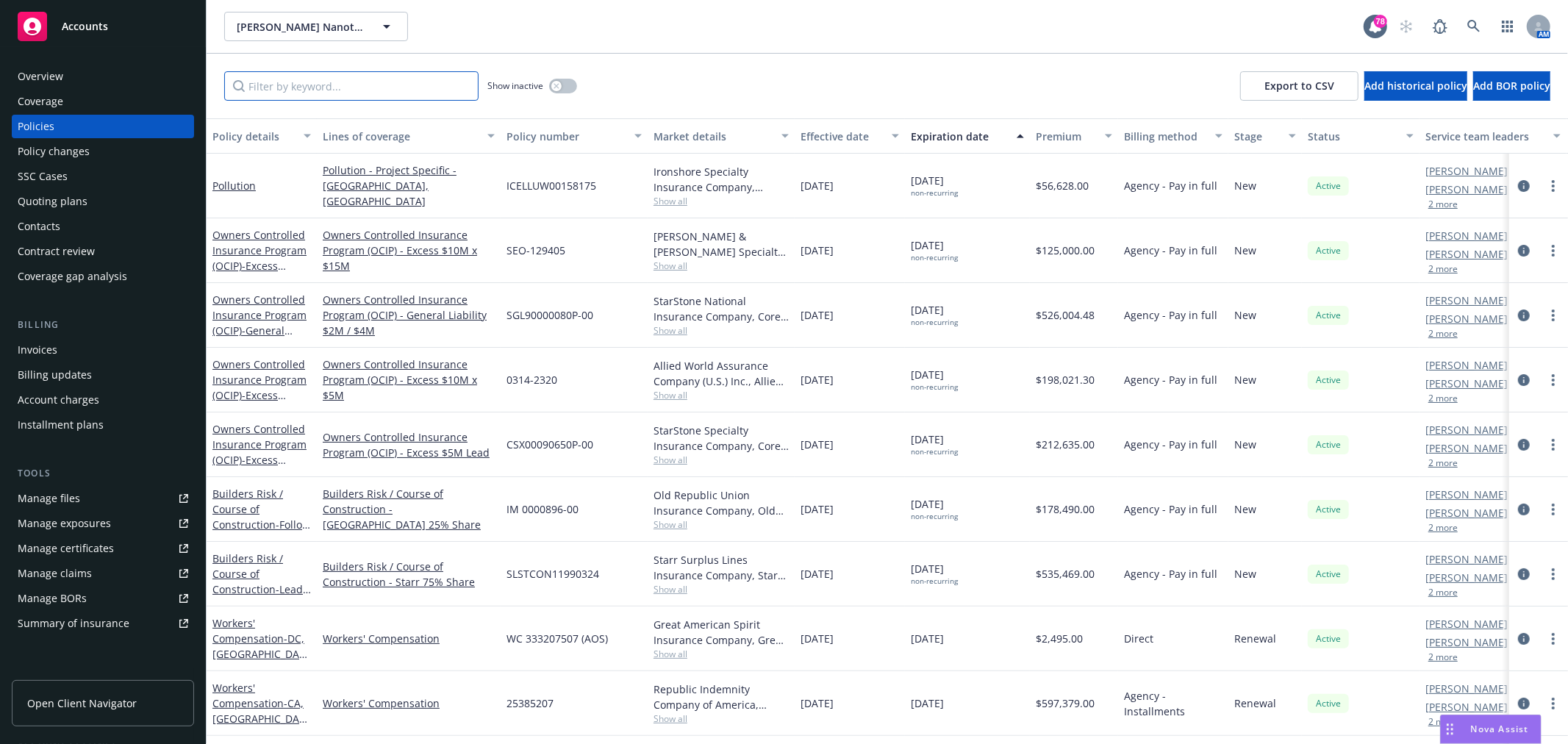
click at [299, 92] on input "Filter by keyword..." at bounding box center [351, 86] width 255 height 29
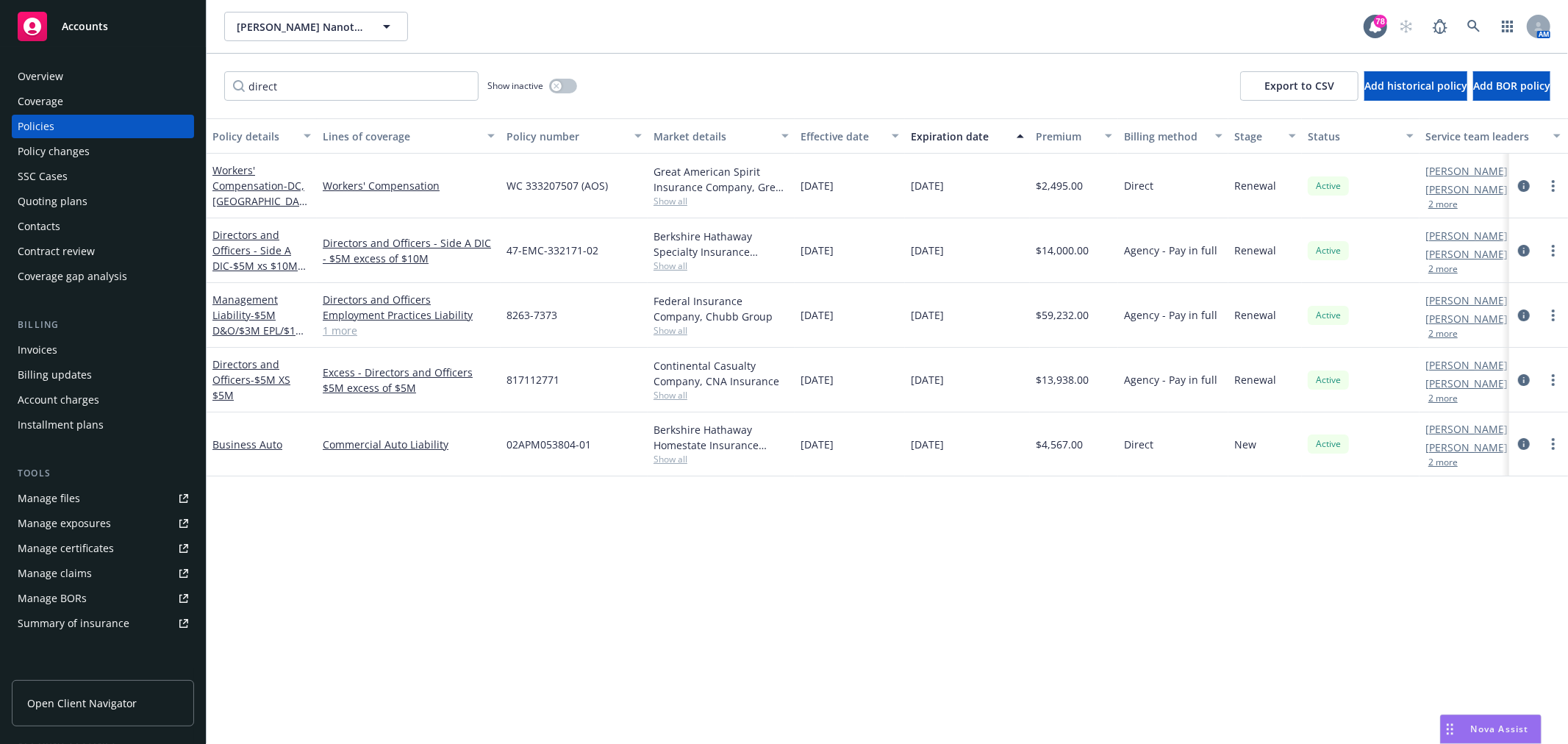
click at [1453, 332] on button "2 more" at bounding box center [1443, 334] width 29 height 9
drag, startPoint x: 325, startPoint y: 89, endPoint x: 184, endPoint y: 76, distance: 141.6
click at [180, 82] on div "Accounts Overview Coverage Policies Policy changes SSC Cases Quoting plans Cont…" at bounding box center [784, 372] width 1568 height 744
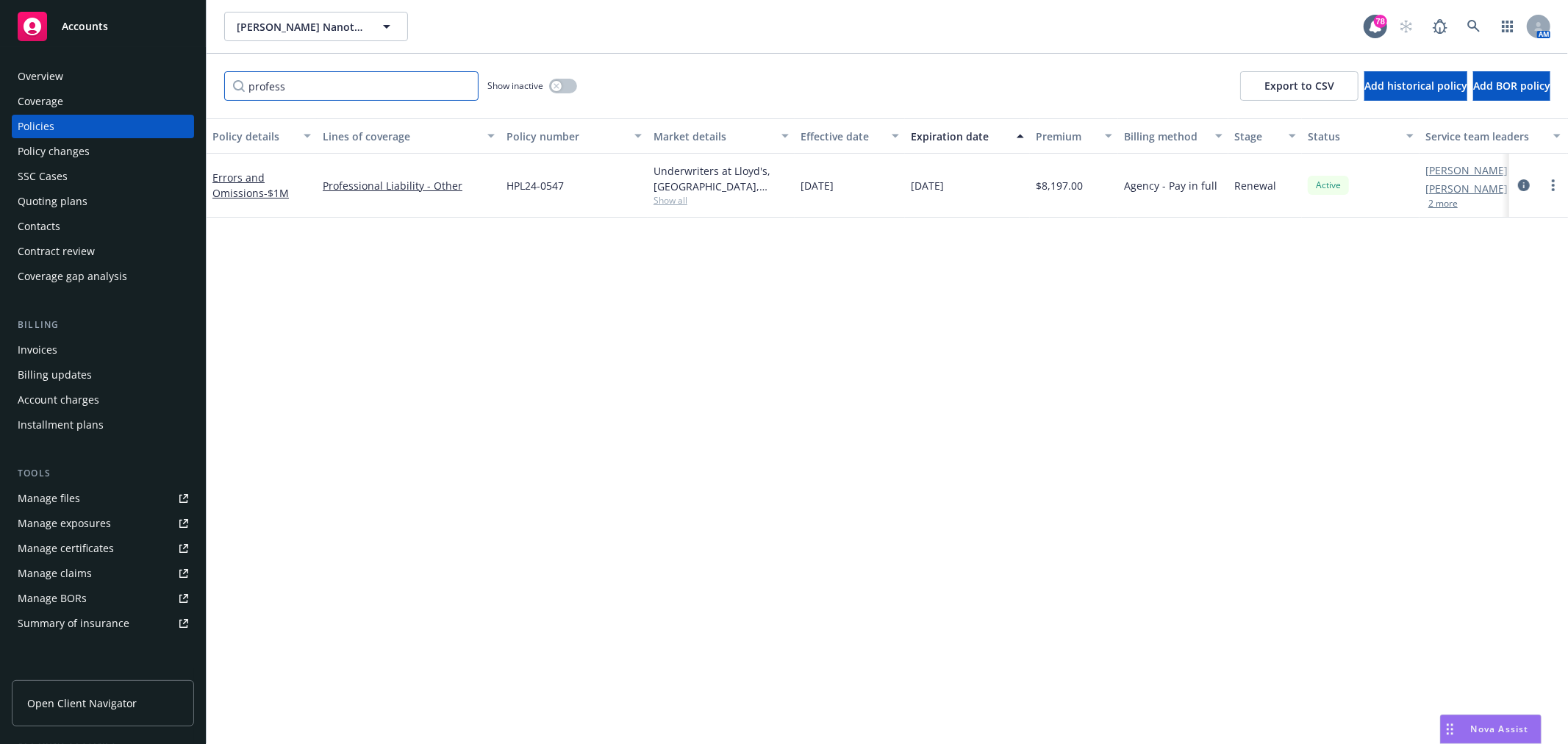
type input "profess"
click at [1478, 15] on link at bounding box center [1474, 27] width 29 height 29
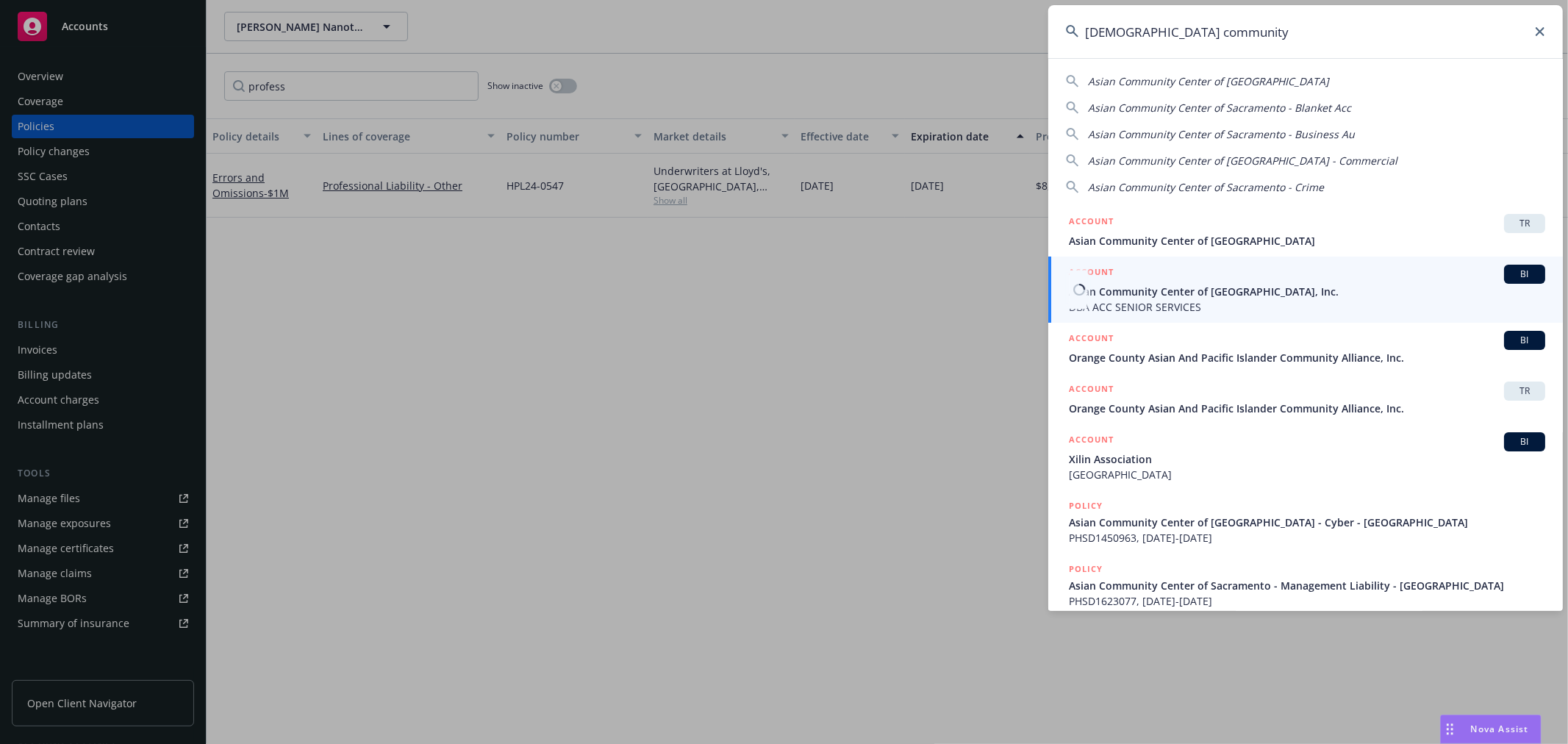
type input "asian community"
click at [1278, 298] on span "Asian Community Center of [GEOGRAPHIC_DATA], Inc." at bounding box center [1306, 292] width 476 height 15
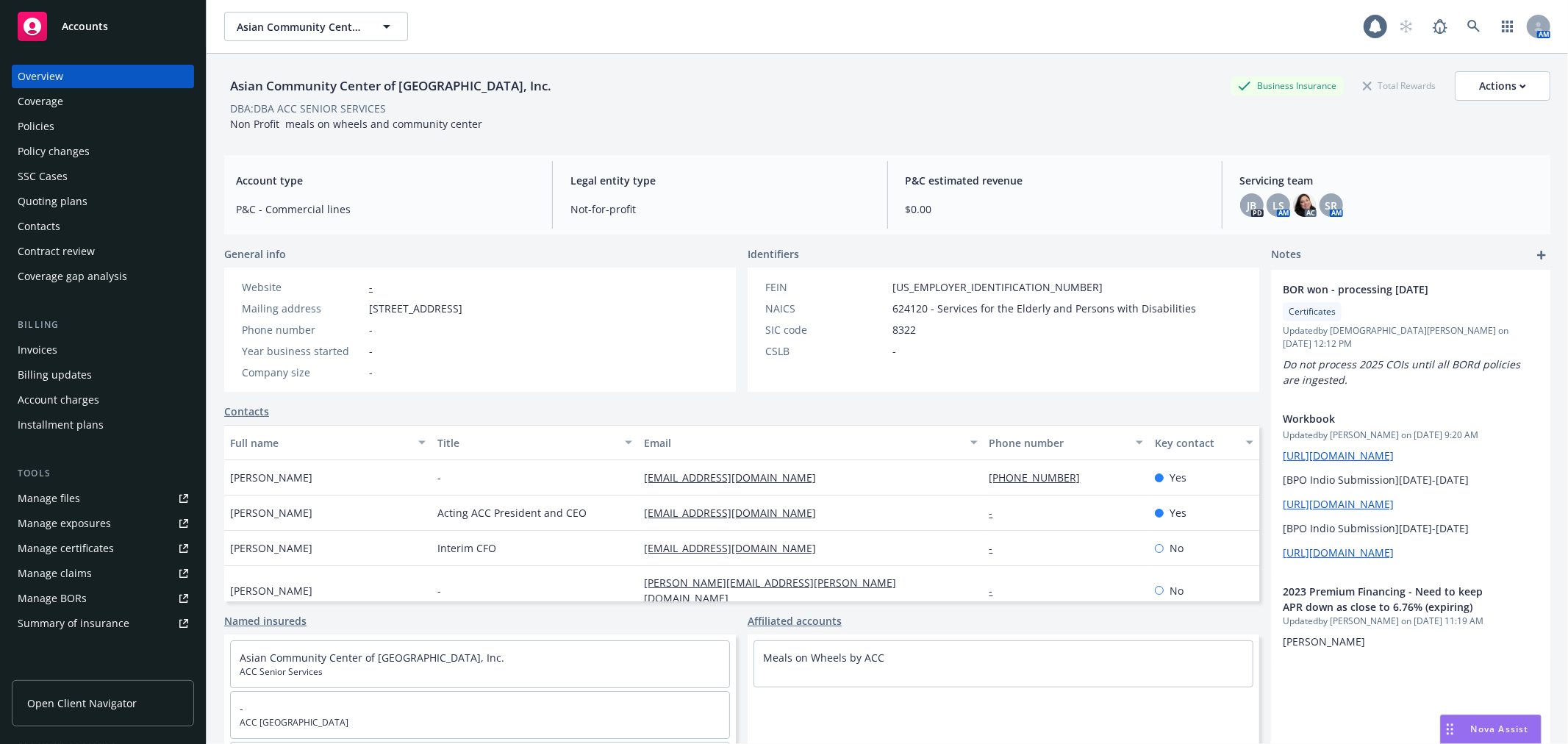
click at [53, 125] on div "Policies" at bounding box center [36, 126] width 37 height 23
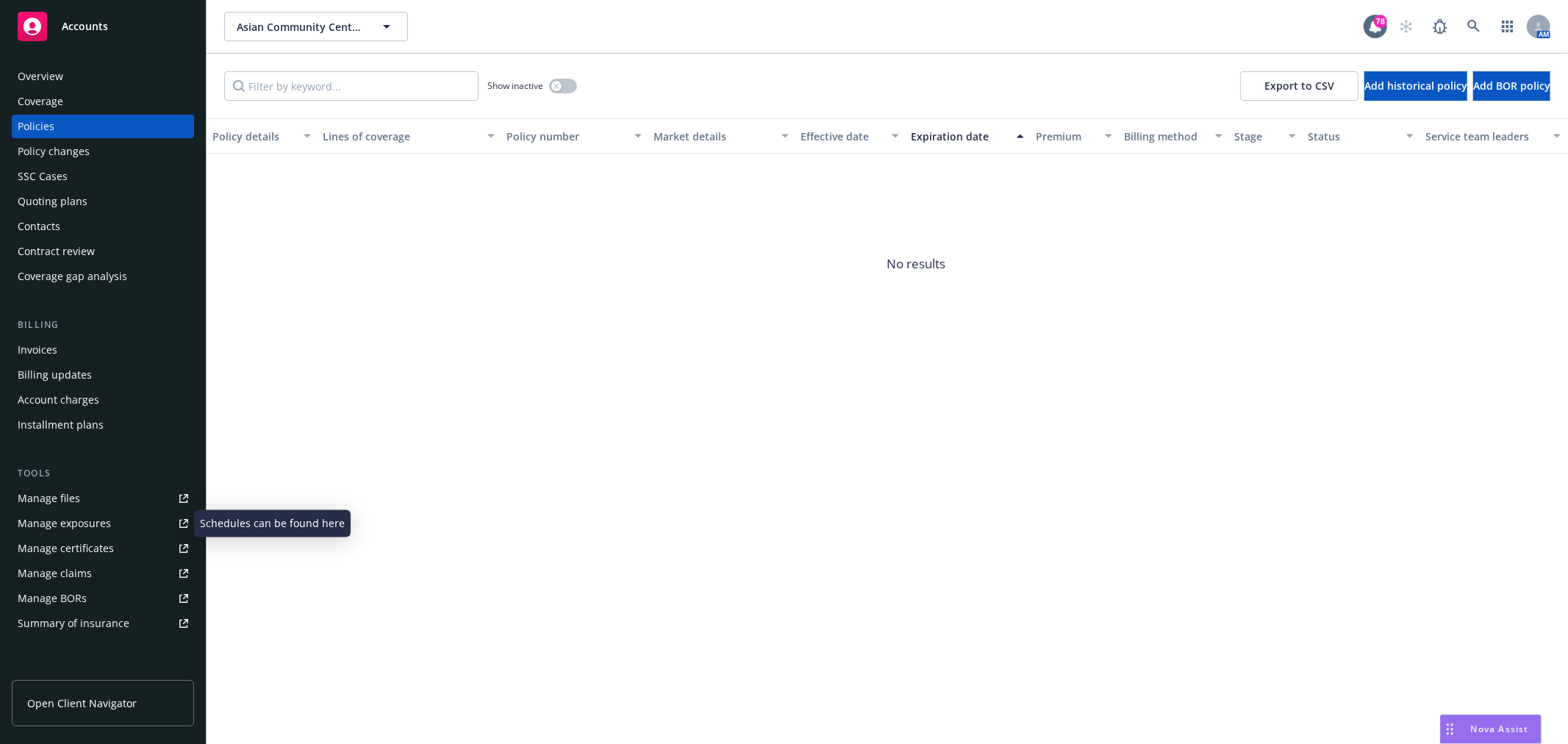
click at [113, 496] on link "Manage files" at bounding box center [103, 498] width 183 height 23
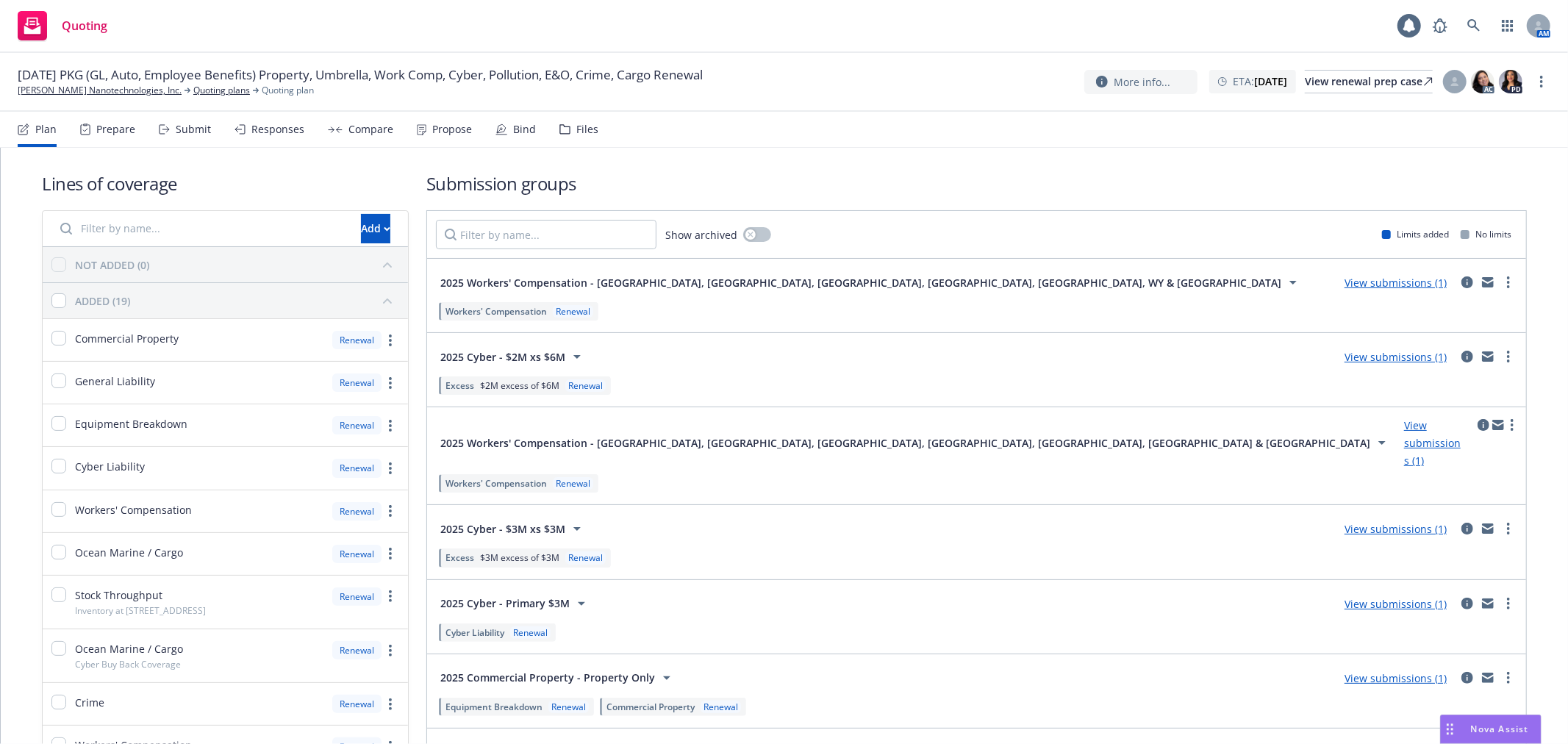
click at [576, 126] on div "Files" at bounding box center [588, 130] width 22 height 12
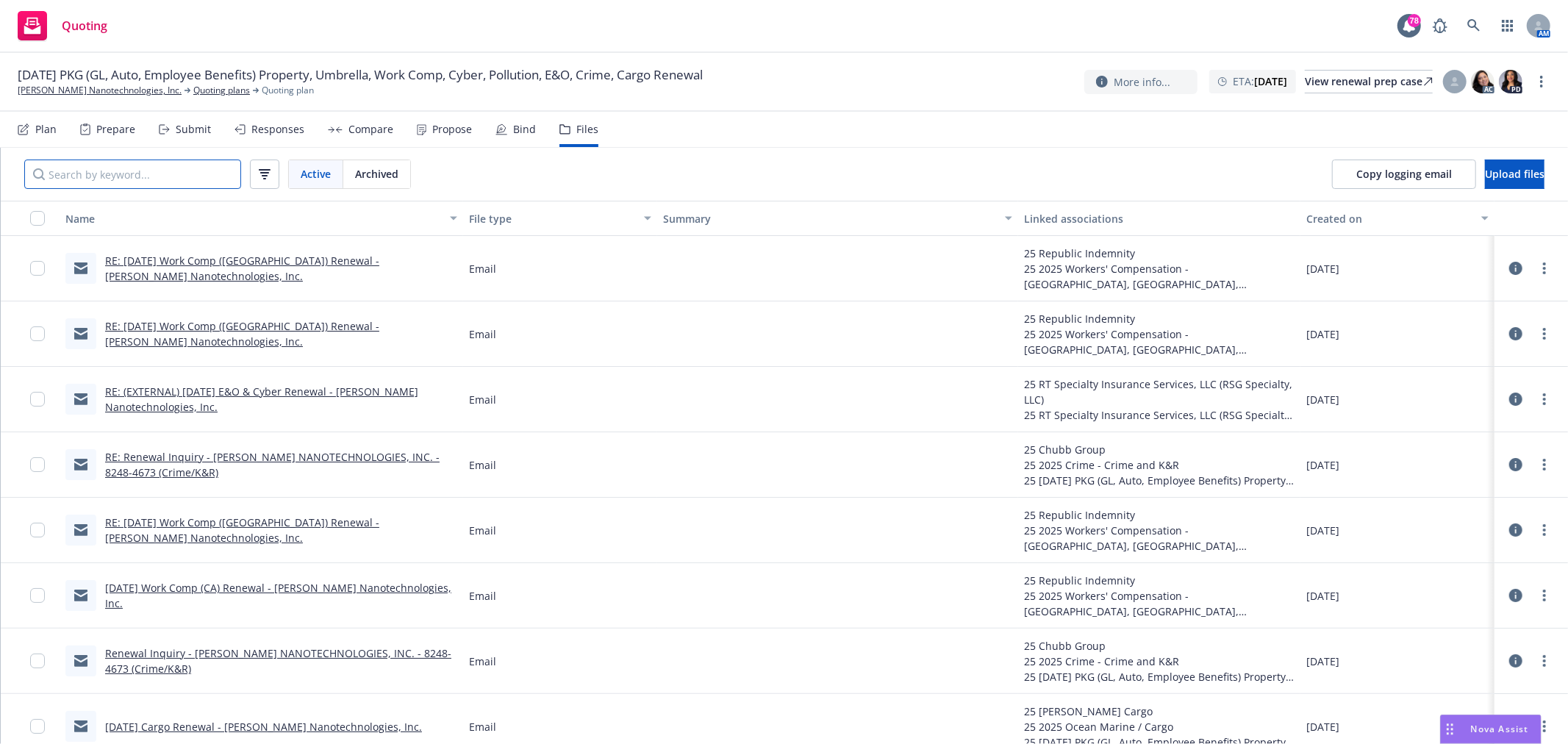
click at [181, 177] on input "Search by keyword..." at bounding box center [132, 174] width 217 height 29
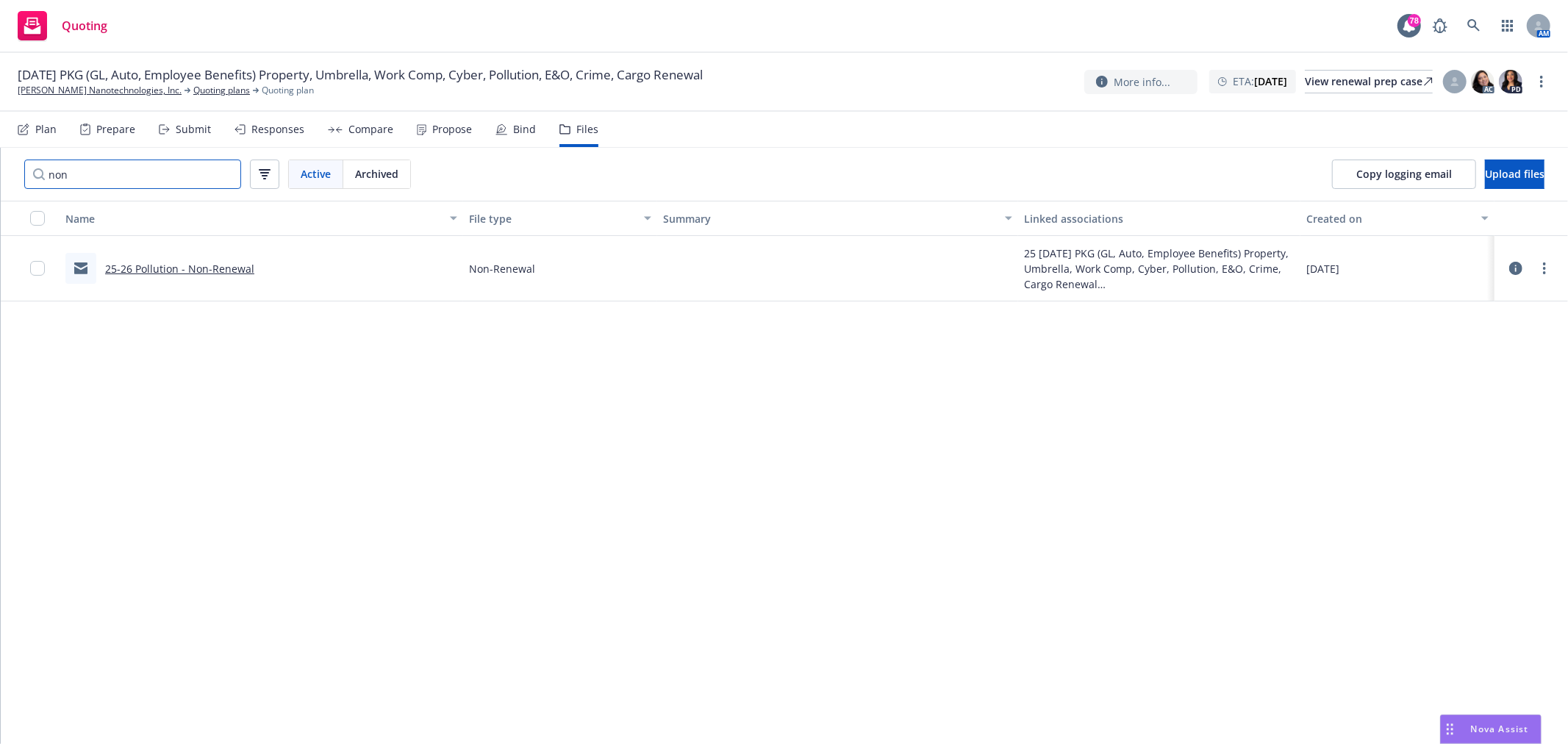
type input "non"
click at [180, 270] on link "25-26 Pollution - Non-Renewal" at bounding box center [180, 269] width 149 height 14
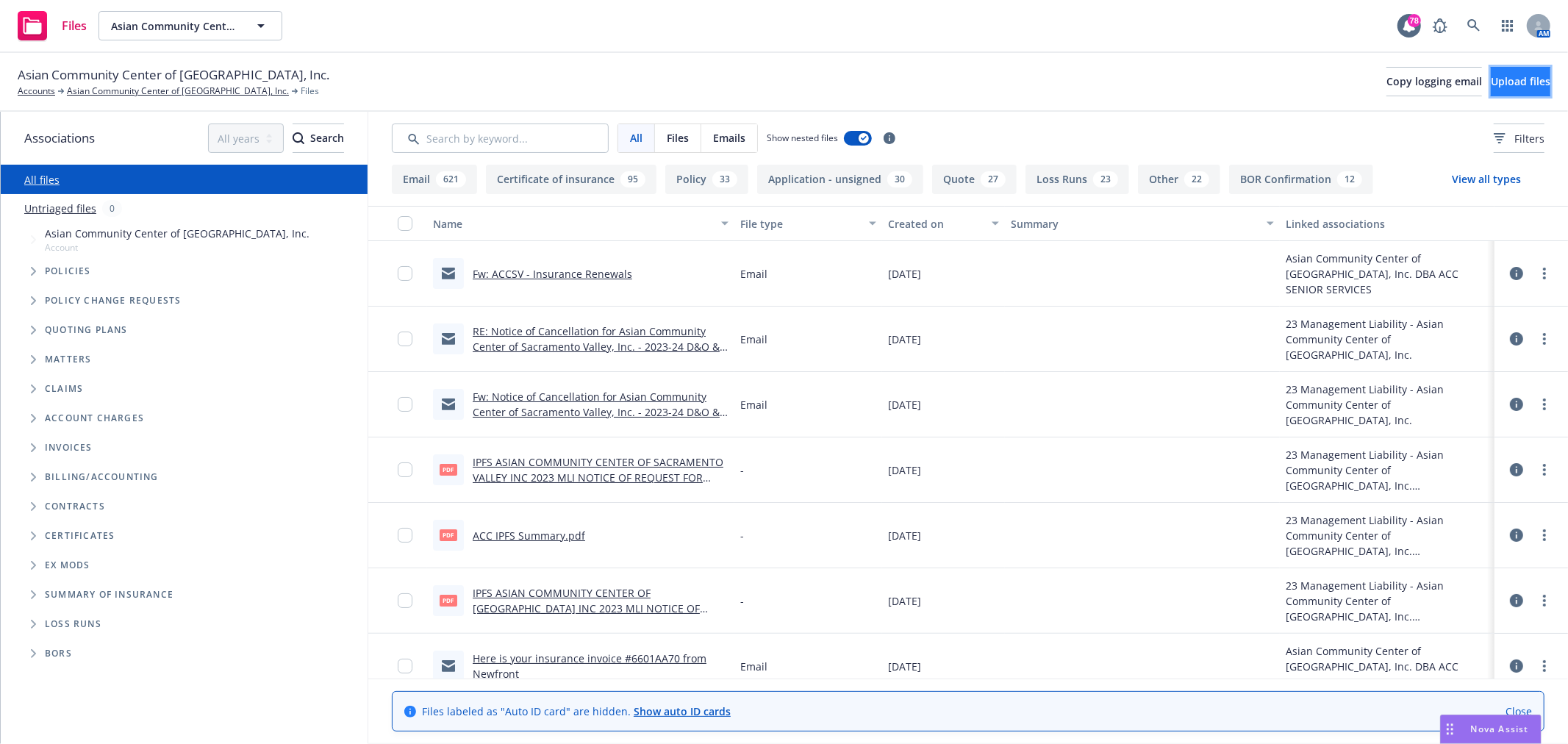
click at [1518, 77] on span "Upload files" at bounding box center [1520, 82] width 59 height 14
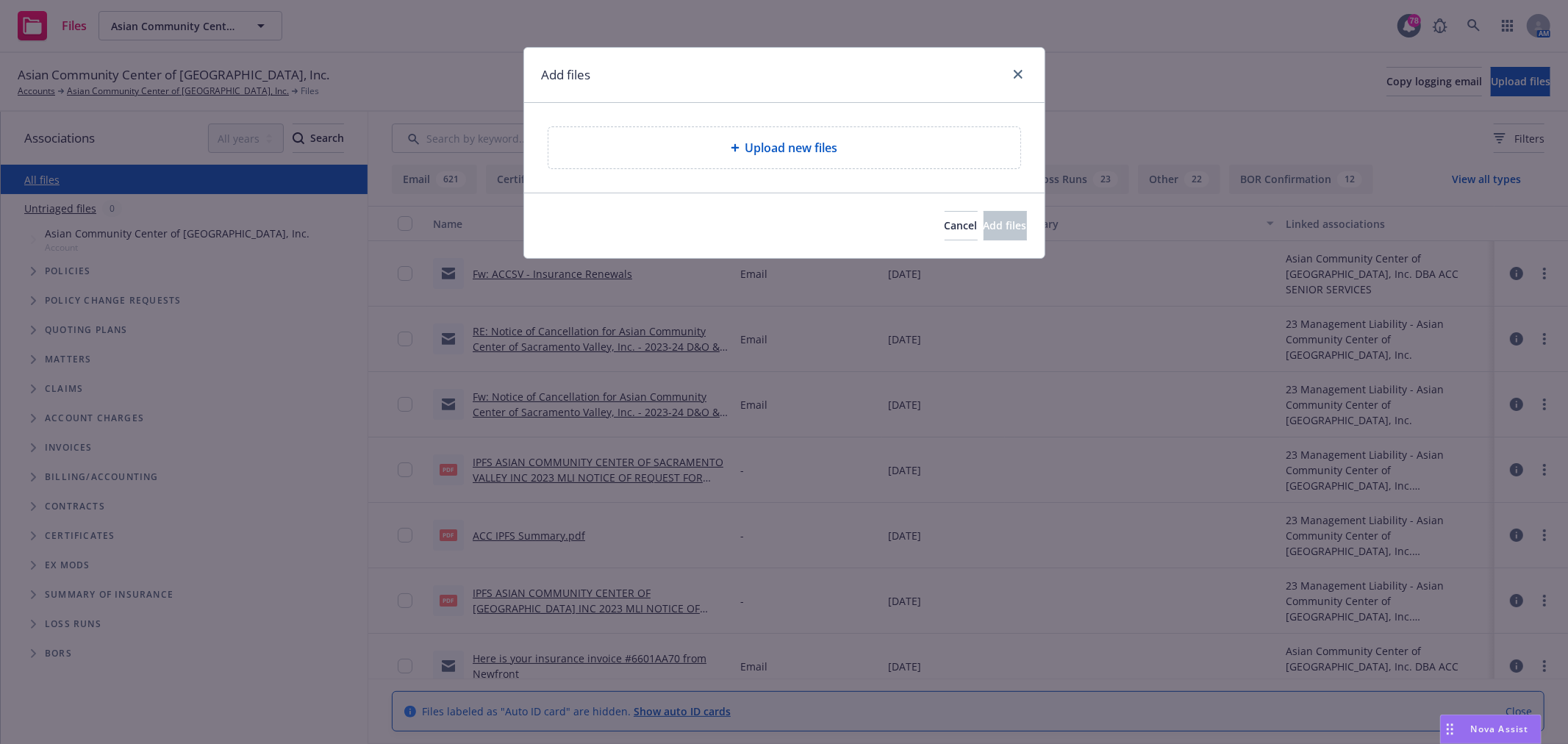
click at [778, 162] on div "Upload new files" at bounding box center [784, 148] width 472 height 41
click at [944, 224] on span "Cancel" at bounding box center [961, 226] width 33 height 14
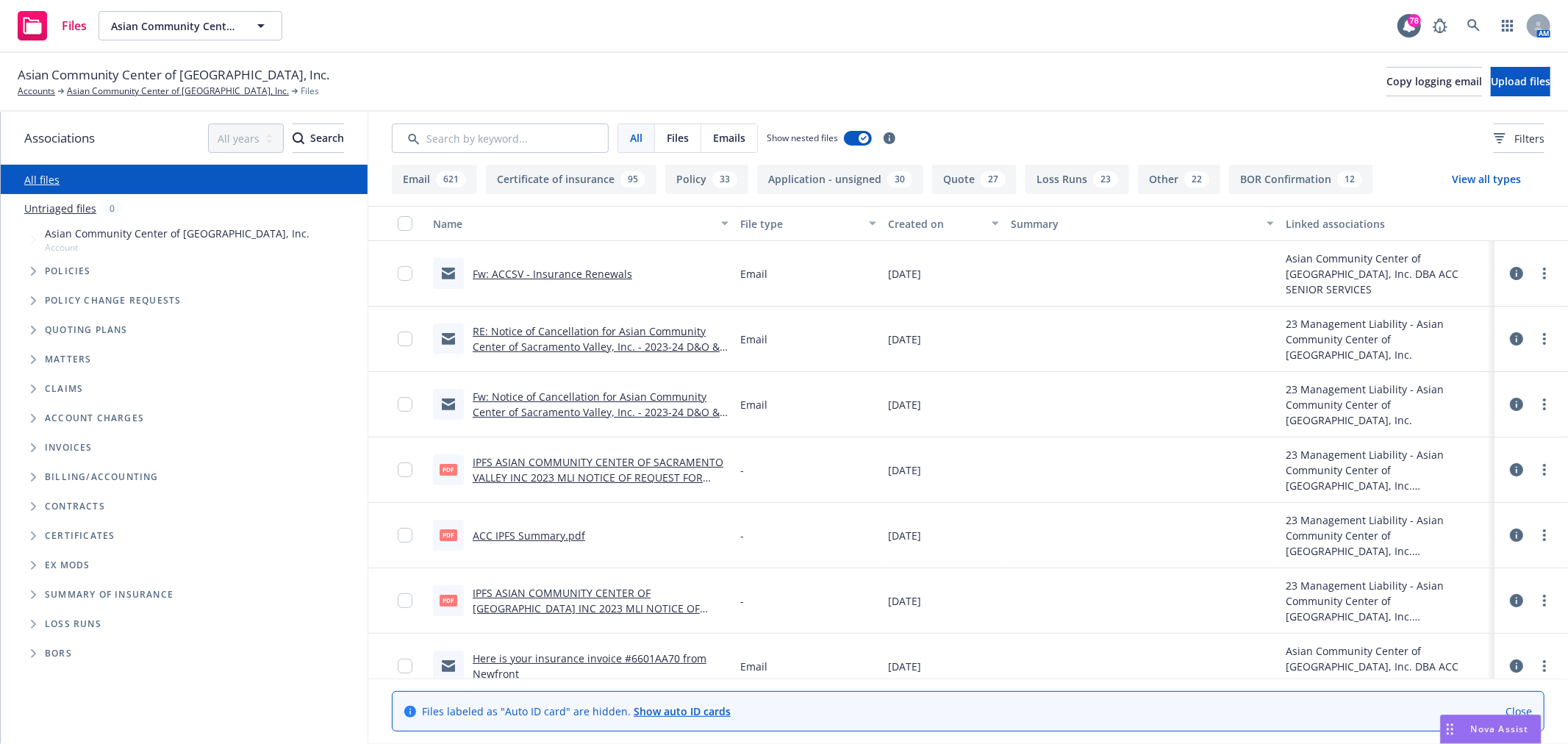
click at [1008, 72] on div "Asian Community Center of [GEOGRAPHIC_DATA], Inc. Accounts Asian Community Cent…" at bounding box center [784, 82] width 1533 height 33
click at [401, 43] on div "Files Asian Community Center of [GEOGRAPHIC_DATA], Inc. Asian Community Center …" at bounding box center [784, 27] width 1568 height 53
click at [397, 22] on div "Files Asian Community Center of [GEOGRAPHIC_DATA], Inc. Asian Community Center …" at bounding box center [784, 27] width 1568 height 53
